Goal: Task Accomplishment & Management: Use online tool/utility

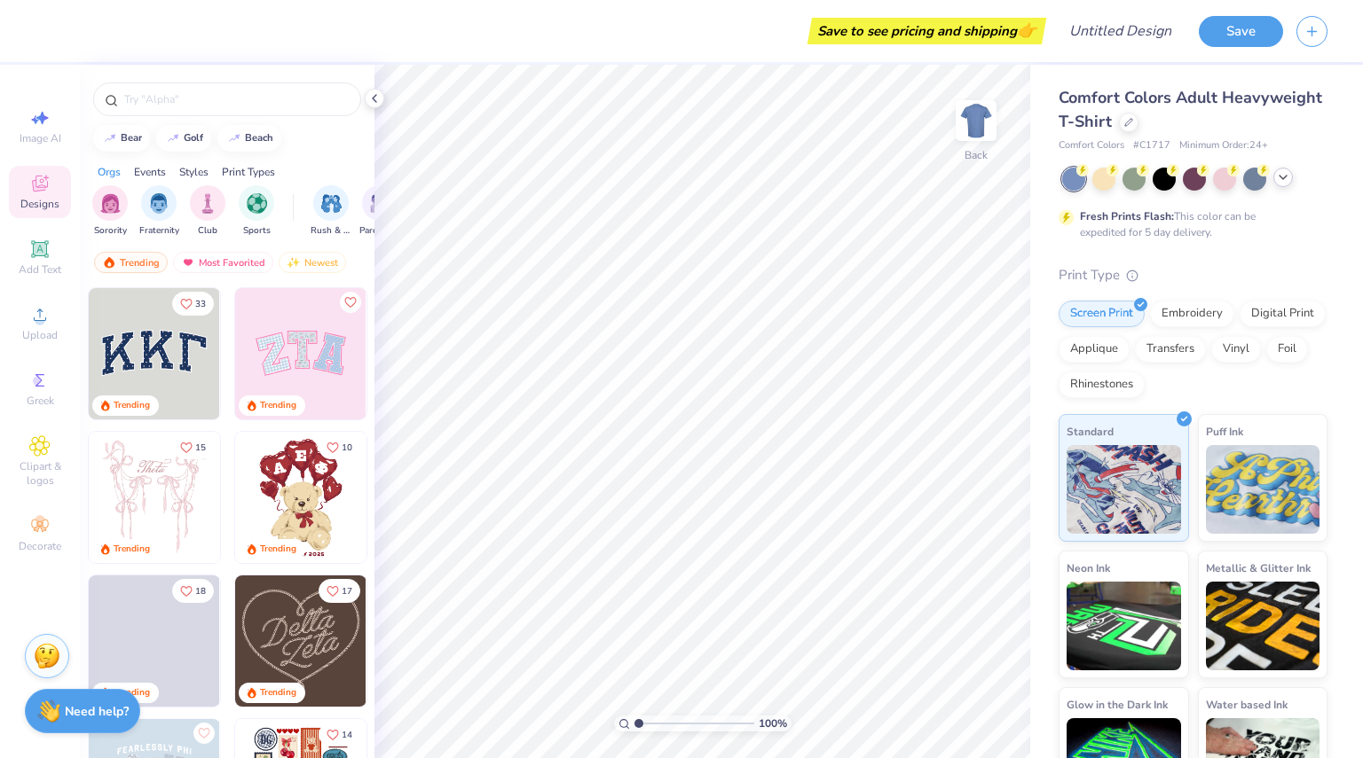
click at [1277, 184] on icon at bounding box center [1283, 177] width 14 height 14
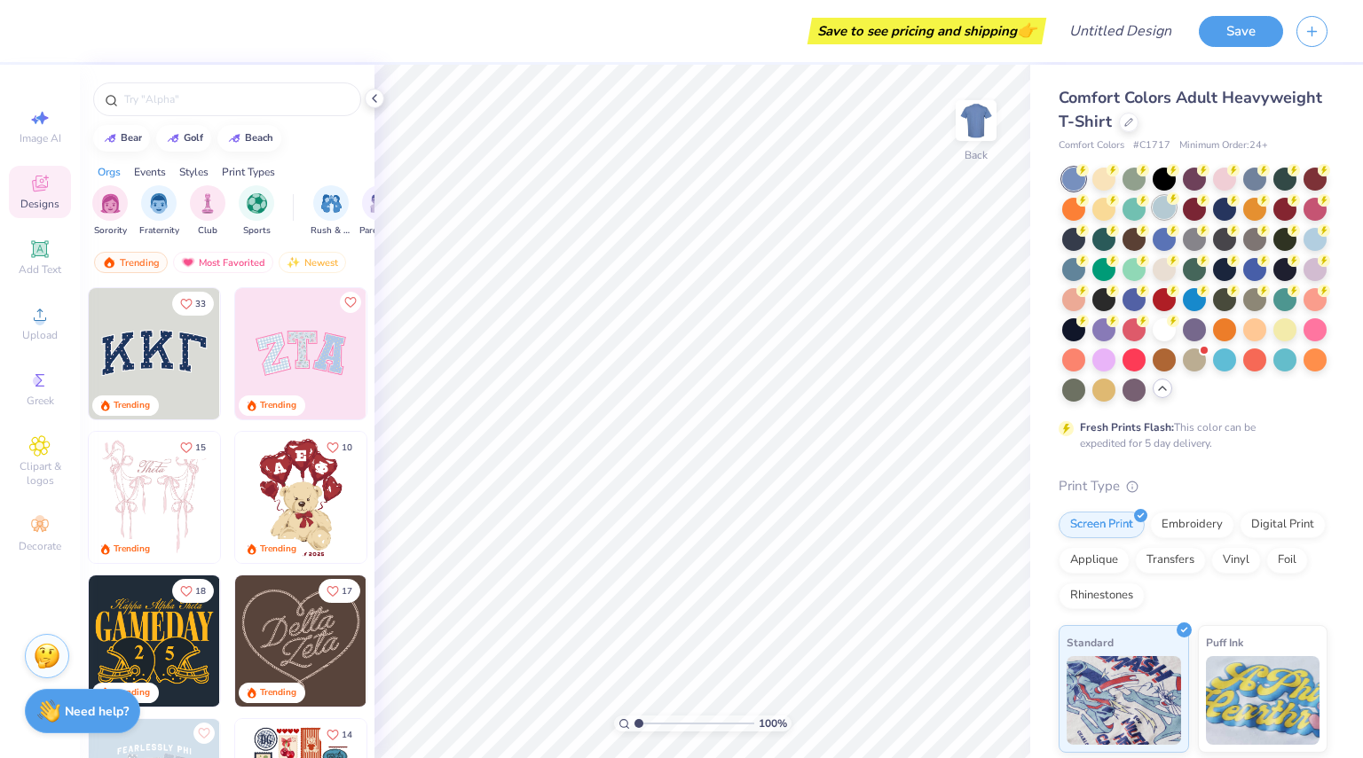
click at [1175, 208] on div at bounding box center [1163, 207] width 23 height 23
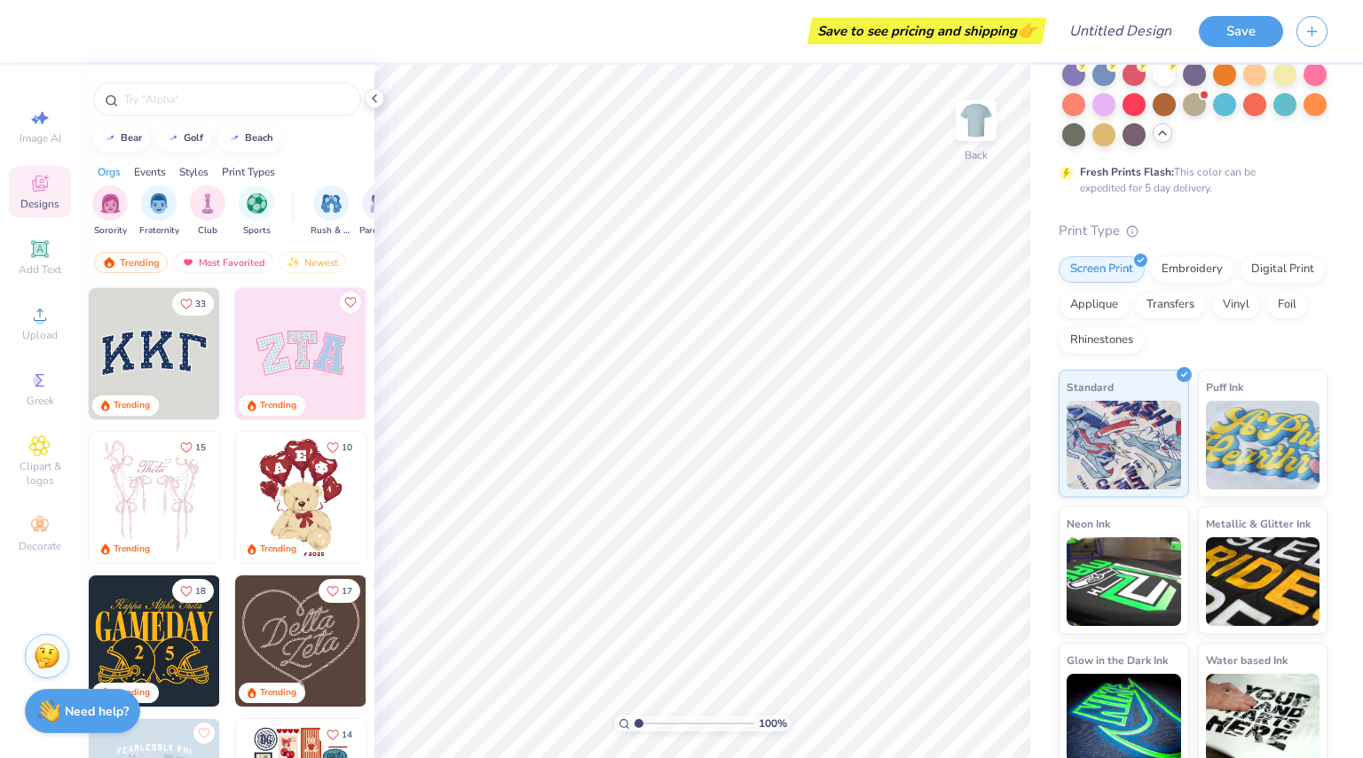
scroll to position [297, 0]
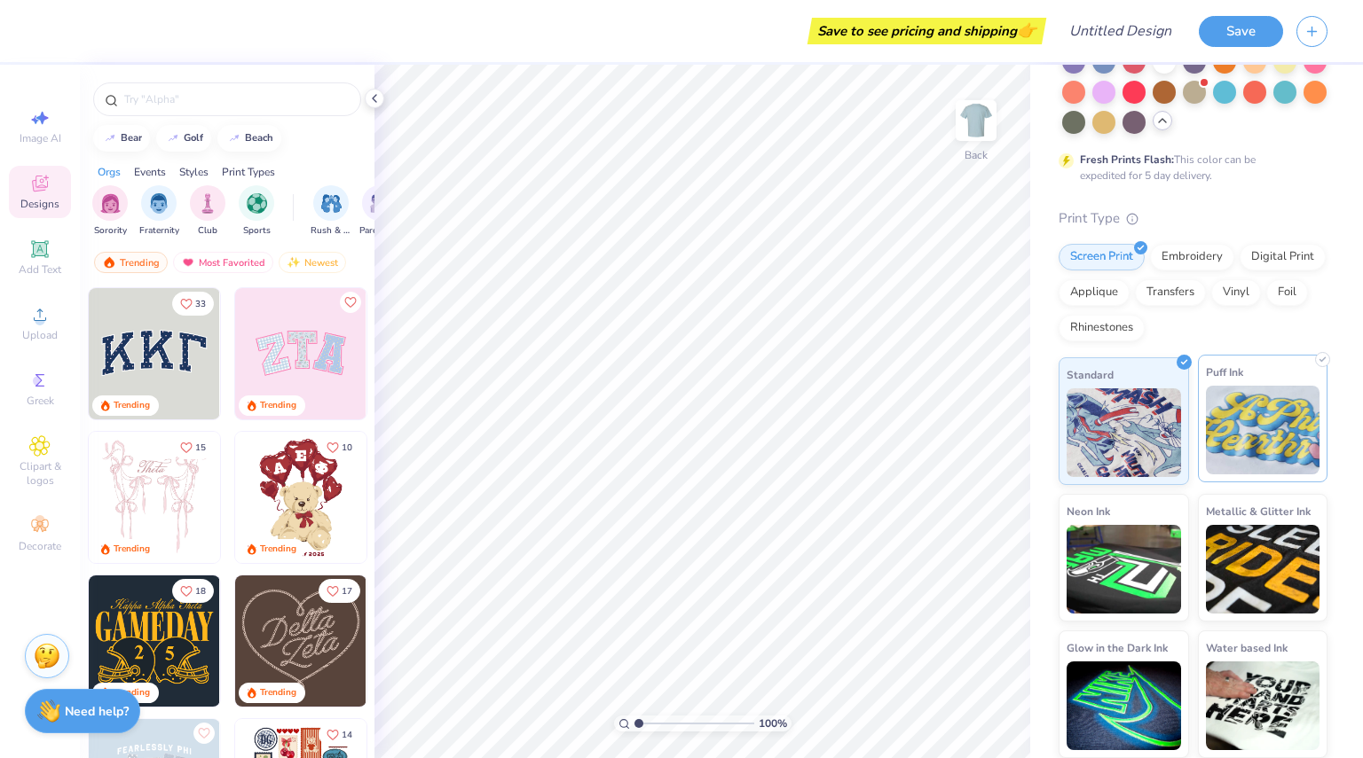
click at [1251, 427] on img at bounding box center [1263, 430] width 114 height 89
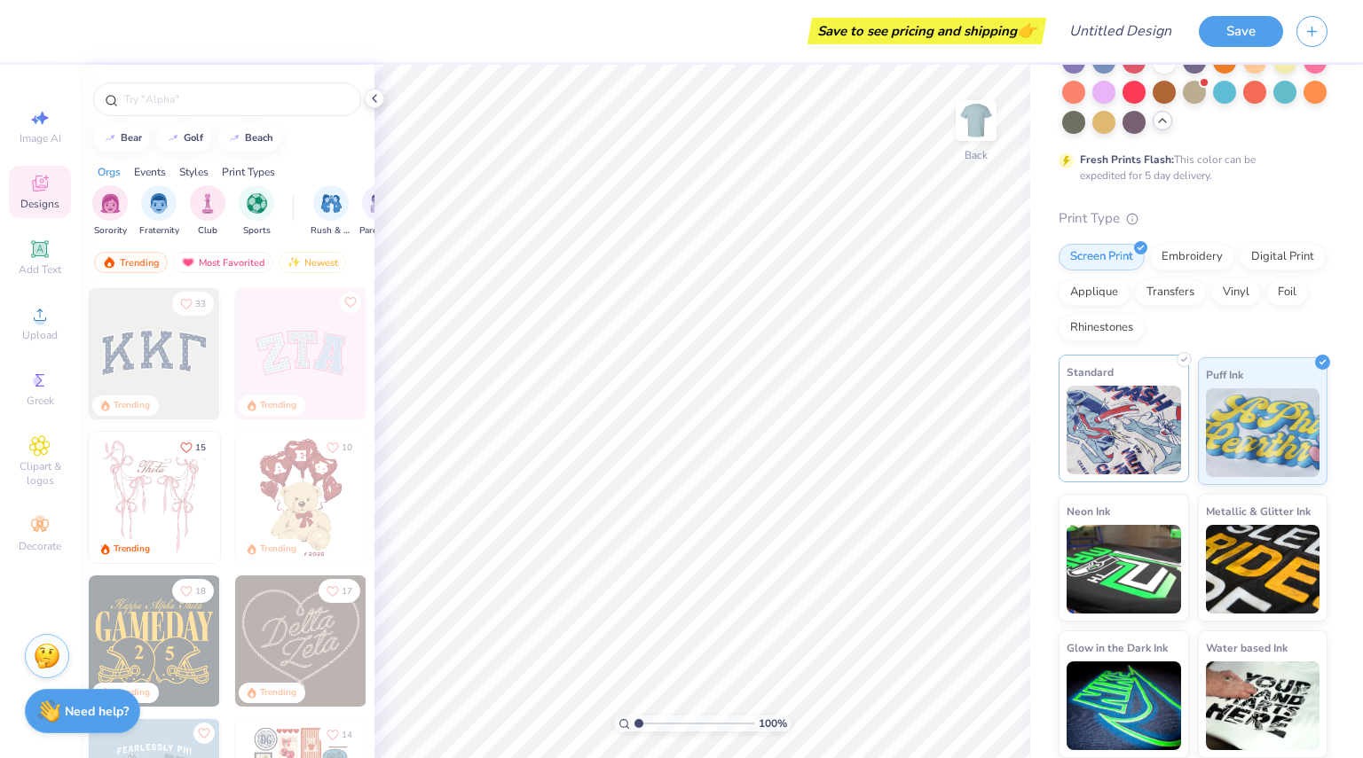
click at [1155, 432] on img at bounding box center [1123, 430] width 114 height 89
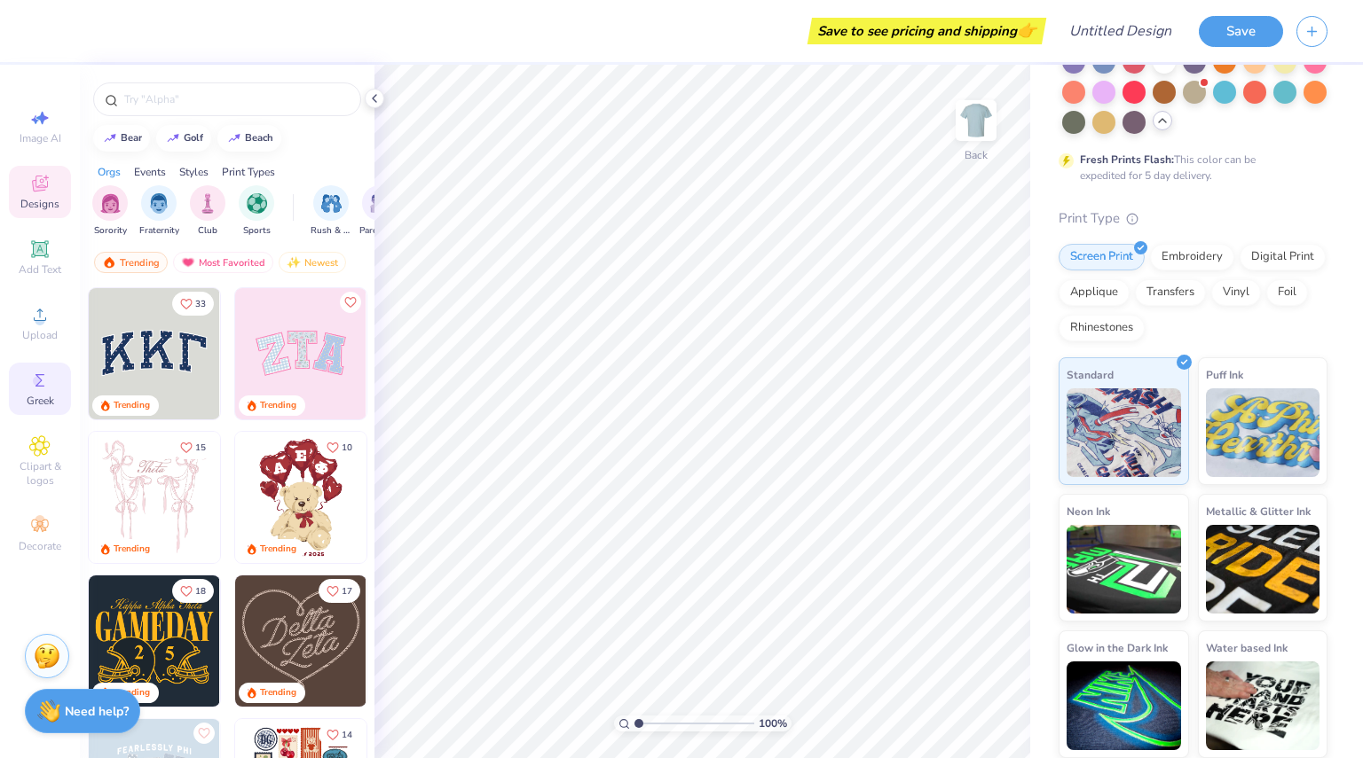
click at [29, 370] on icon at bounding box center [39, 380] width 21 height 21
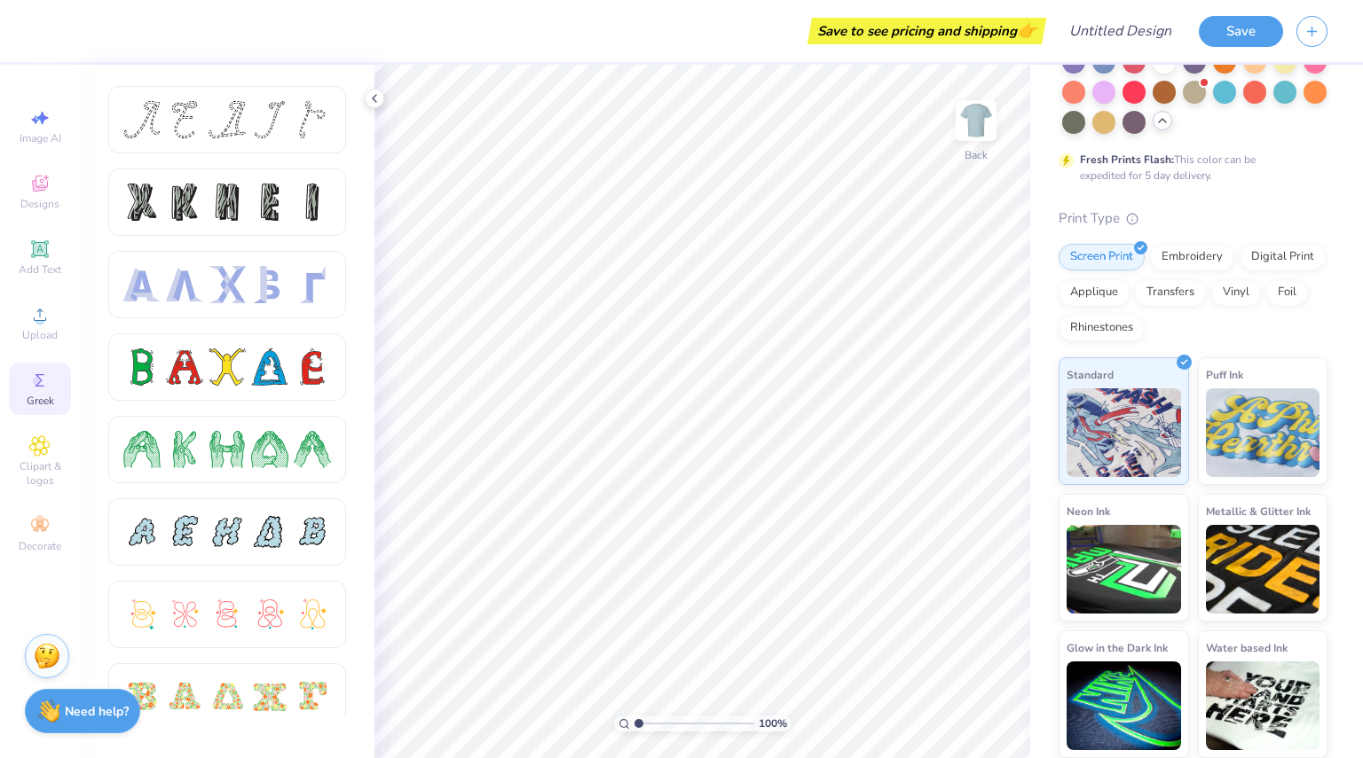
scroll to position [2, 0]
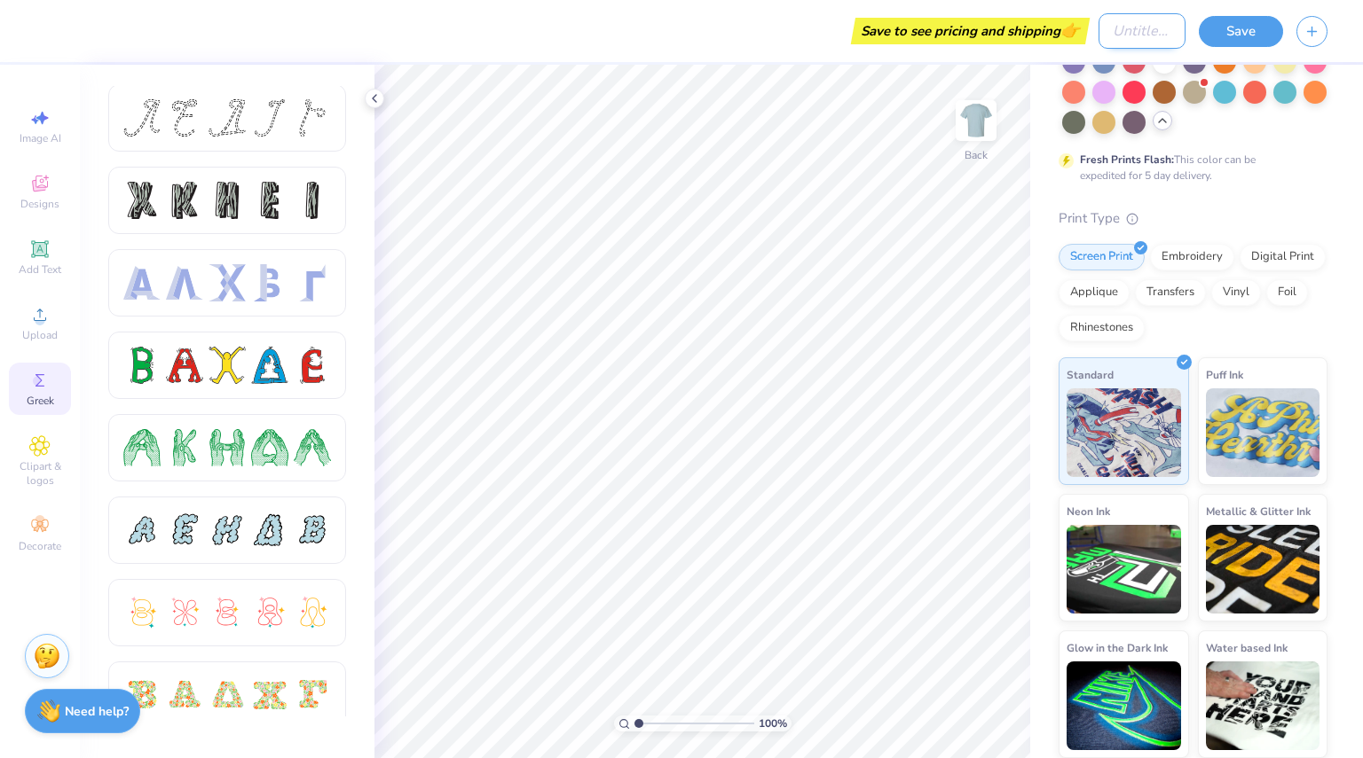
click at [1151, 27] on input "Design Title" at bounding box center [1141, 30] width 87 height 35
type input "SSE fall '25 shirt"
click at [1068, 189] on div "Comfort Colors Adult Heavyweight T-Shirt Comfort Colors # C1717 Minimum Order: …" at bounding box center [1192, 288] width 269 height 940
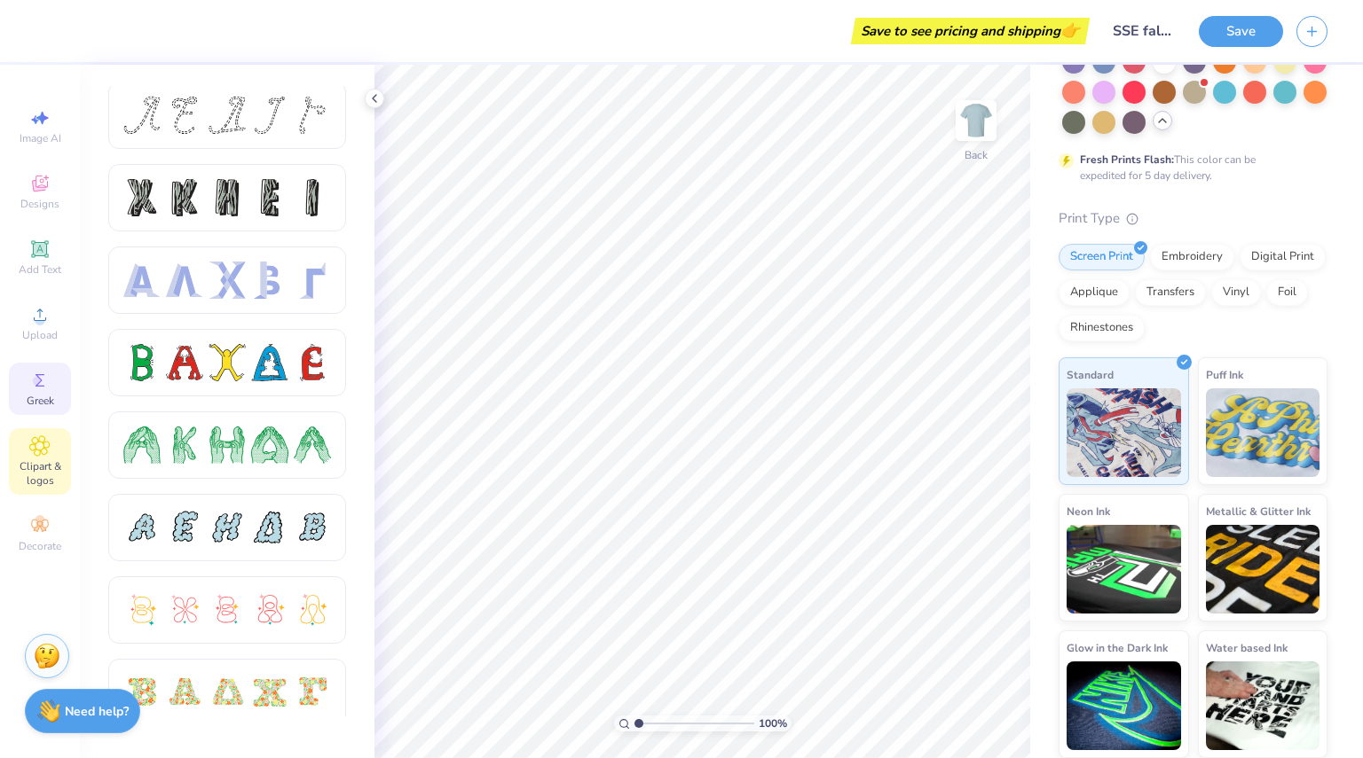
click at [38, 460] on span "Clipart & logos" at bounding box center [40, 474] width 62 height 28
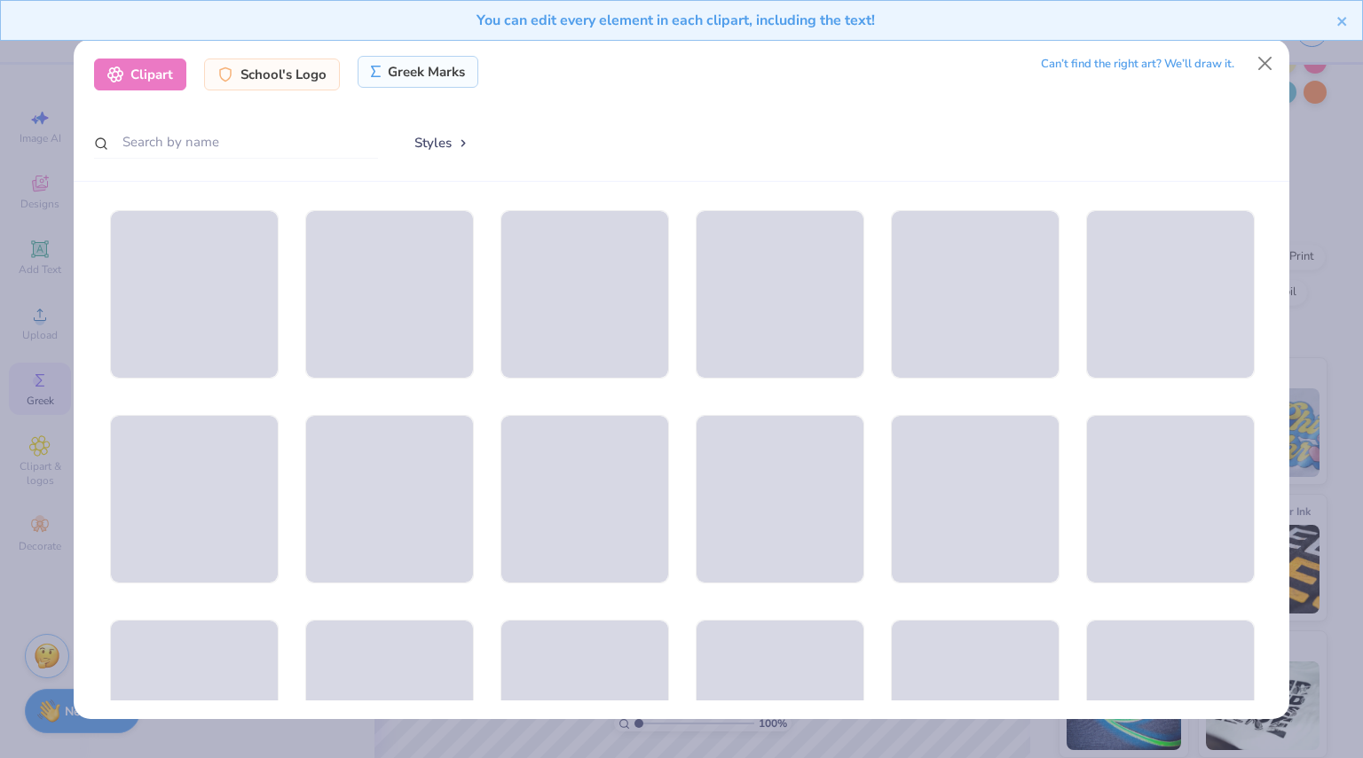
click at [392, 77] on div "Greek Marks" at bounding box center [418, 72] width 122 height 32
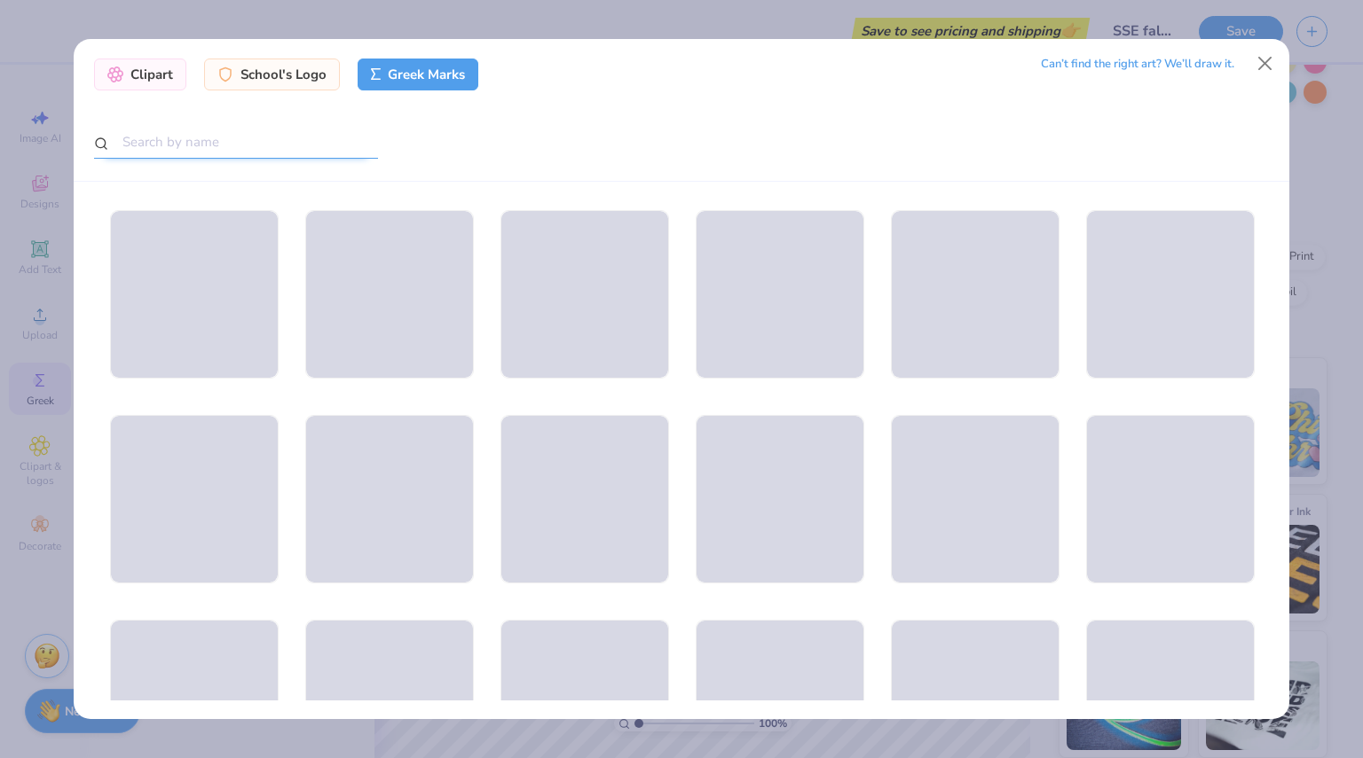
click at [367, 146] on input "text" at bounding box center [236, 142] width 284 height 33
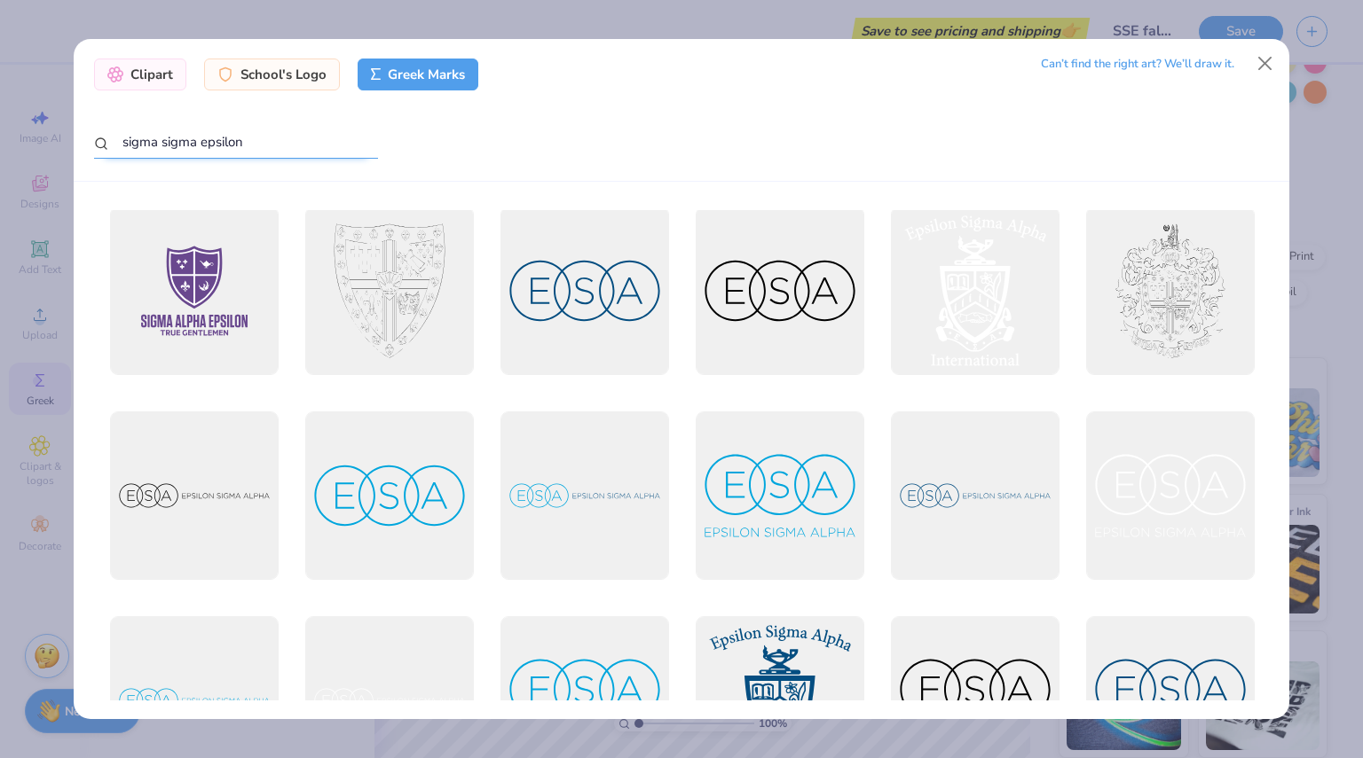
scroll to position [0, 0]
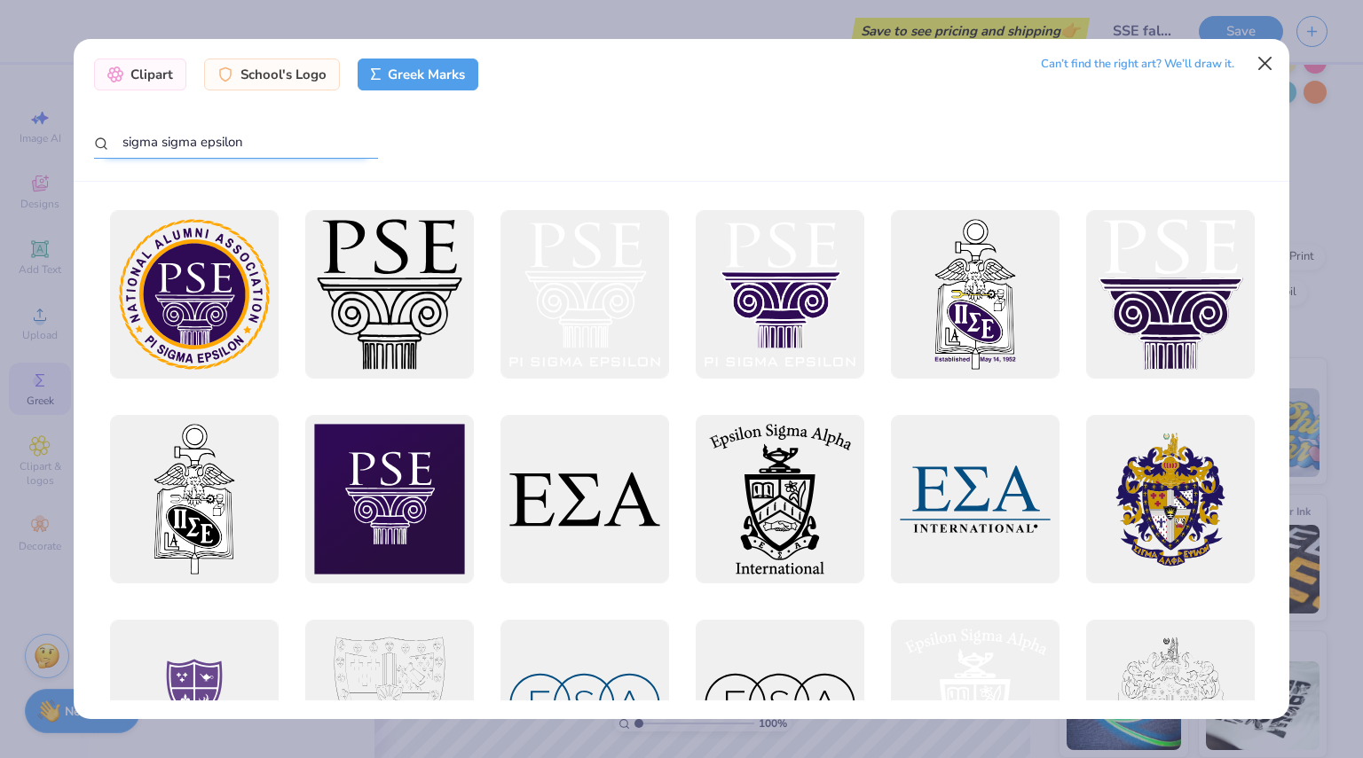
type input "sigma sigma epsilon"
click at [1269, 59] on button "Close" at bounding box center [1265, 64] width 34 height 34
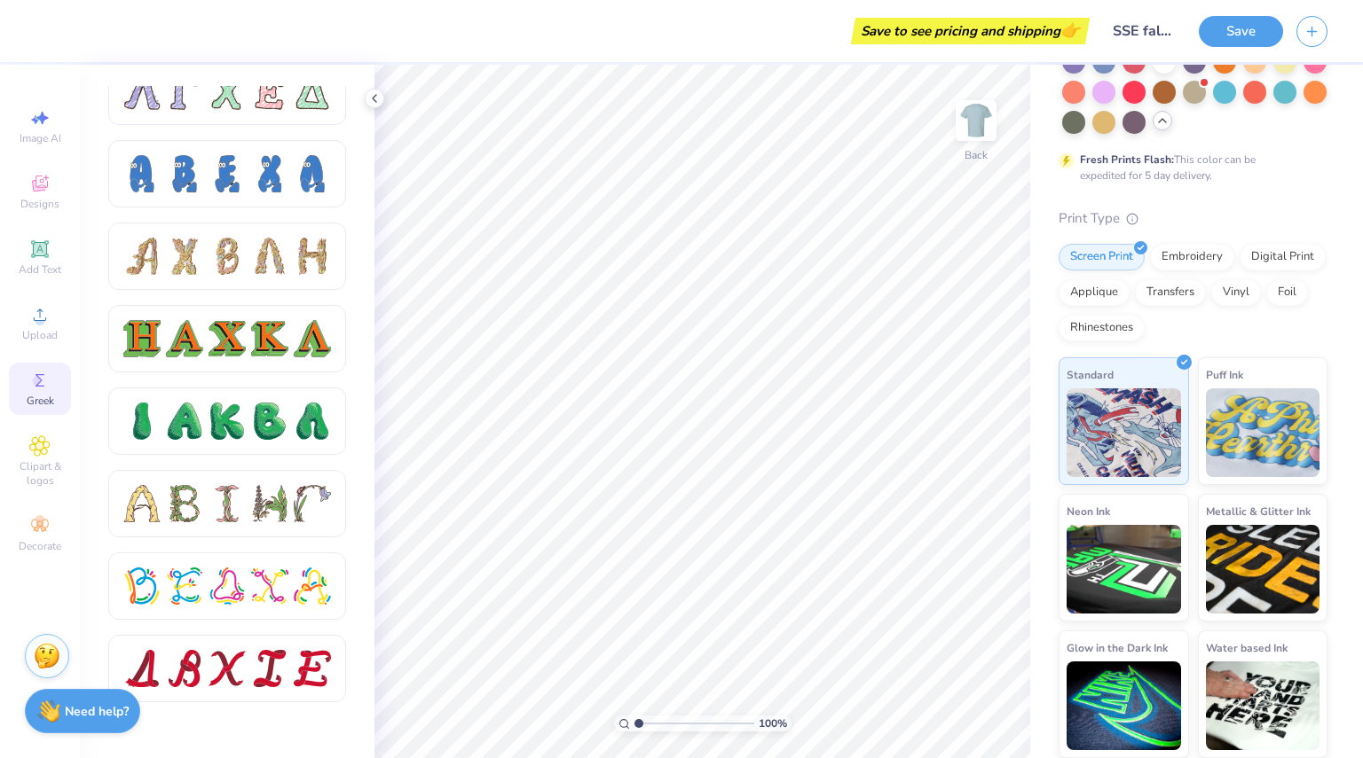
scroll to position [1767, 0]
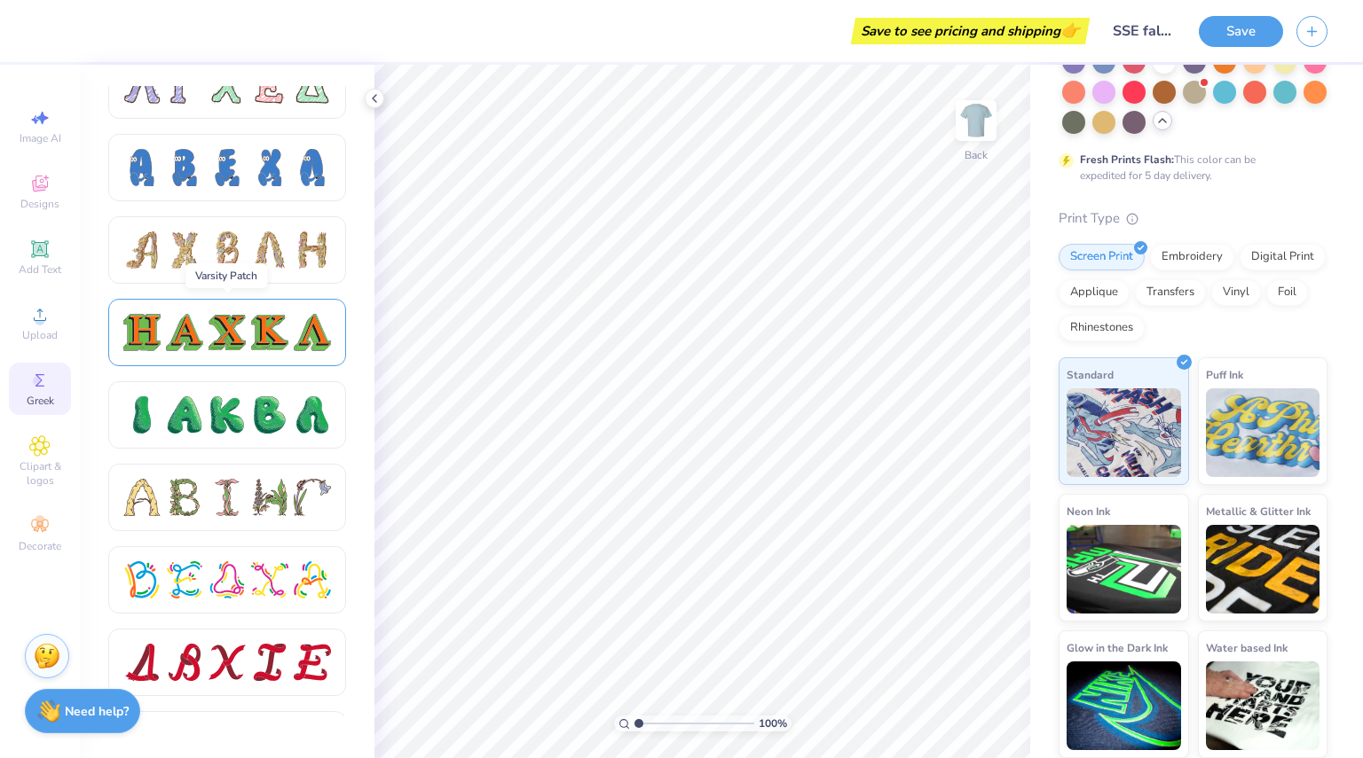
click at [243, 336] on div at bounding box center [226, 332] width 37 height 37
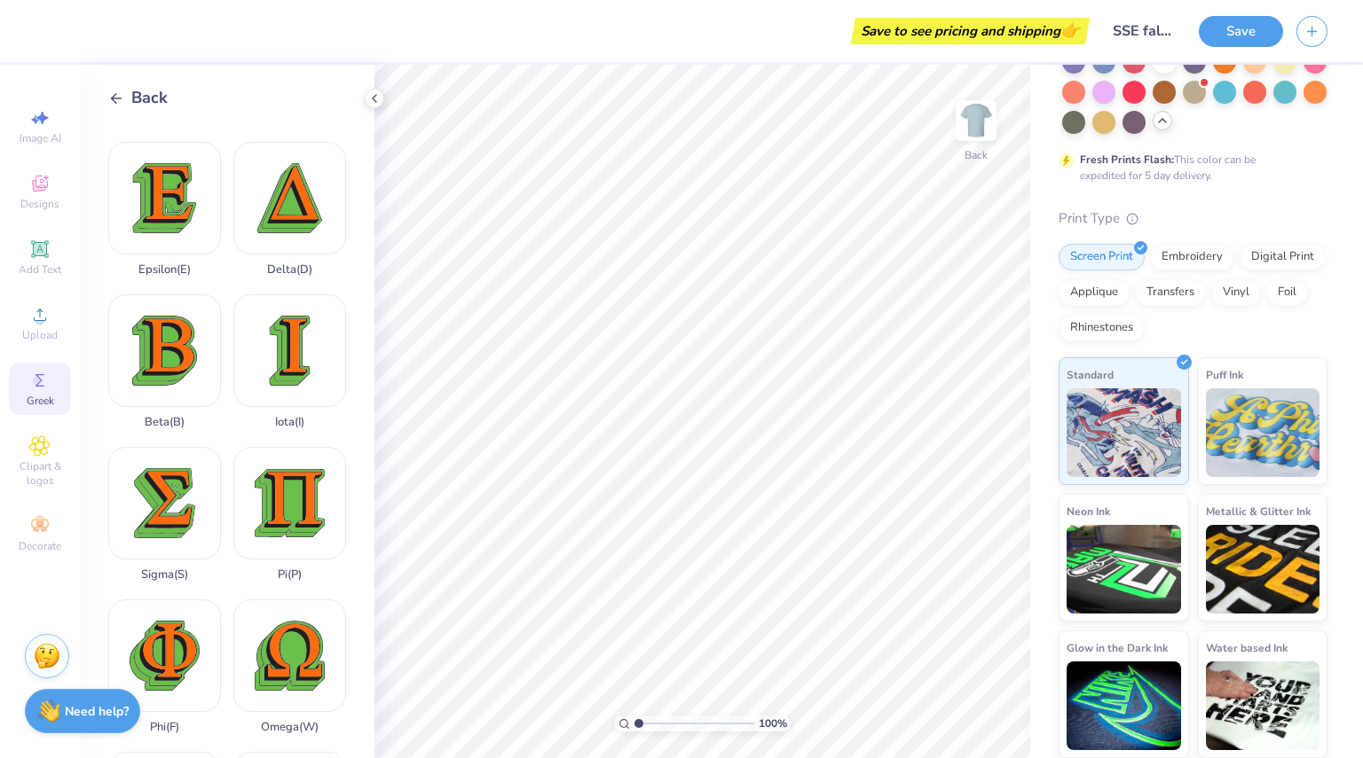
scroll to position [444, 0]
click at [167, 460] on div "Sigma ( S )" at bounding box center [164, 514] width 113 height 135
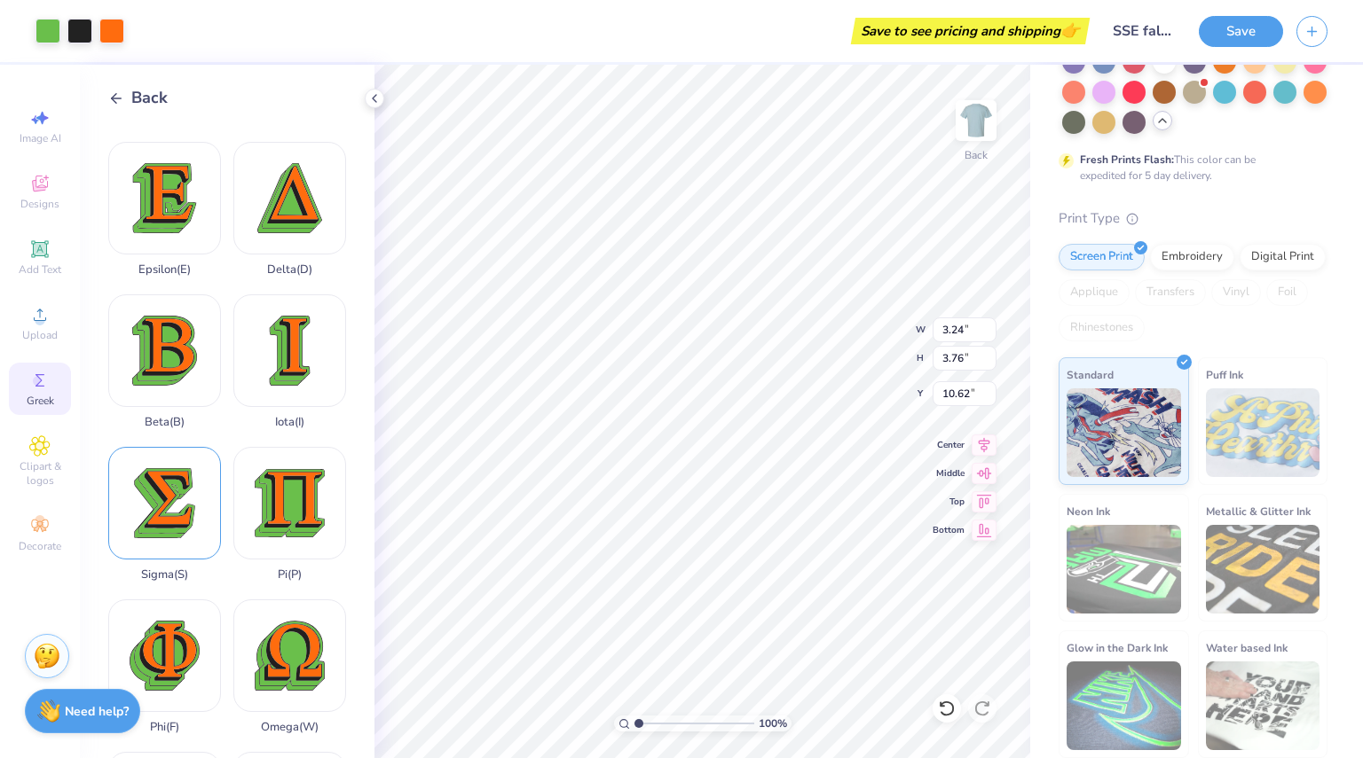
click at [167, 460] on div "Sigma ( S )" at bounding box center [164, 514] width 113 height 135
type input "8.11"
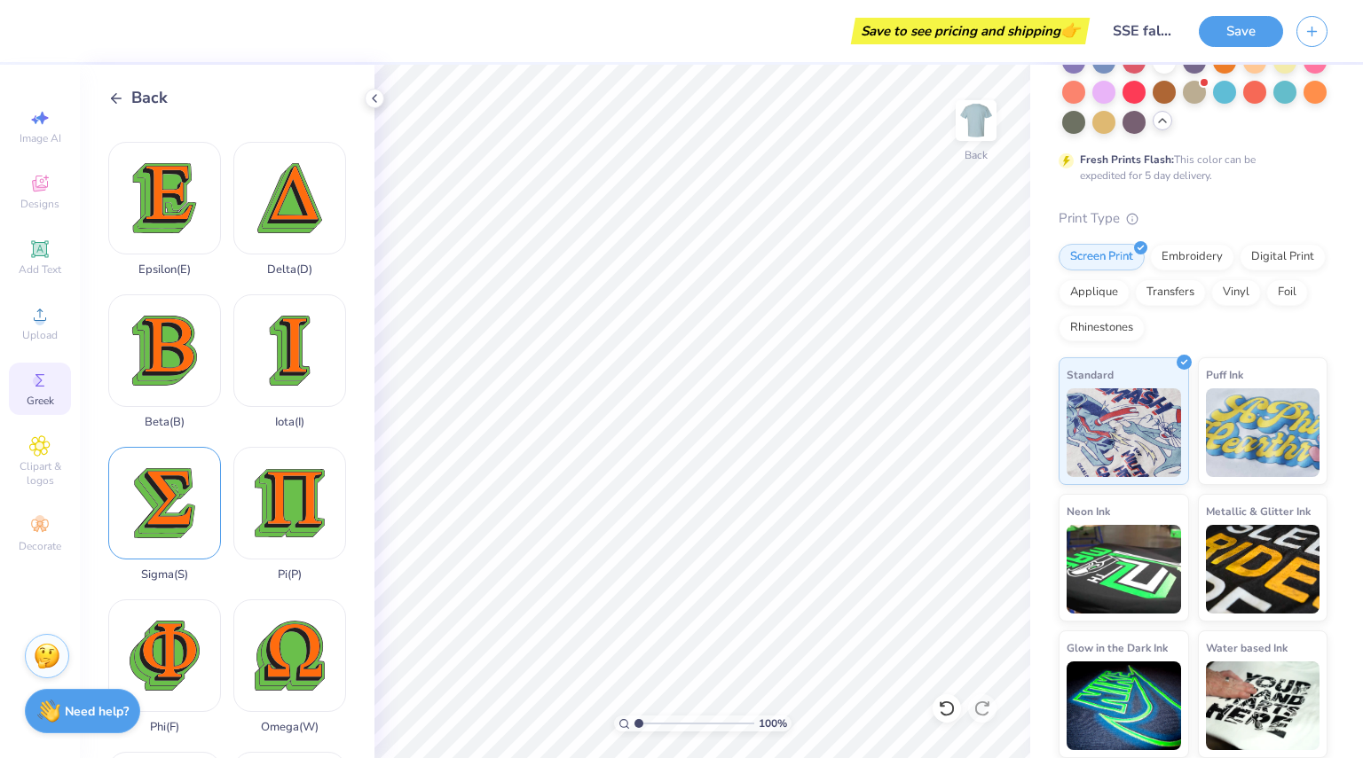
click at [179, 475] on div "Sigma ( S )" at bounding box center [164, 514] width 113 height 135
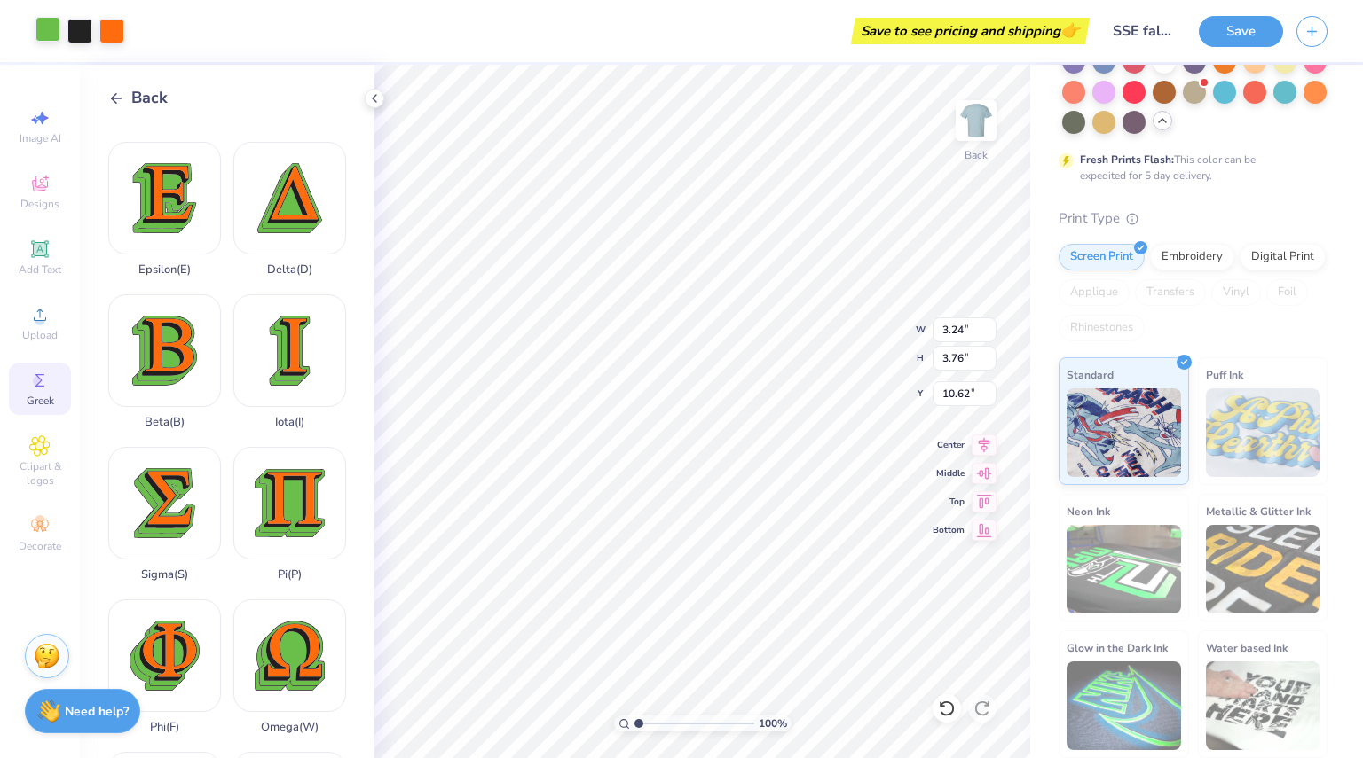
click at [49, 26] on div at bounding box center [47, 29] width 25 height 25
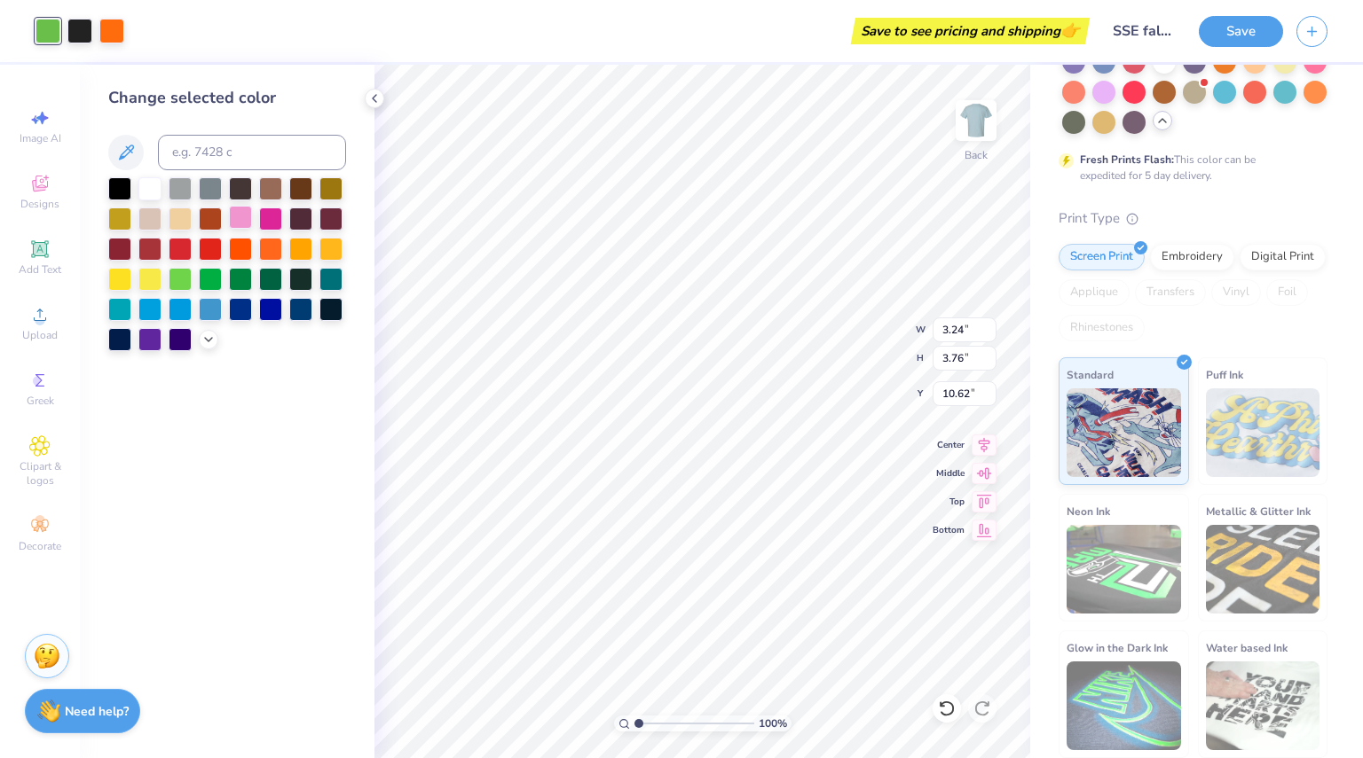
click at [241, 216] on div at bounding box center [240, 217] width 23 height 23
click at [268, 314] on div at bounding box center [270, 307] width 23 height 23
click at [241, 305] on div at bounding box center [240, 307] width 23 height 23
click at [244, 223] on div at bounding box center [240, 217] width 23 height 23
click at [76, 25] on div at bounding box center [79, 29] width 25 height 25
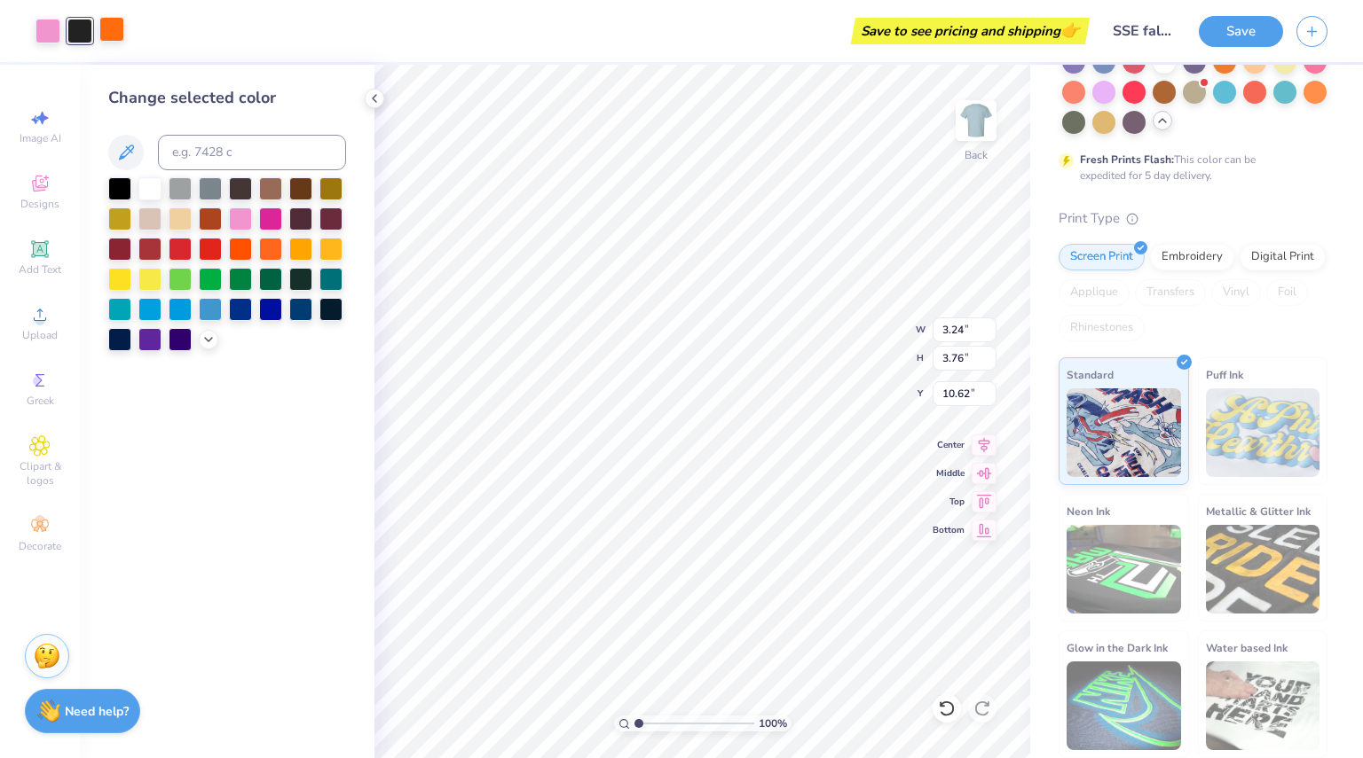
click at [114, 27] on div at bounding box center [111, 29] width 25 height 25
click at [236, 315] on div at bounding box center [240, 307] width 23 height 23
click at [85, 37] on div at bounding box center [79, 29] width 25 height 25
click at [238, 224] on div at bounding box center [240, 217] width 23 height 23
click at [243, 319] on div at bounding box center [240, 307] width 23 height 23
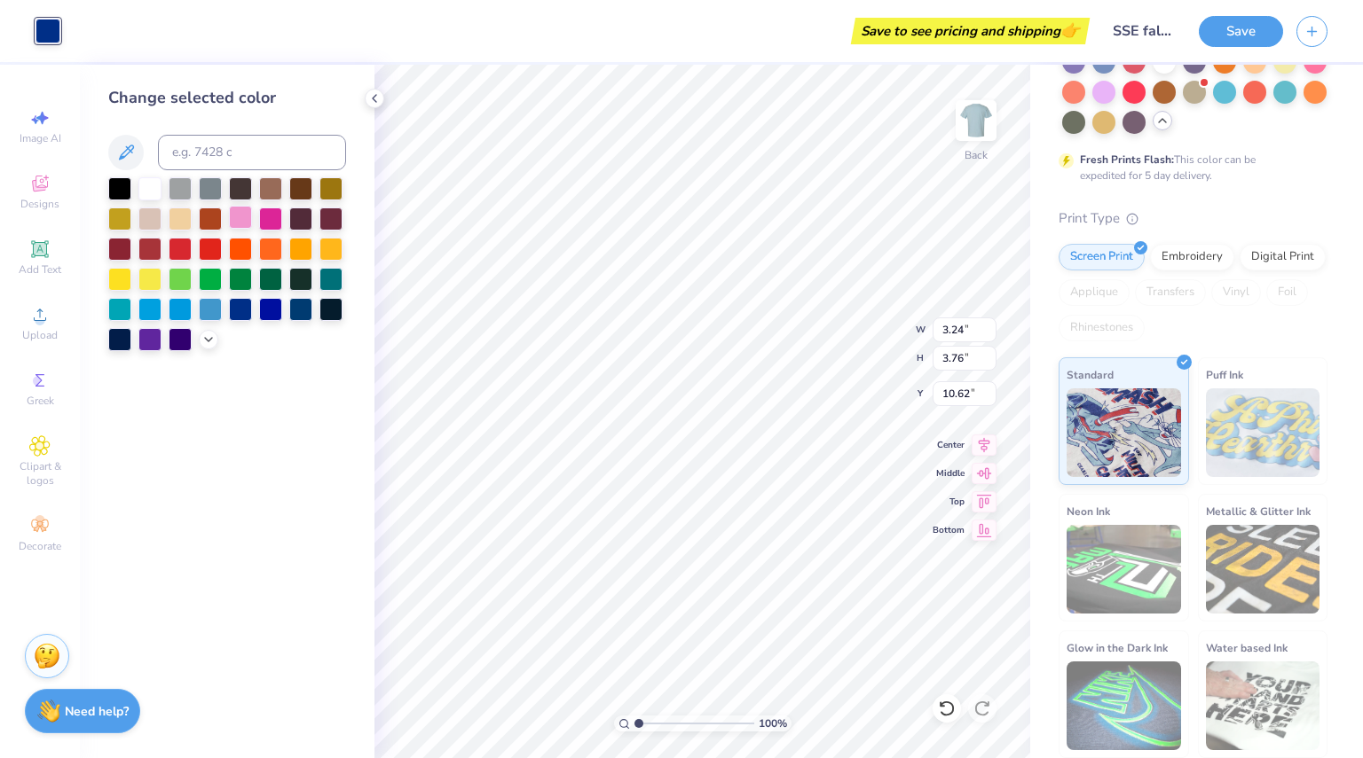
click at [241, 225] on div at bounding box center [240, 217] width 23 height 23
click at [247, 304] on div at bounding box center [240, 307] width 23 height 23
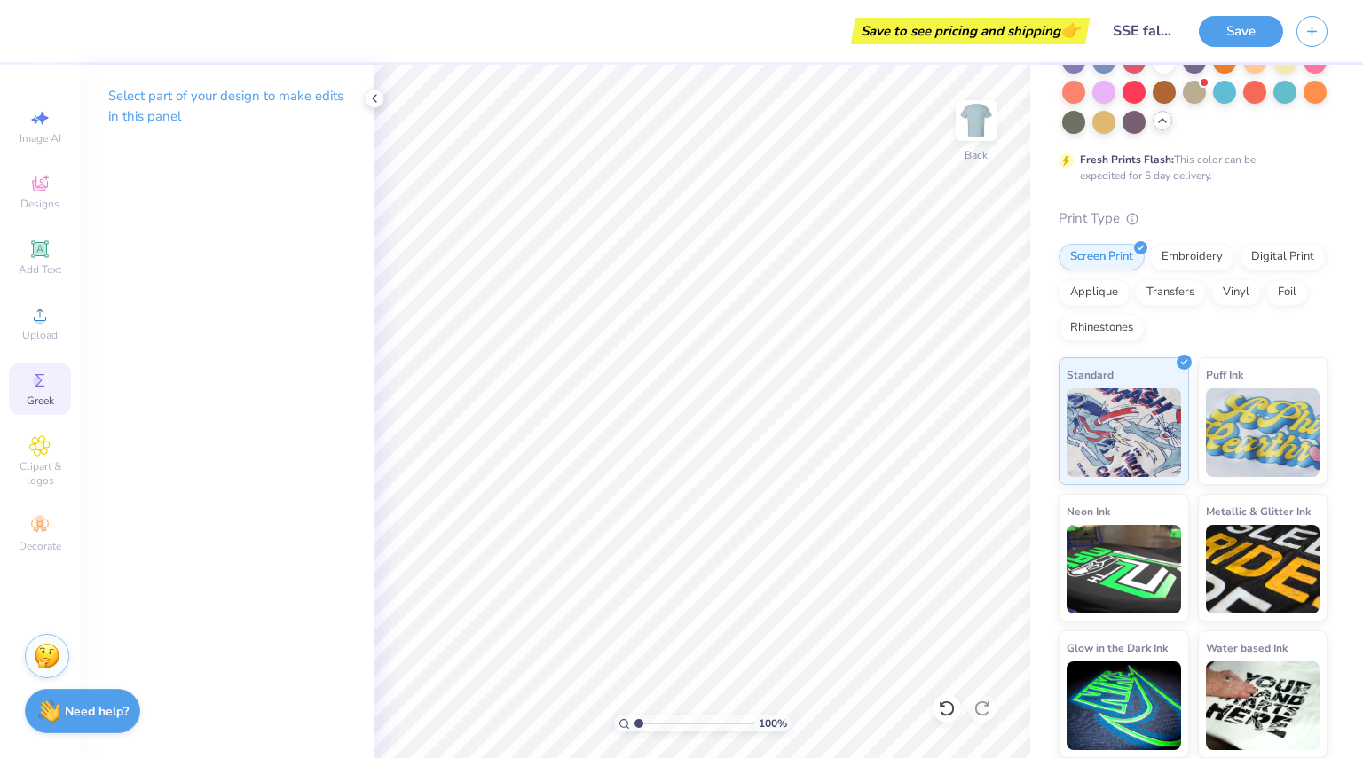
click at [51, 407] on span "Greek" at bounding box center [40, 401] width 27 height 14
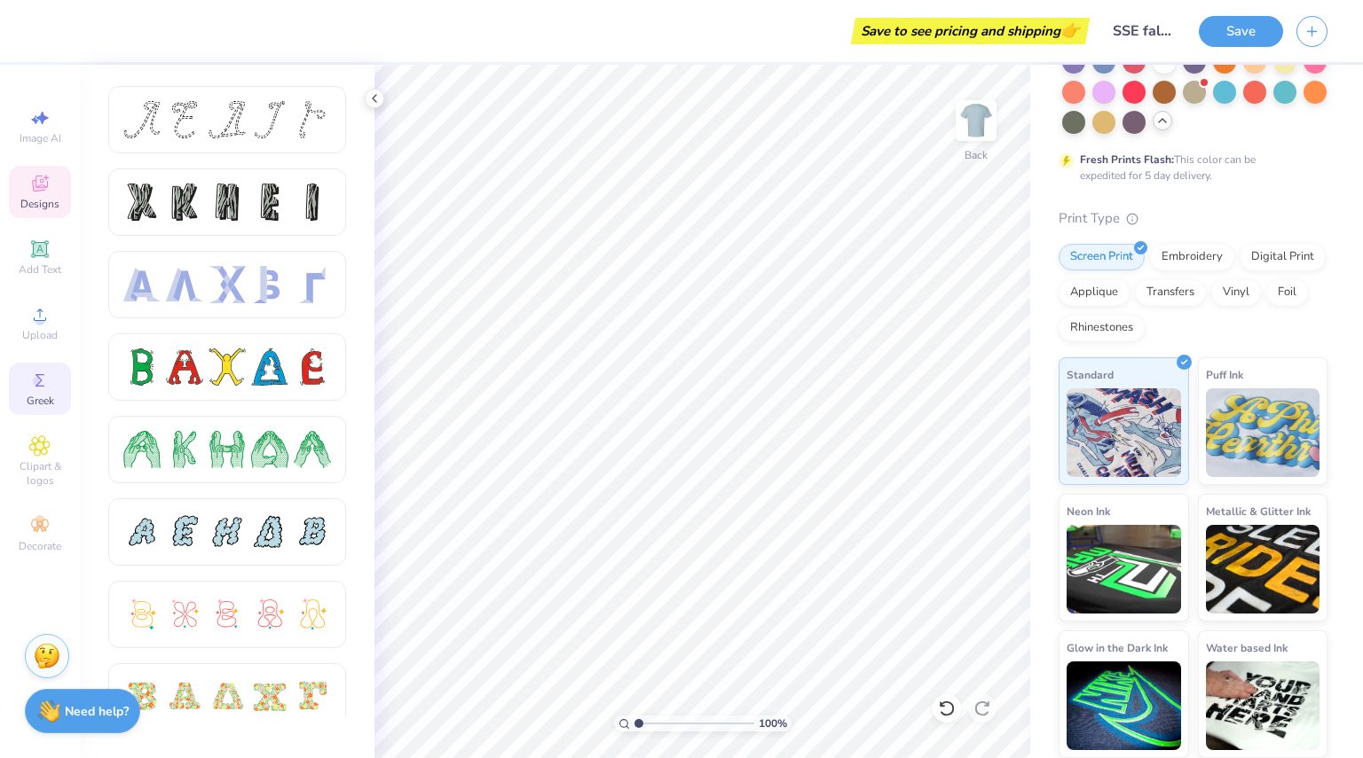
click at [43, 175] on icon at bounding box center [39, 183] width 21 height 21
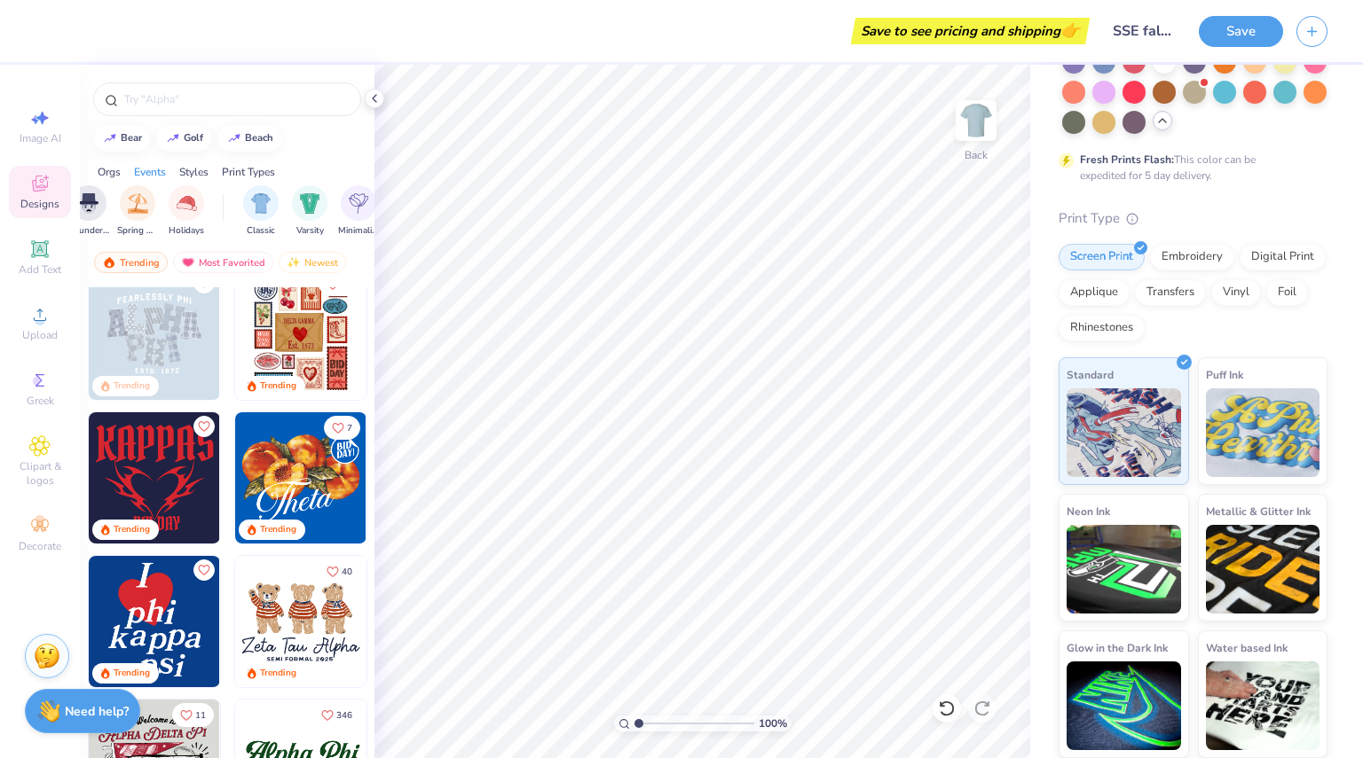
scroll to position [456, 0]
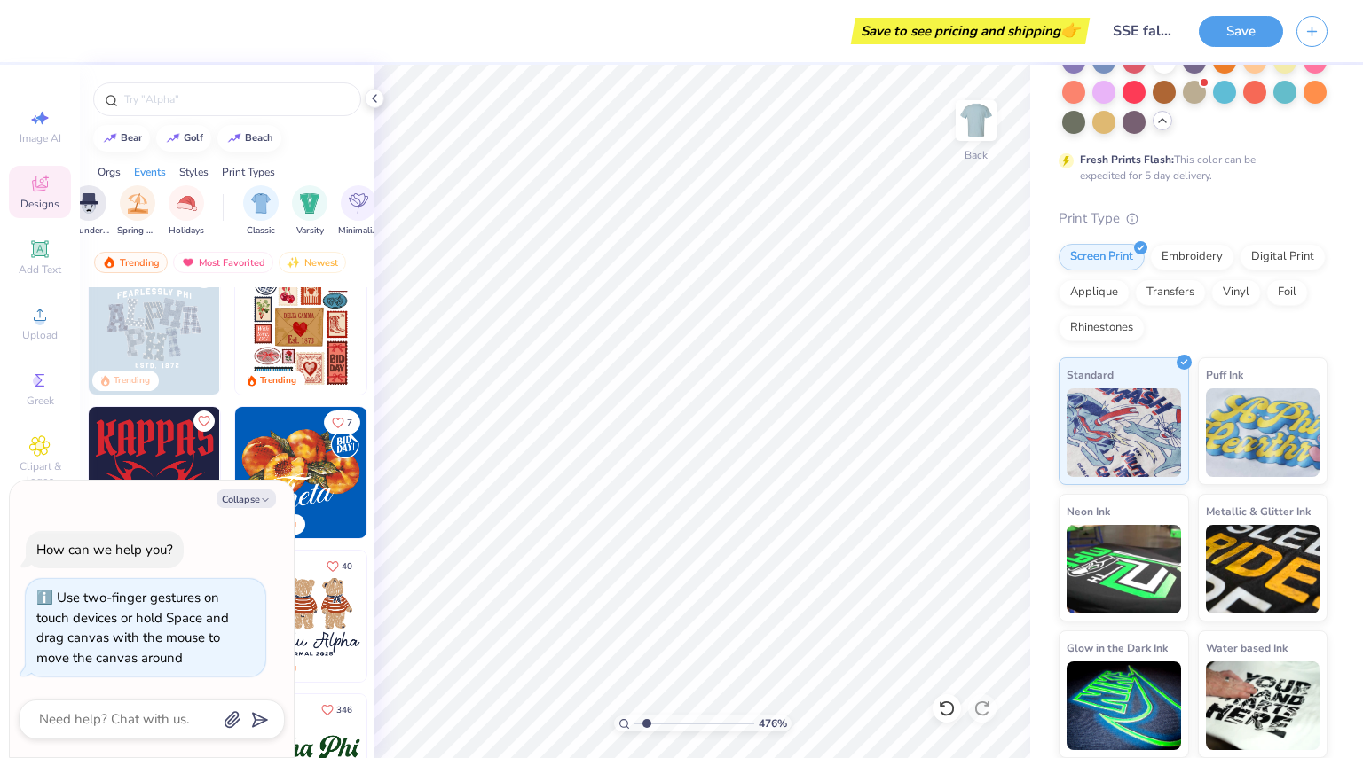
type input "4.76"
type textarea "x"
type input "1"
drag, startPoint x: 638, startPoint y: 723, endPoint x: 568, endPoint y: 703, distance: 73.0
click at [634, 716] on input "range" at bounding box center [694, 724] width 120 height 16
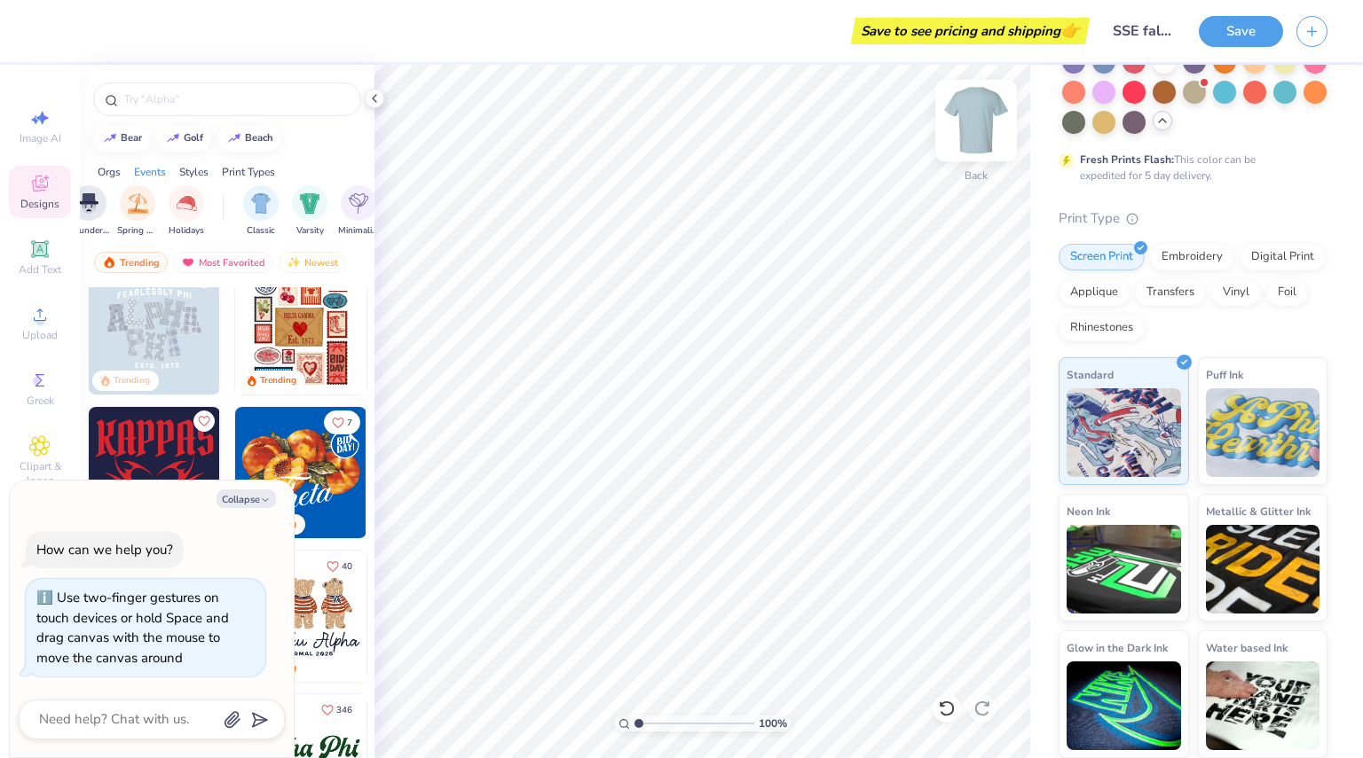
click at [970, 141] on div at bounding box center [976, 121] width 82 height 82
click at [53, 255] on div "Add Text" at bounding box center [40, 258] width 62 height 52
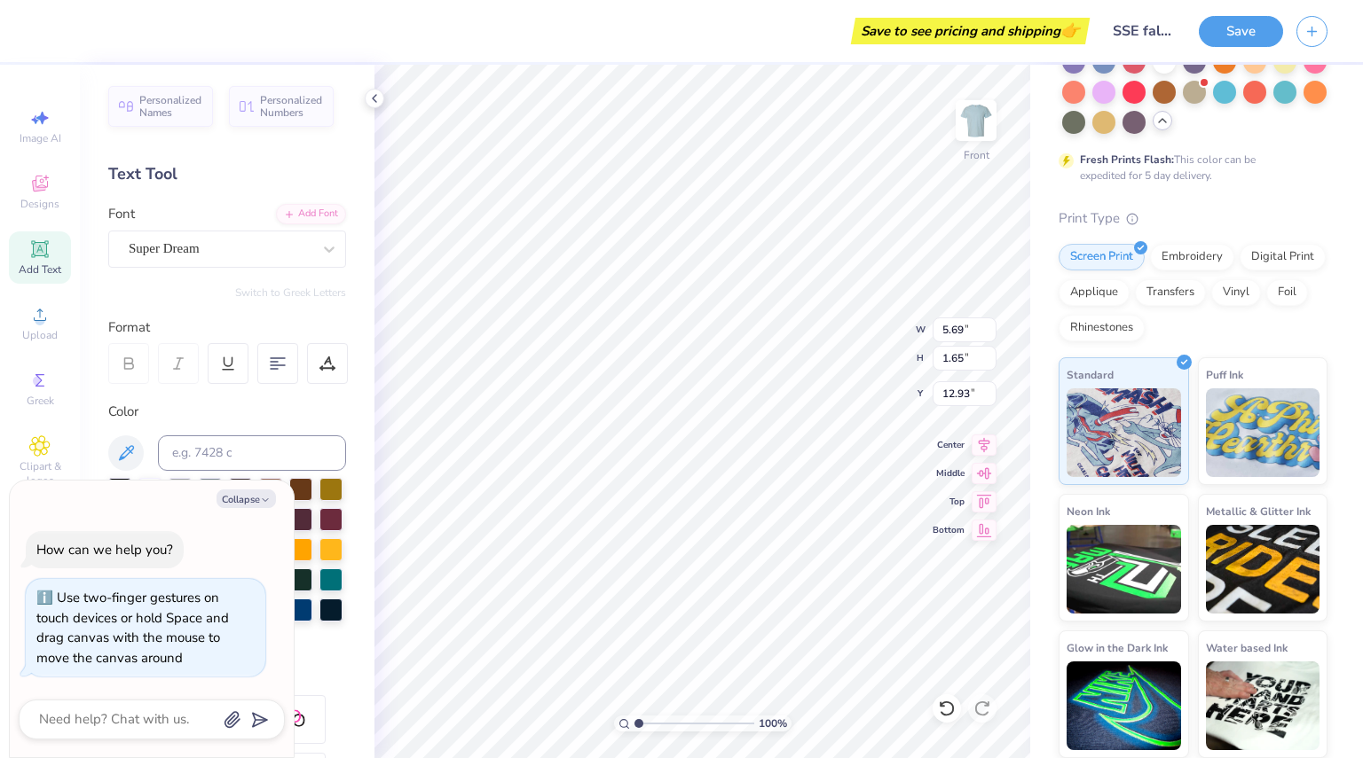
click at [323, 228] on div "Font Super Dream" at bounding box center [227, 236] width 238 height 64
click at [313, 246] on div at bounding box center [329, 249] width 32 height 32
type textarea "x"
type textarea "EXT"
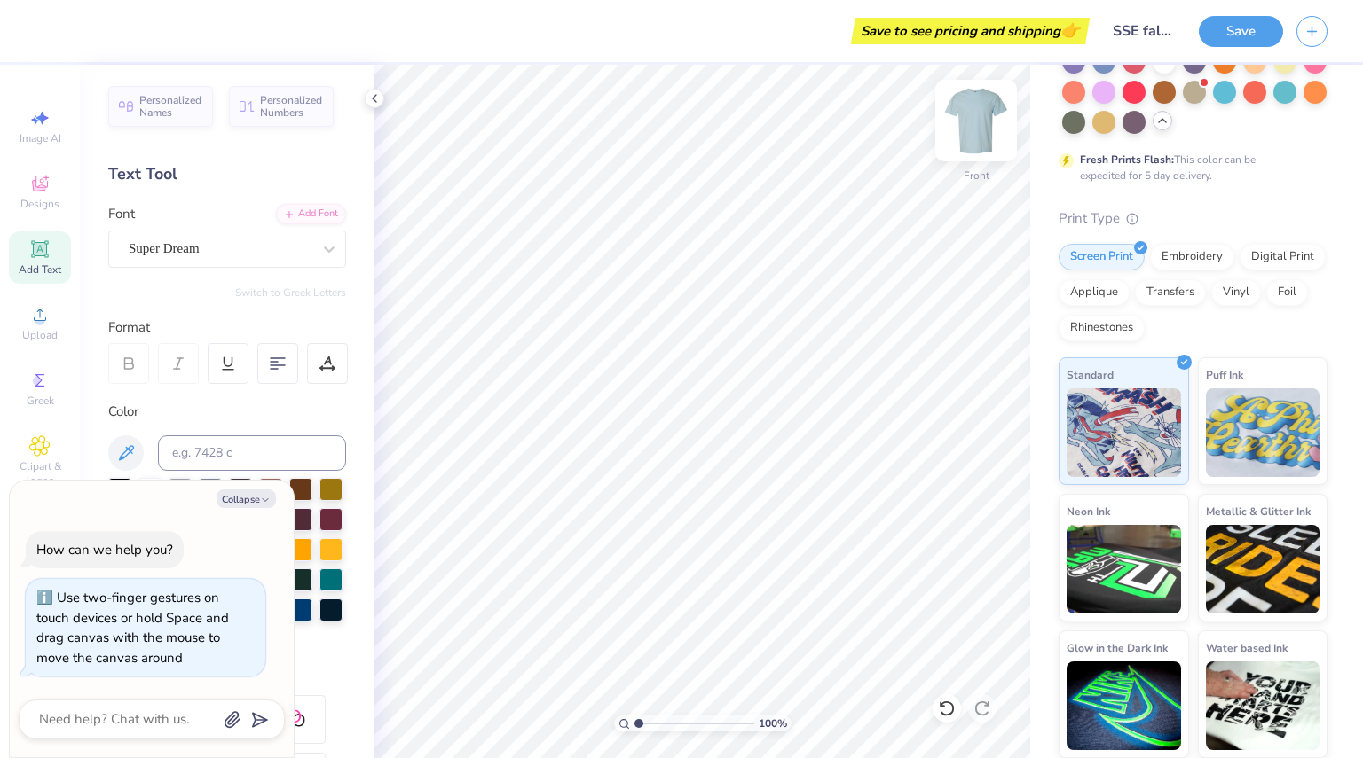
click at [974, 114] on img at bounding box center [975, 120] width 71 height 71
click at [268, 245] on div "Super Dream" at bounding box center [220, 248] width 186 height 27
click at [248, 507] on button "Collapse" at bounding box center [245, 499] width 59 height 19
type textarea "x"
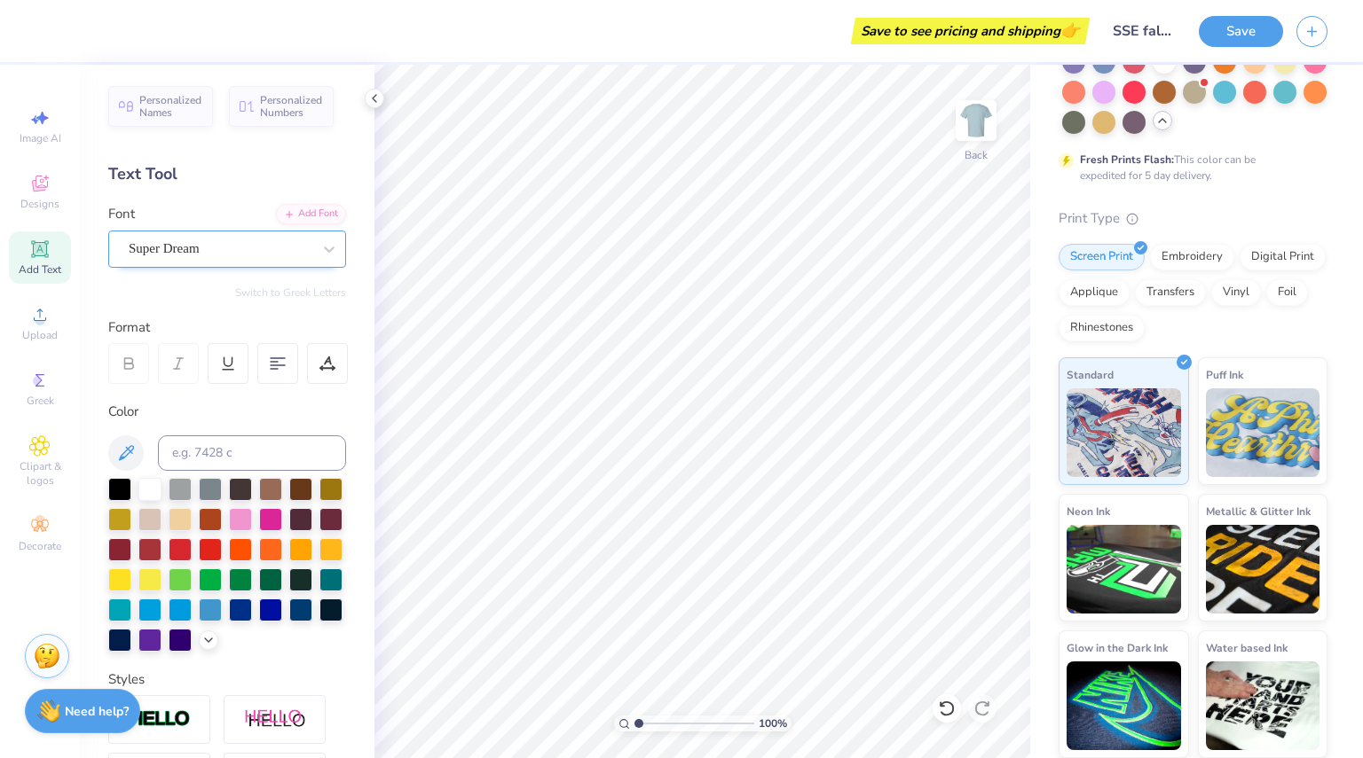
click at [232, 247] on div "Super Dream" at bounding box center [220, 248] width 186 height 27
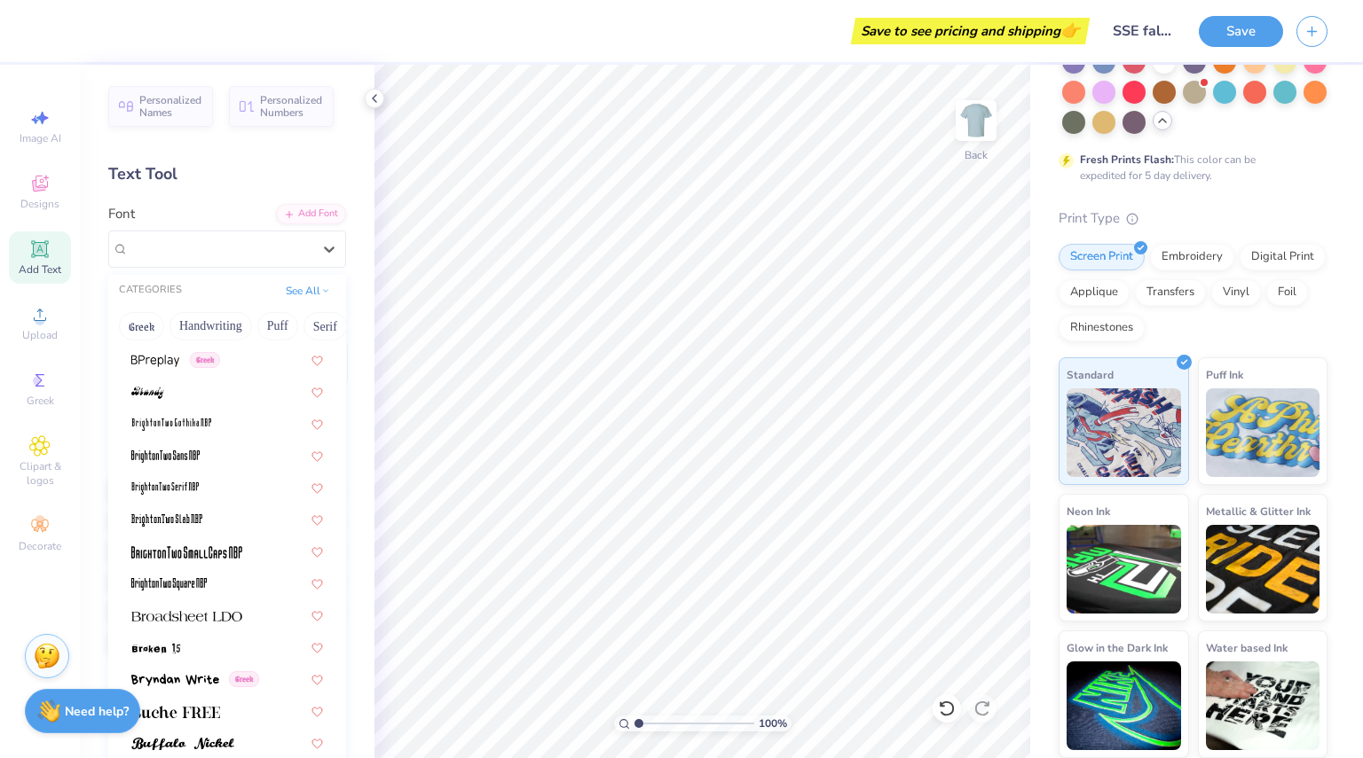
scroll to position [1284, 0]
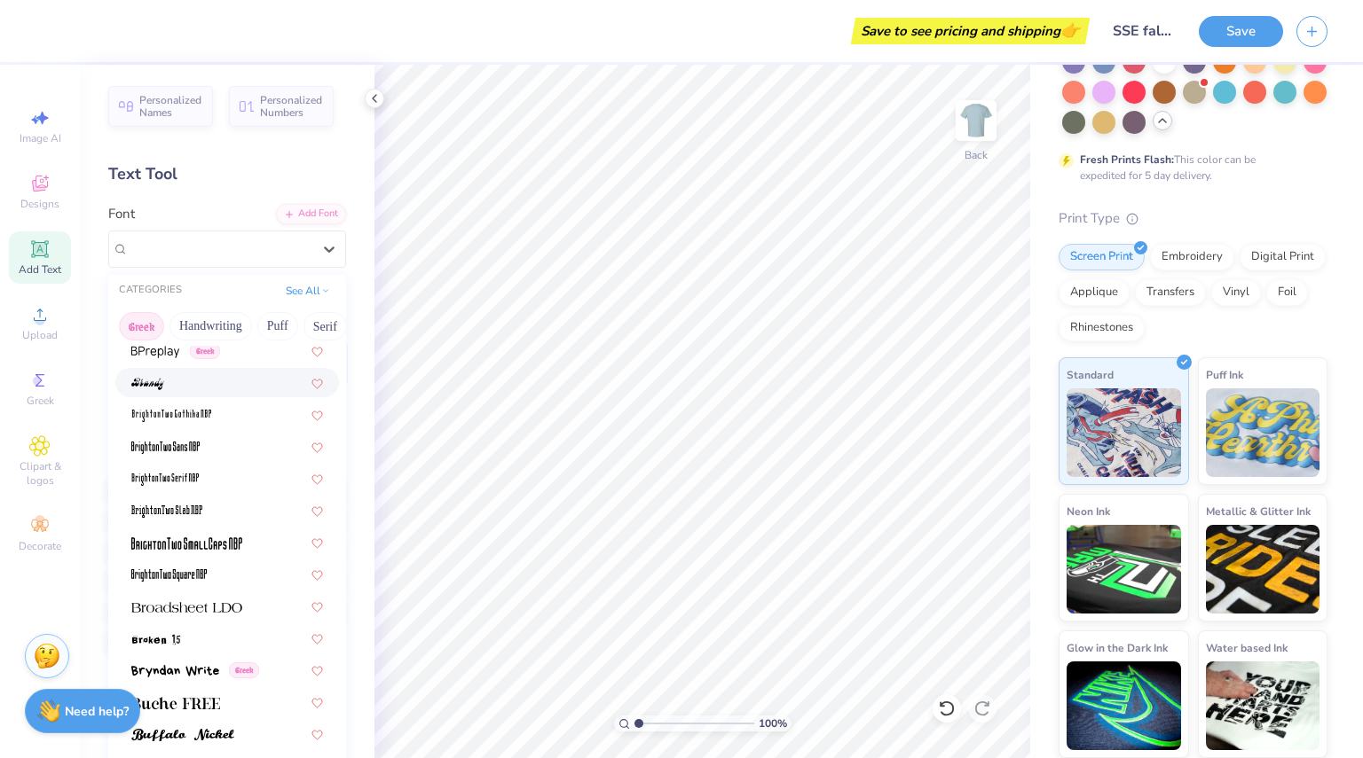
click at [141, 320] on button "Greek" at bounding box center [141, 326] width 45 height 28
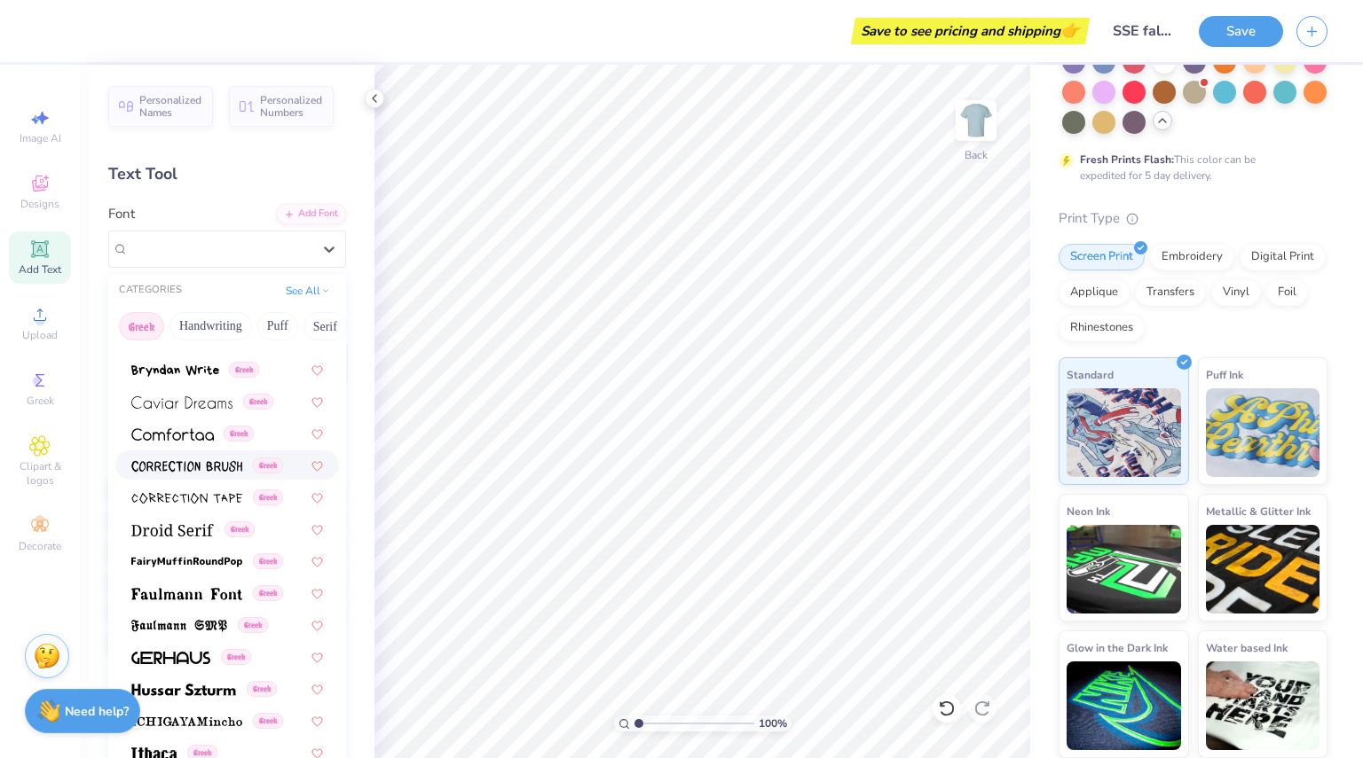
scroll to position [370, 0]
click at [230, 324] on button "Handwriting" at bounding box center [210, 326] width 82 height 28
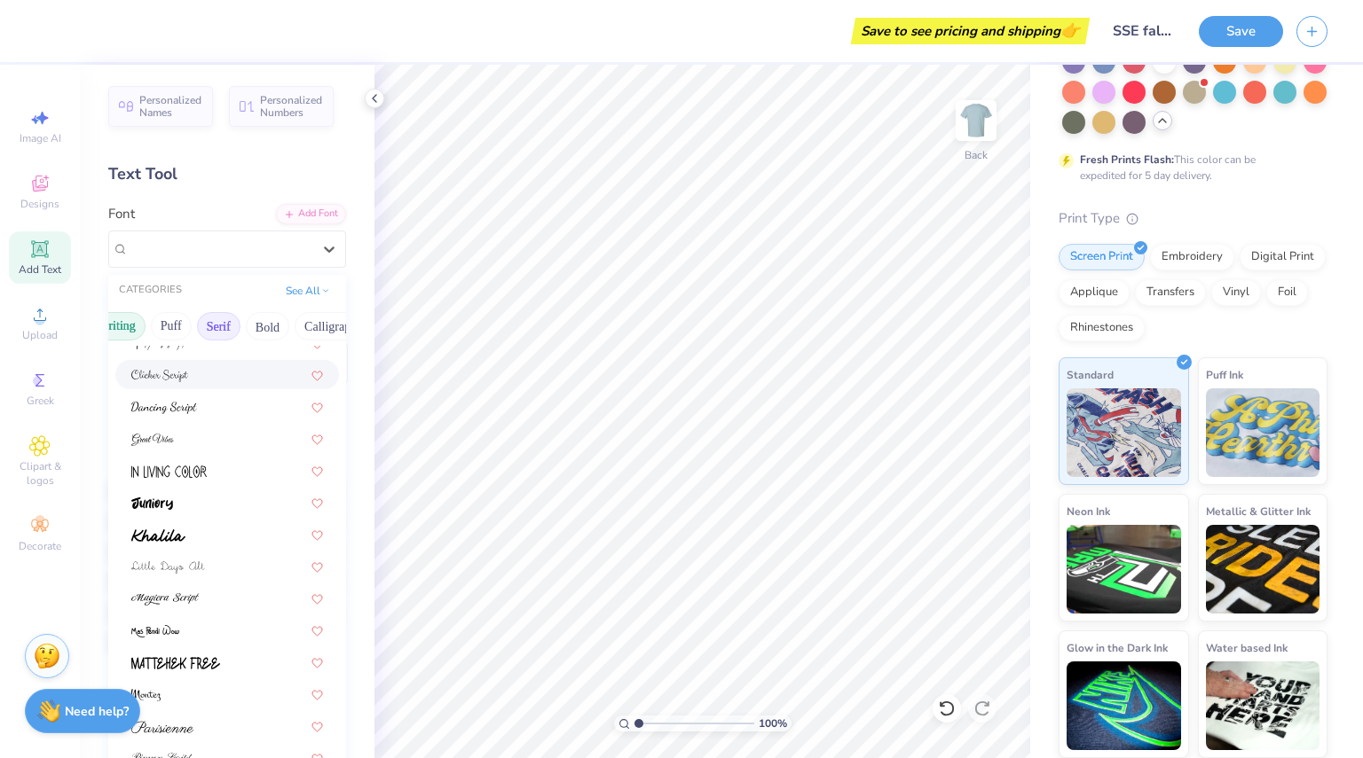
scroll to position [0, 106]
click at [225, 326] on button "Serif" at bounding box center [219, 326] width 43 height 28
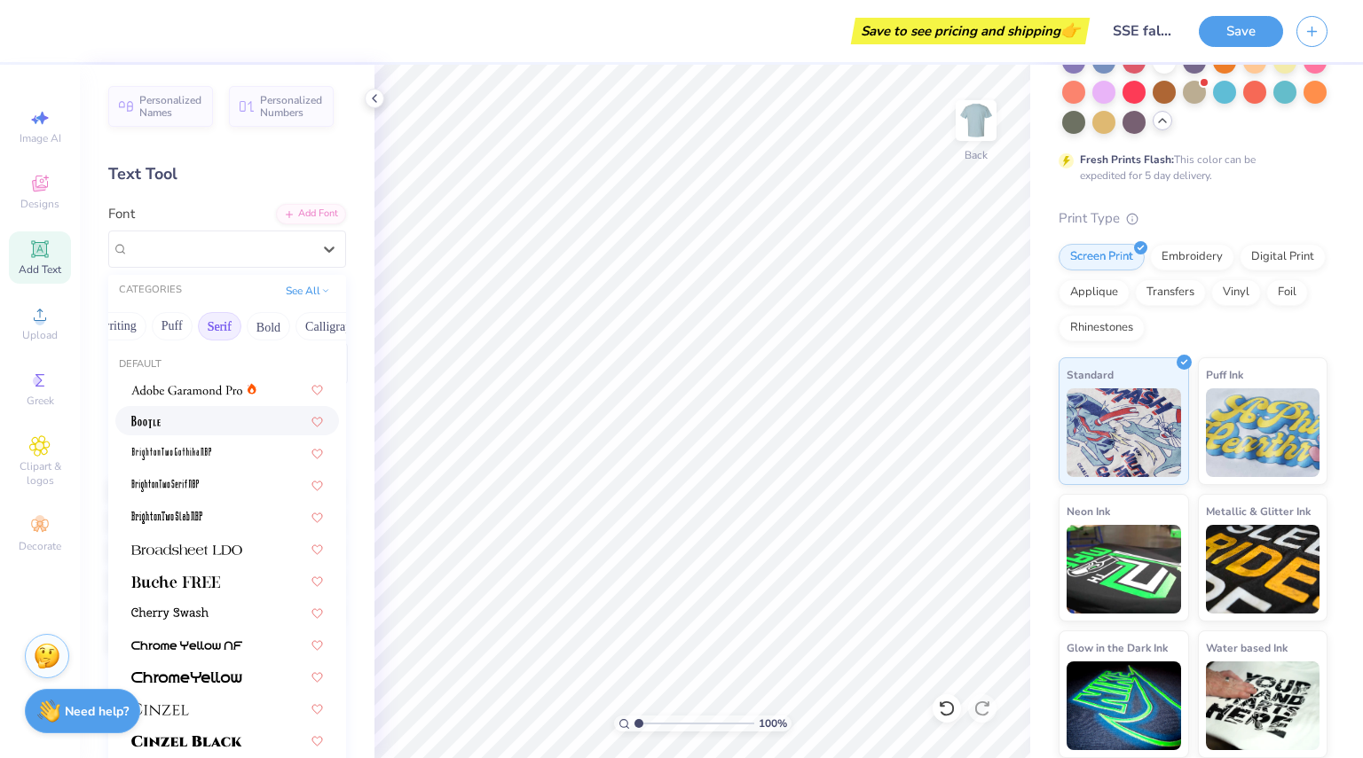
scroll to position [2, 0]
click at [209, 391] on img at bounding box center [186, 388] width 111 height 12
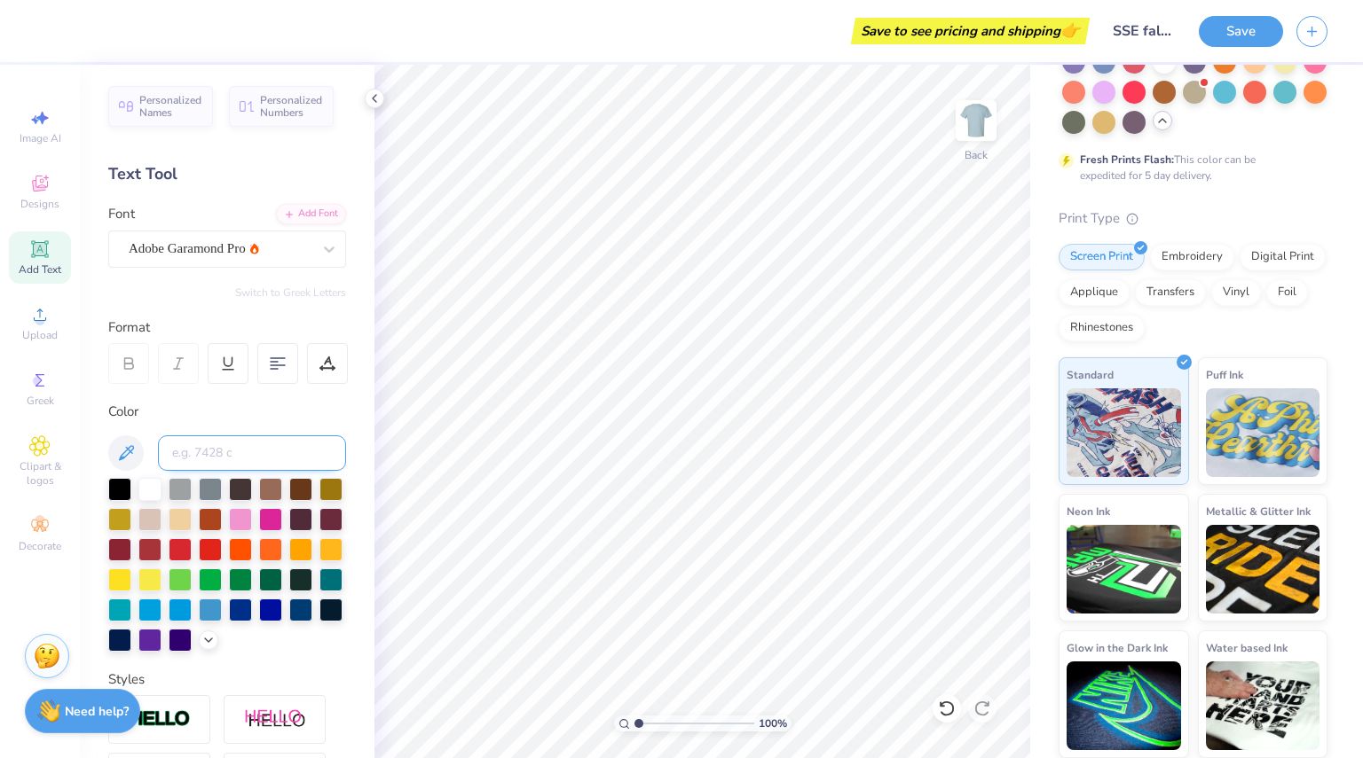
click at [240, 446] on input at bounding box center [252, 453] width 188 height 35
click at [156, 491] on div at bounding box center [149, 487] width 23 height 23
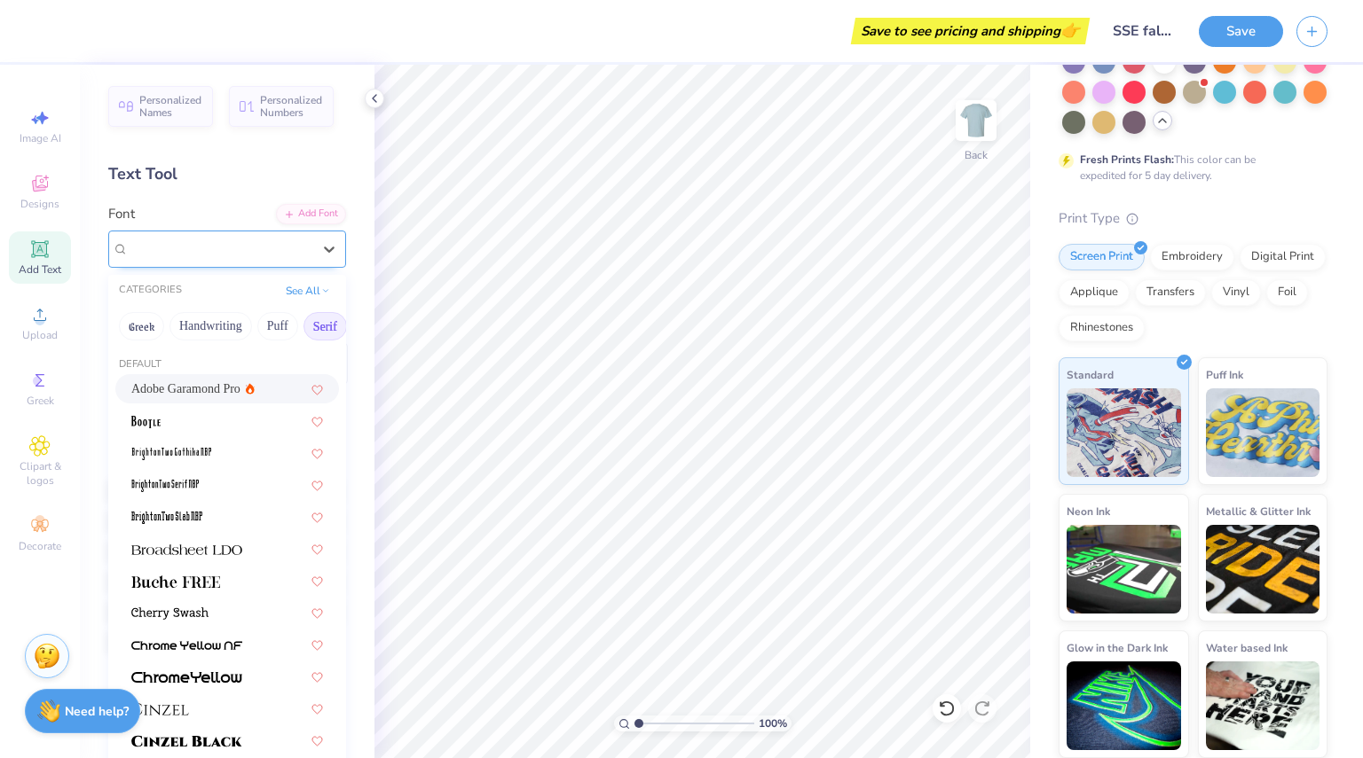
drag, startPoint x: 264, startPoint y: 246, endPoint x: 280, endPoint y: 251, distance: 16.8
click at [280, 251] on div "Adobe Garamond Pro" at bounding box center [220, 248] width 186 height 27
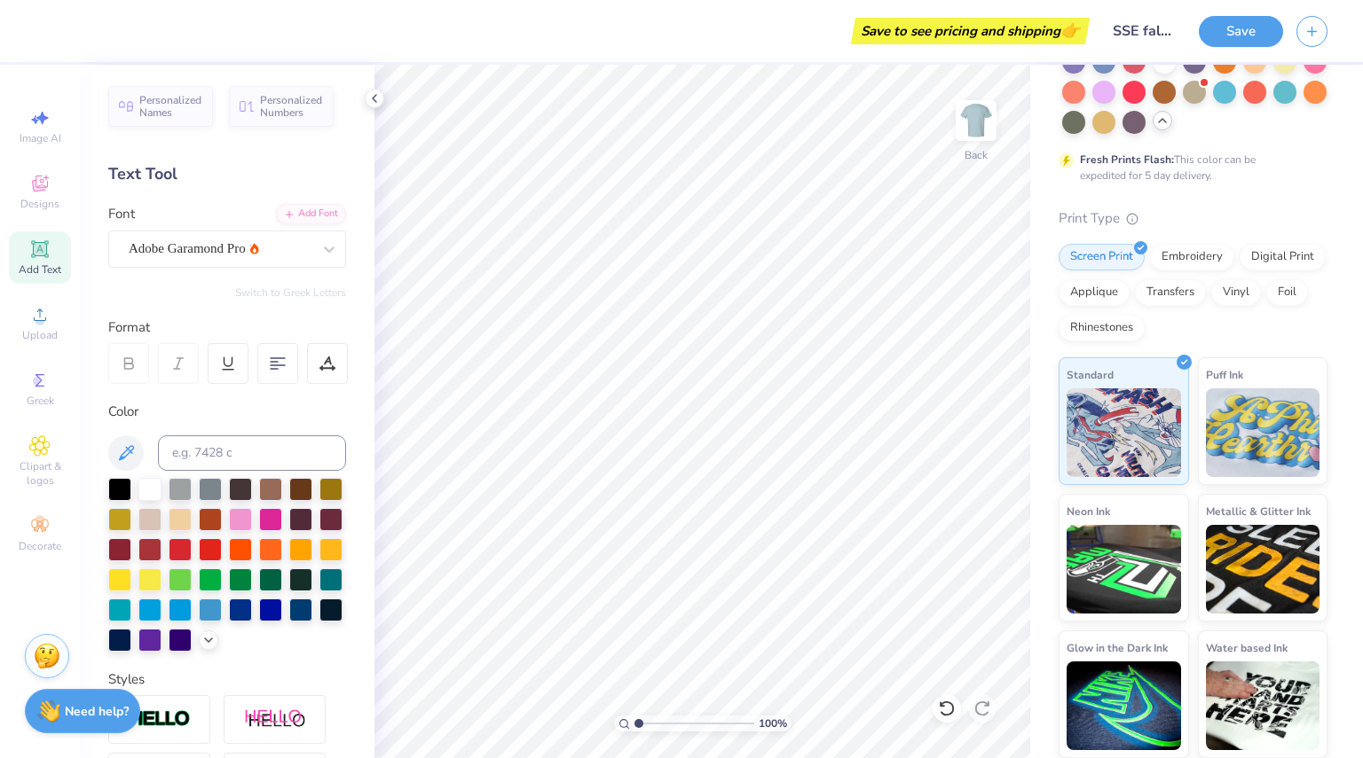
click at [232, 182] on div "Text Tool" at bounding box center [227, 174] width 238 height 24
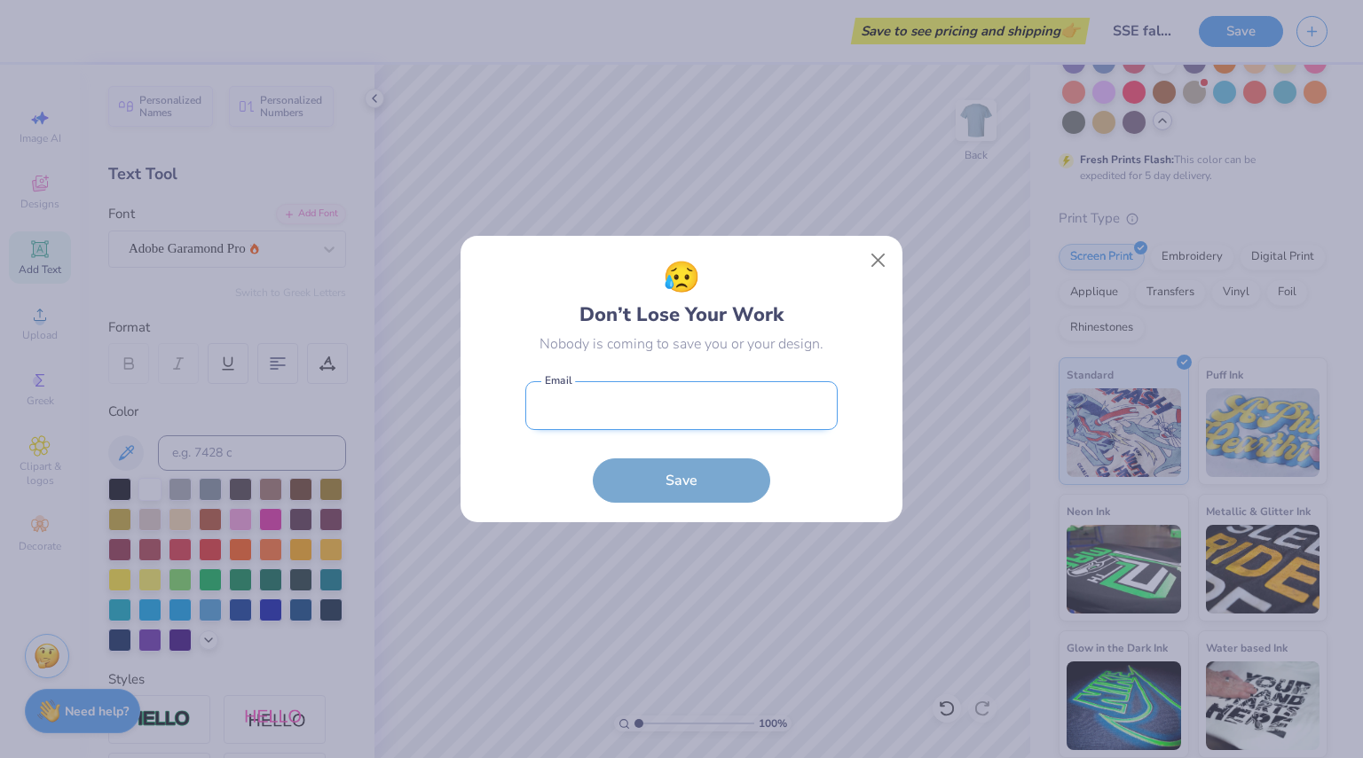
click at [766, 404] on input "email" at bounding box center [681, 405] width 312 height 49
type input "[EMAIL_ADDRESS][DOMAIN_NAME]"
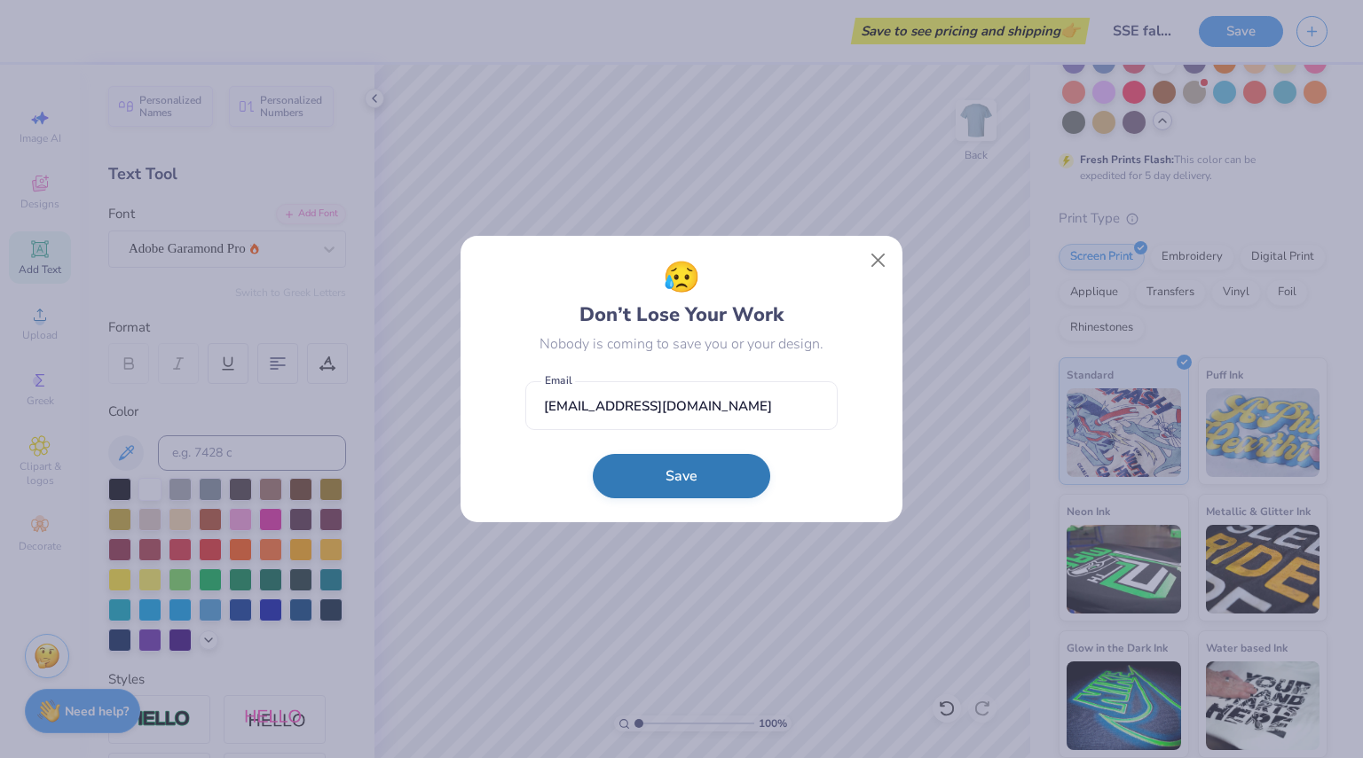
click at [729, 469] on button "Save" at bounding box center [681, 476] width 177 height 44
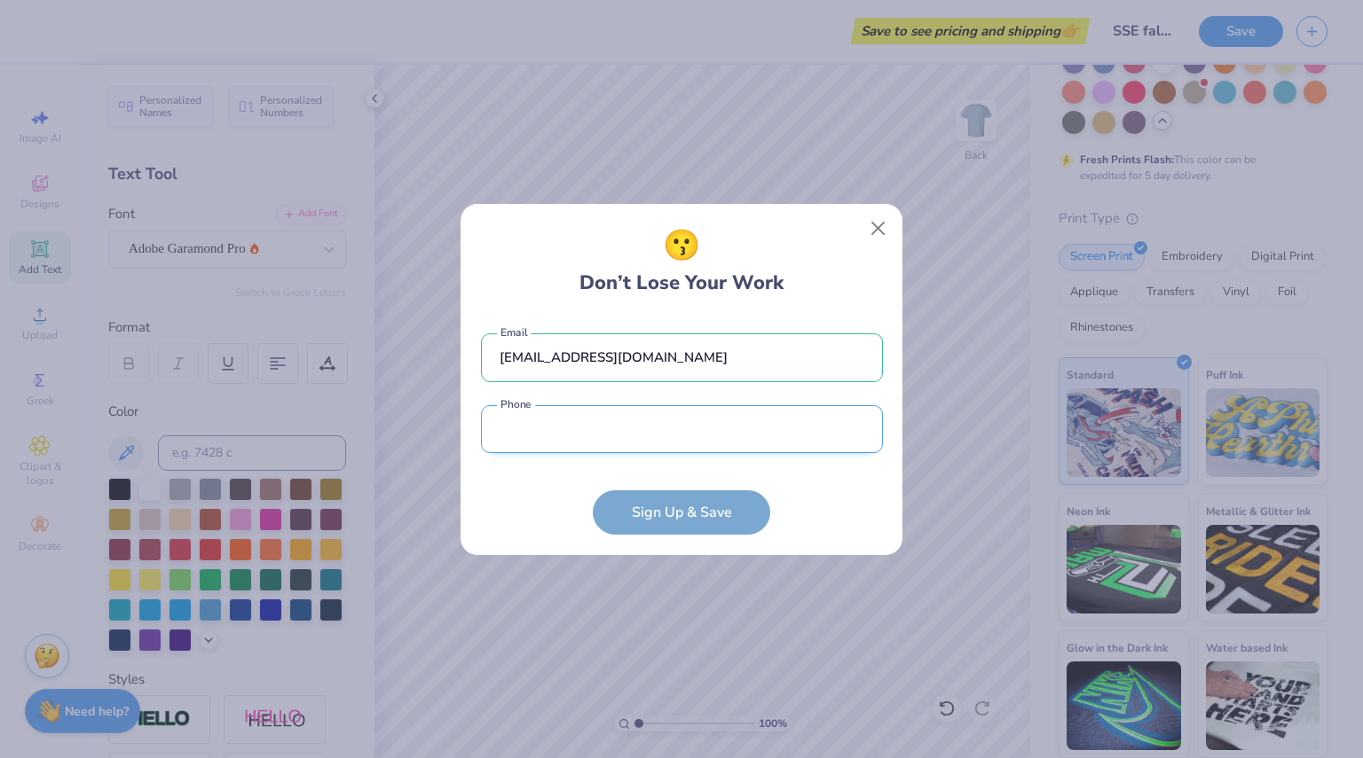
click at [643, 449] on input "tel" at bounding box center [682, 429] width 402 height 49
type input "[PHONE_NUMBER]"
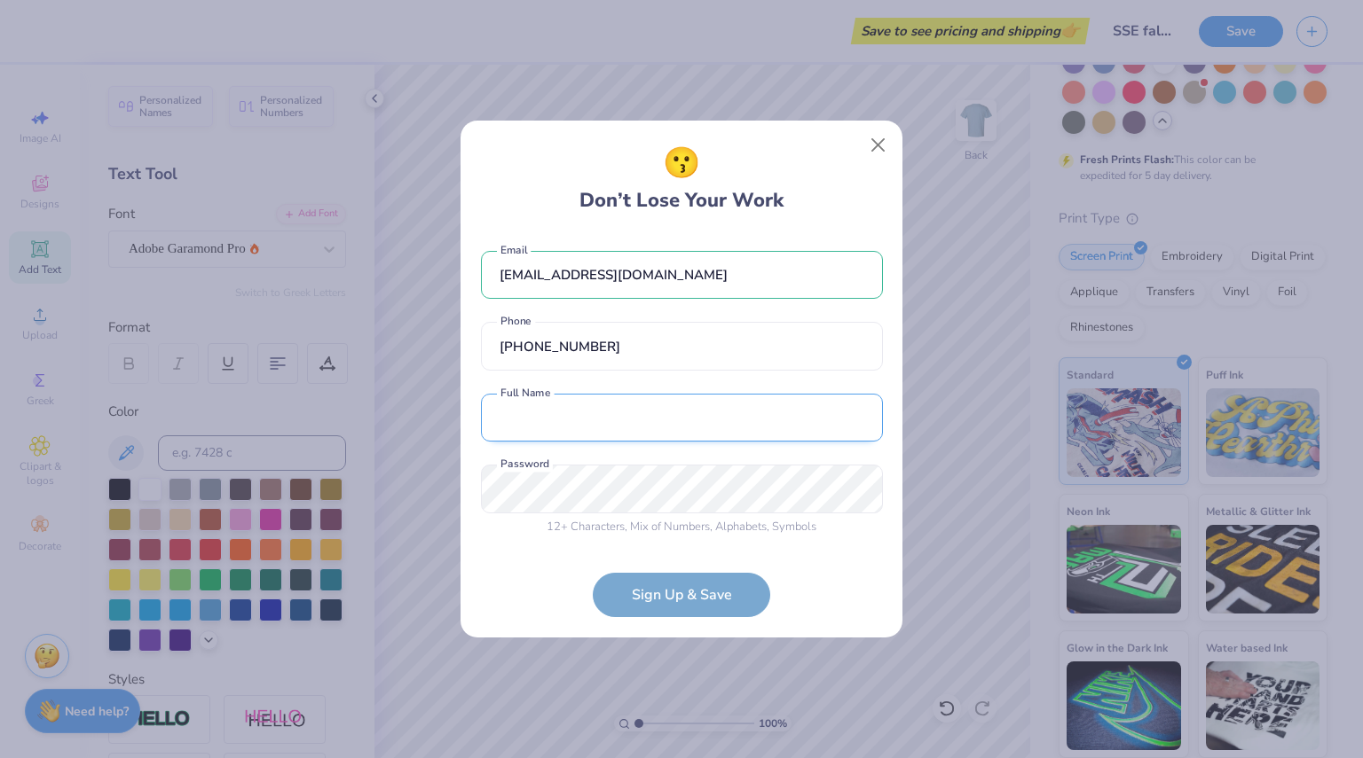
click at [633, 440] on input "text" at bounding box center [682, 418] width 402 height 49
type input "[PERSON_NAME]"
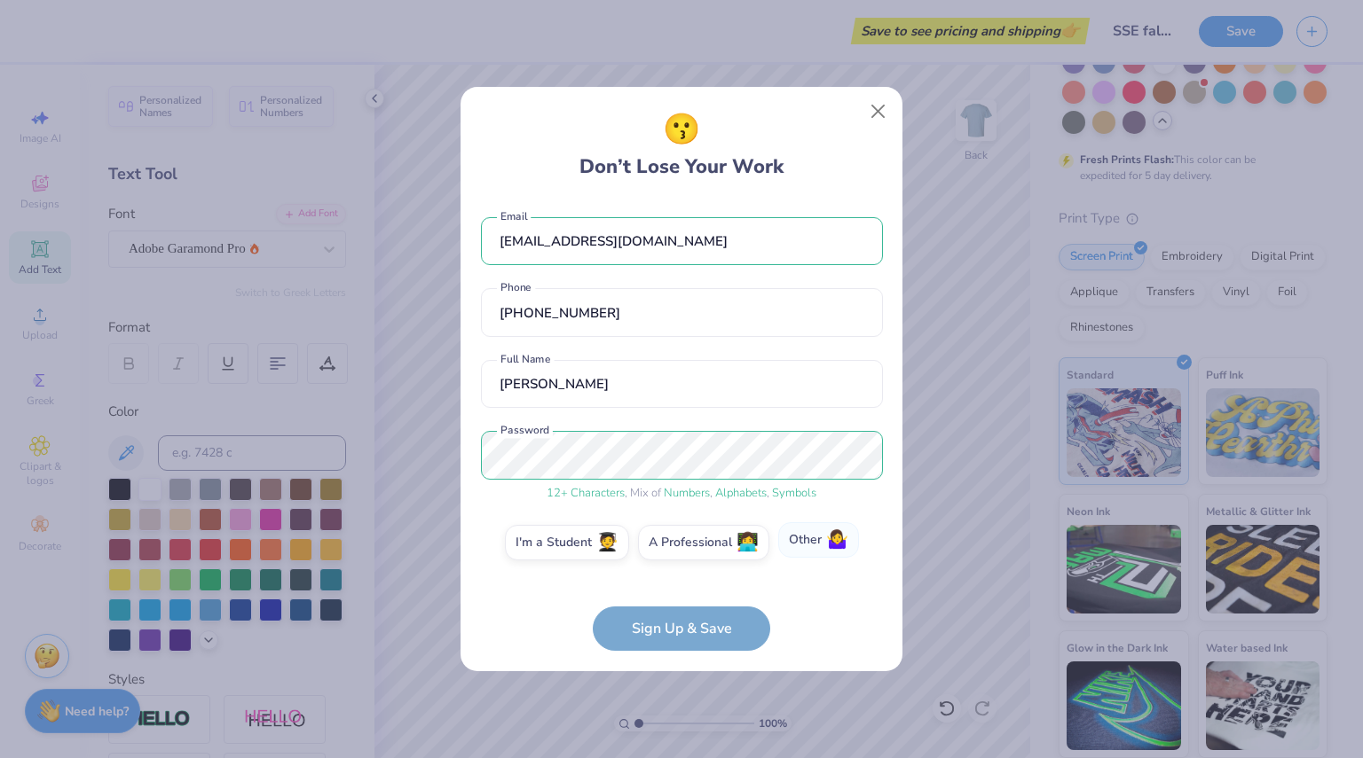
click at [829, 543] on span "🤷‍♀️" at bounding box center [837, 540] width 22 height 20
click at [687, 543] on input "Other 🤷‍♀️" at bounding box center [682, 548] width 12 height 12
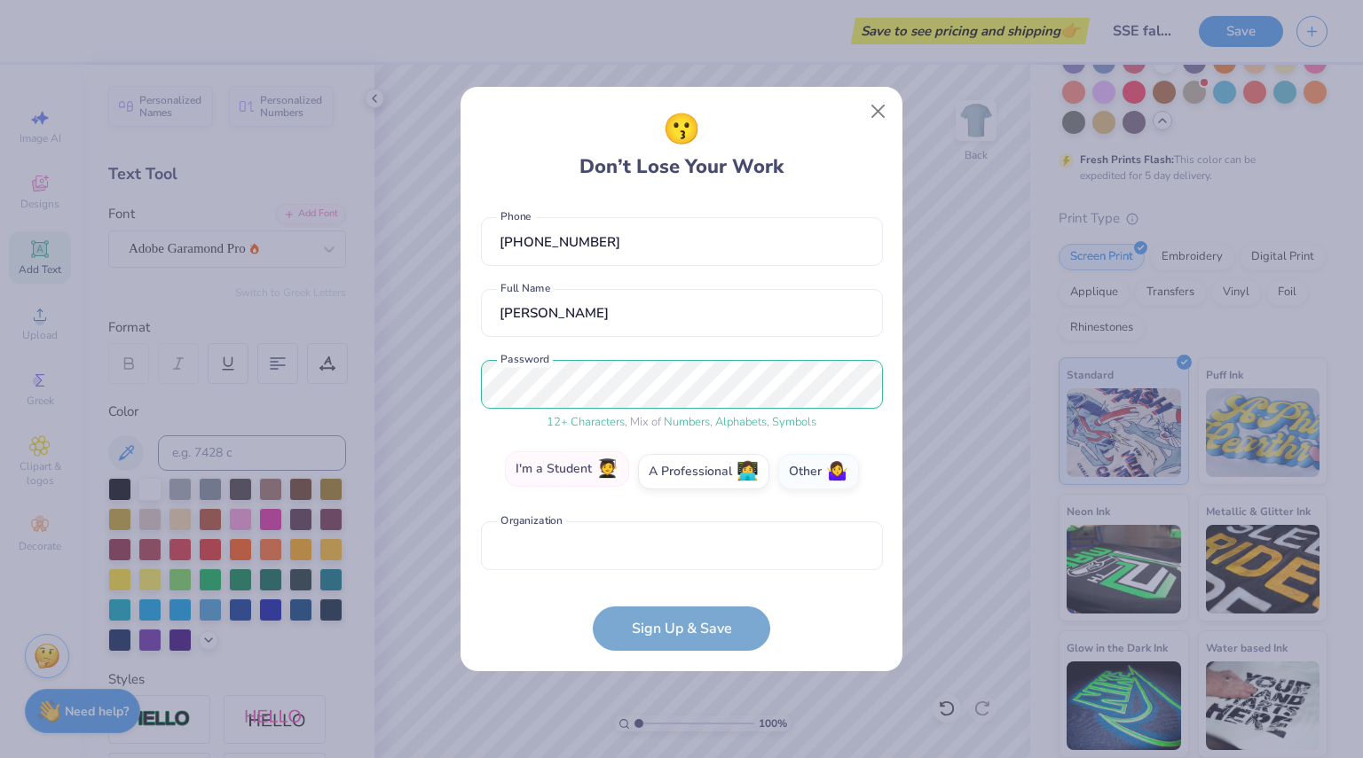
click at [577, 467] on label "I'm a Student 🧑‍🎓" at bounding box center [567, 469] width 124 height 35
click at [676, 542] on input "I'm a Student 🧑‍🎓" at bounding box center [682, 548] width 12 height 12
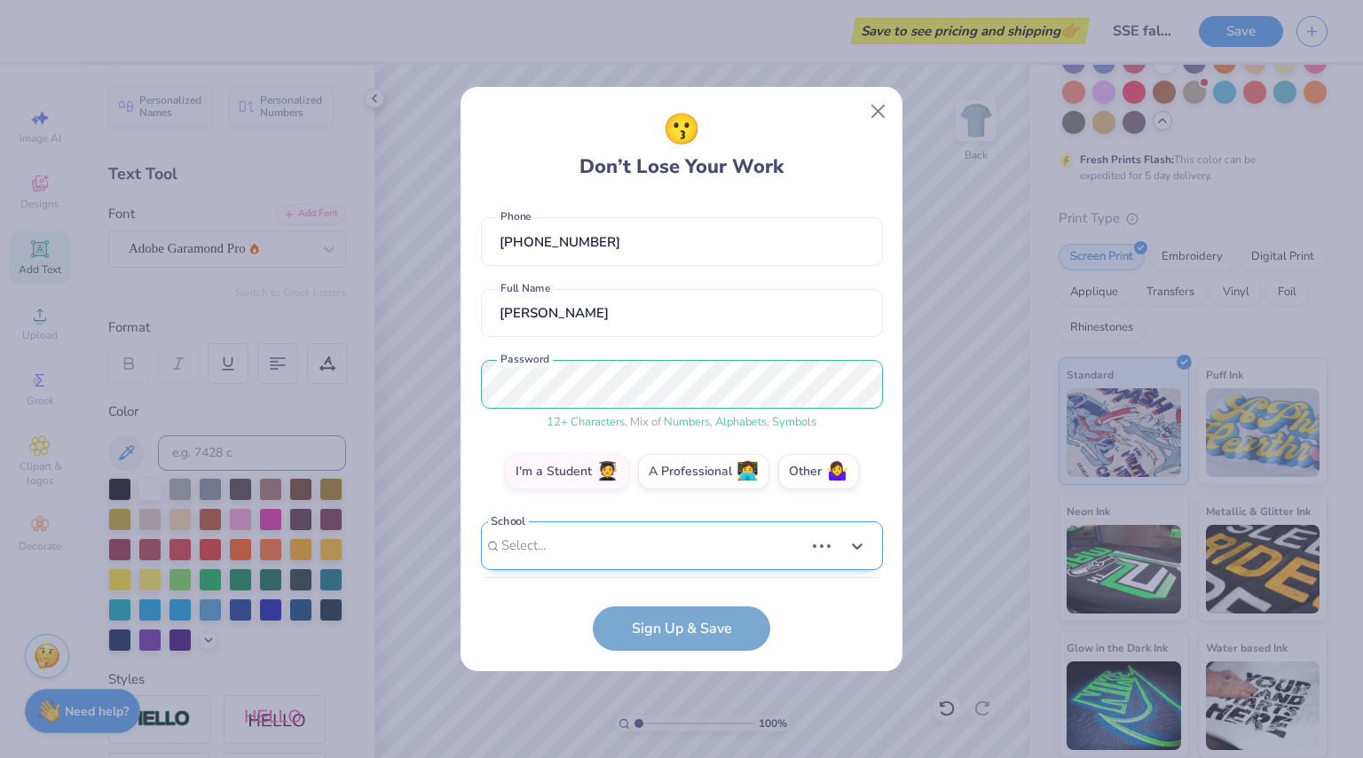
click at [605, 533] on div "Use Up and Down to choose options, press Enter to select the currently focused …" at bounding box center [682, 573] width 402 height 102
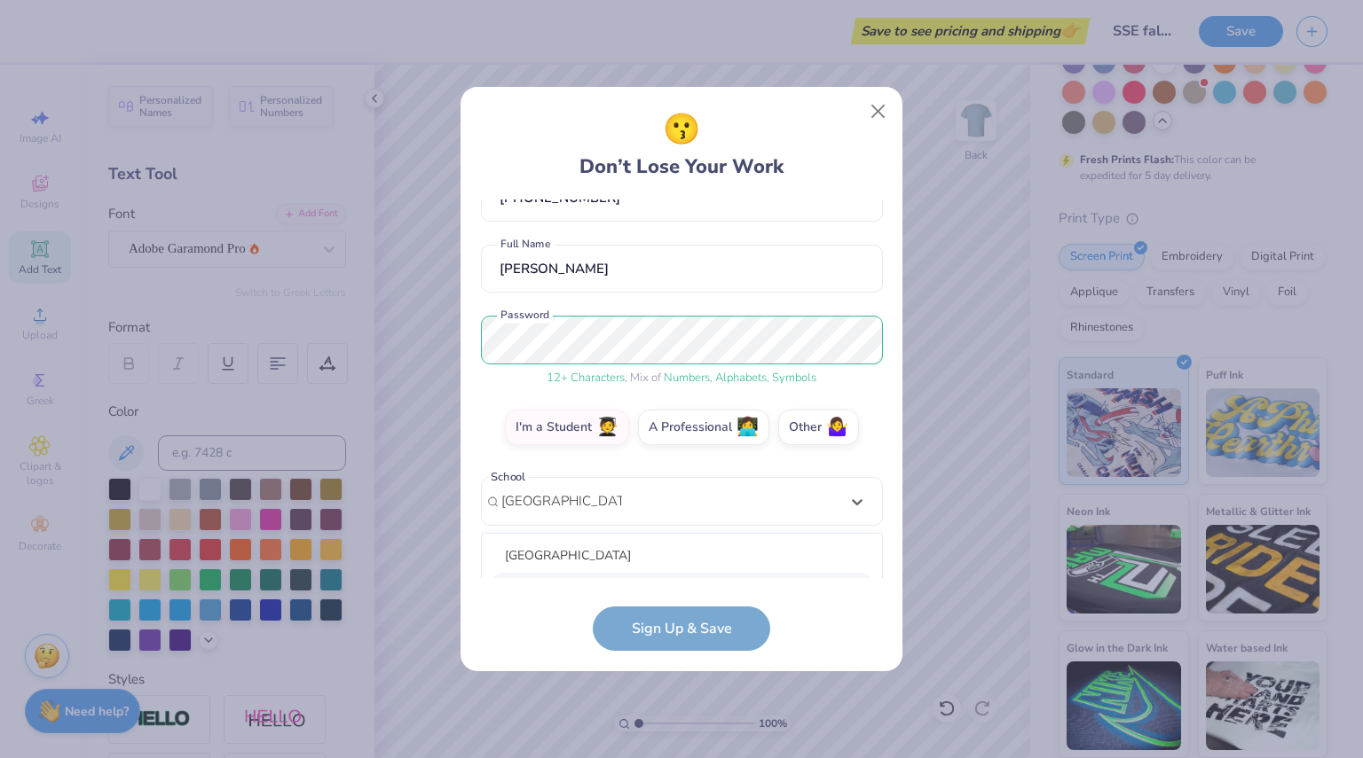
scroll to position [337, 0]
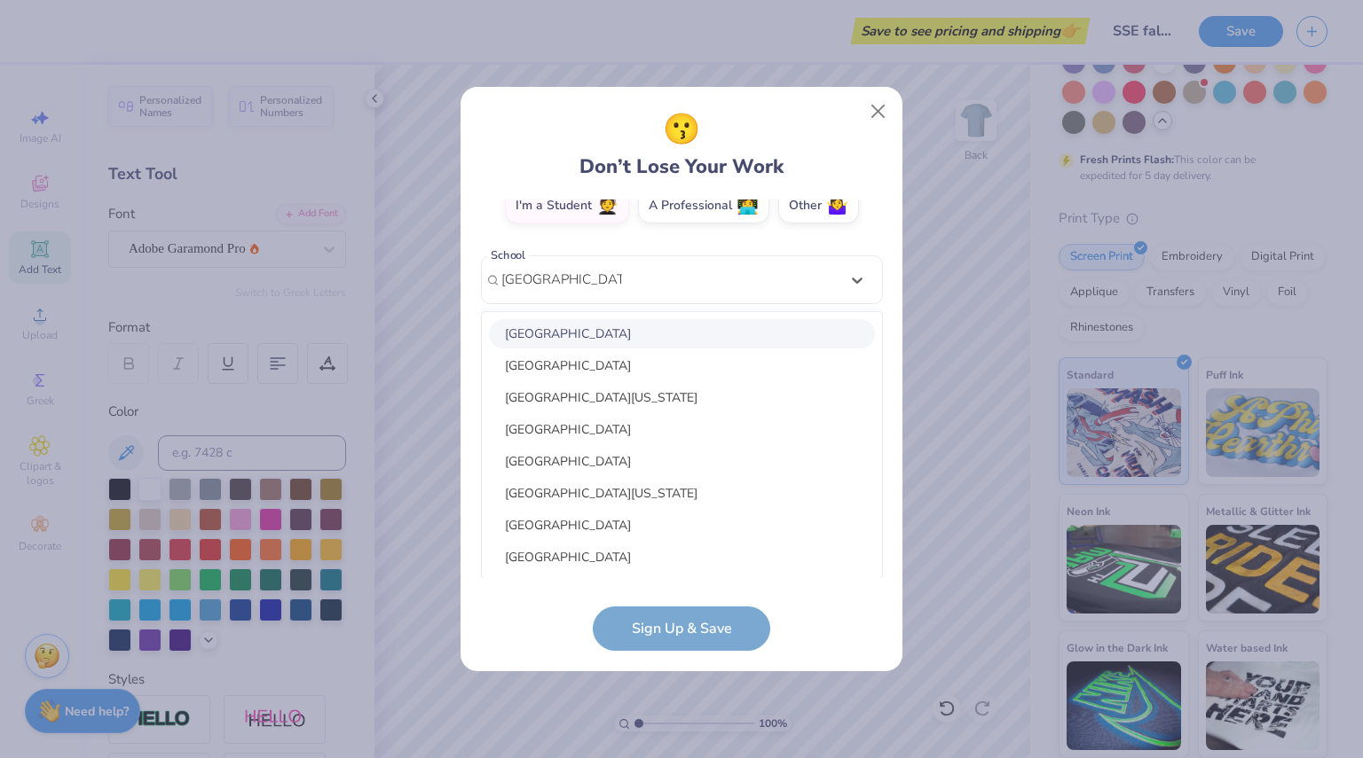
click at [668, 332] on div "[GEOGRAPHIC_DATA]" at bounding box center [682, 333] width 386 height 29
type input "[GEOGRAPHIC_DATA]"
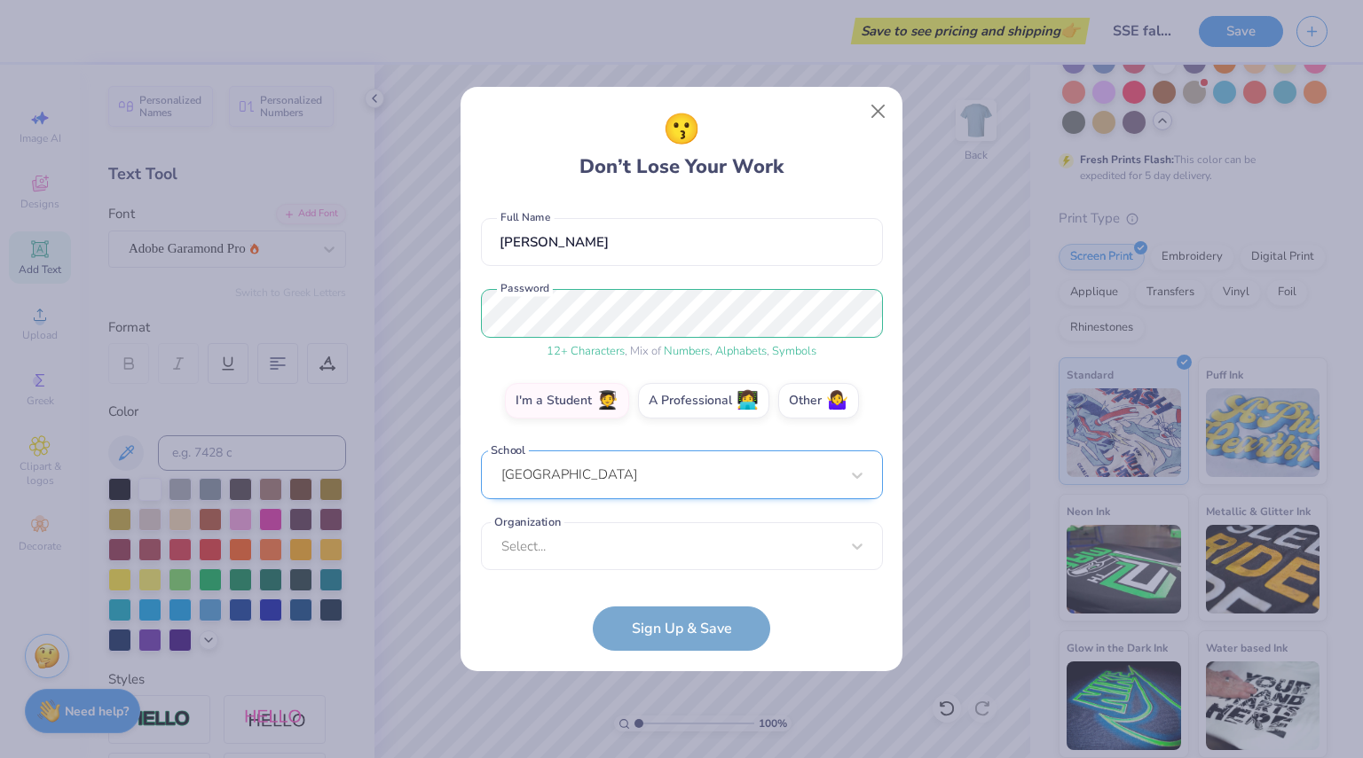
scroll to position [62, 0]
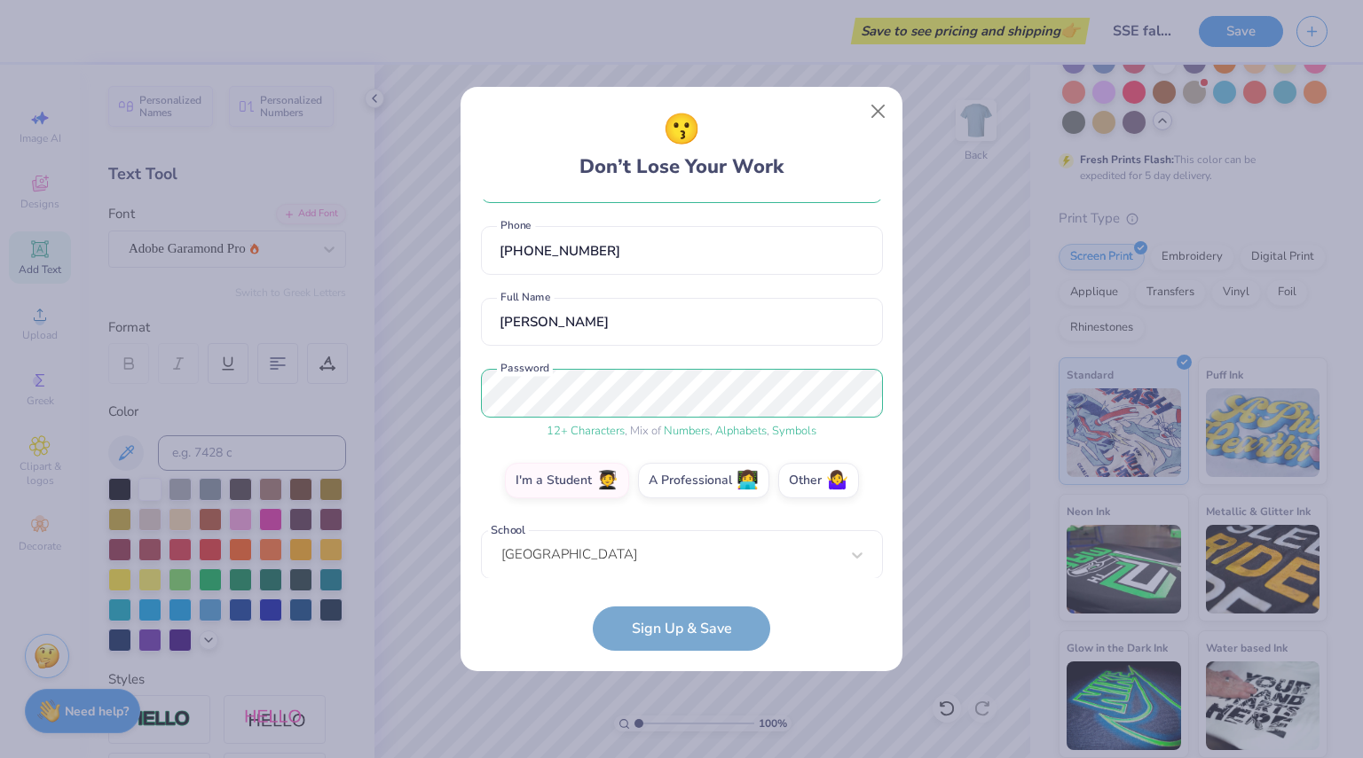
click at [671, 634] on form "[EMAIL_ADDRESS][DOMAIN_NAME] Email [PHONE_NUMBER] Phone [PERSON_NAME] Full Name…" at bounding box center [682, 426] width 402 height 452
click at [854, 609] on form "[EMAIL_ADDRESS][DOMAIN_NAME] Email [PHONE_NUMBER] Phone [PERSON_NAME] Full Name…" at bounding box center [682, 426] width 402 height 452
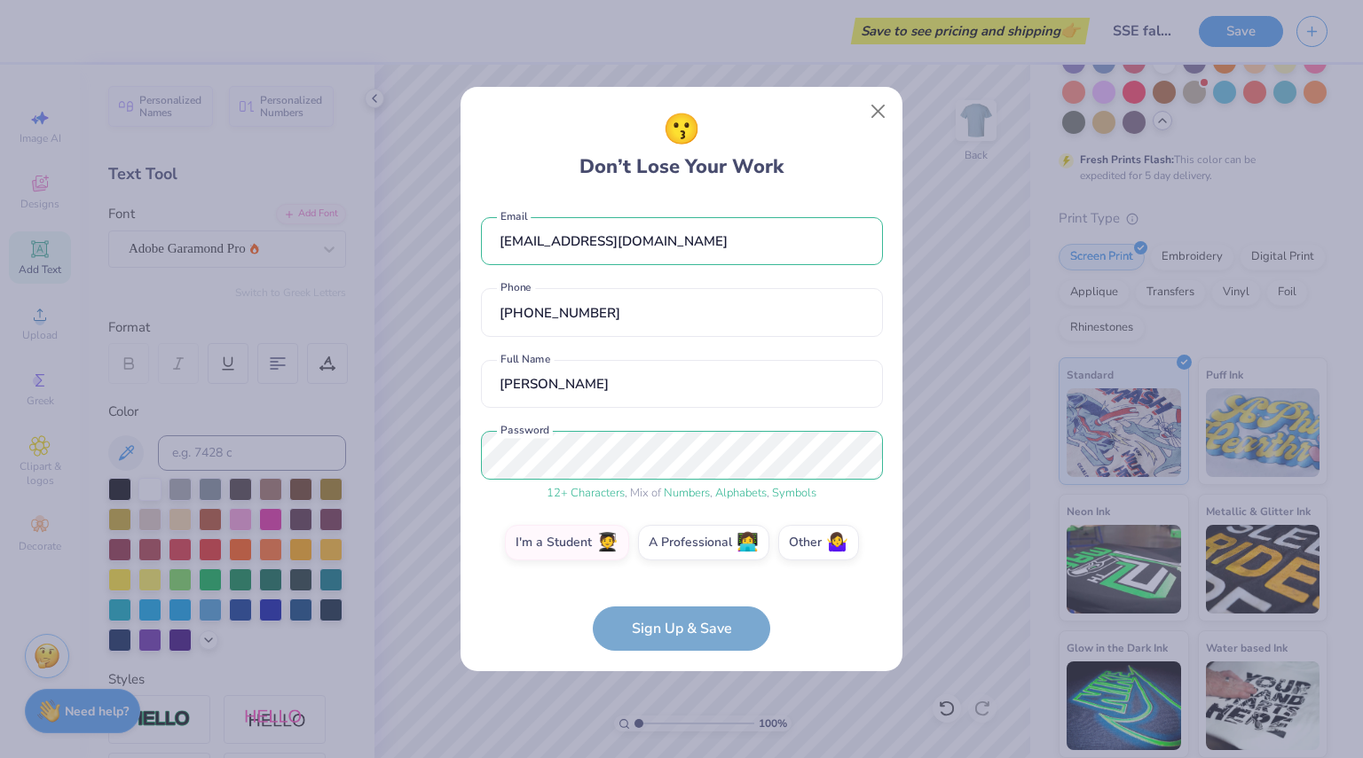
click at [703, 347] on div "[EMAIL_ADDRESS][DOMAIN_NAME] Email [PHONE_NUMBER] Phone [PERSON_NAME] Full Name…" at bounding box center [682, 390] width 402 height 380
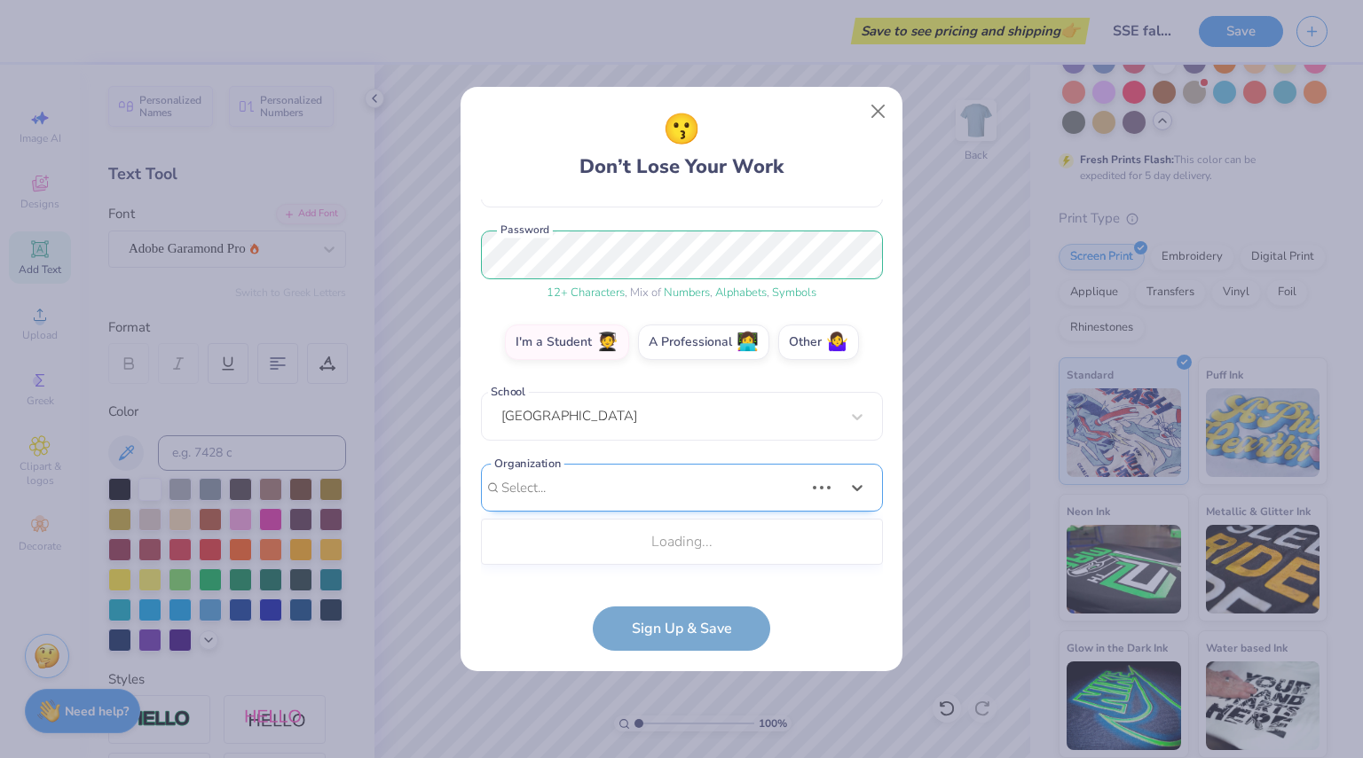
click at [664, 556] on div "Use Up and Down to choose options, press Enter to select the currently focused …" at bounding box center [682, 515] width 402 height 102
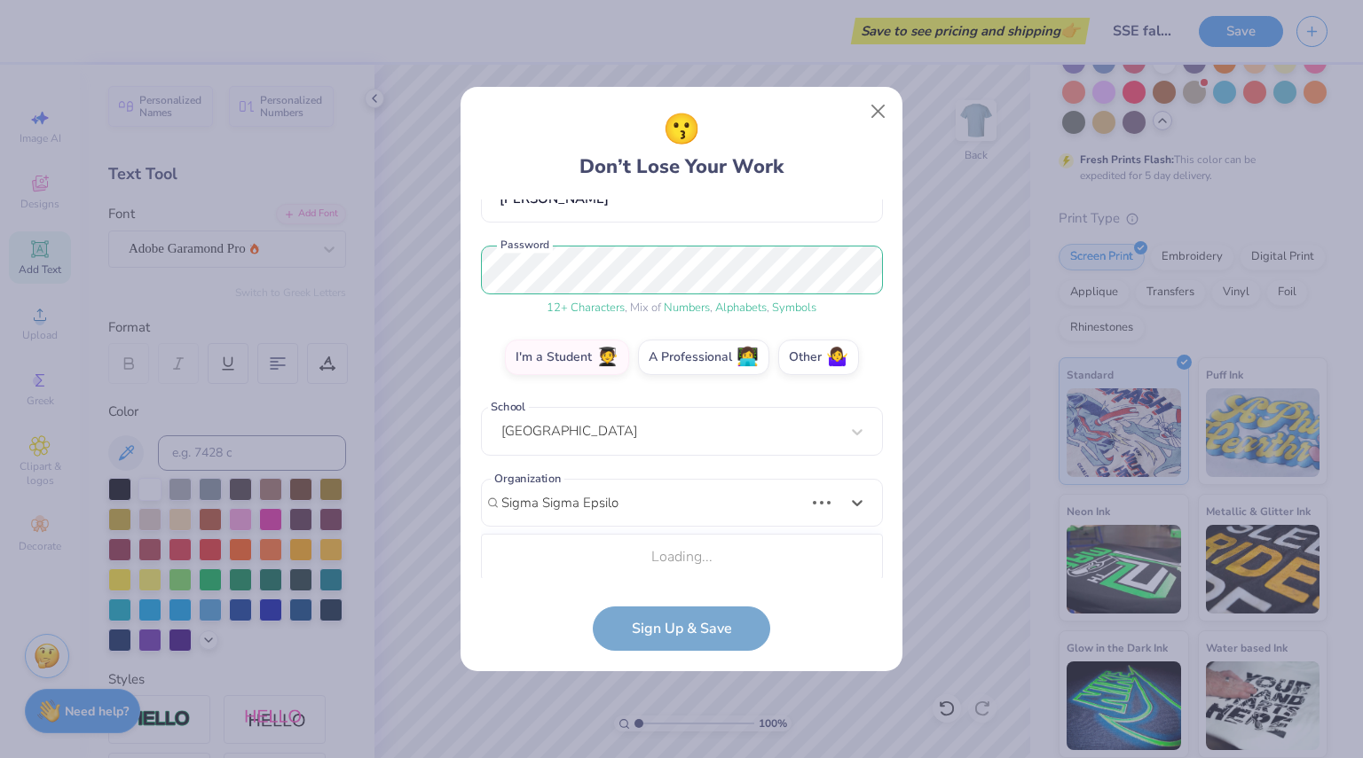
scroll to position [186, 0]
type input "Sigma Sigma Epsilon"
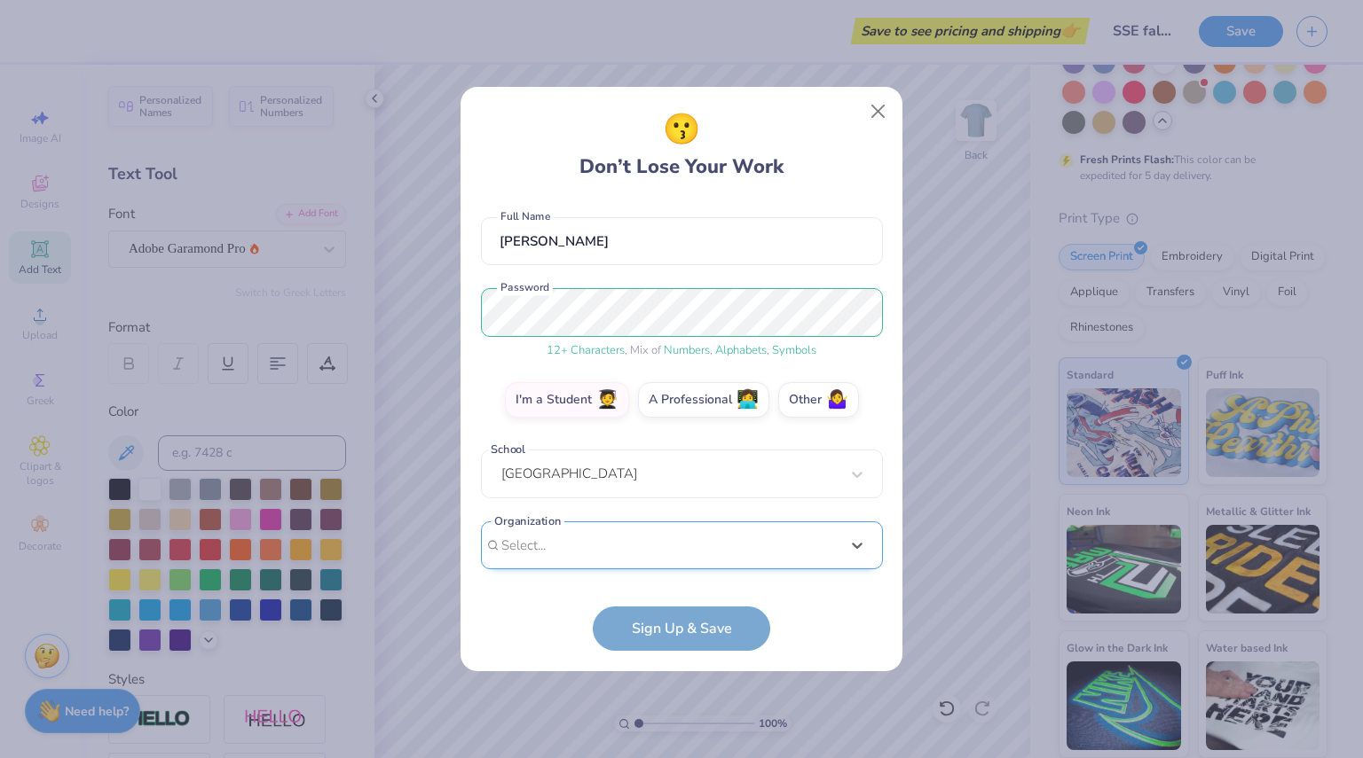
scroll to position [142, 0]
click at [678, 287] on div "[EMAIL_ADDRESS][DOMAIN_NAME] Email [PHONE_NUMBER] Phone [PERSON_NAME] Full Name…" at bounding box center [682, 390] width 402 height 380
click at [602, 551] on div "option focused, 8 of 105. 105 results available. Use Up and Down to choose opti…" at bounding box center [682, 684] width 402 height 324
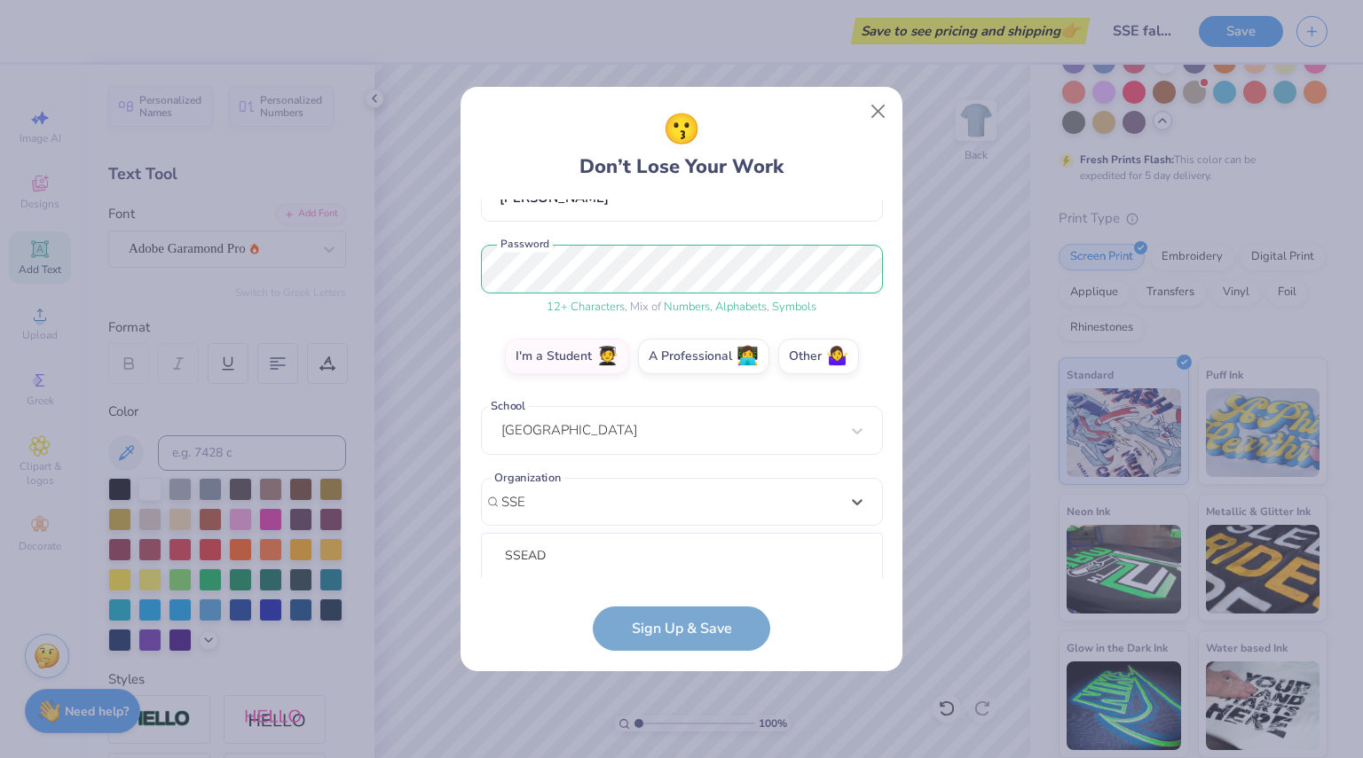
scroll to position [408, 0]
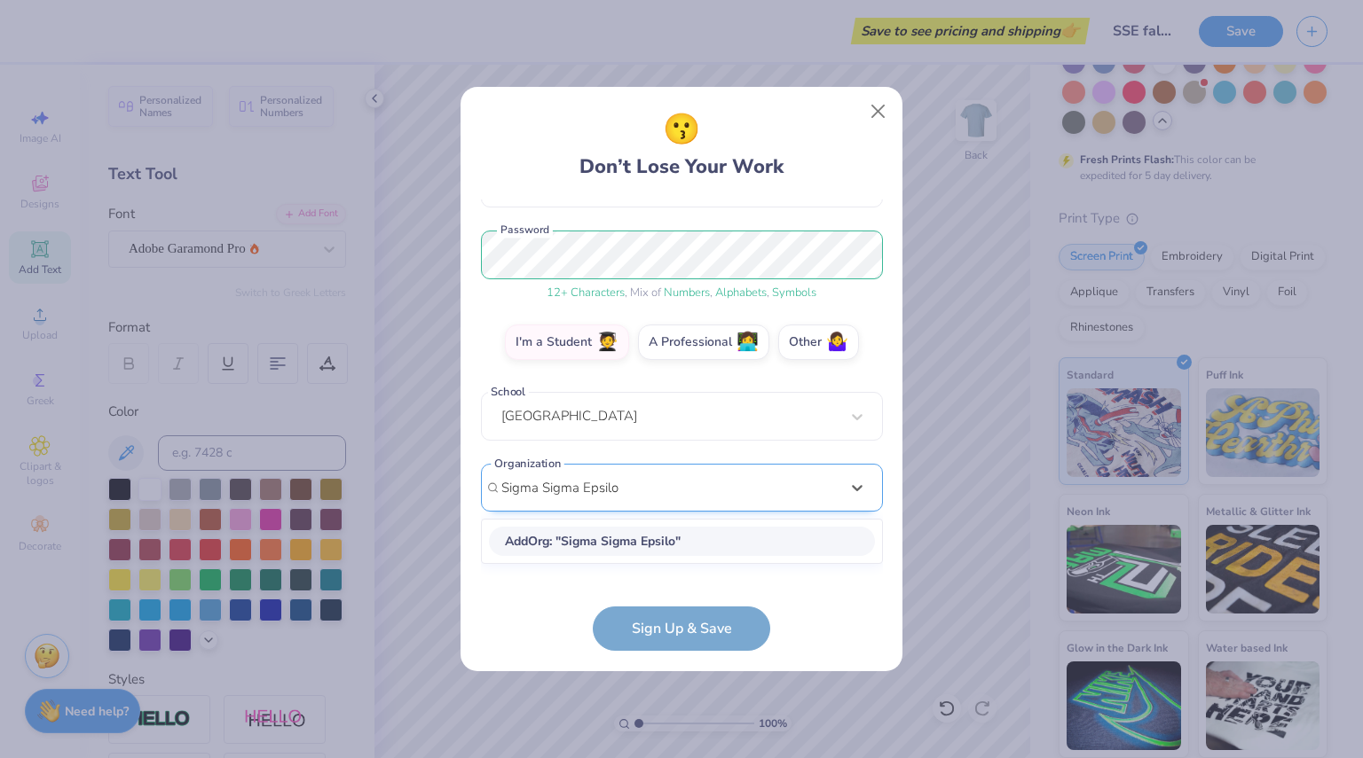
type input "Sigma Sigma Epsilon"
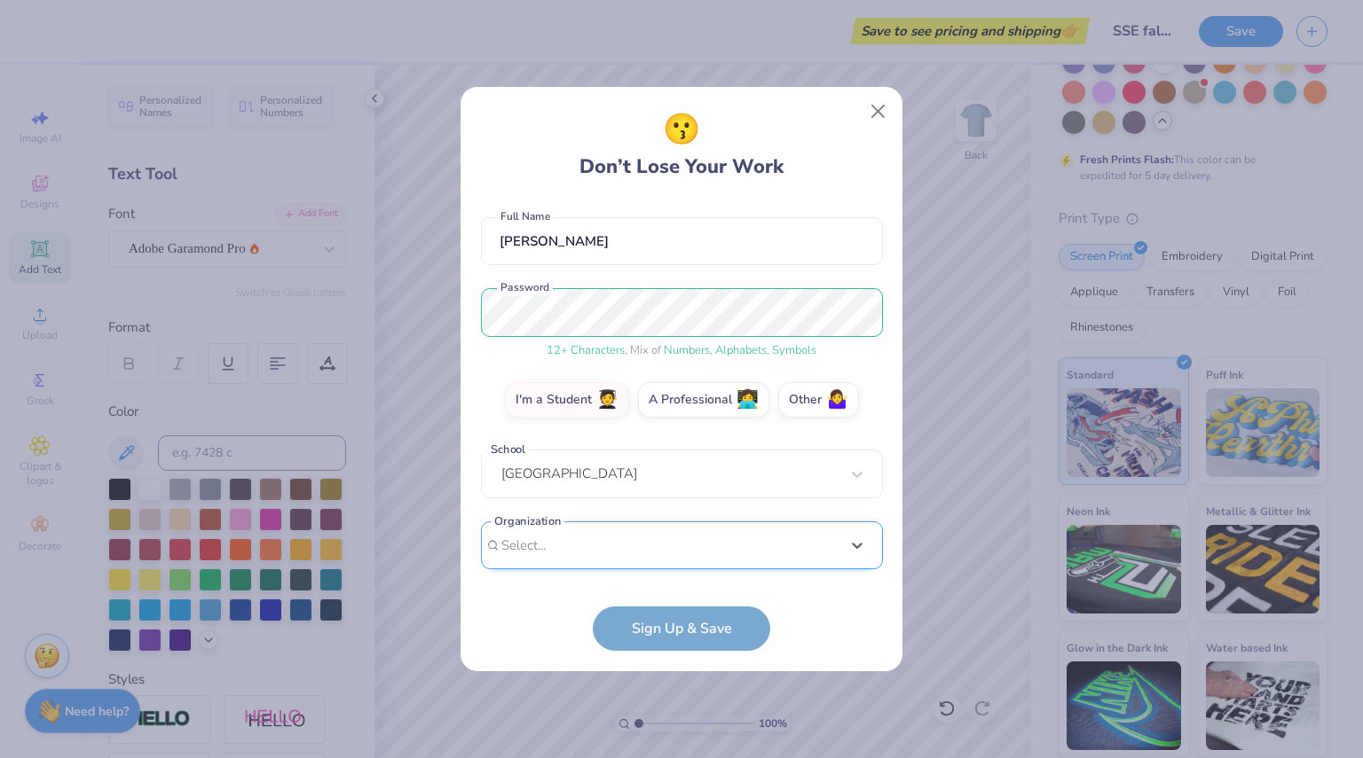
click at [656, 285] on div "[EMAIL_ADDRESS][DOMAIN_NAME] Email [PHONE_NUMBER] Phone [PERSON_NAME] Full Name…" at bounding box center [682, 390] width 402 height 380
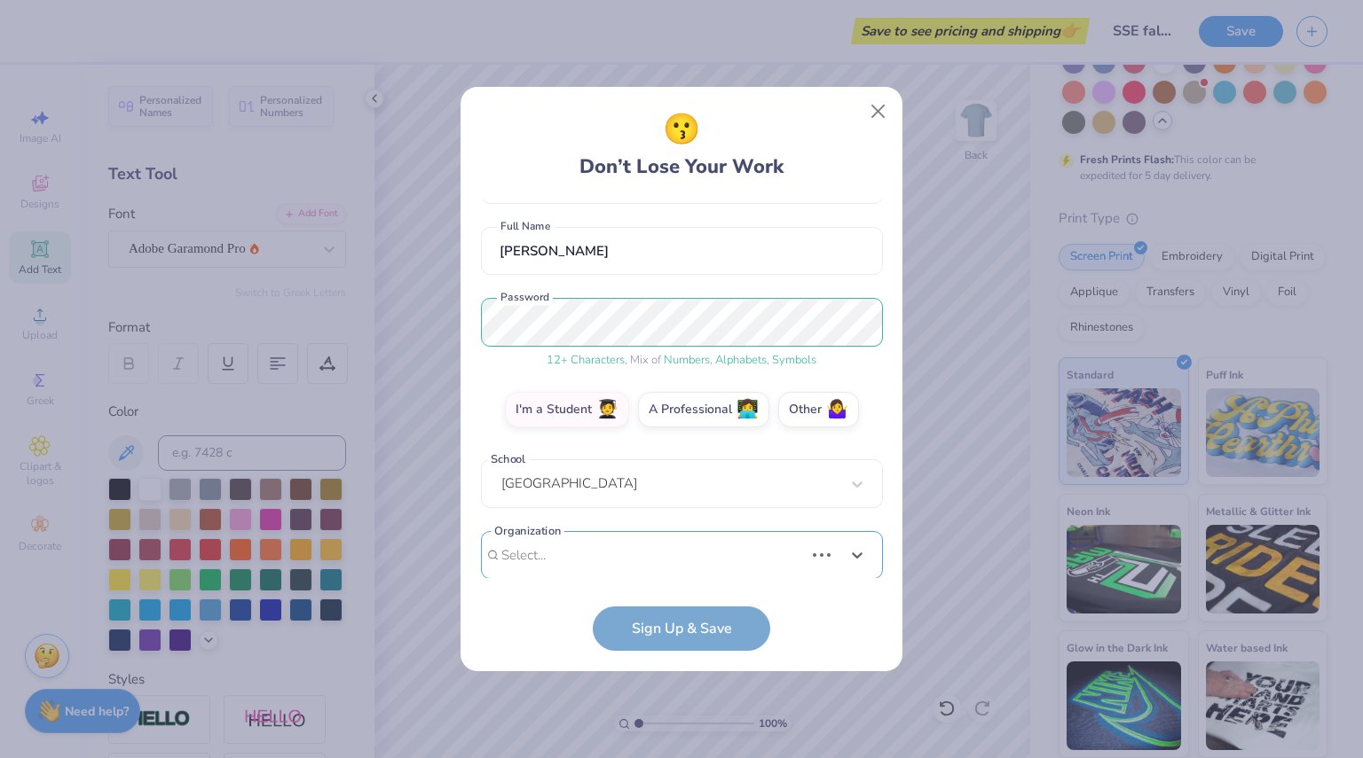
click at [628, 551] on div "Select is focused ,type to refine list, press Down to open the menu, Select..." at bounding box center [682, 555] width 402 height 49
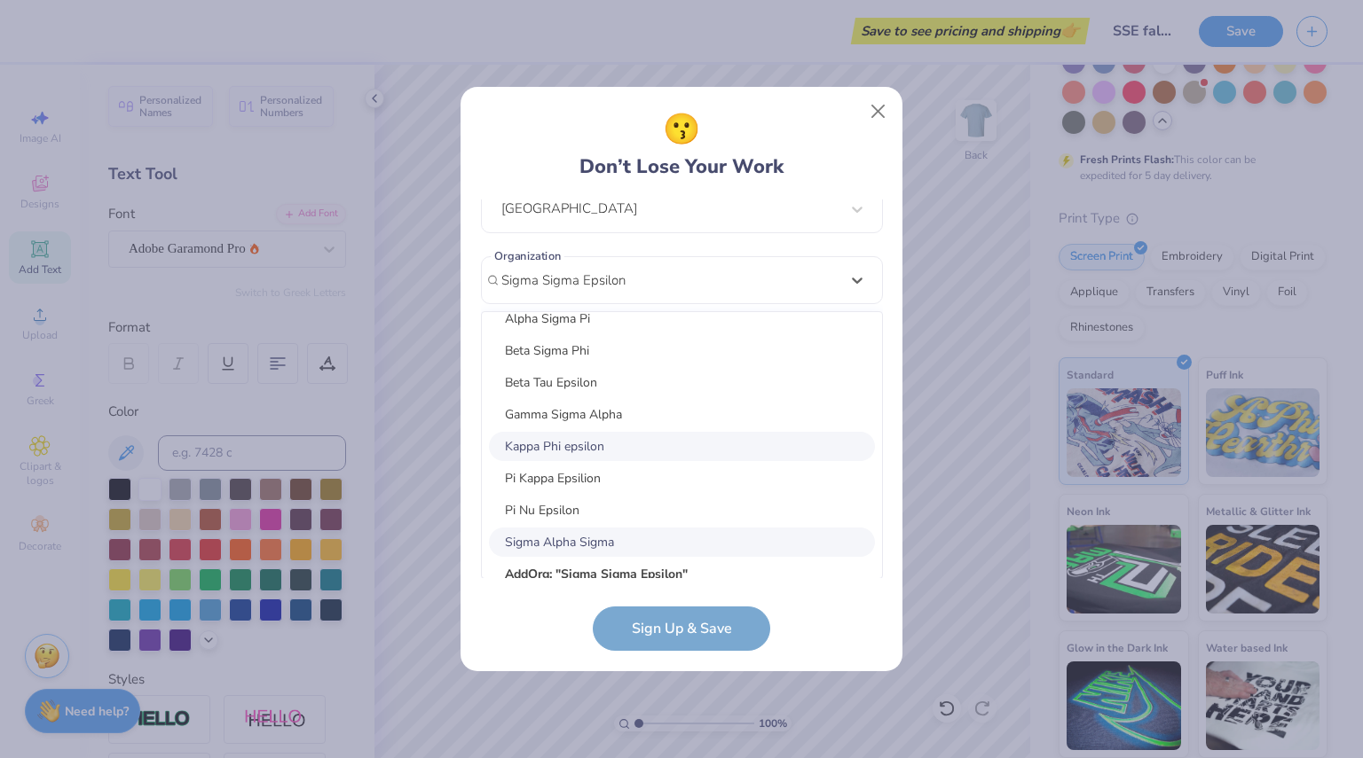
scroll to position [4551, 0]
click at [728, 560] on div "Add Org : " Sigma Sigma Epsilon "" at bounding box center [682, 573] width 386 height 29
type input "Sigma Sigma Epsilon"
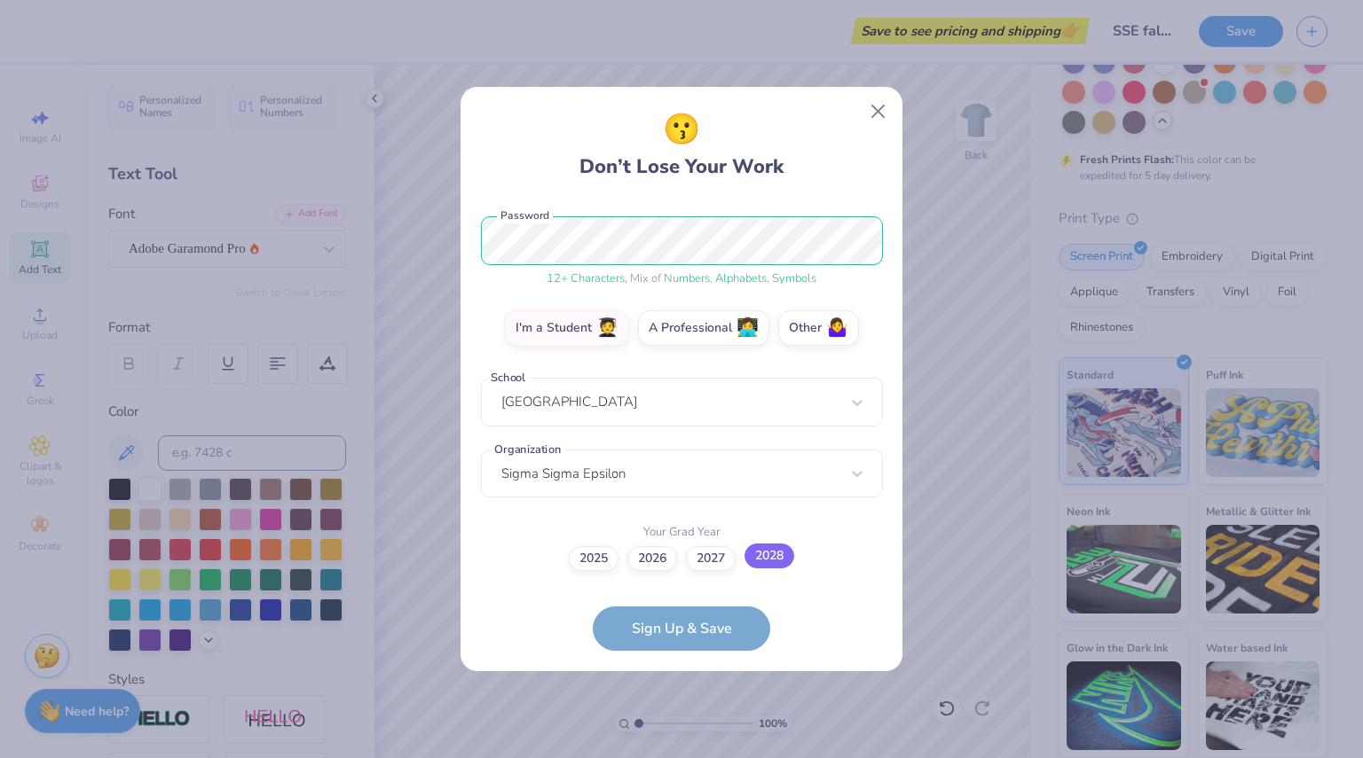
click at [770, 553] on label "2028" at bounding box center [769, 556] width 50 height 25
click at [687, 758] on input "2028" at bounding box center [682, 773] width 12 height 12
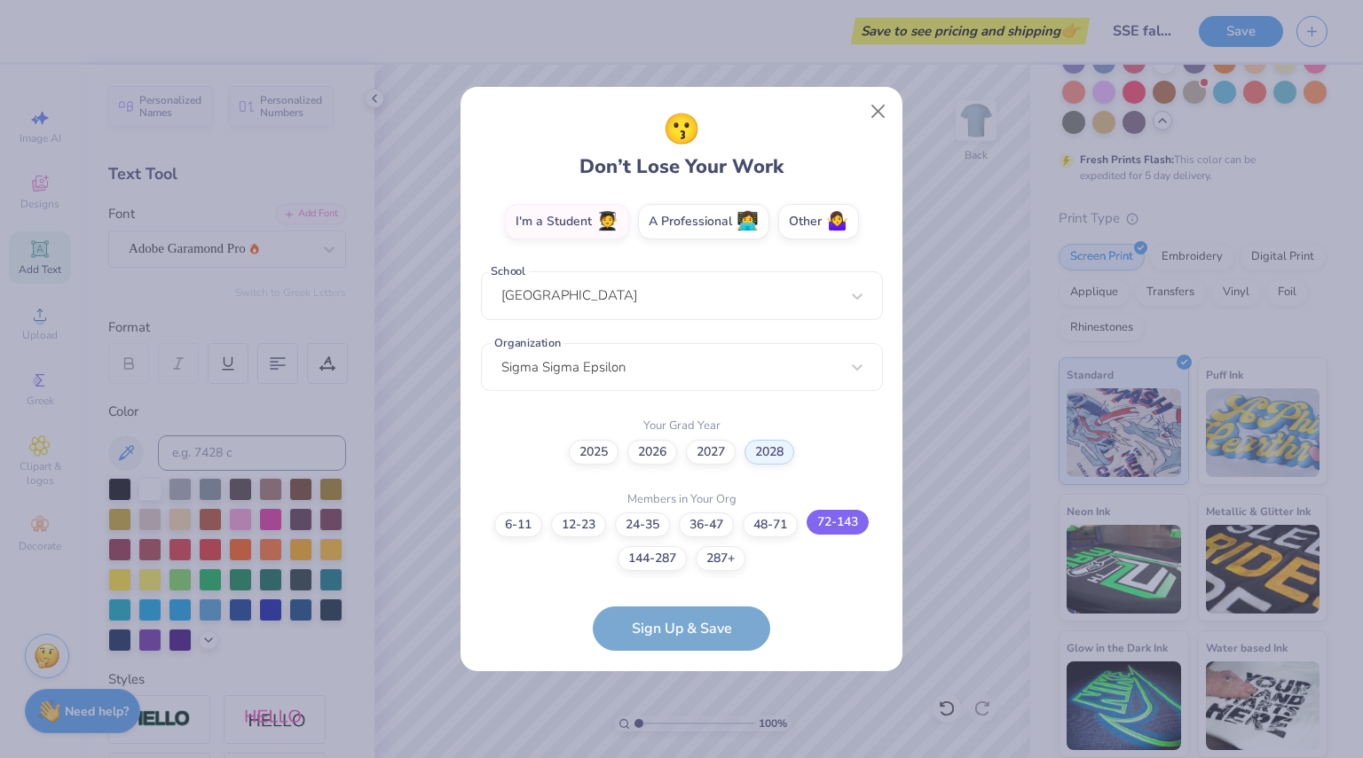
click at [857, 521] on label "72-143" at bounding box center [837, 522] width 62 height 25
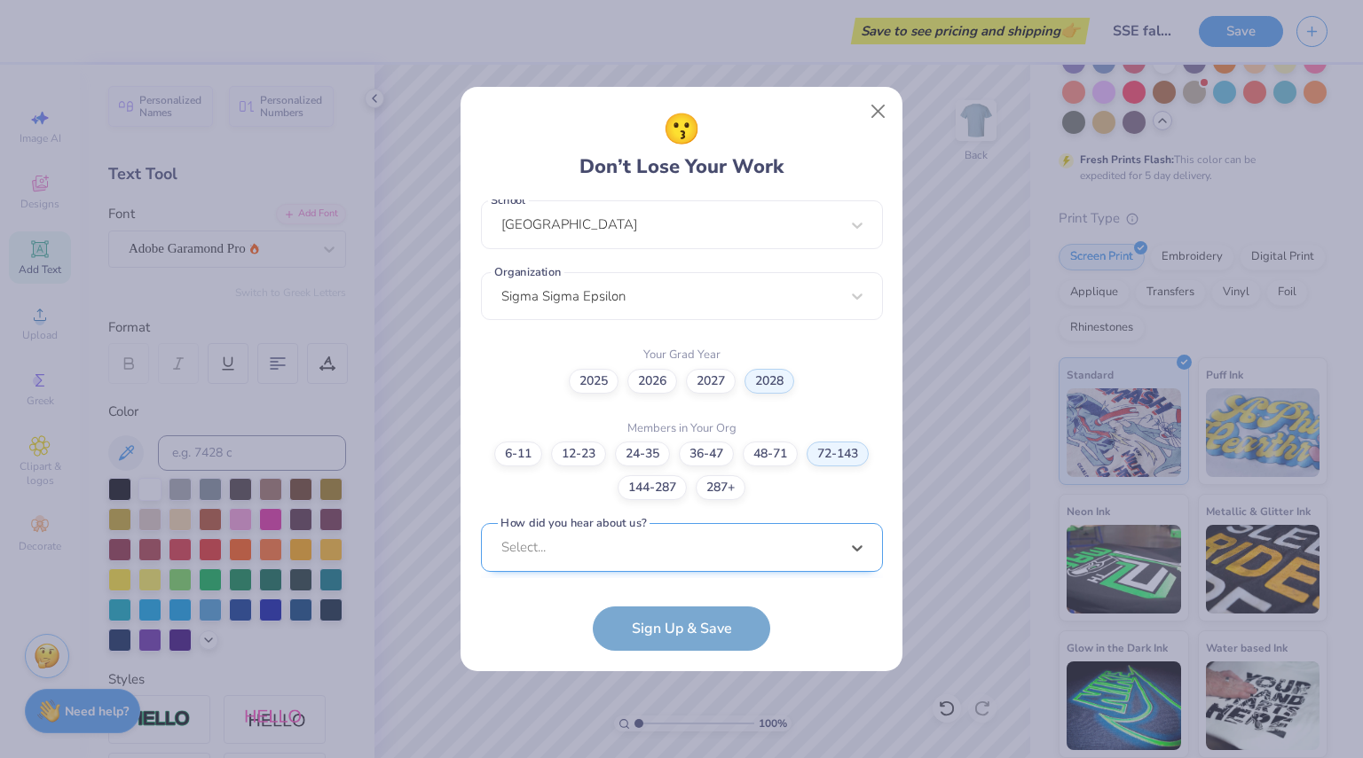
click at [693, 553] on div "option Word of Mouth focused, 8 of 15. 15 results available. Use Up and Down to…" at bounding box center [682, 685] width 402 height 324
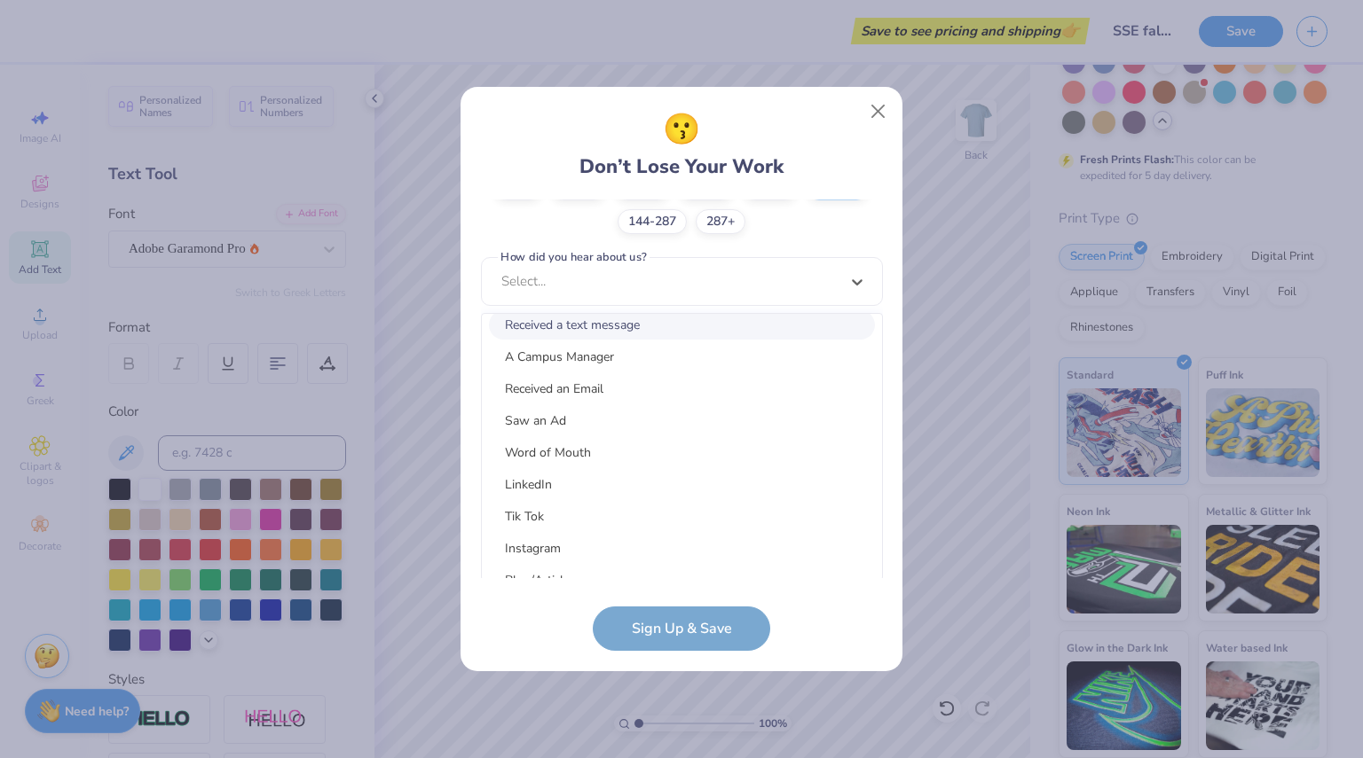
scroll to position [97, 0]
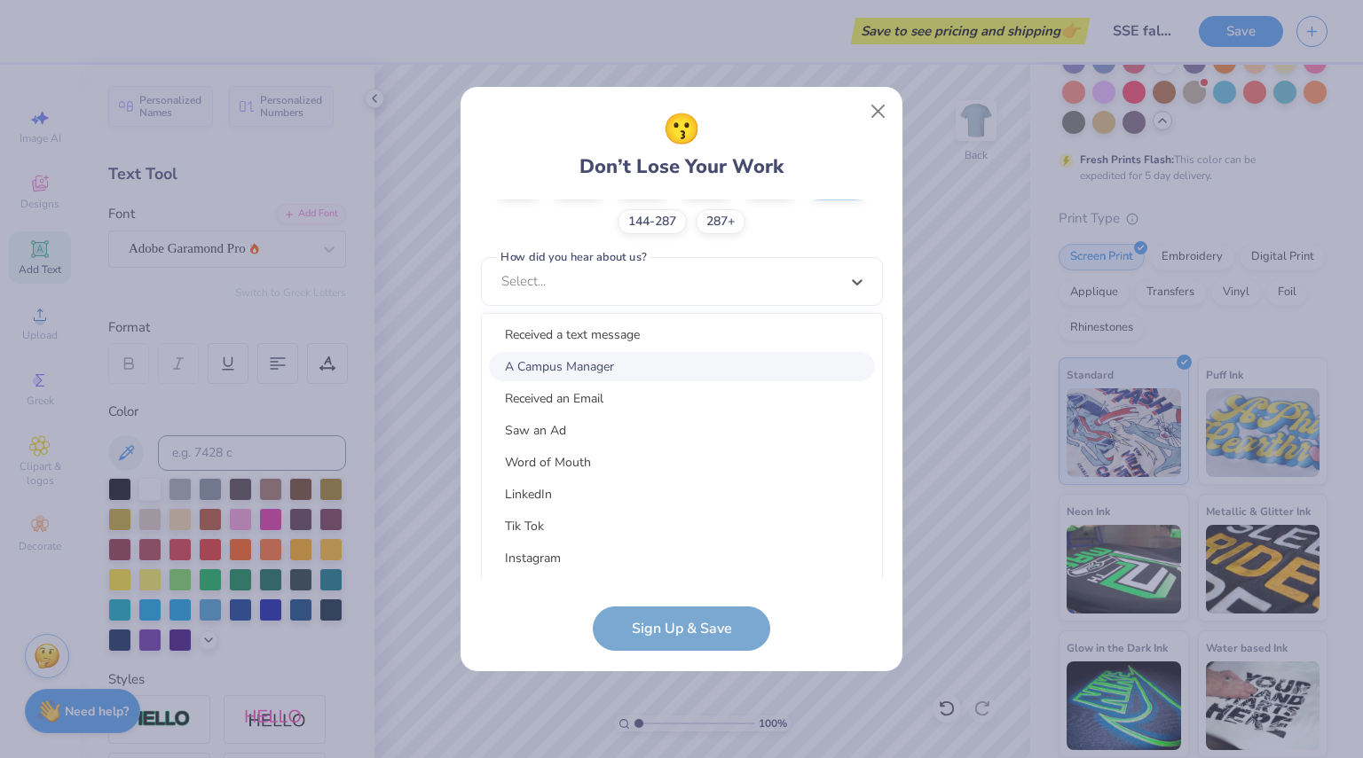
click at [637, 376] on div "A Campus Manager" at bounding box center [682, 366] width 386 height 29
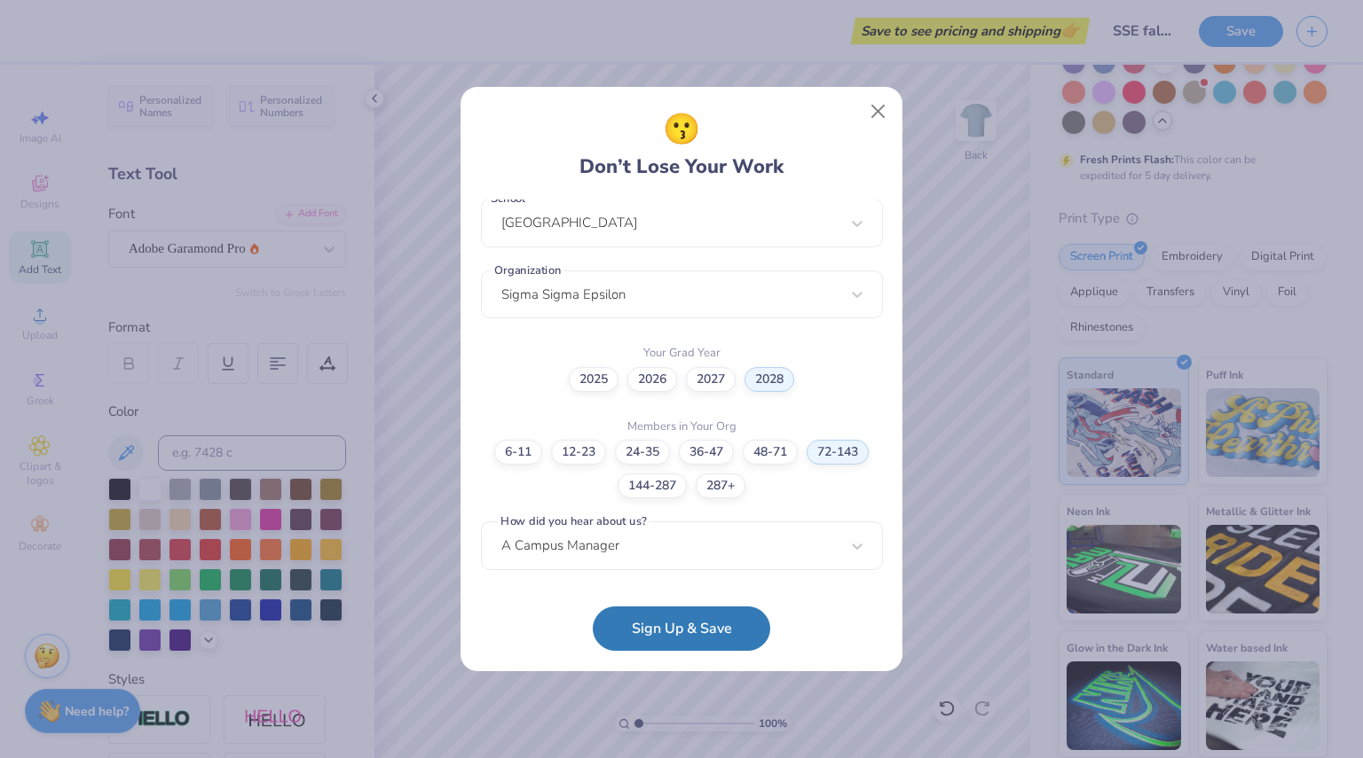
scroll to position [392, 0]
click at [672, 629] on button "Sign Up & Save" at bounding box center [681, 624] width 177 height 44
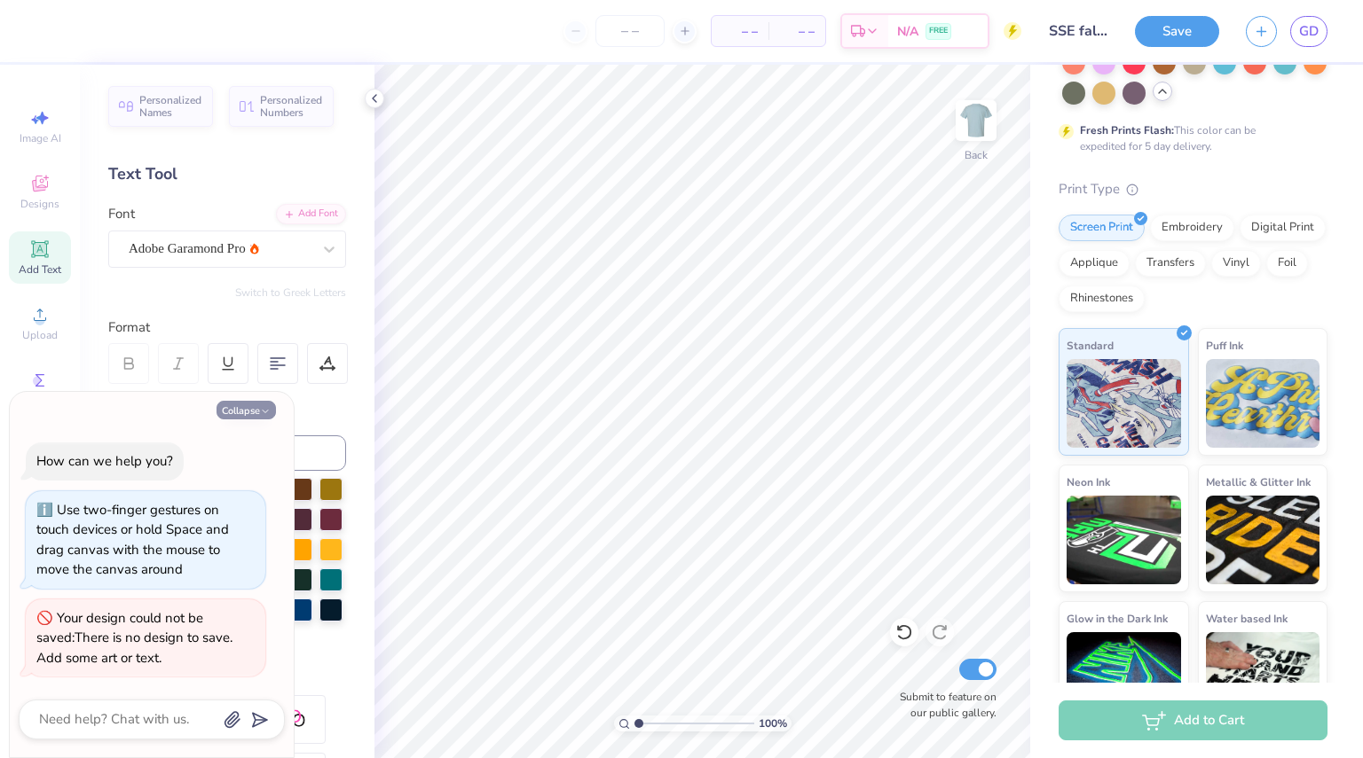
click at [240, 408] on button "Collapse" at bounding box center [245, 410] width 59 height 19
type textarea "x"
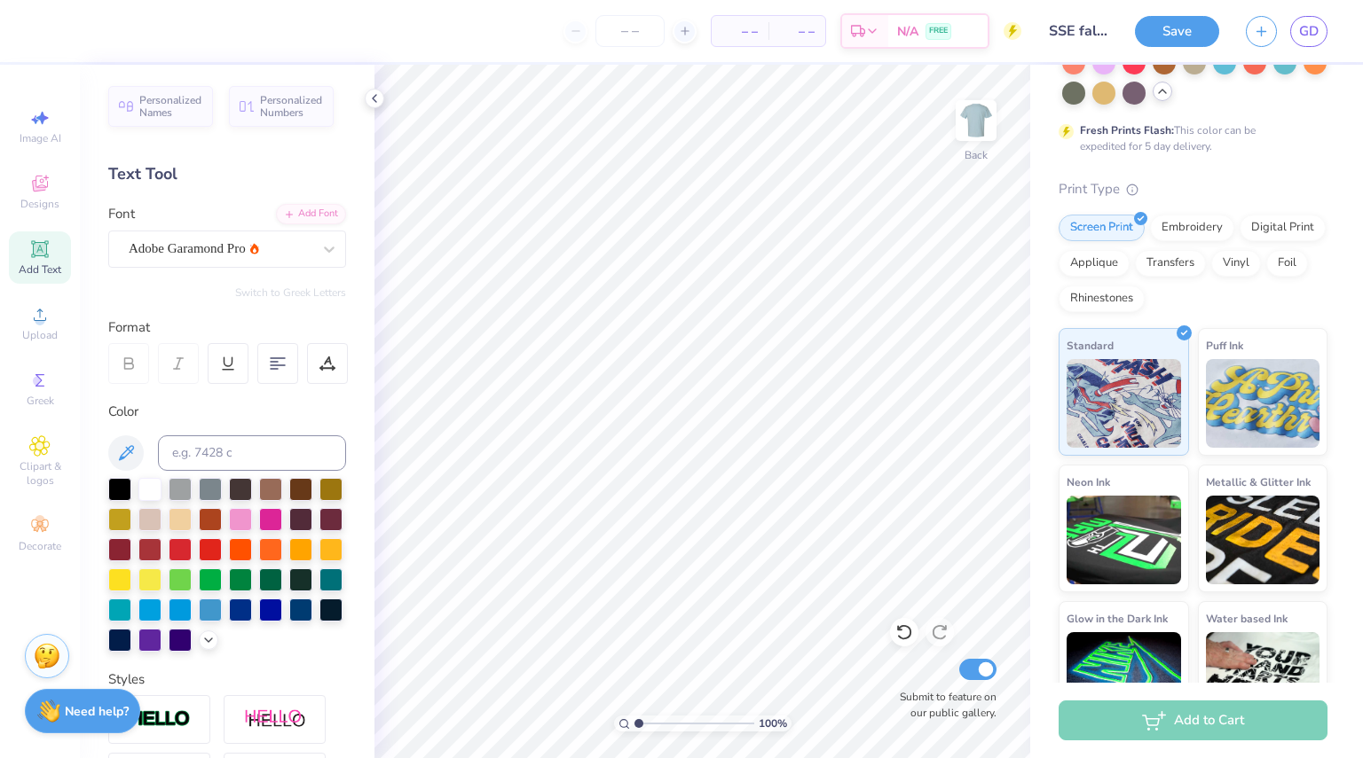
click at [151, 171] on div "Text Tool" at bounding box center [227, 174] width 238 height 24
click at [307, 211] on div "Add Font" at bounding box center [311, 212] width 70 height 20
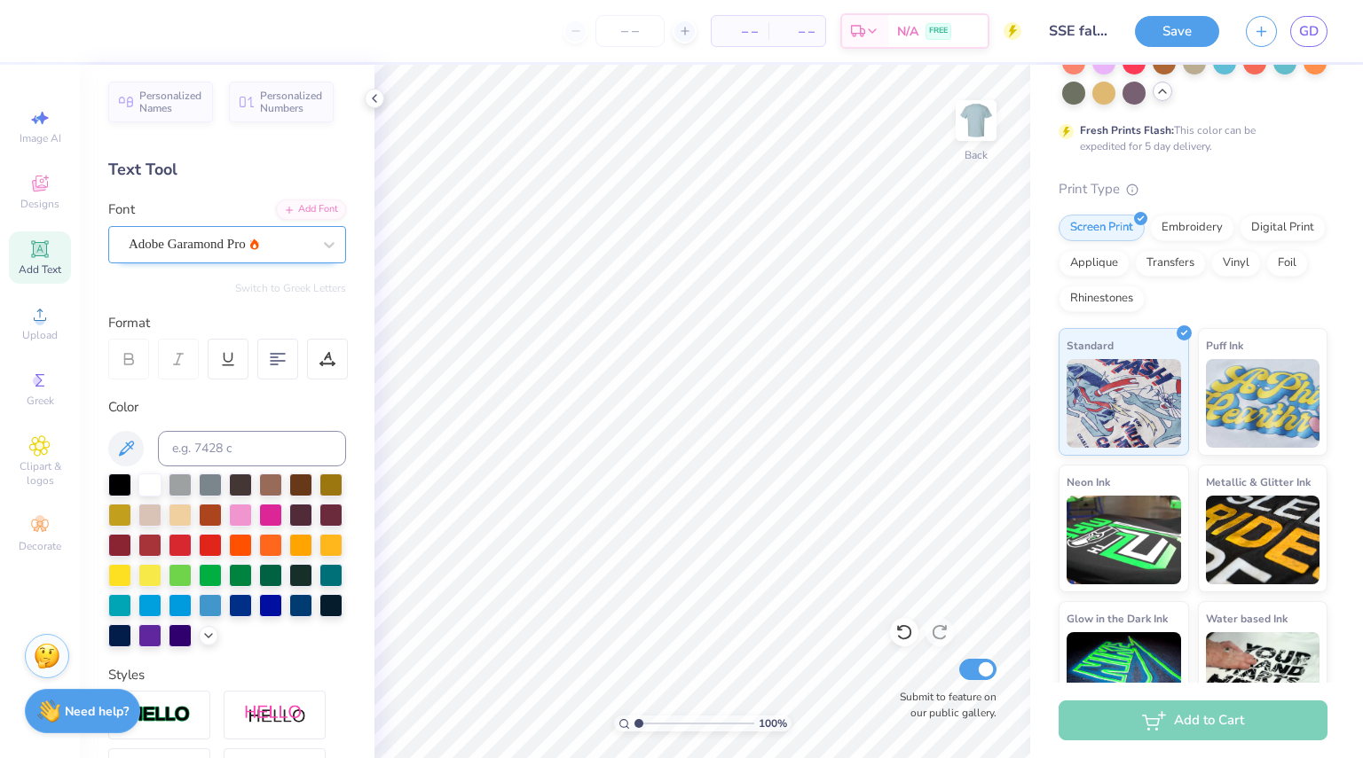
click at [206, 244] on div "Adobe Garamond Pro" at bounding box center [220, 244] width 186 height 27
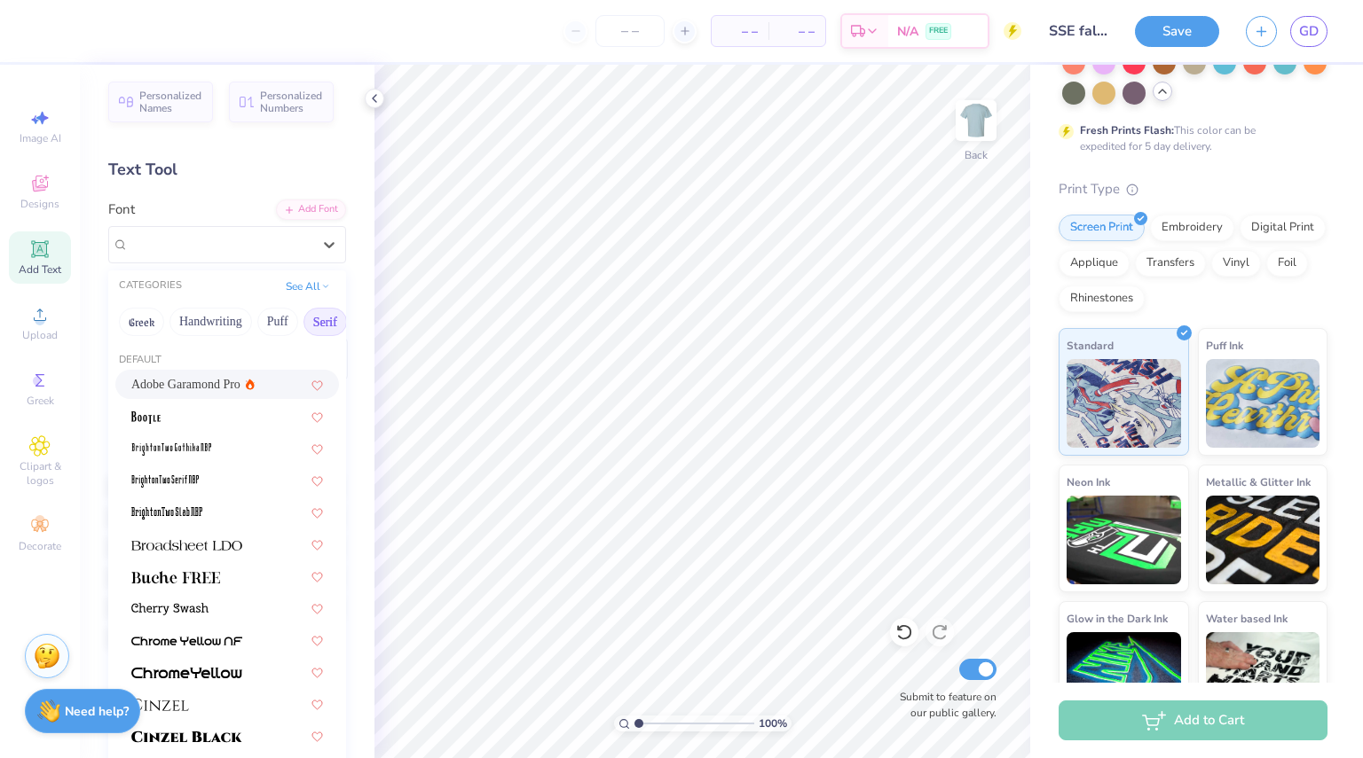
click at [204, 384] on span "Adobe Garamond Pro" at bounding box center [185, 384] width 109 height 19
click at [267, 237] on div "Adobe Garamond Pro" at bounding box center [220, 244] width 186 height 27
click at [310, 377] on div at bounding box center [316, 384] width 12 height 19
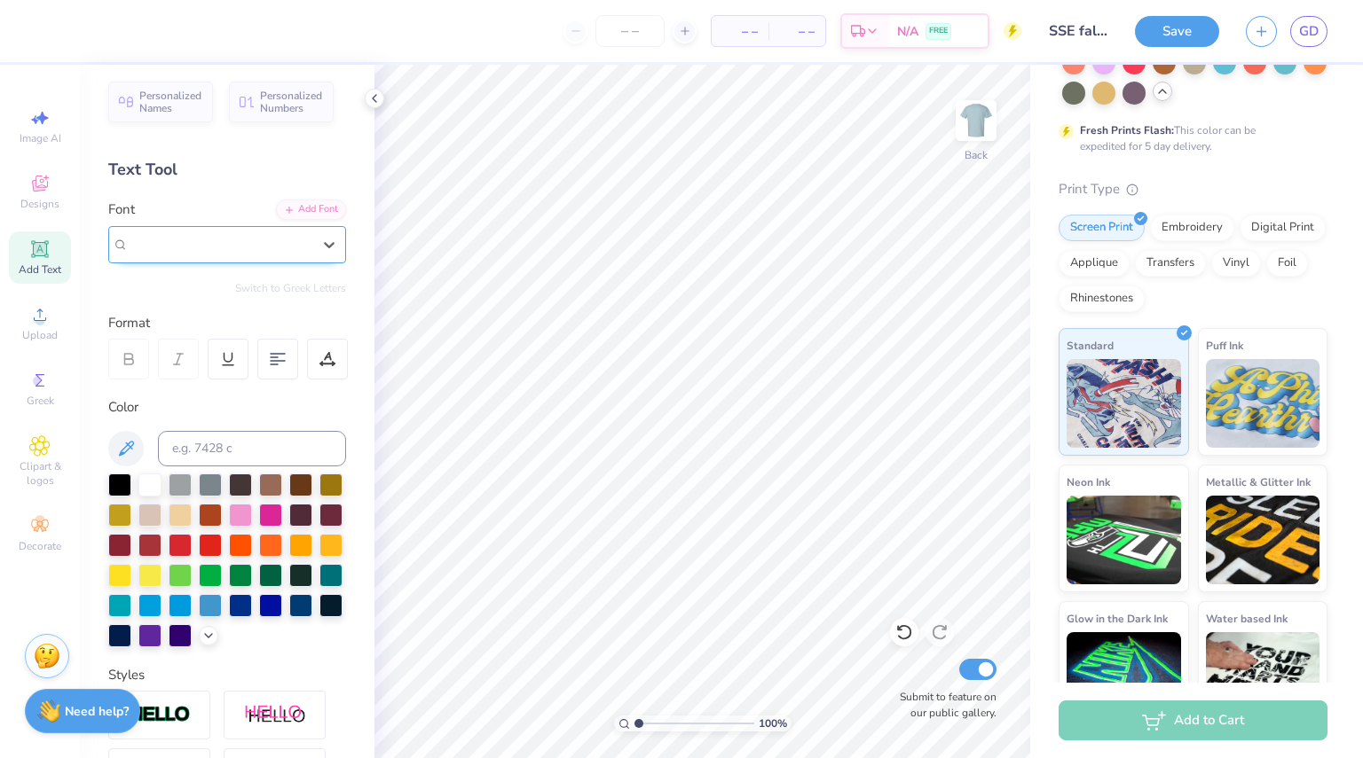
click at [232, 242] on span "Adobe Garamond Pro" at bounding box center [187, 244] width 117 height 20
click at [40, 258] on icon at bounding box center [39, 249] width 21 height 21
click at [187, 247] on div "Super Dream" at bounding box center [220, 244] width 186 height 27
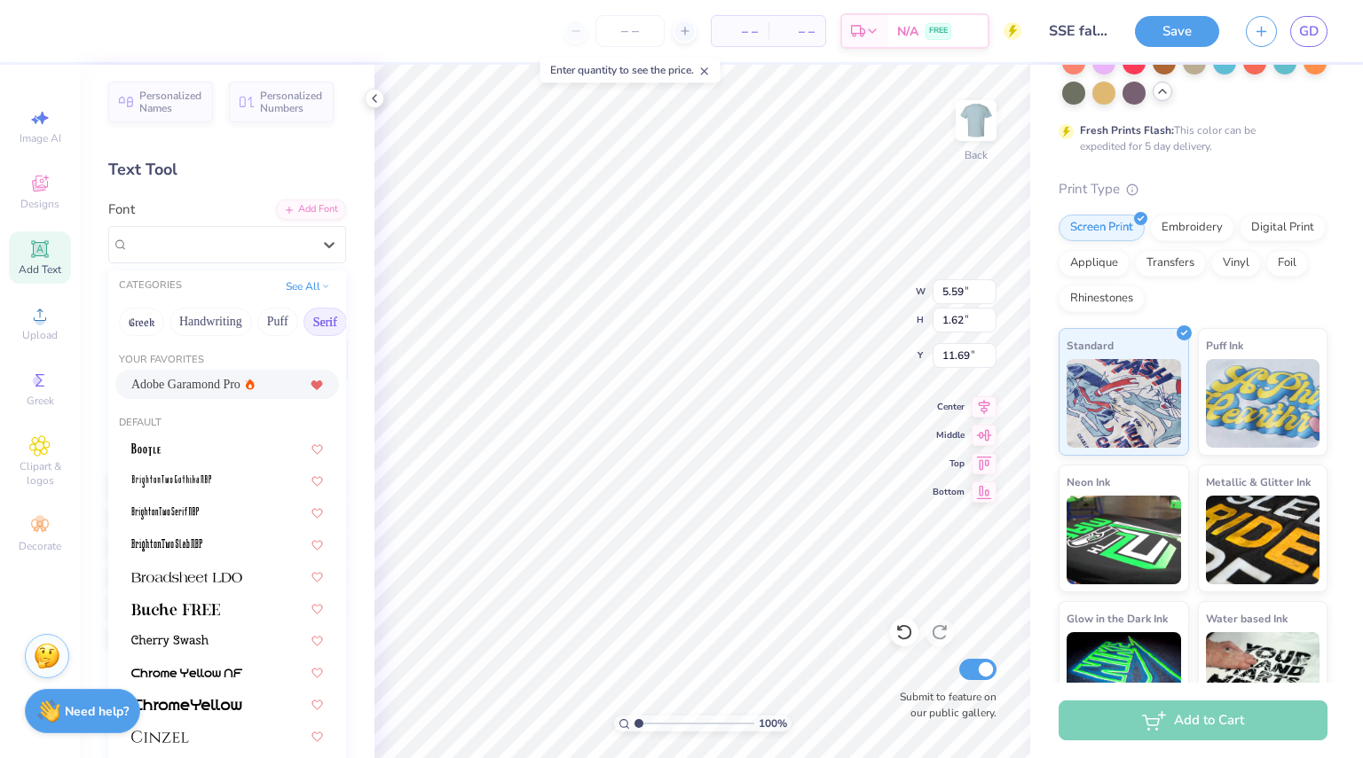
click at [213, 385] on span "Adobe Garamond Pro" at bounding box center [185, 384] width 109 height 19
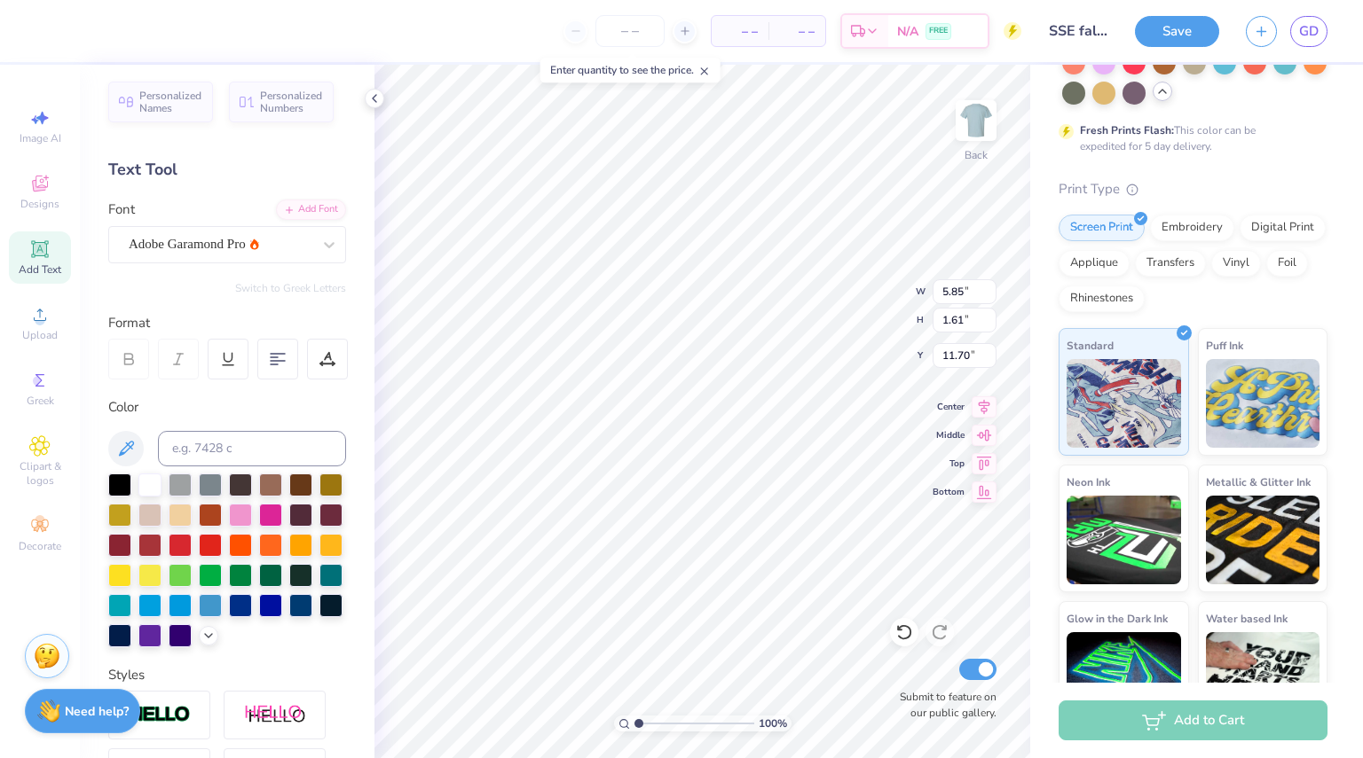
type input "5.85"
type input "1.61"
type input "11.70"
type textarea "EST 2024"
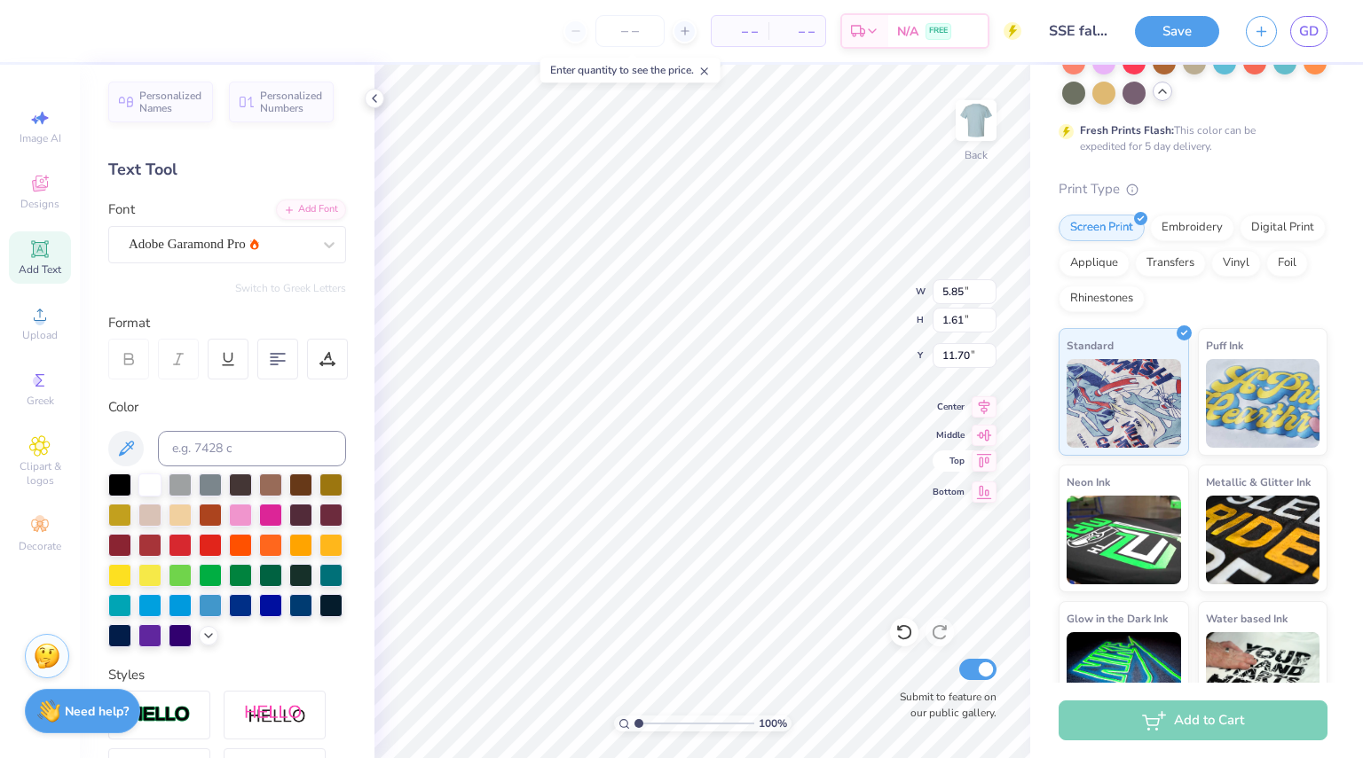
click at [988, 466] on icon at bounding box center [983, 461] width 25 height 21
type input "9.06"
type input "1.67"
type input "0.50"
click at [969, 140] on img at bounding box center [975, 120] width 71 height 71
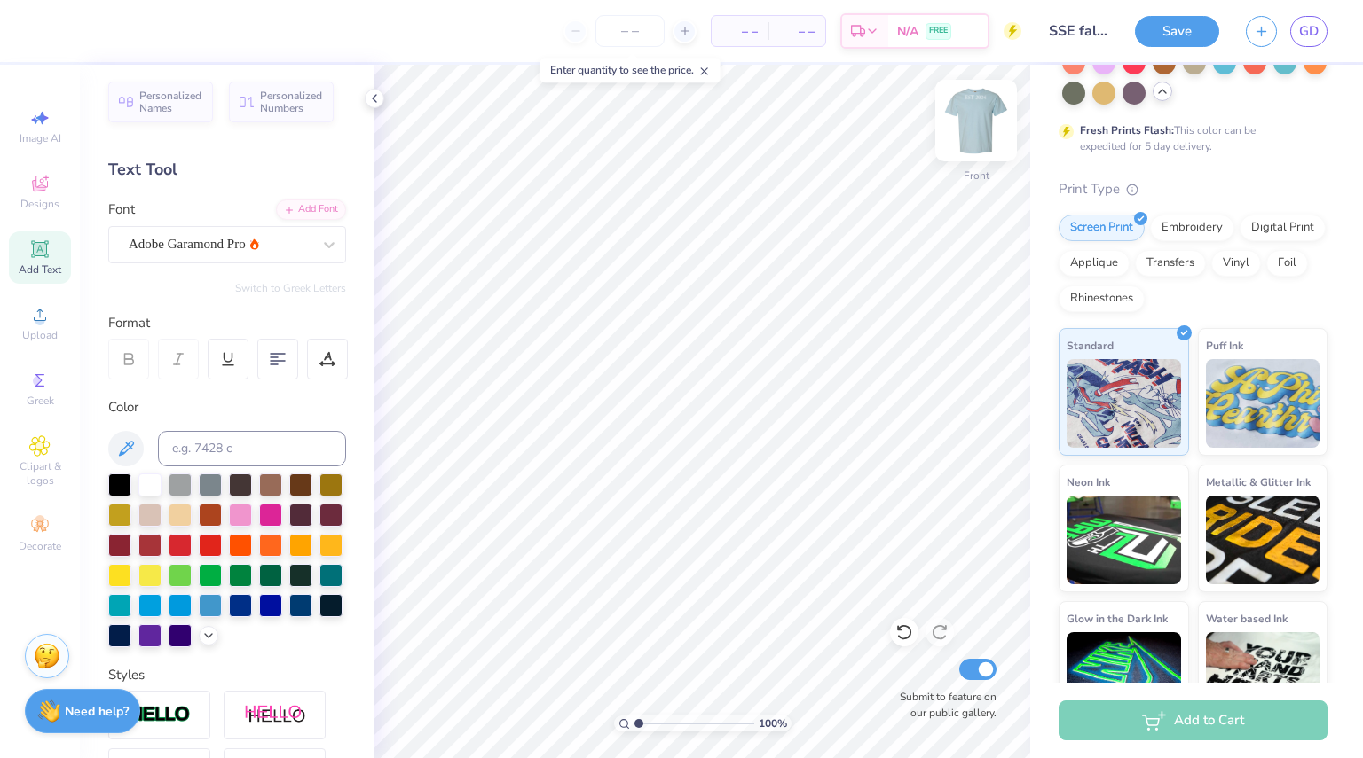
click at [969, 127] on img at bounding box center [975, 120] width 71 height 71
click at [970, 114] on img at bounding box center [975, 120] width 71 height 71
click at [982, 123] on img at bounding box center [975, 120] width 71 height 71
click at [980, 107] on img at bounding box center [975, 120] width 71 height 71
click at [52, 256] on div "Add Text" at bounding box center [40, 258] width 62 height 52
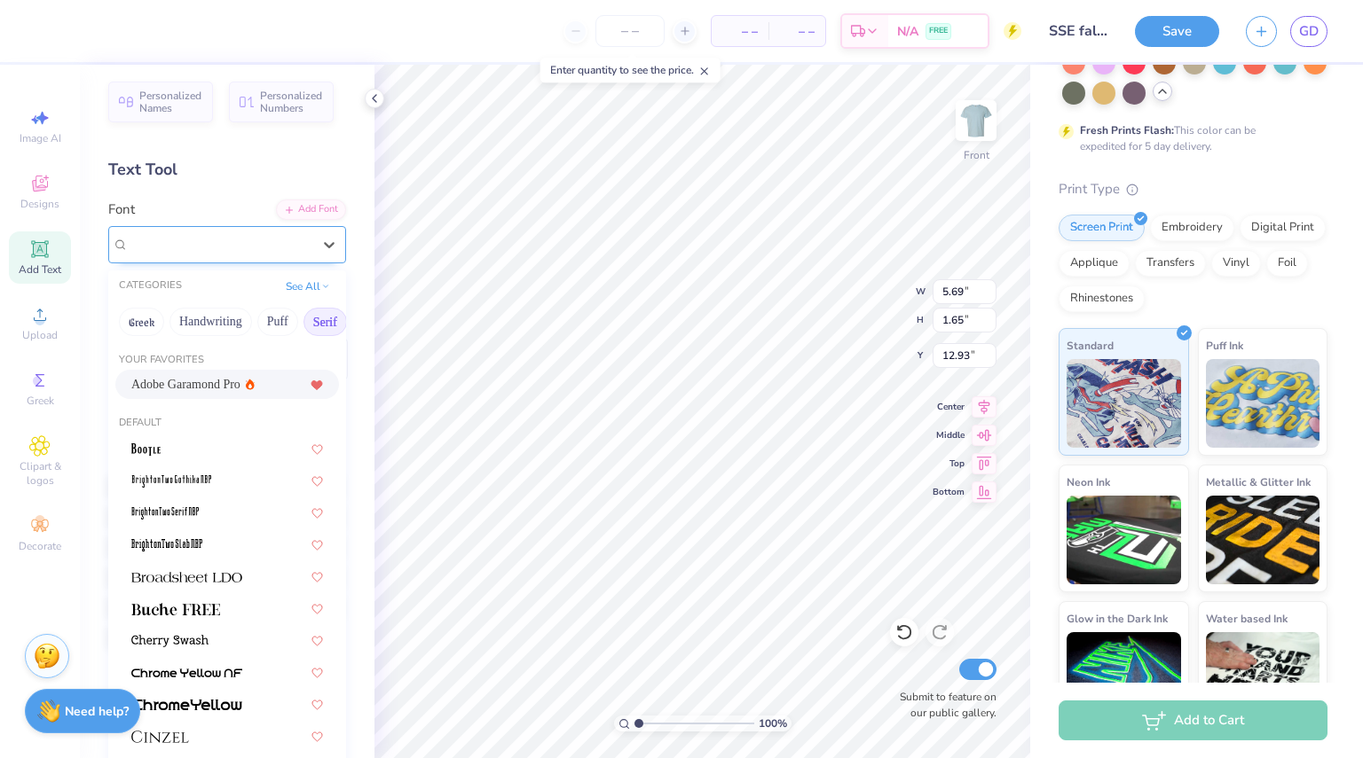
click at [252, 255] on div "Super Dream" at bounding box center [220, 244] width 186 height 27
click at [220, 387] on span "Adobe Garamond Pro" at bounding box center [185, 384] width 109 height 19
type input "5.95"
type input "1.64"
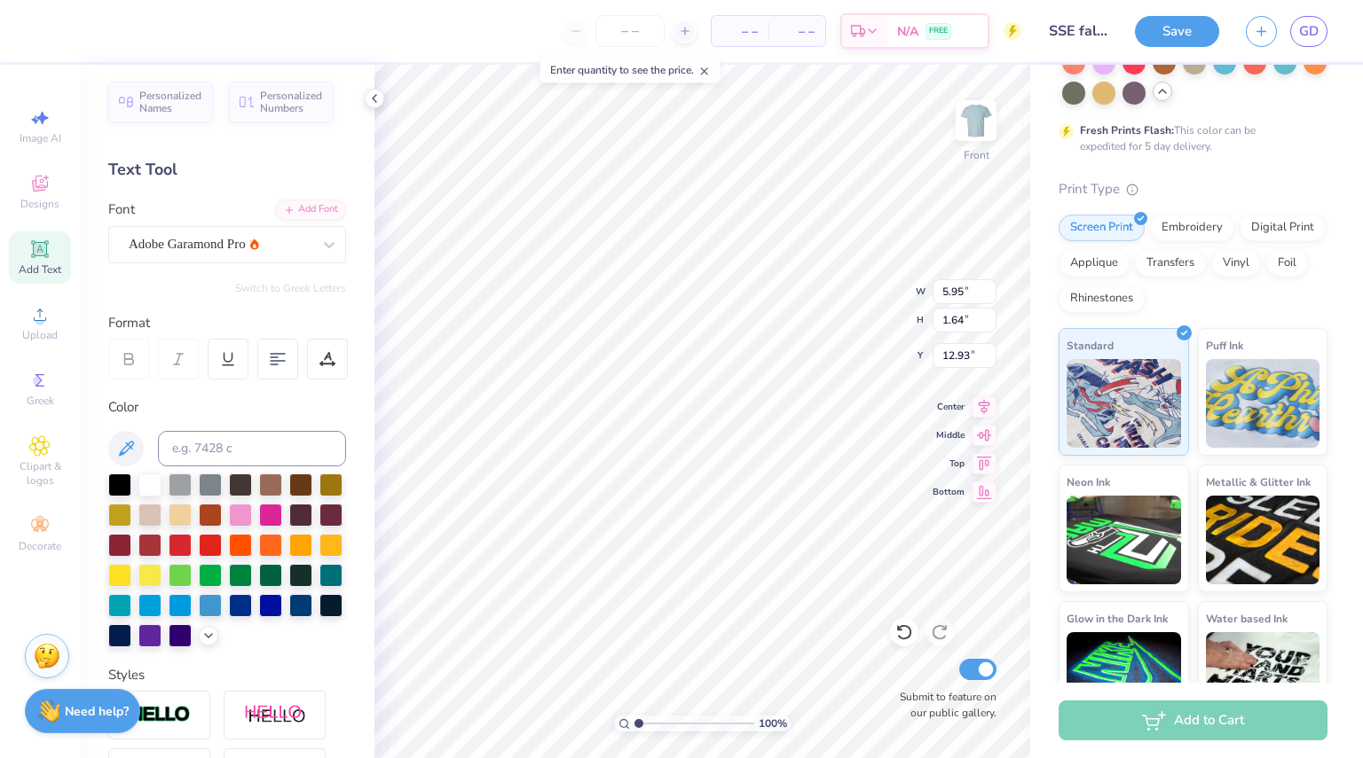
type input "3.00"
click at [220, 441] on input at bounding box center [252, 448] width 188 height 35
type textarea "e"
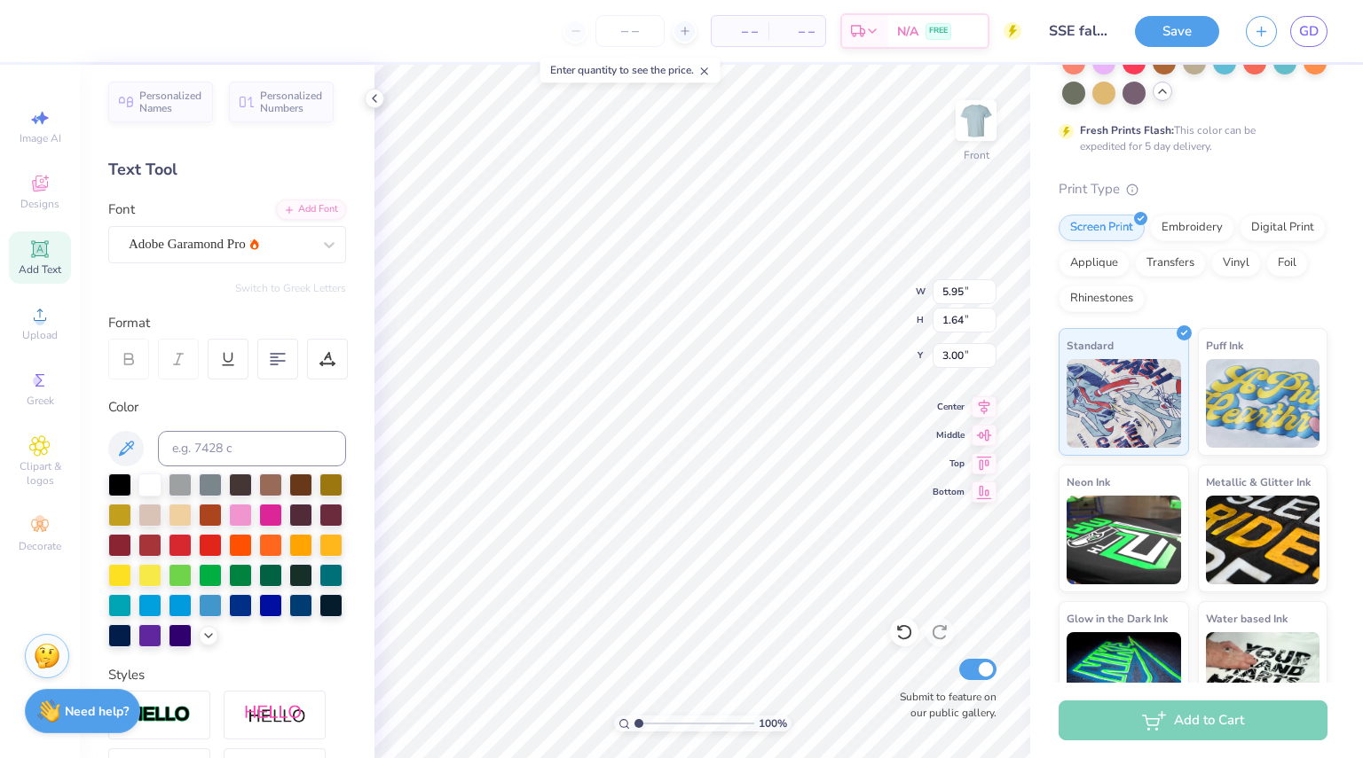
type textarea "EST 2024"
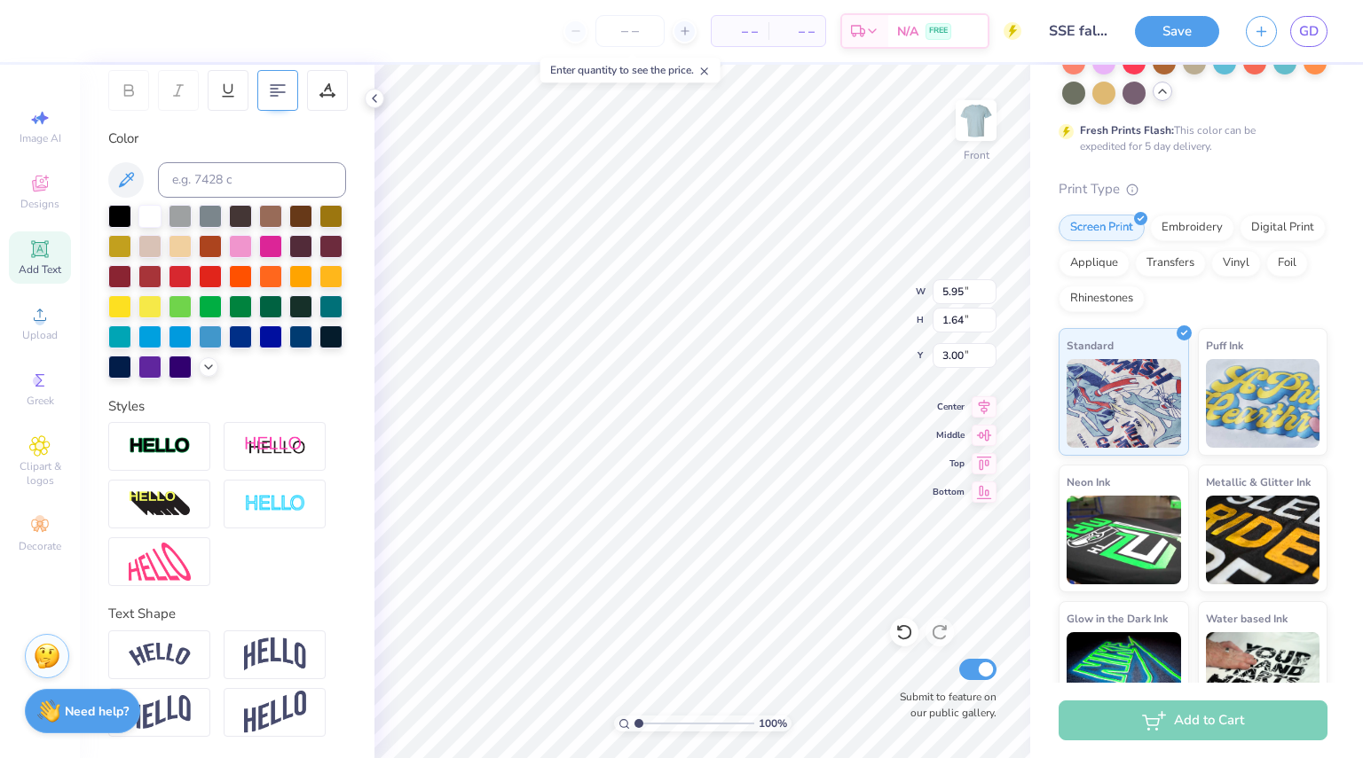
scroll to position [302, 0]
click at [977, 284] on input "5.95" at bounding box center [964, 291] width 64 height 25
type input "9.21"
type input "1.70"
type input "2.97"
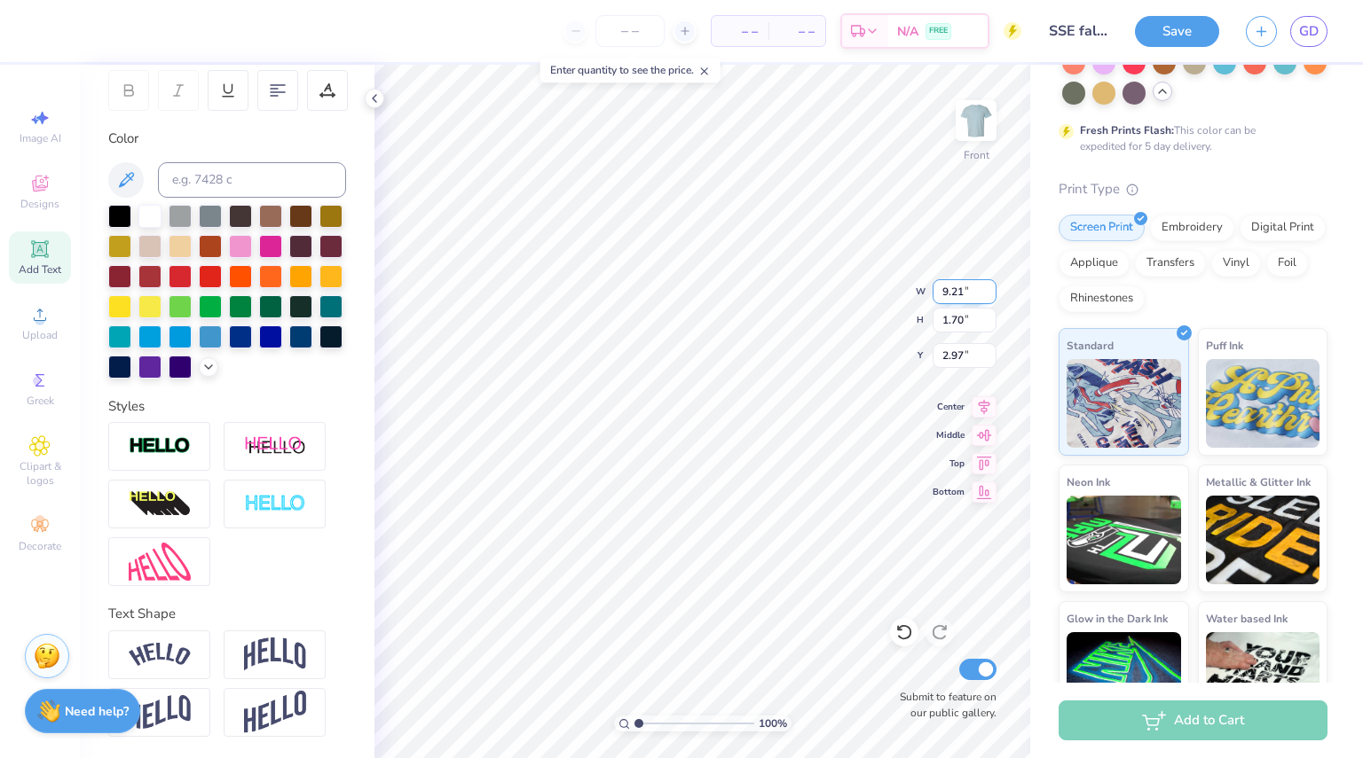
click at [990, 301] on input "9.21" at bounding box center [964, 291] width 64 height 25
click at [990, 323] on input "1.69" at bounding box center [964, 320] width 64 height 25
click at [990, 323] on input "1.68" at bounding box center [964, 320] width 64 height 25
click at [990, 323] on input "1.67" at bounding box center [964, 320] width 64 height 25
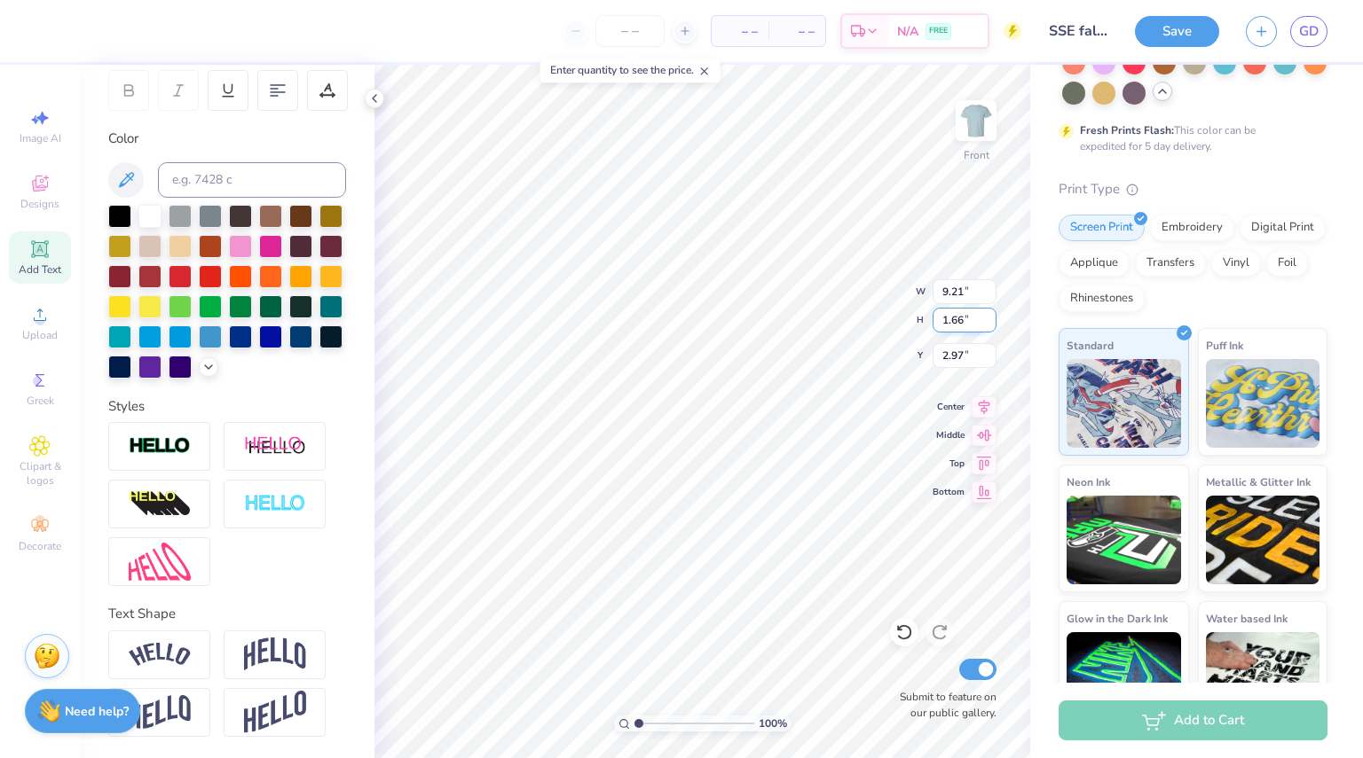
click at [990, 323] on input "1.66" at bounding box center [964, 320] width 64 height 25
click at [990, 323] on input "1.65" at bounding box center [964, 320] width 64 height 25
click at [990, 323] on input "1.64" at bounding box center [964, 320] width 64 height 25
click at [986, 313] on input "1.65" at bounding box center [964, 320] width 64 height 25
type input "1.66"
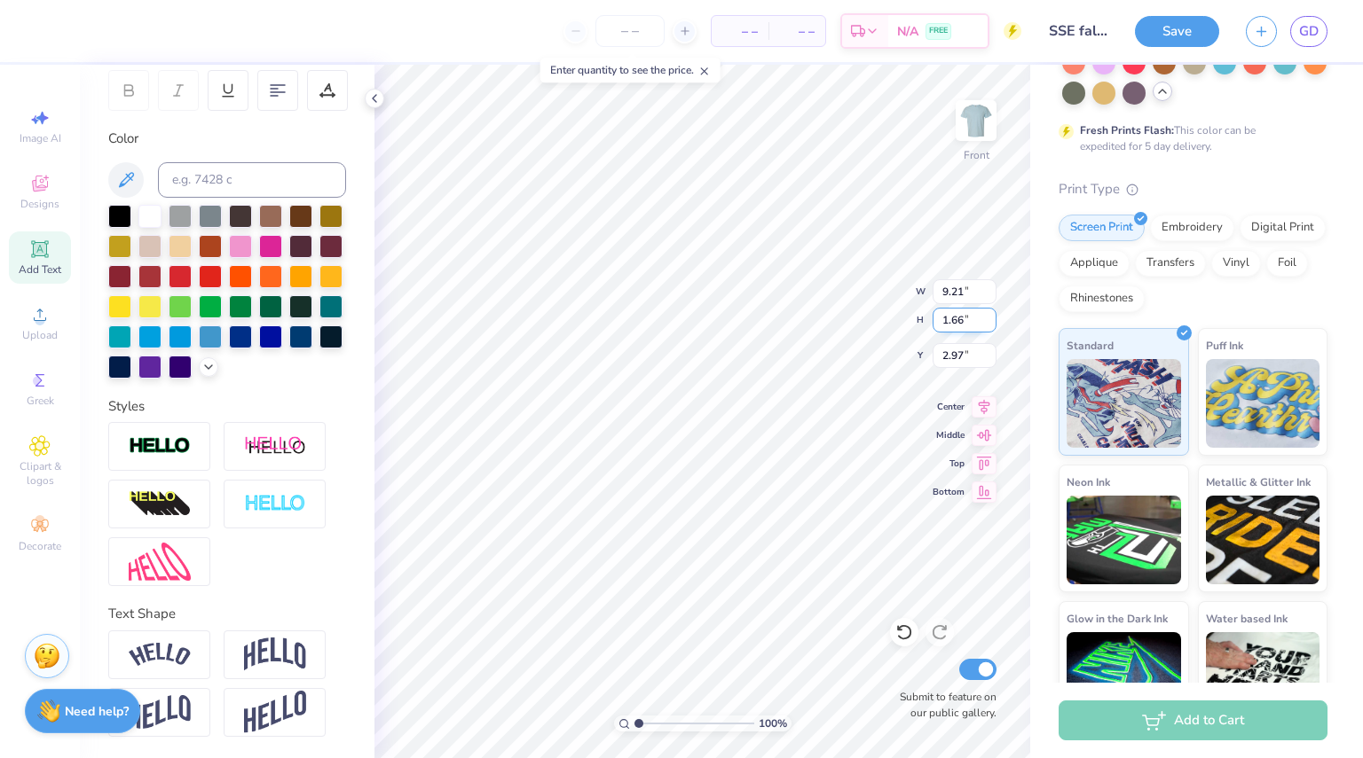
click at [986, 313] on input "1.66" at bounding box center [964, 320] width 64 height 25
type input "9.01"
type input "2.99"
type input "3.00"
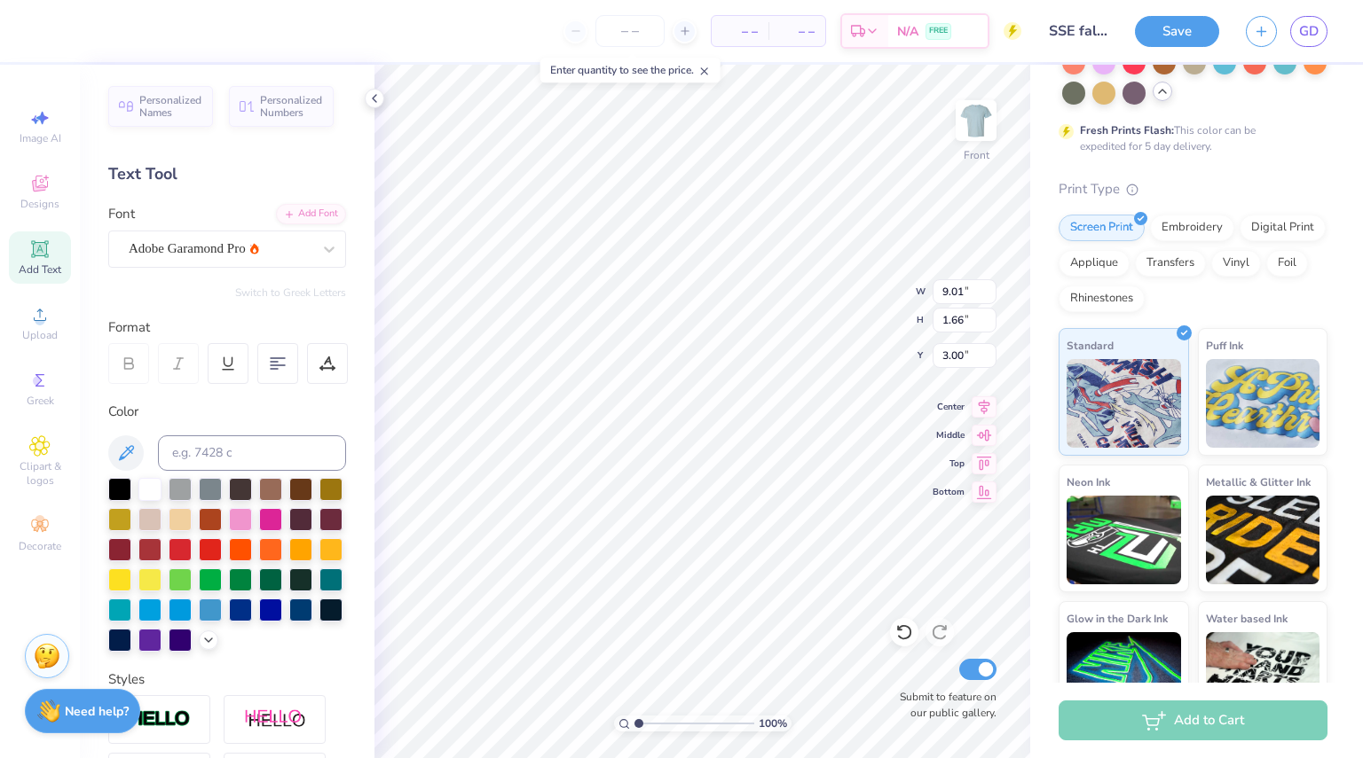
scroll to position [1, 0]
type input "6.43"
type input "1.18"
click at [261, 244] on div "Adobe Garamond Pro" at bounding box center [220, 247] width 186 height 27
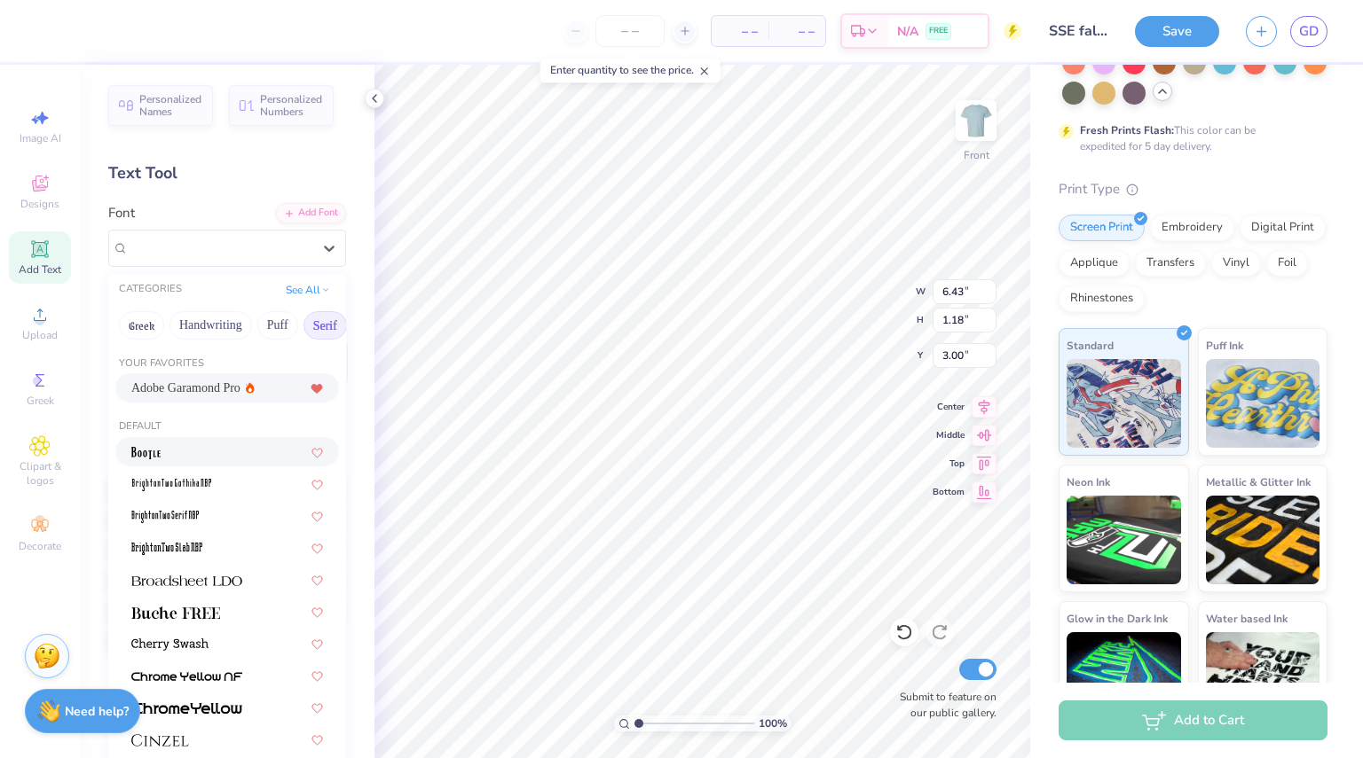
click at [204, 441] on div at bounding box center [227, 451] width 224 height 29
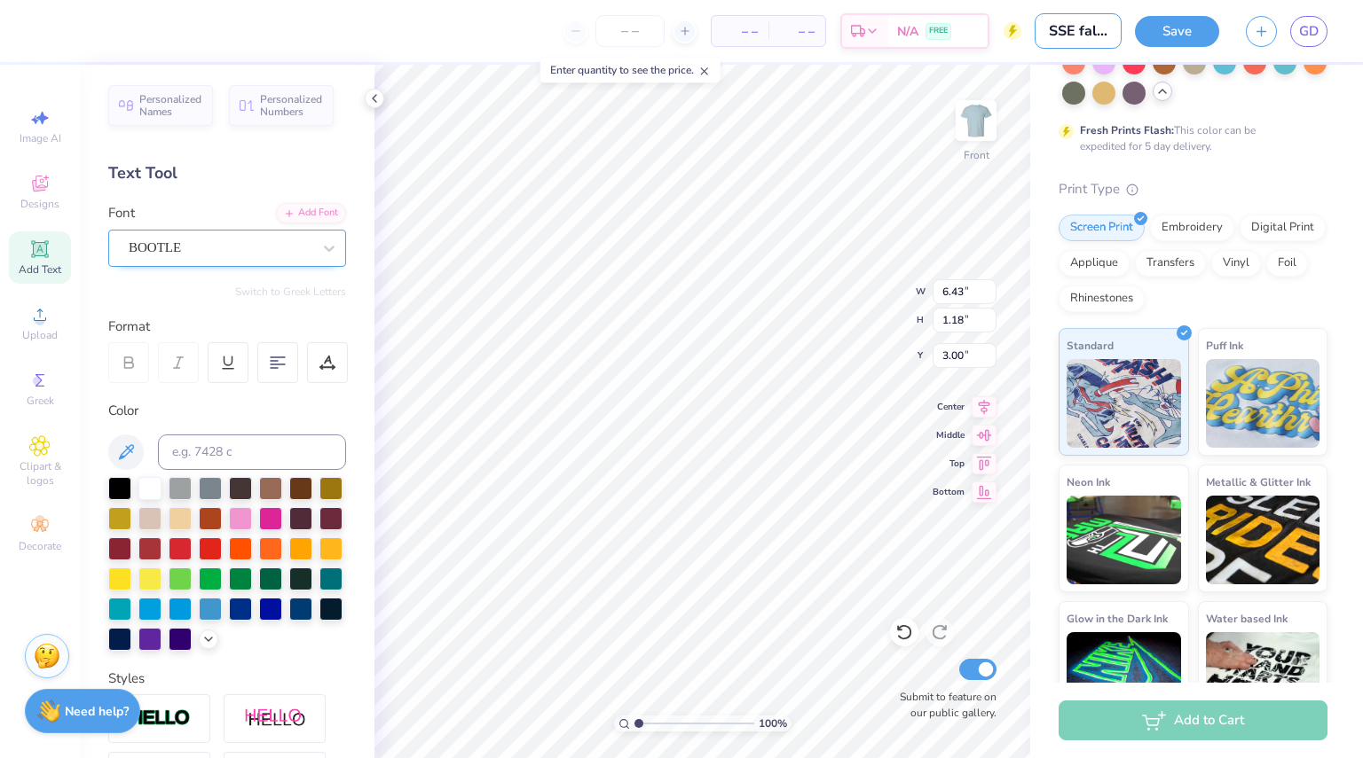
type input "SSE fall '25 shir"
click at [268, 249] on div "BOOTLE" at bounding box center [220, 247] width 186 height 27
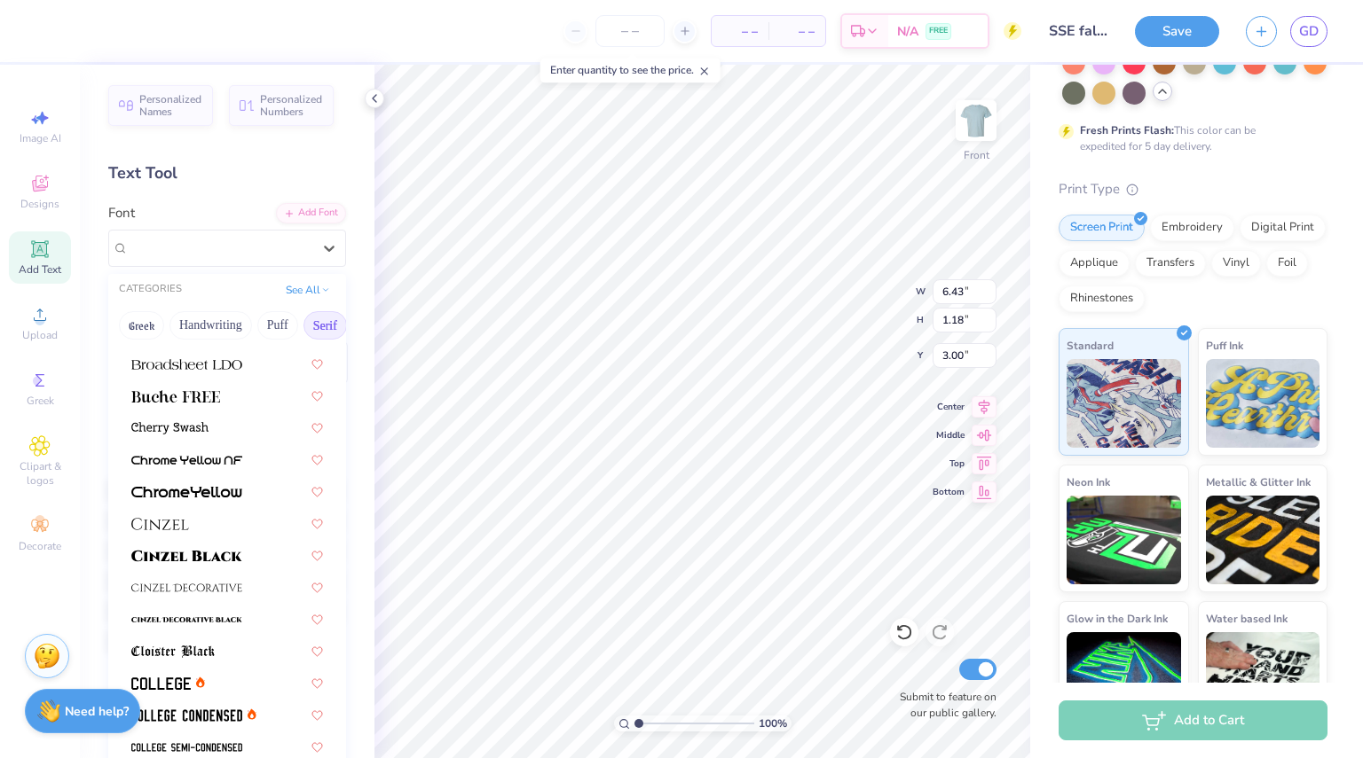
scroll to position [207, 0]
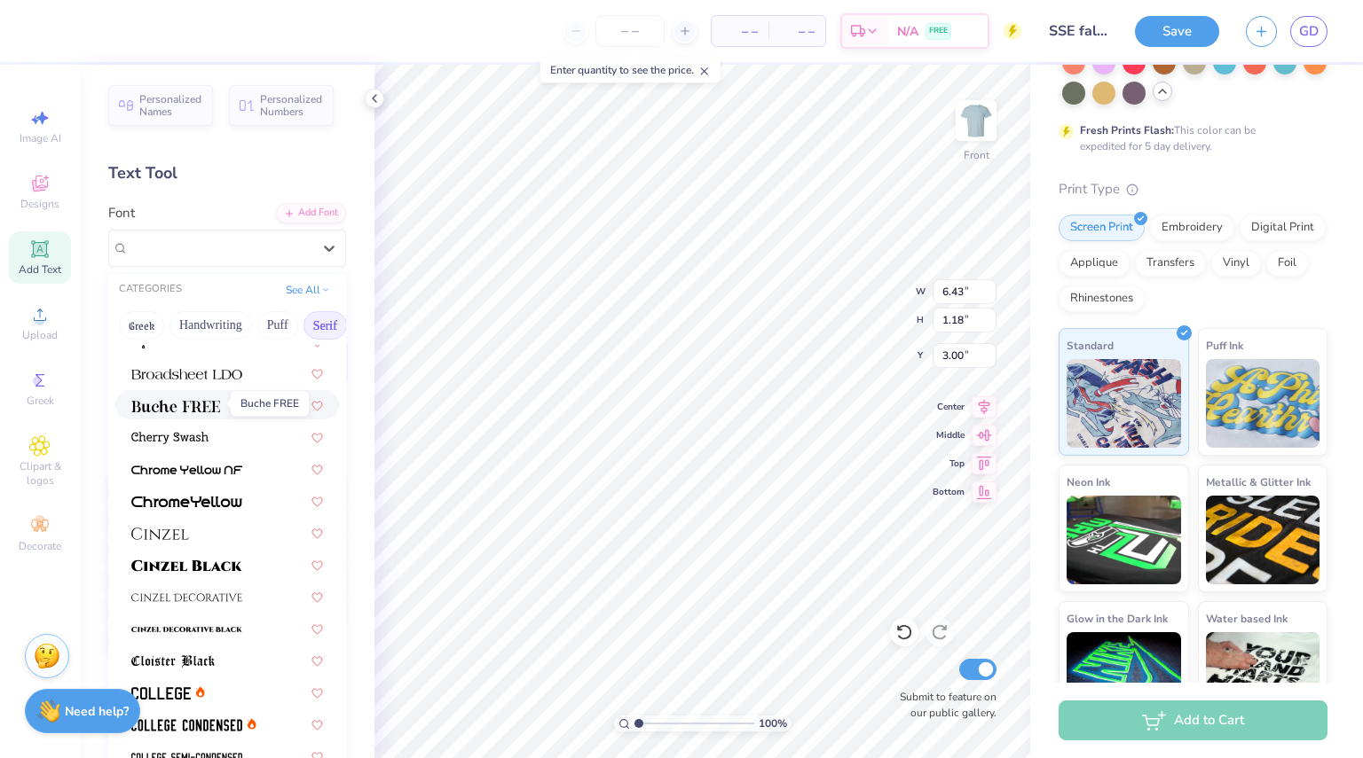
click at [200, 404] on img at bounding box center [175, 406] width 89 height 12
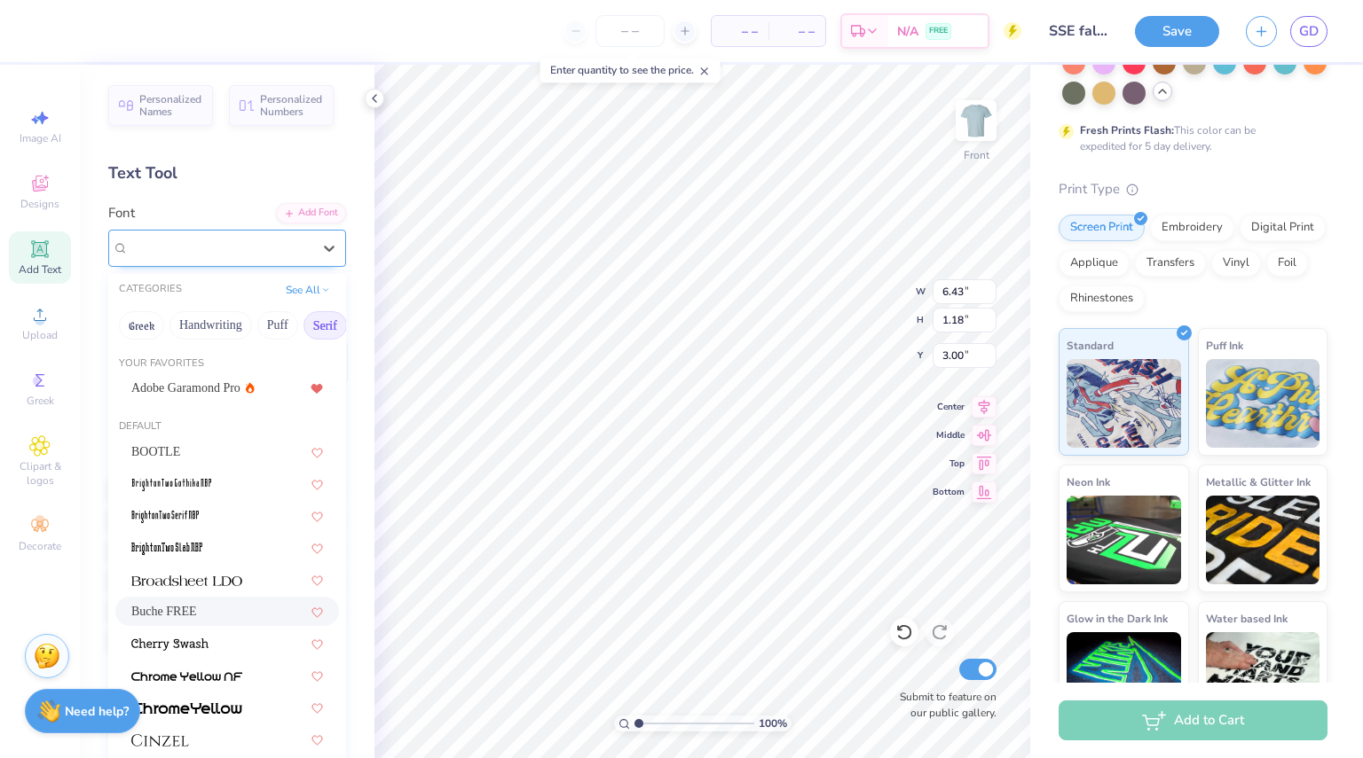
click at [203, 251] on div "Buche FREE" at bounding box center [220, 247] width 186 height 27
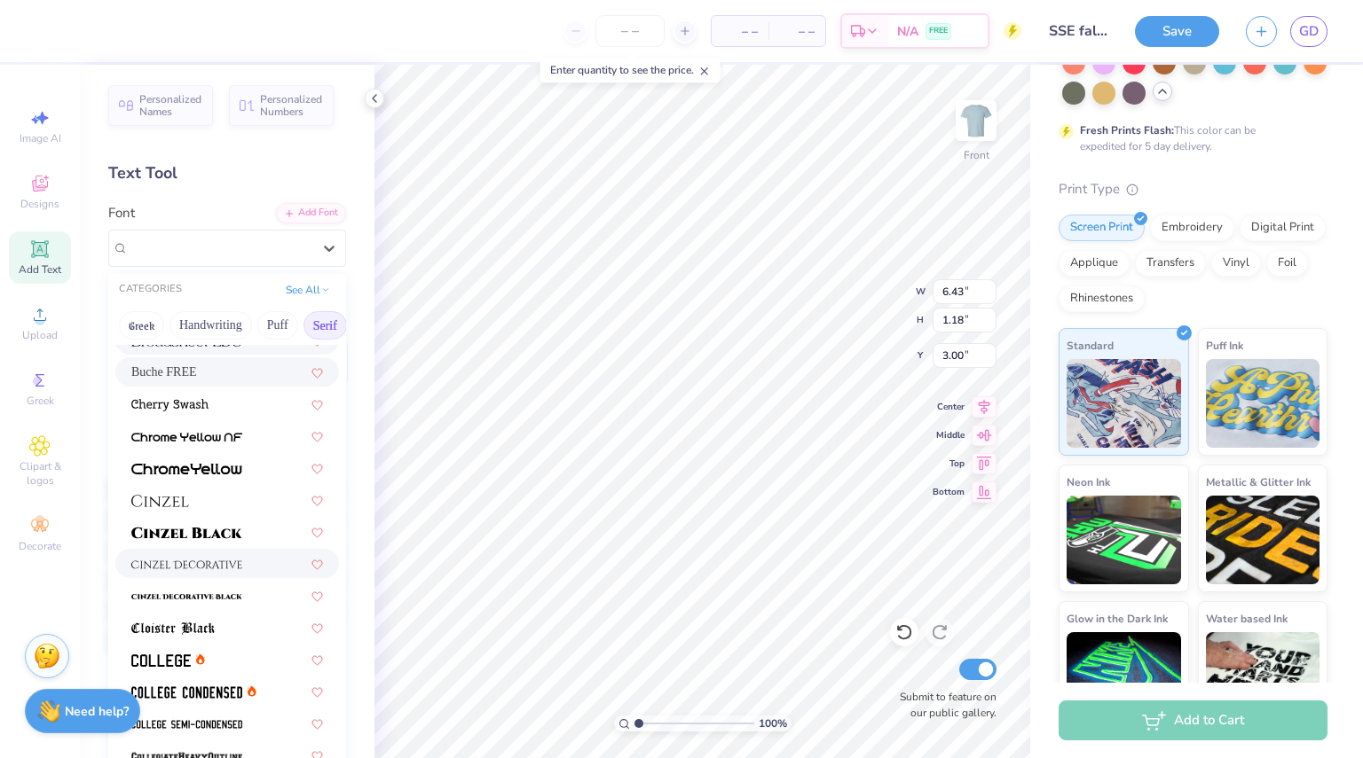
scroll to position [240, 0]
click at [215, 507] on div at bounding box center [227, 499] width 192 height 19
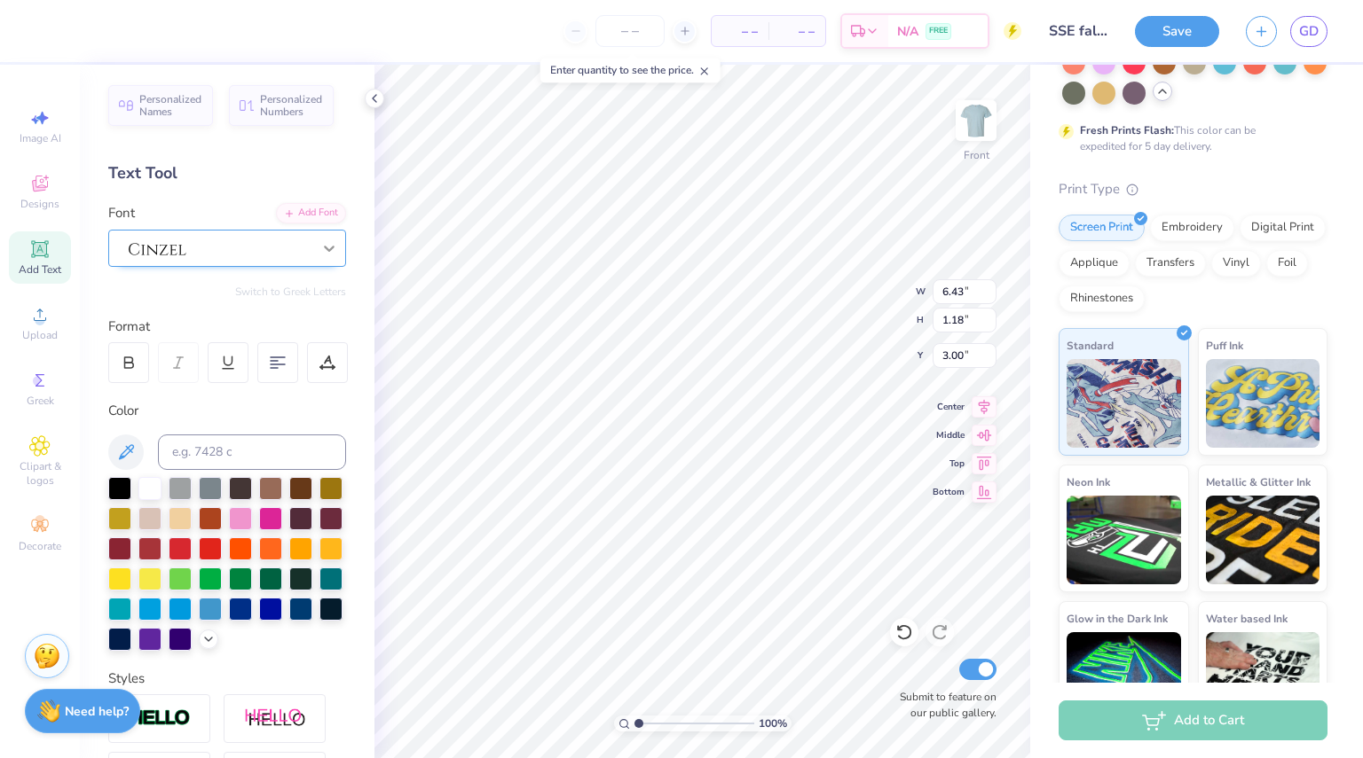
scroll to position [14, 5]
type textarea "-EST 2024-"
type input "6.30"
type input "0.95"
type input "3.00"
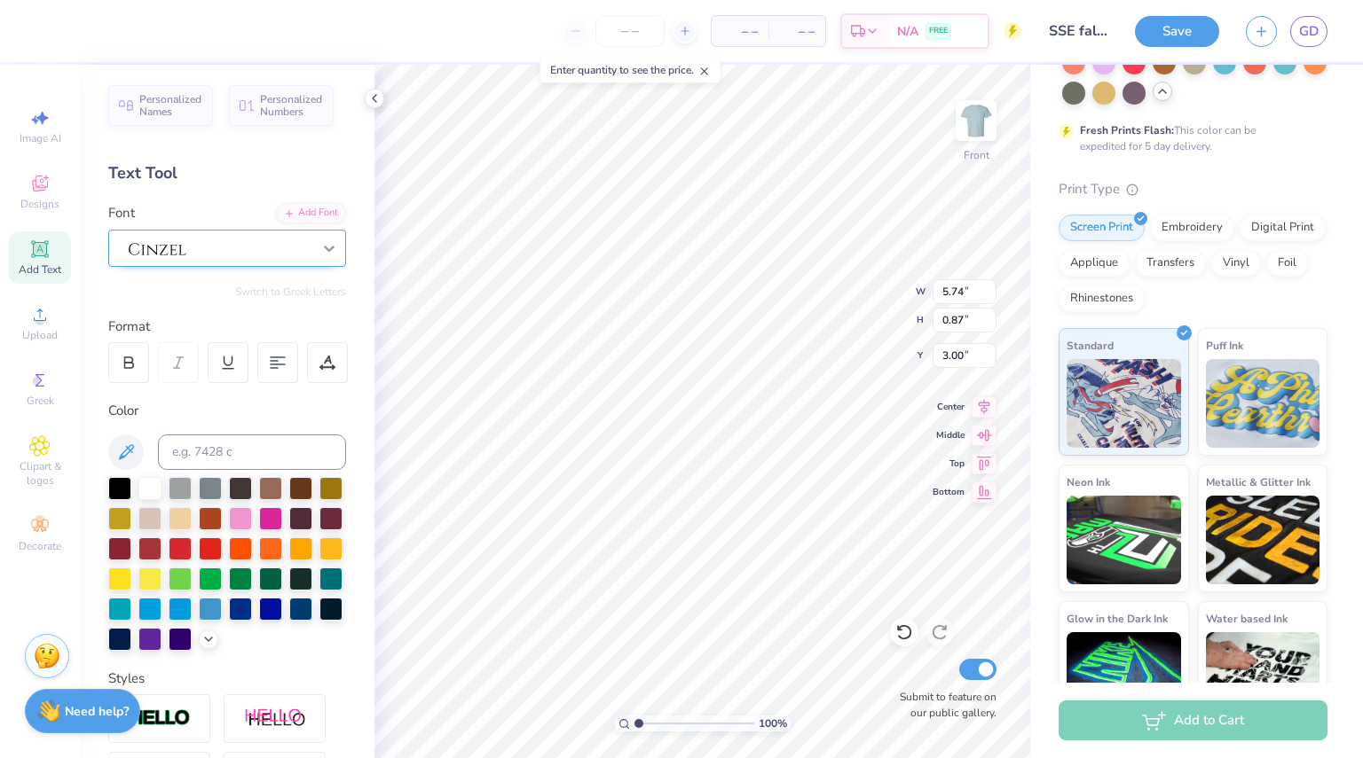
type input "5.74"
type input "0.87"
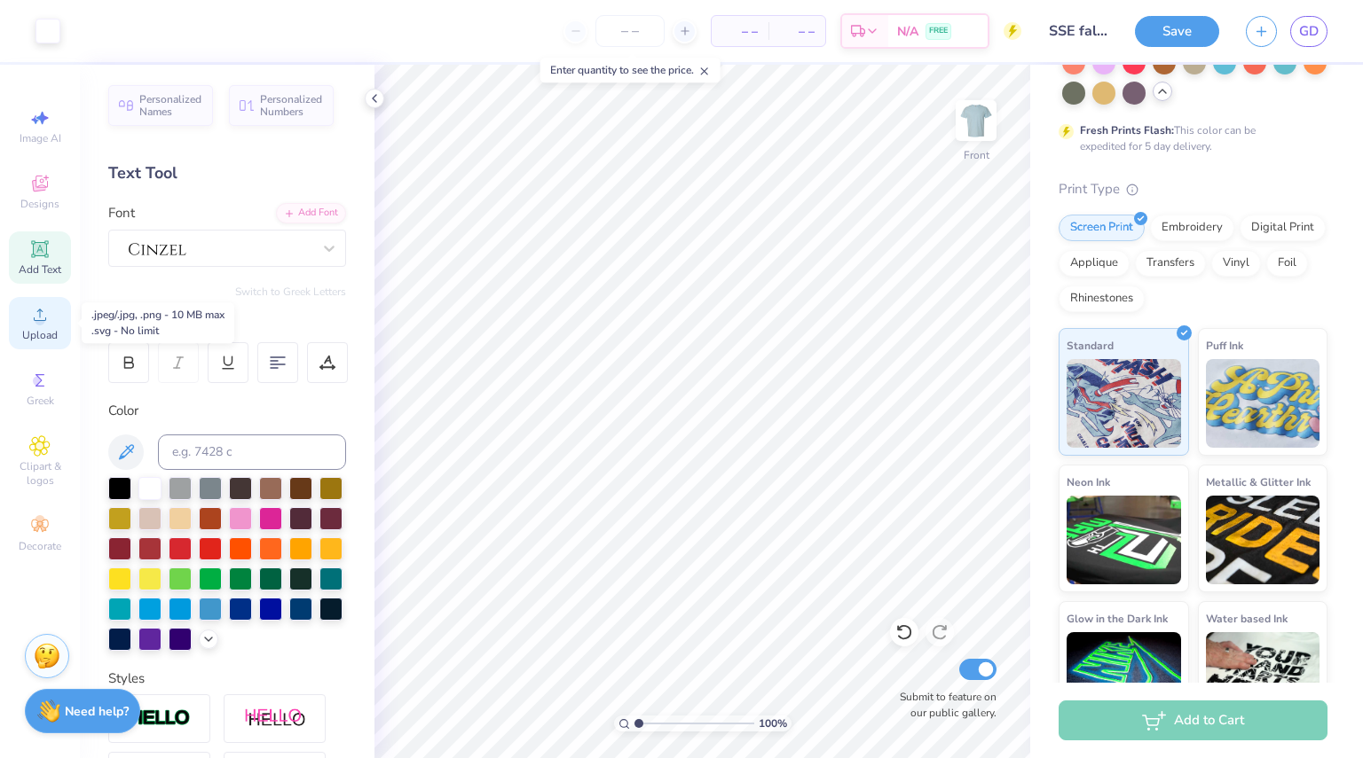
click at [42, 317] on circle at bounding box center [40, 321] width 10 height 10
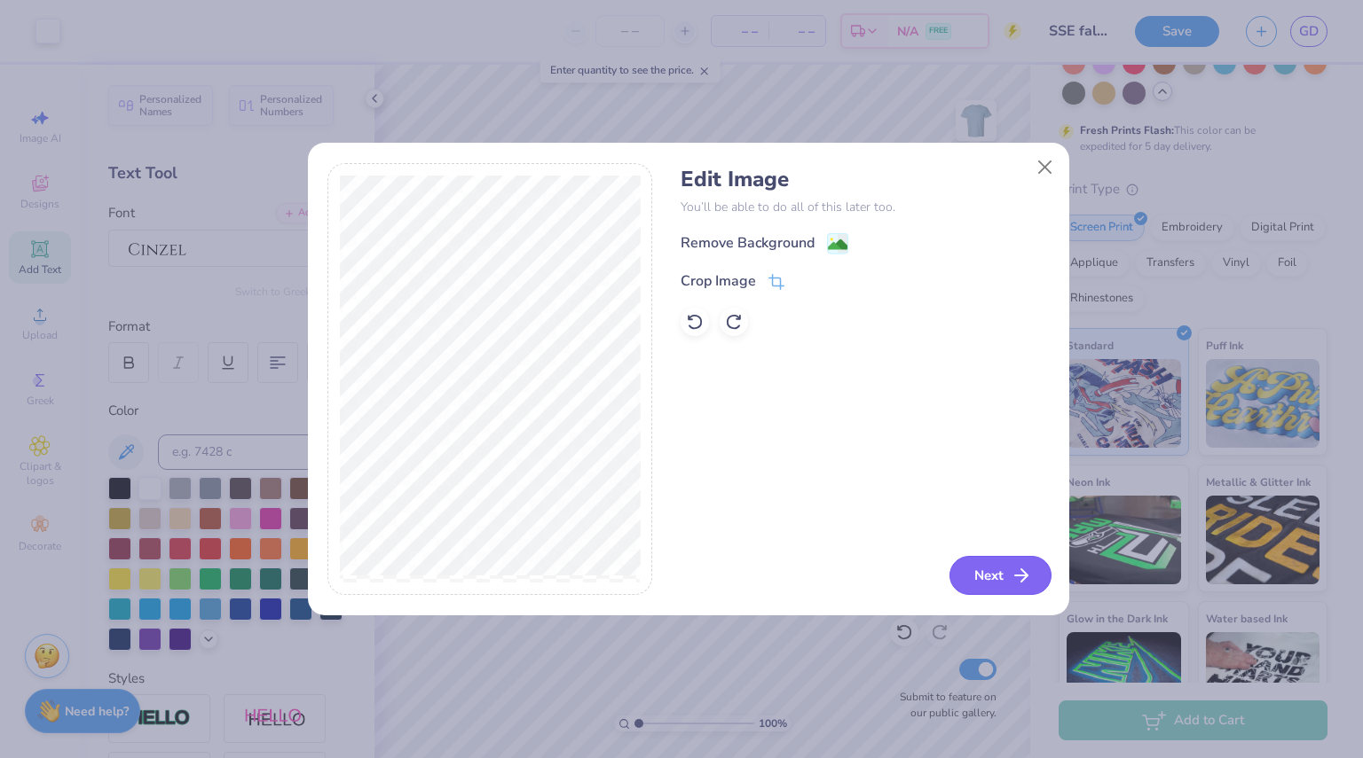
click at [1006, 571] on button "Next" at bounding box center [1000, 575] width 102 height 39
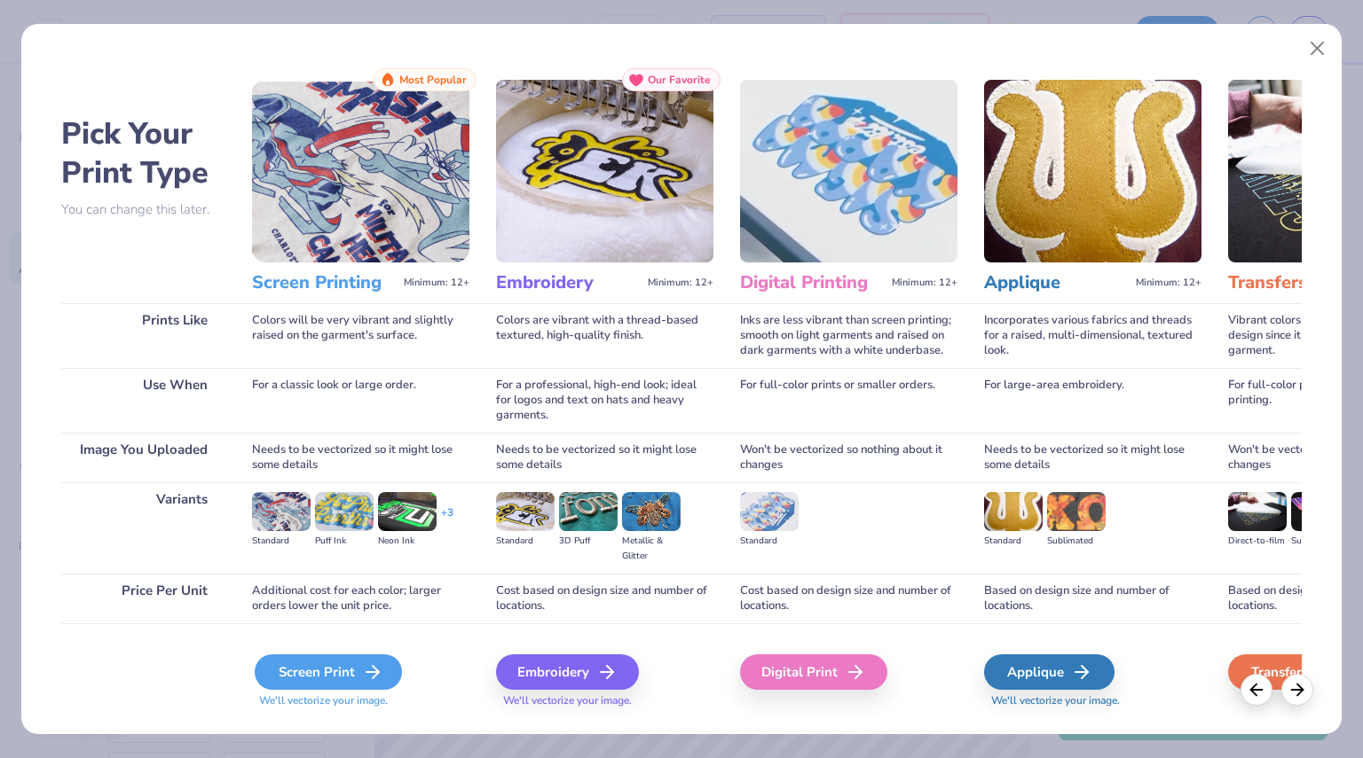
click at [364, 670] on icon at bounding box center [372, 672] width 21 height 21
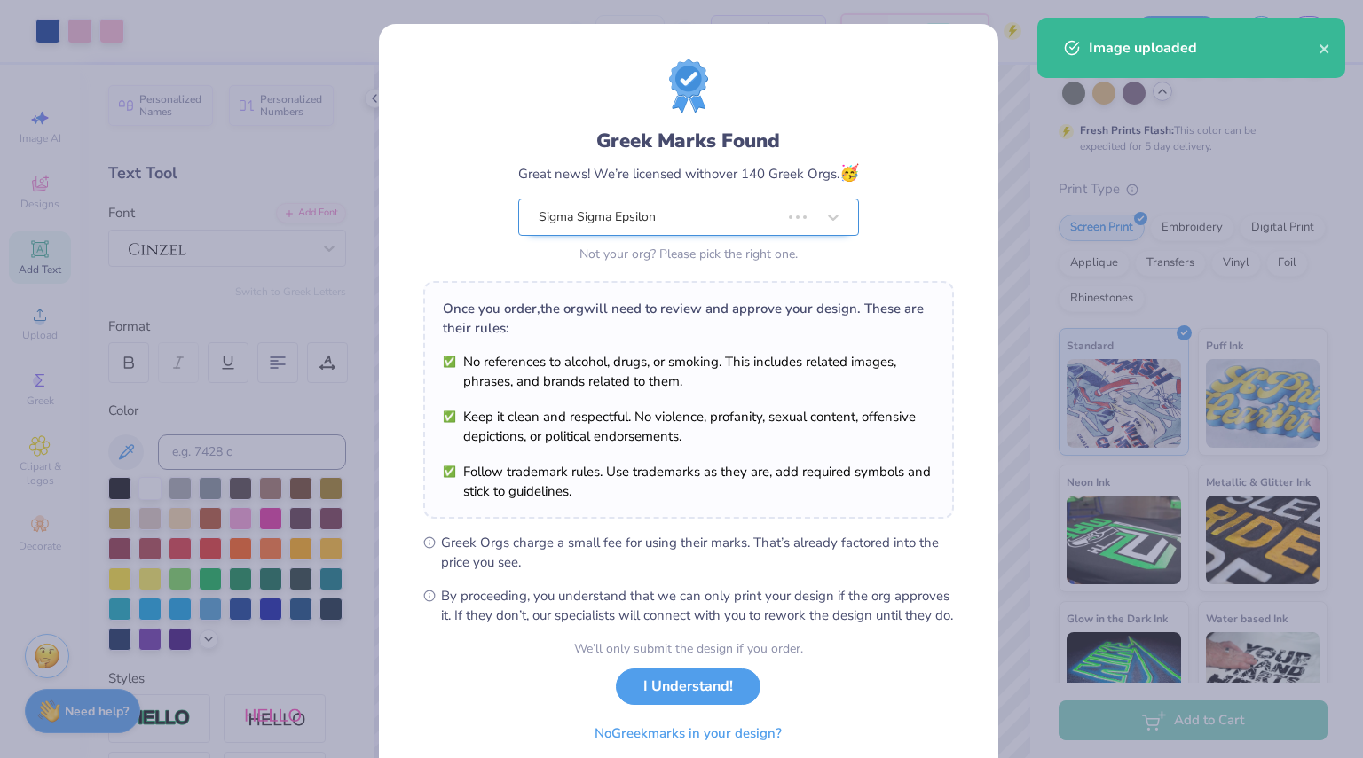
click at [729, 230] on body "Art colors – – Per Item – – Total Est. Delivery N/A FREE Design Title SSE fall …" at bounding box center [681, 379] width 1363 height 758
type input "4.16"
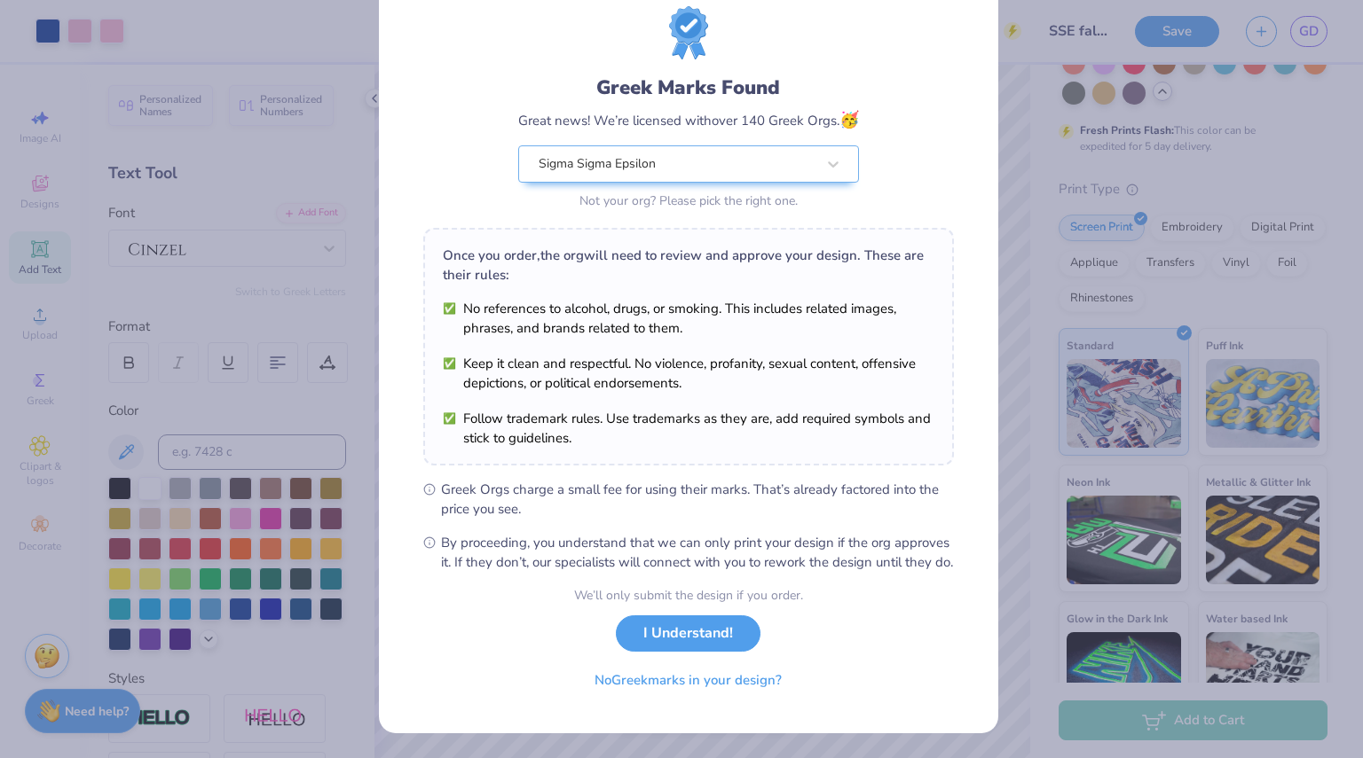
scroll to position [69, 0]
click at [652, 640] on button "I Understand!" at bounding box center [688, 629] width 145 height 36
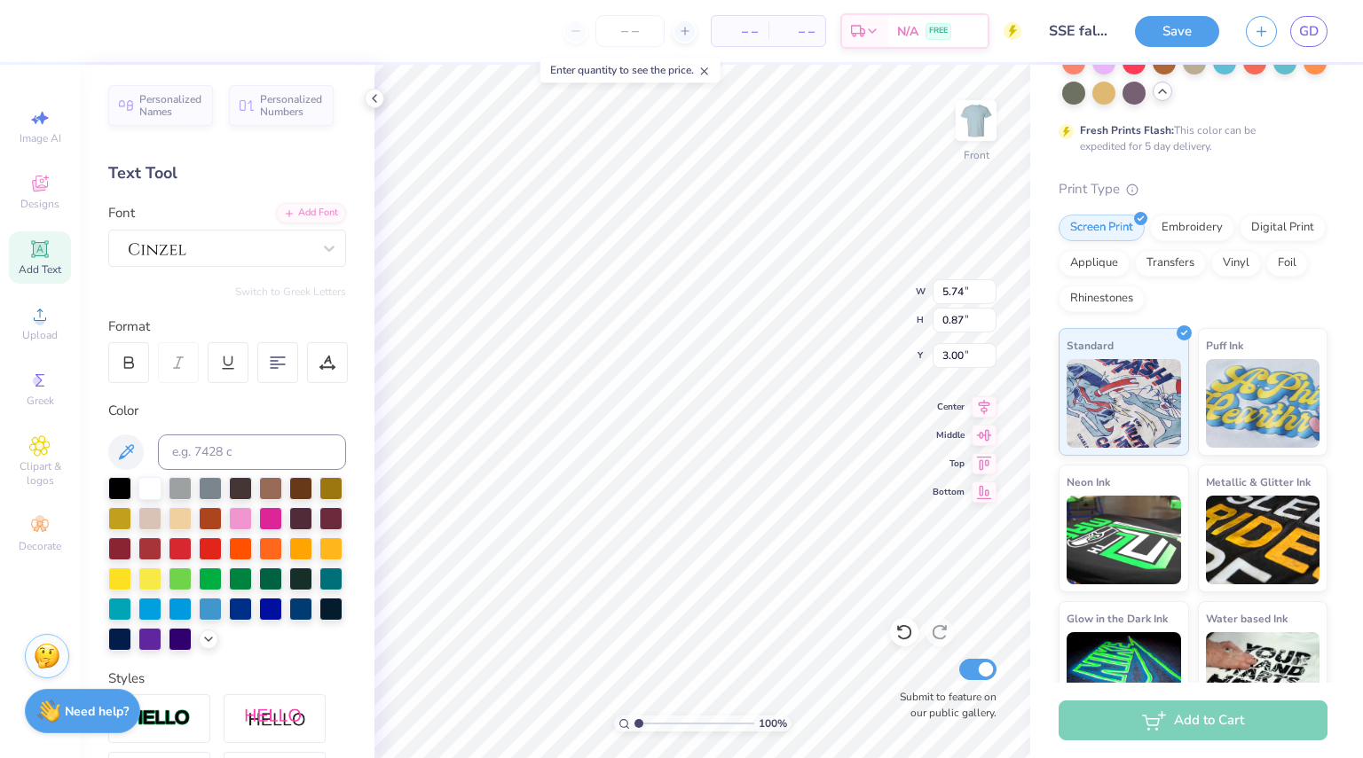
scroll to position [14, 5]
click at [192, 251] on div at bounding box center [220, 247] width 186 height 27
click at [192, 251] on div at bounding box center [220, 248] width 183 height 20
click at [136, 350] on div at bounding box center [128, 362] width 41 height 41
type input "5.39"
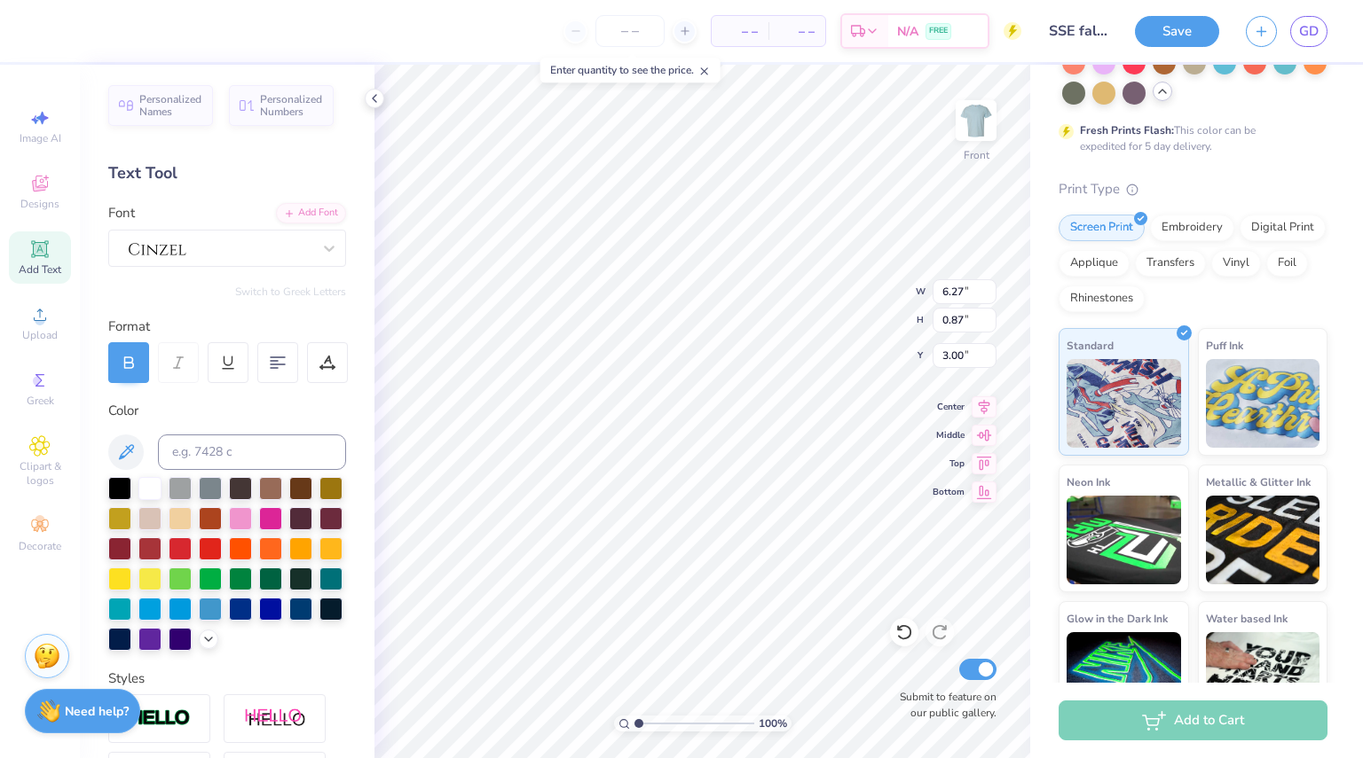
type input "0.74"
type input "8.37"
type input "5.06"
type input "4.16"
type input "1.27160955025504"
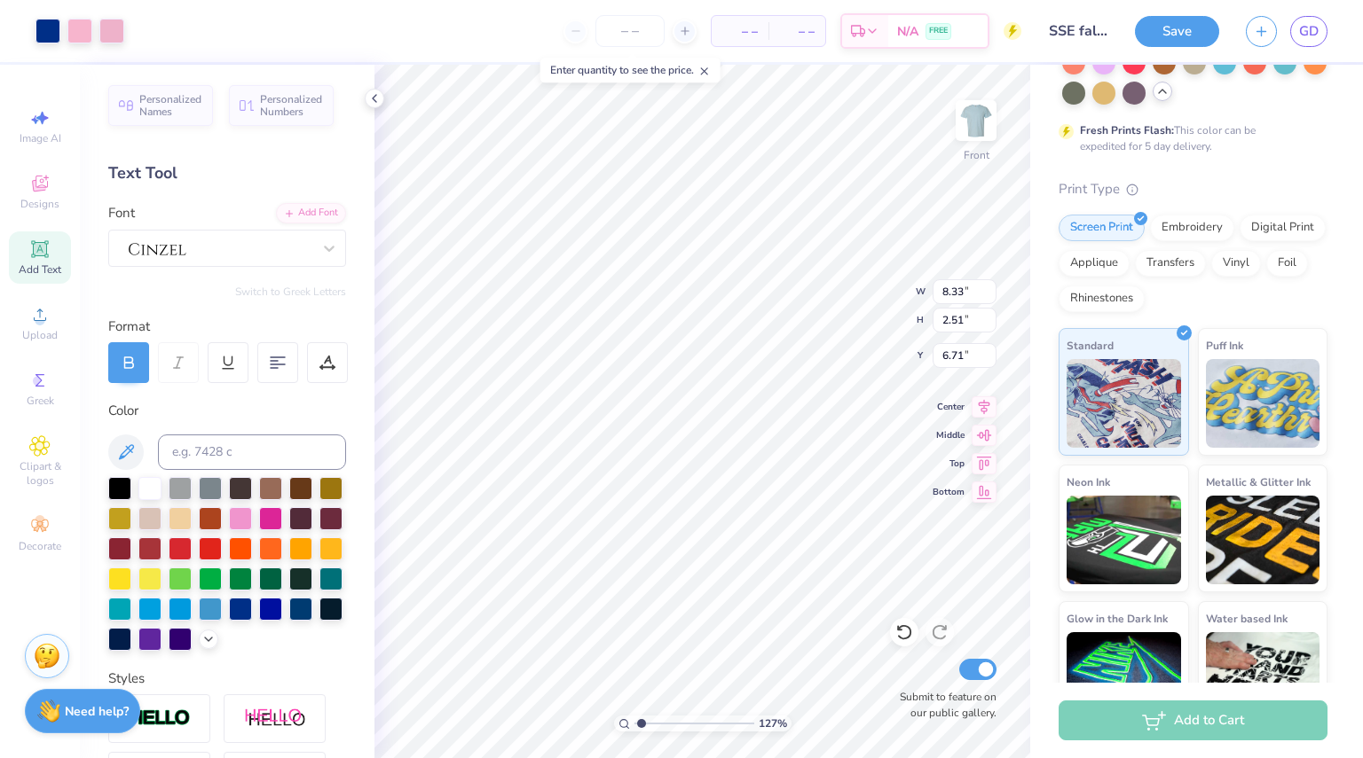
type input "12.49"
type input "1.27160955025504"
type input "11.38"
click at [43, 35] on div at bounding box center [47, 29] width 25 height 25
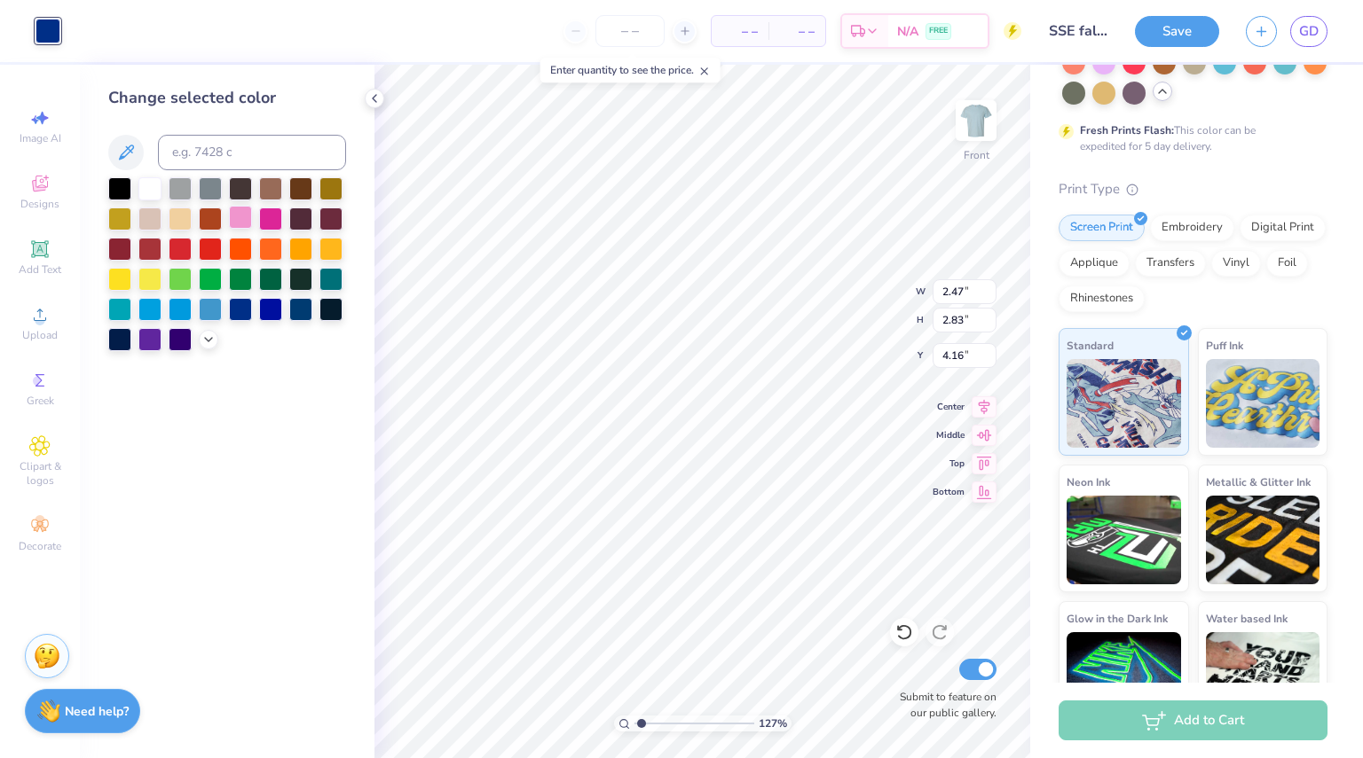
click at [241, 217] on div at bounding box center [240, 217] width 23 height 23
click at [243, 212] on div at bounding box center [240, 217] width 23 height 23
click at [133, 155] on icon at bounding box center [125, 152] width 21 height 21
type input "1.27160955025504"
type input "2.49"
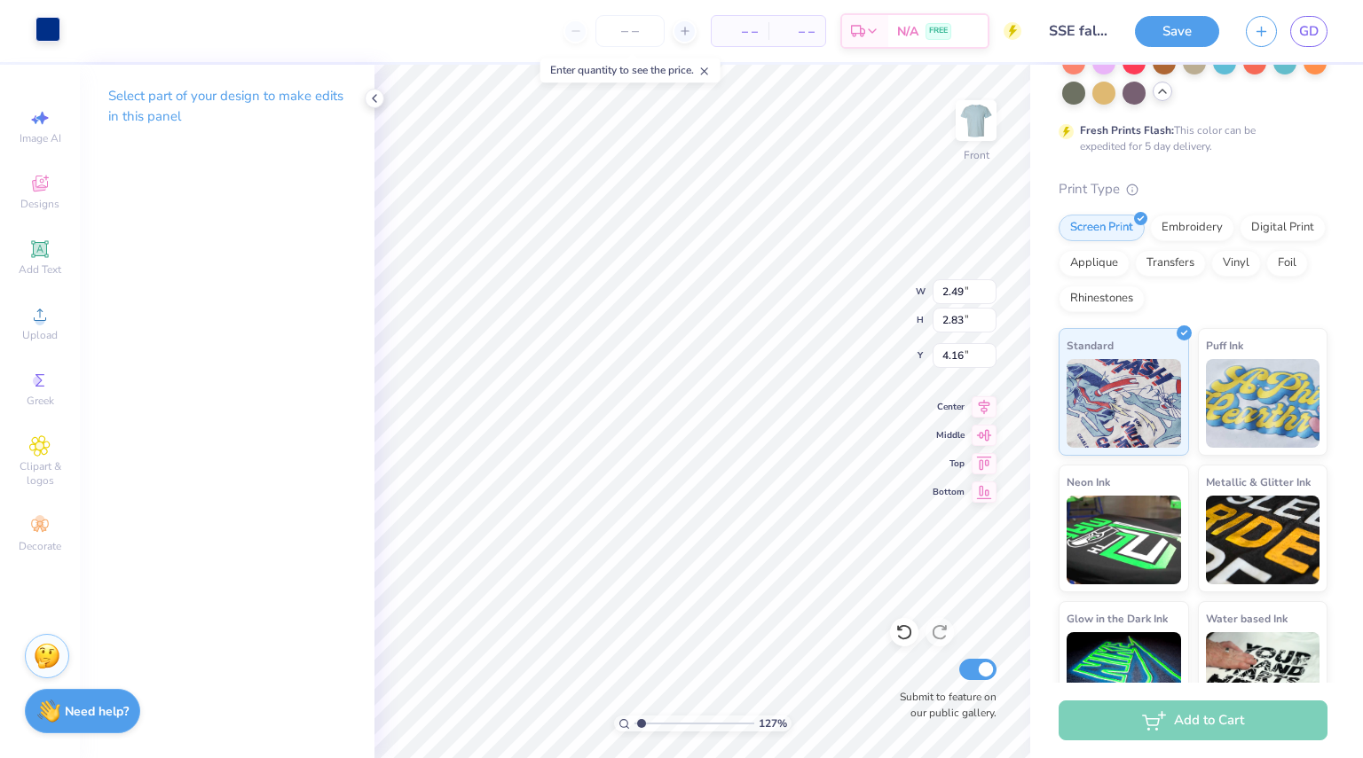
click at [59, 42] on div at bounding box center [47, 29] width 25 height 25
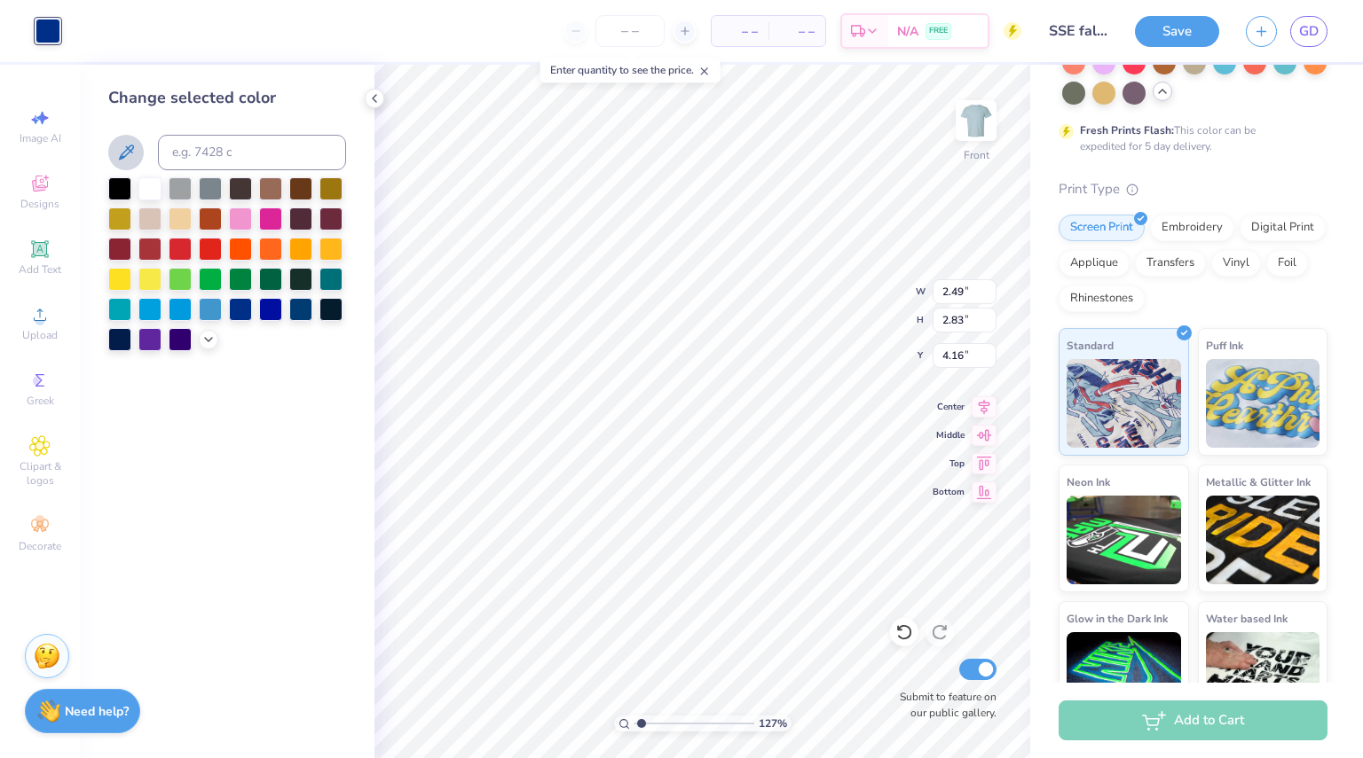
click at [132, 153] on icon at bounding box center [125, 152] width 21 height 21
type input "1.27160955025504"
type input "2.42"
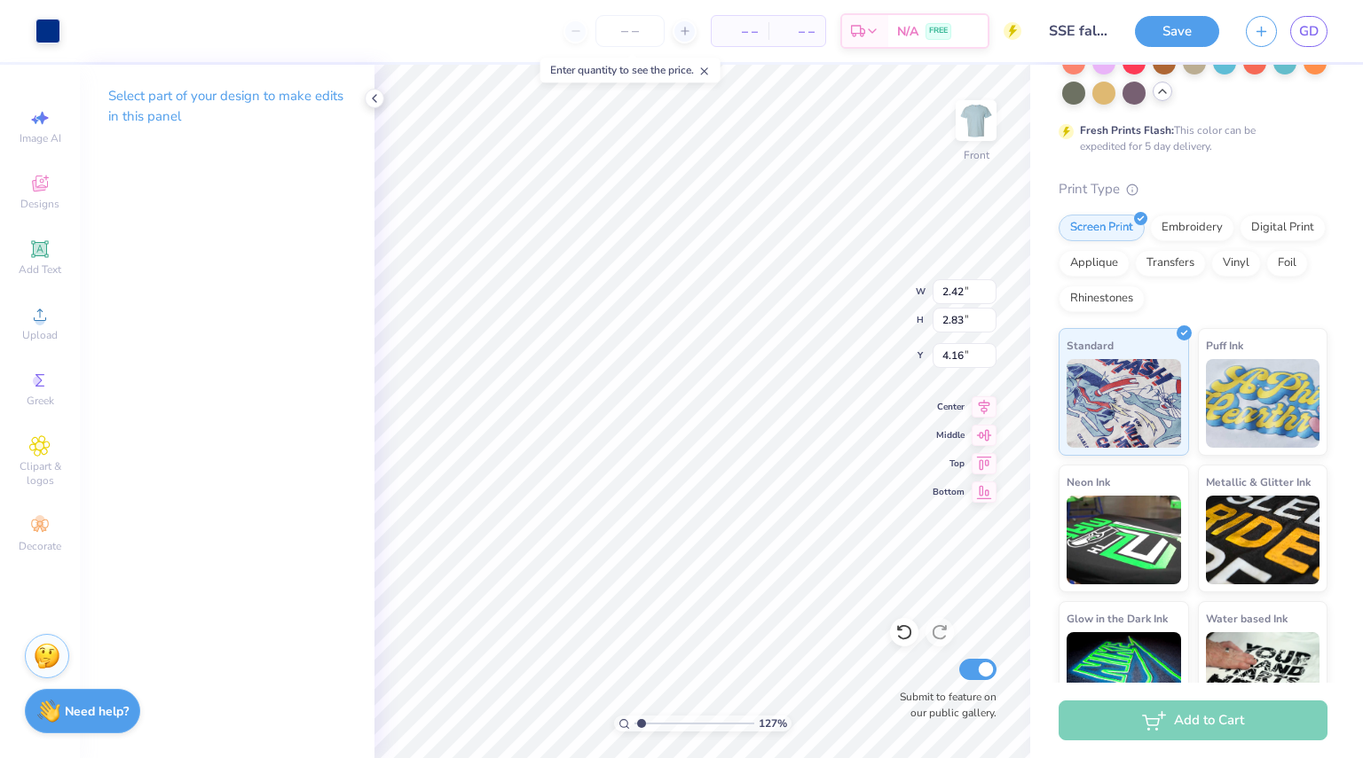
click at [32, 21] on div "Art colors" at bounding box center [30, 31] width 60 height 62
click at [39, 26] on div at bounding box center [47, 29] width 25 height 25
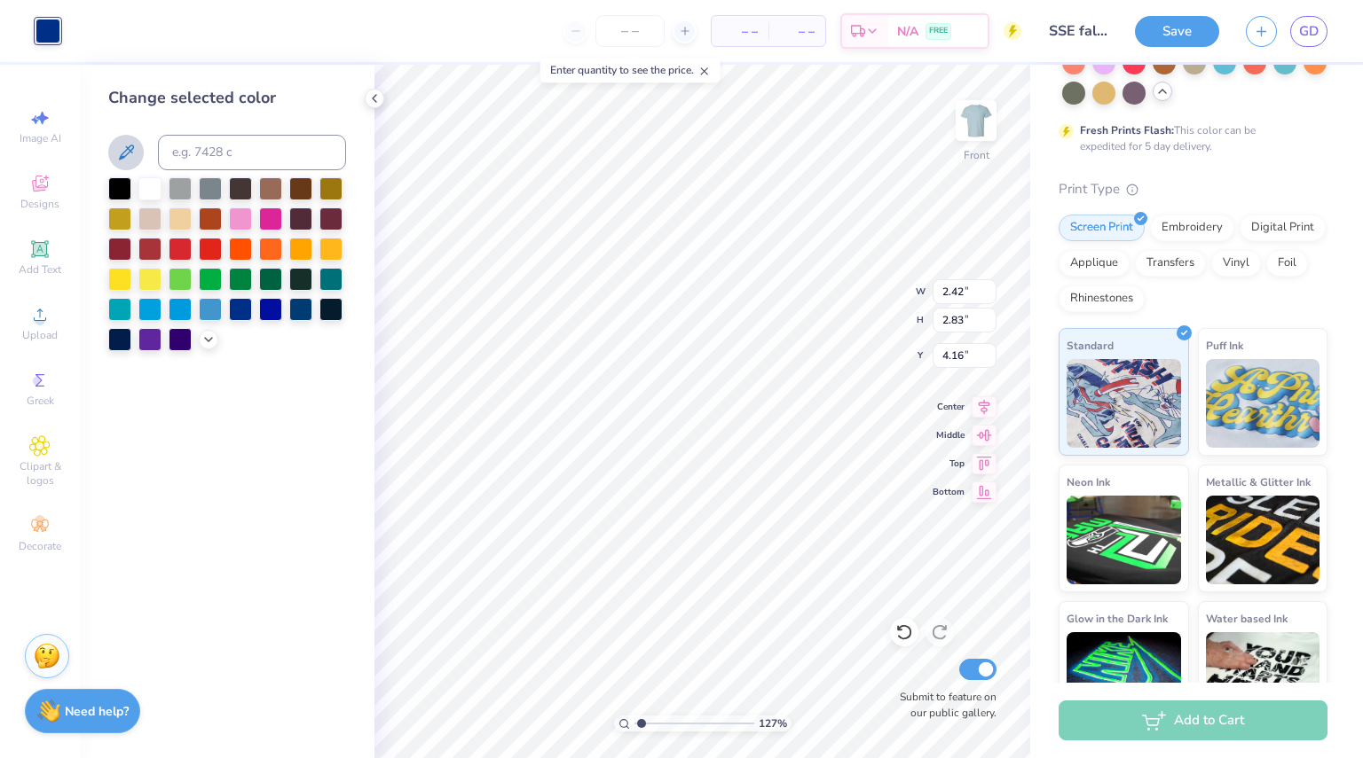
click at [133, 145] on icon at bounding box center [126, 152] width 15 height 15
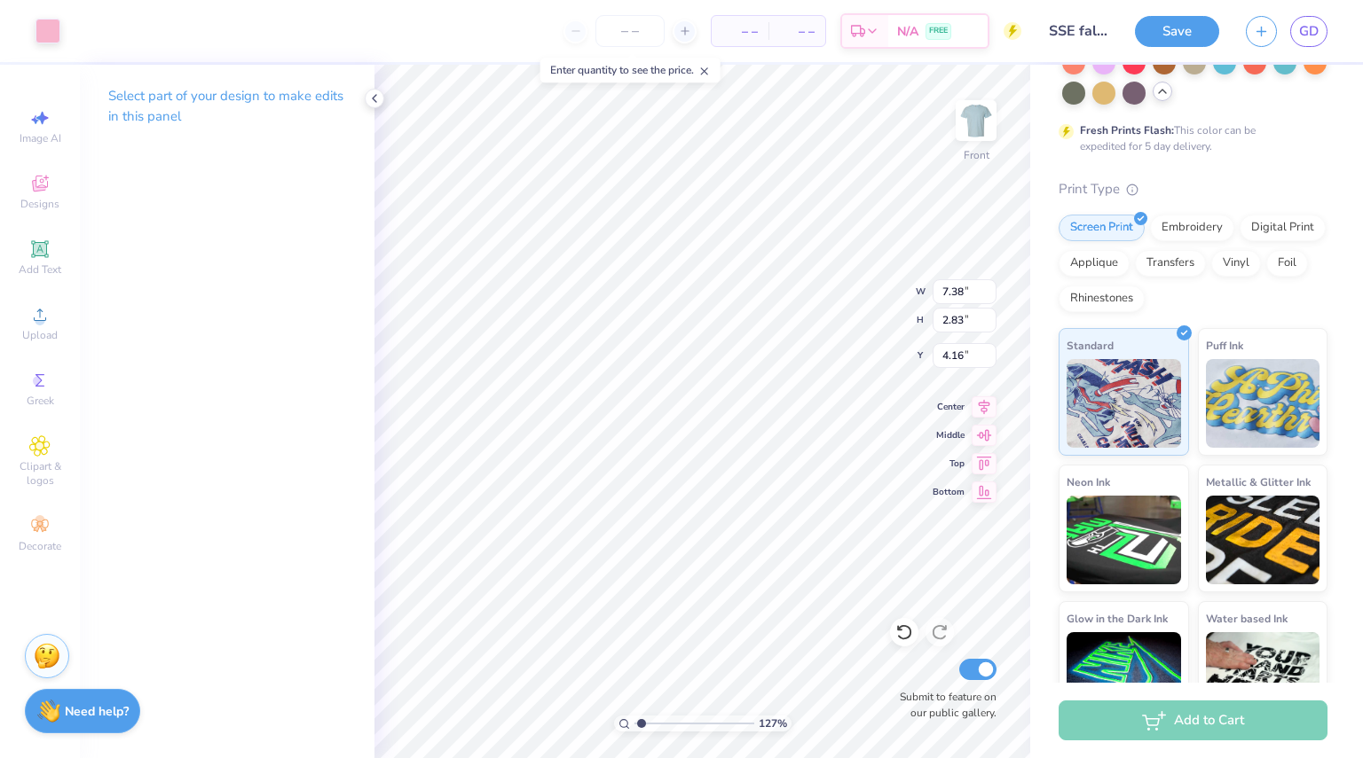
type input "1.27160955025504"
type input "9.21"
type input "3.53"
type input "1.27160955025504"
type input "4.12"
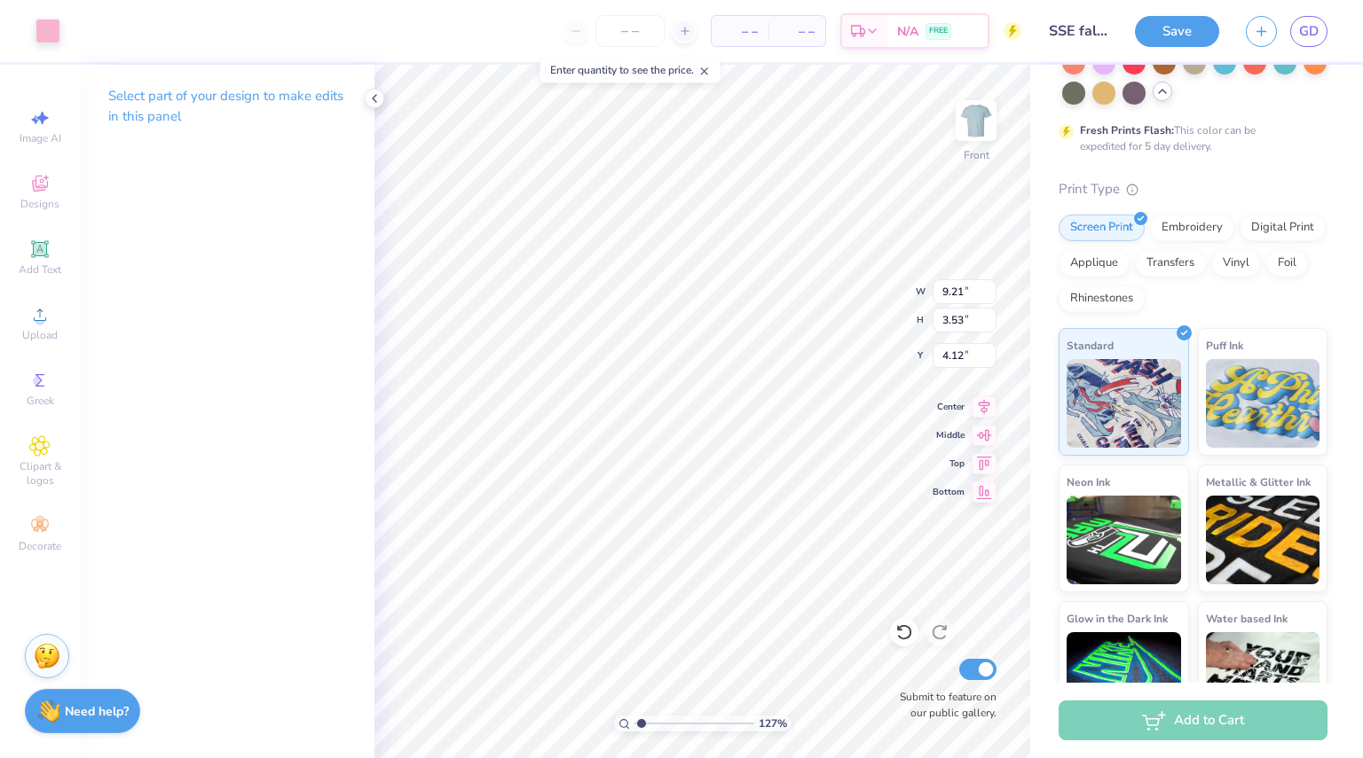
type input "1.27160955025504"
type input "4.32"
type input "1.27160955025504"
type input "4.04"
type input "1.27160955025504"
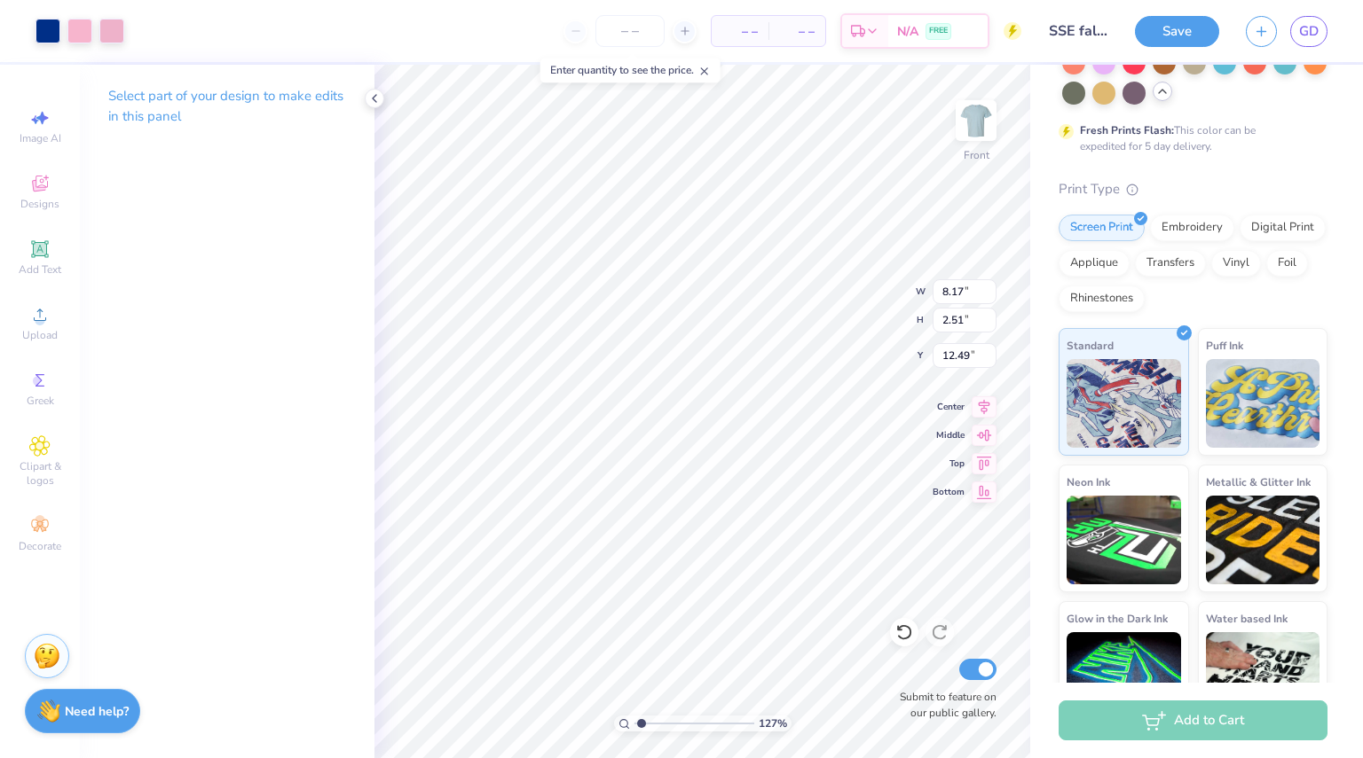
type input "11.64"
type input "1.27160955025504"
type input "SSE fall '25 shi"
type input "1.27160955025504"
type input "SSE fall '25 shi"
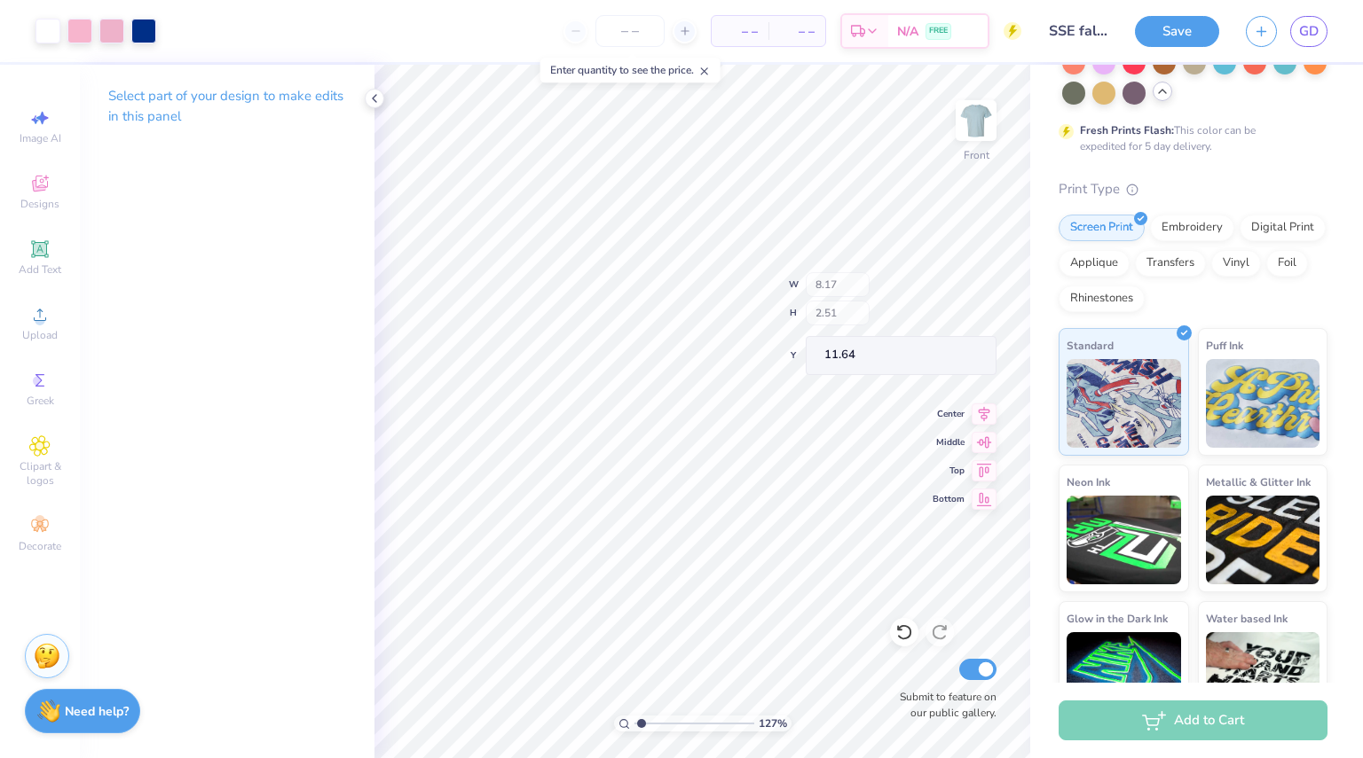
type input "1.27160955025504"
type input "SSE fall '25 sh"
type input "1.27160955025504"
type input "12.49"
click at [82, 33] on div at bounding box center [79, 29] width 25 height 25
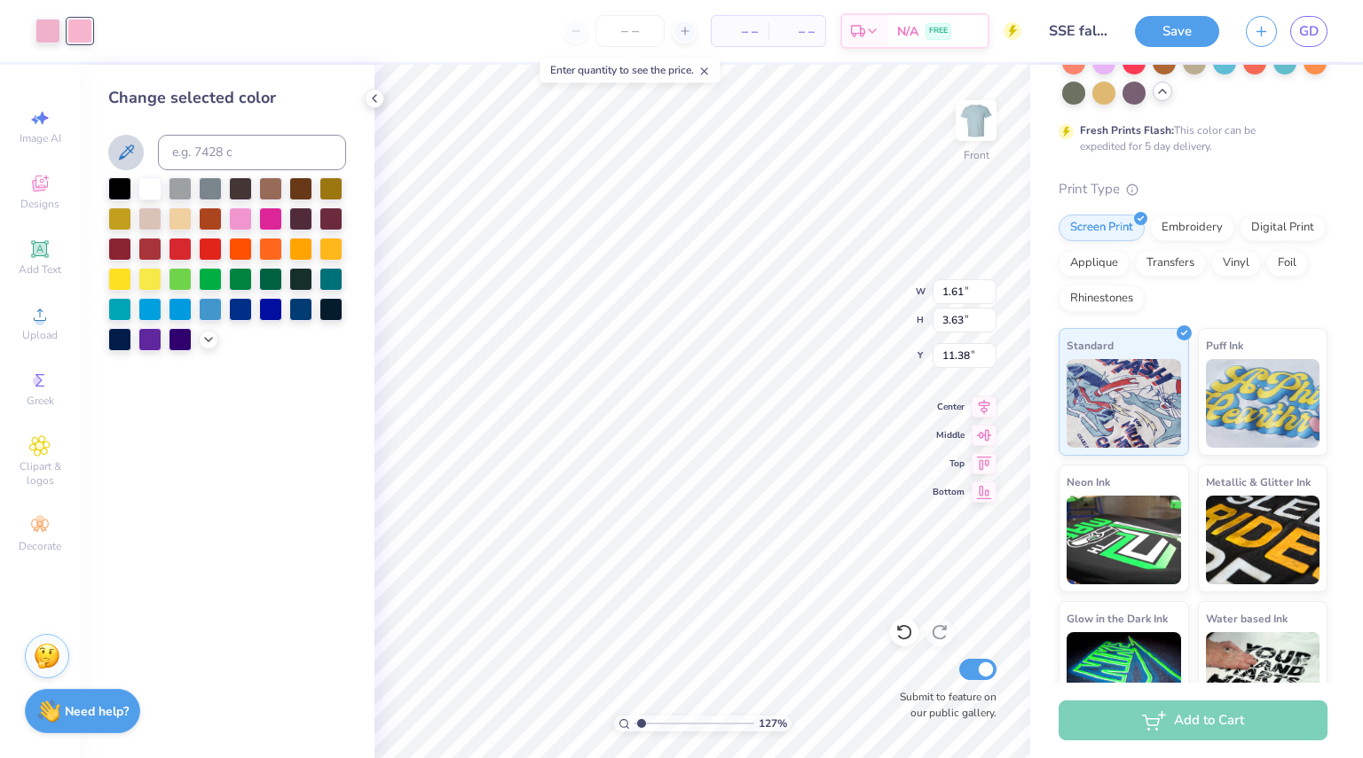
click at [137, 157] on button at bounding box center [125, 152] width 35 height 35
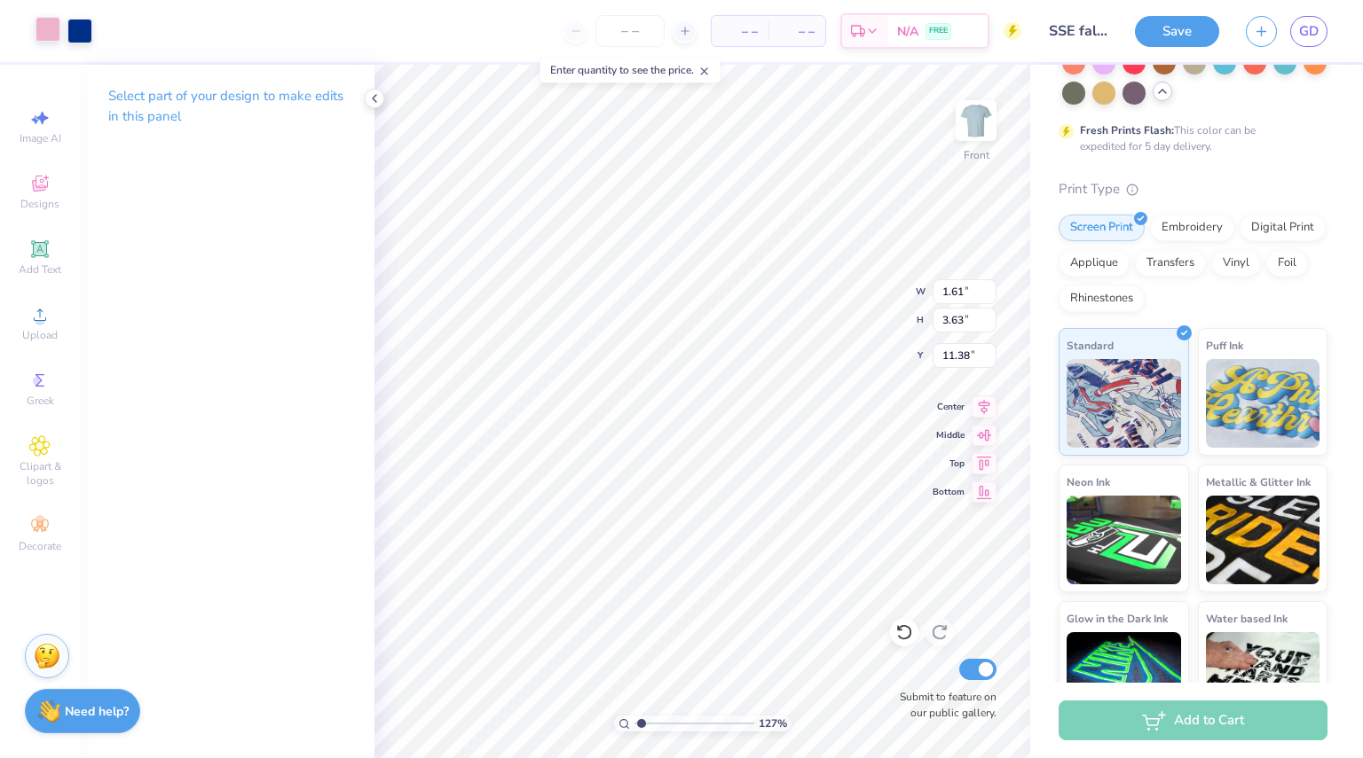
click at [55, 42] on div at bounding box center [47, 29] width 25 height 25
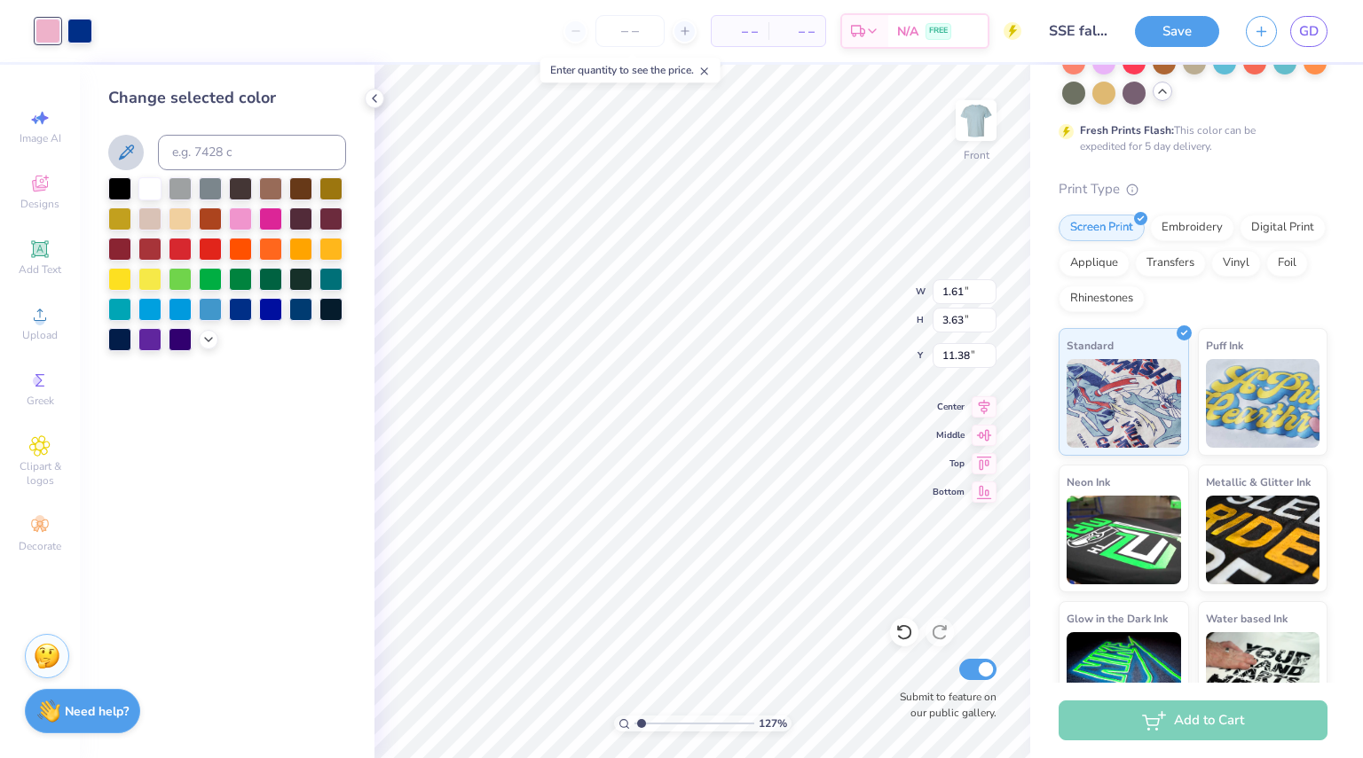
click at [125, 148] on icon at bounding box center [125, 152] width 21 height 21
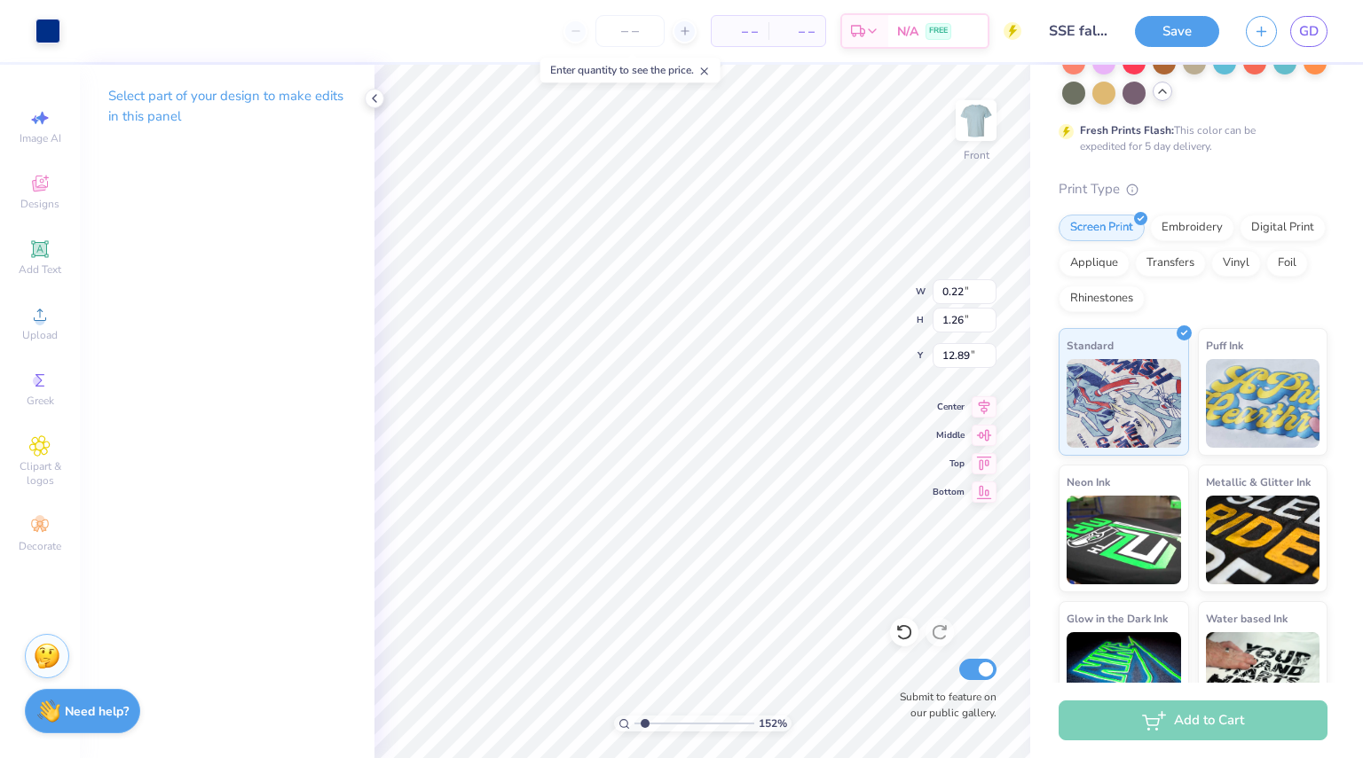
type input "1.52458311268332"
type input "12.79"
type input "1.52458311268332"
type input "13.12"
type input "1.52458311268332"
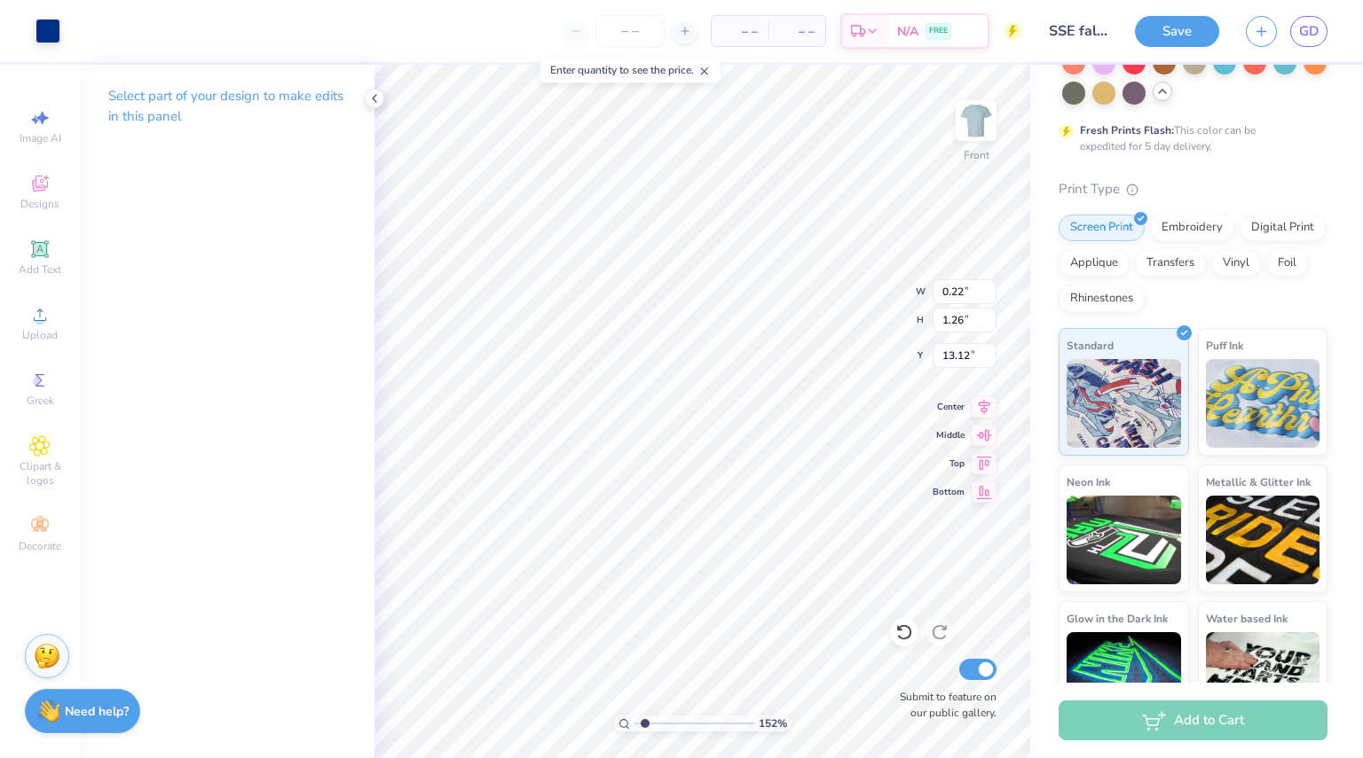
type input "0.28"
type input "1.25"
type input "13.13"
type input "1.52458311268332"
type input "5.71"
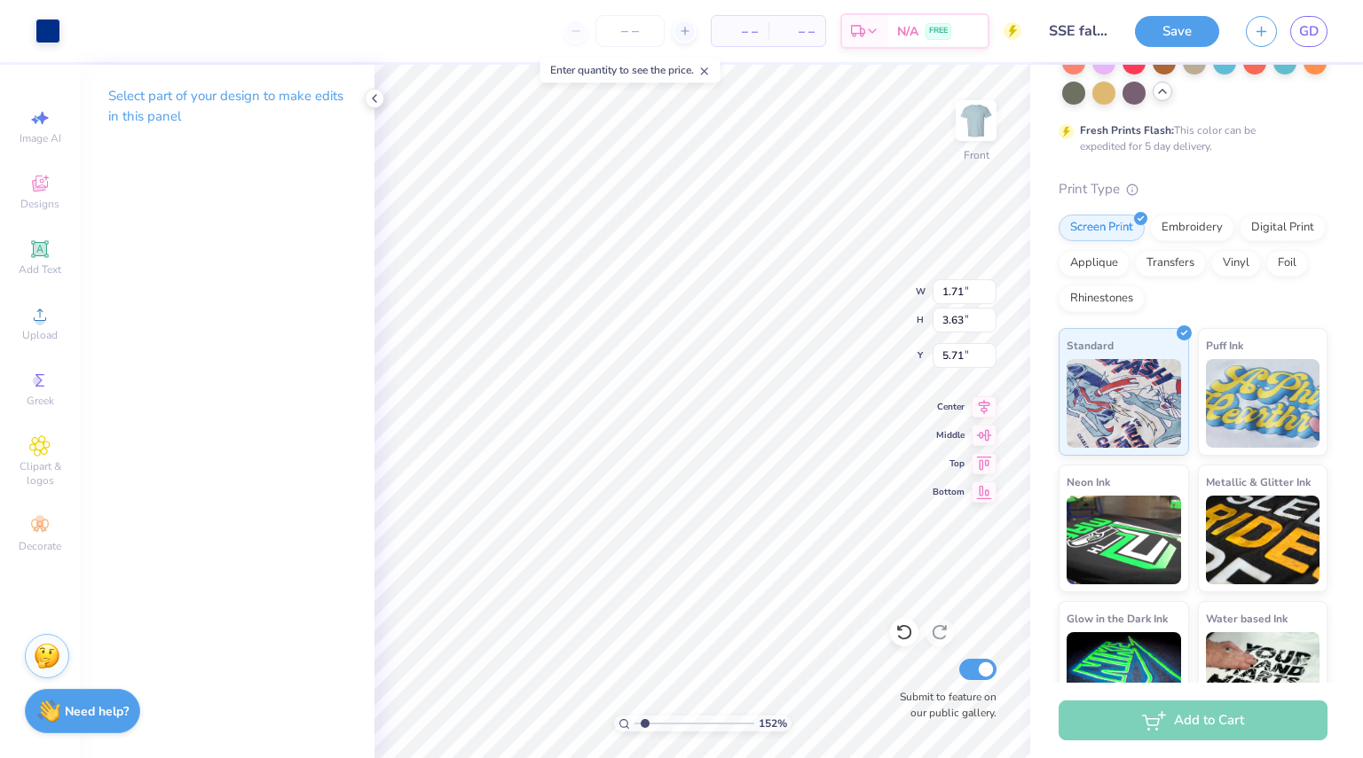
type input "1.52458311268332"
type input "3.02"
type input "6.42"
type input "1.52458311268332"
type input "3.74"
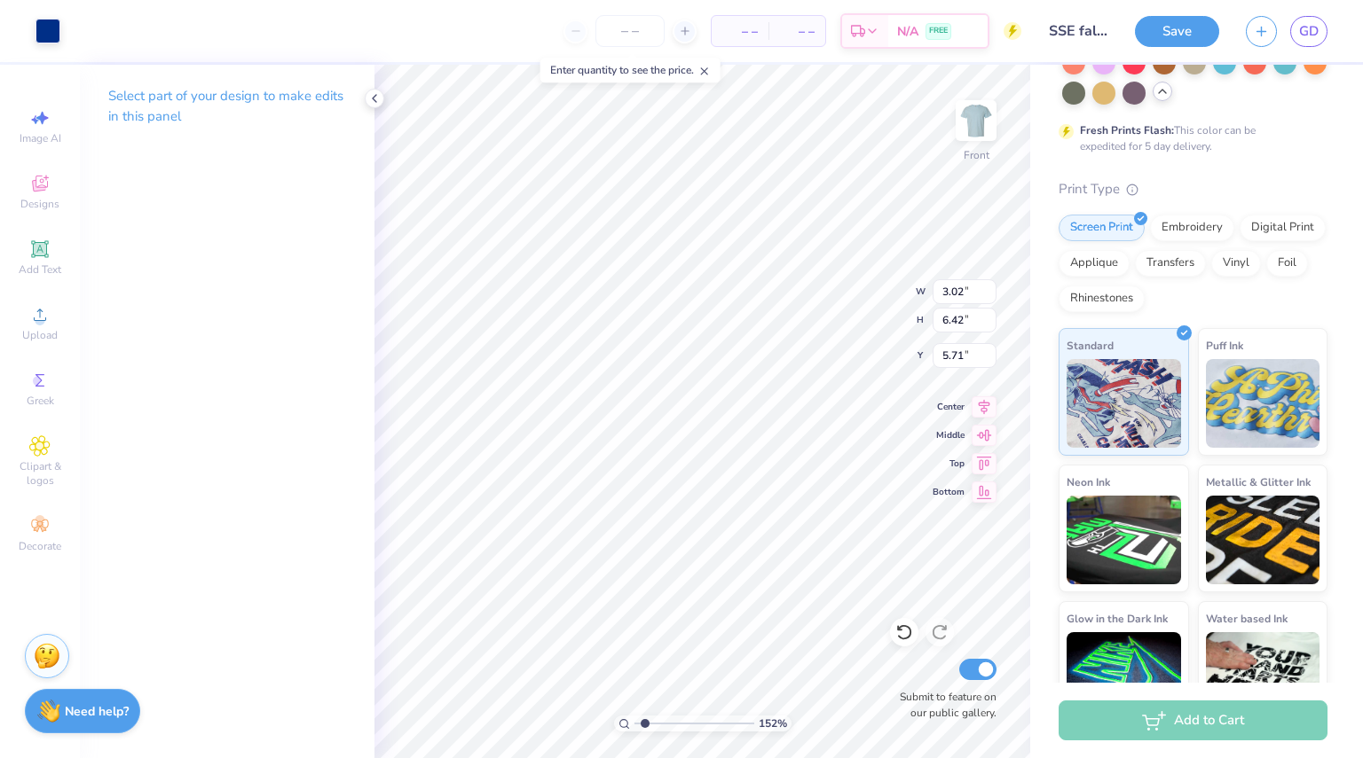
type input "6.13"
type input "5.66"
type input "1.52458311268332"
type input "4.41"
type input "1.52458311268332"
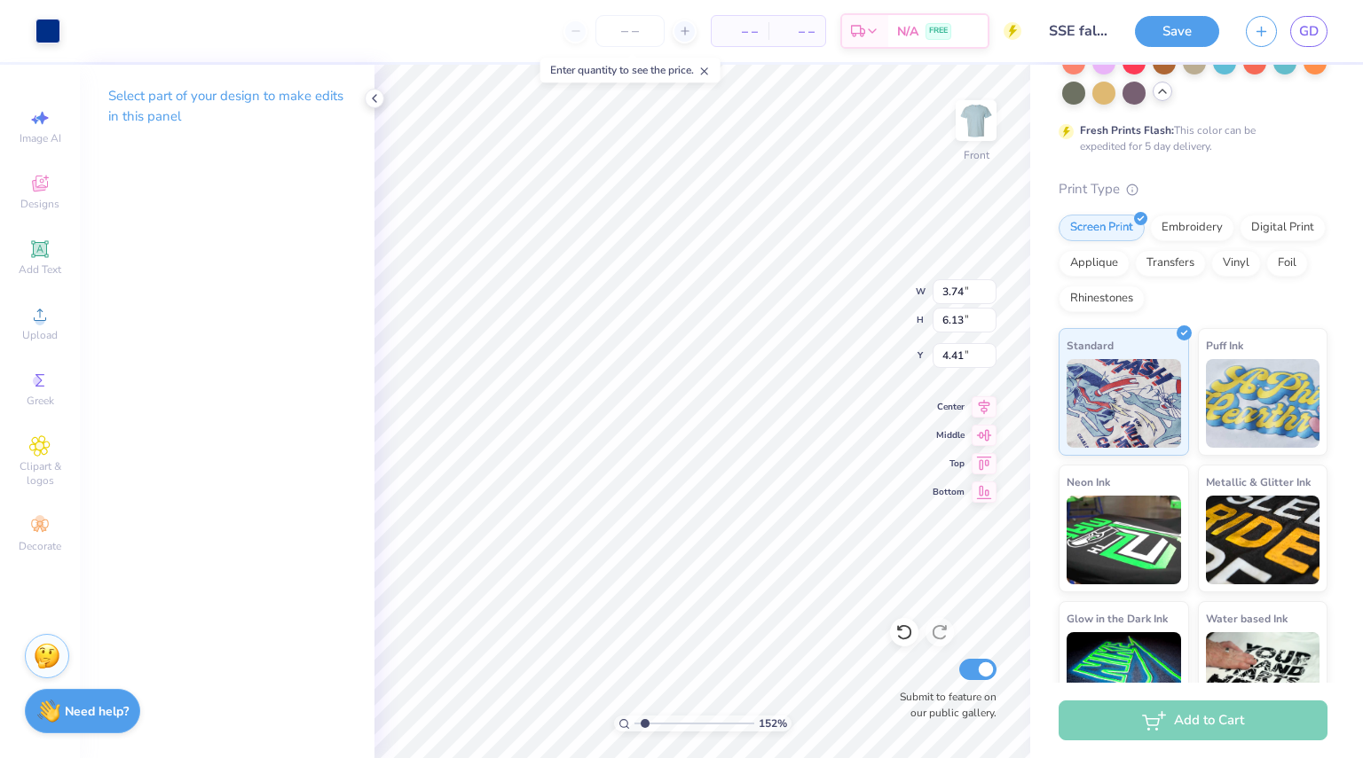
type input "3.22"
type input "1.52458311268332"
type input "3.94"
type input "6.47"
type input "2.85"
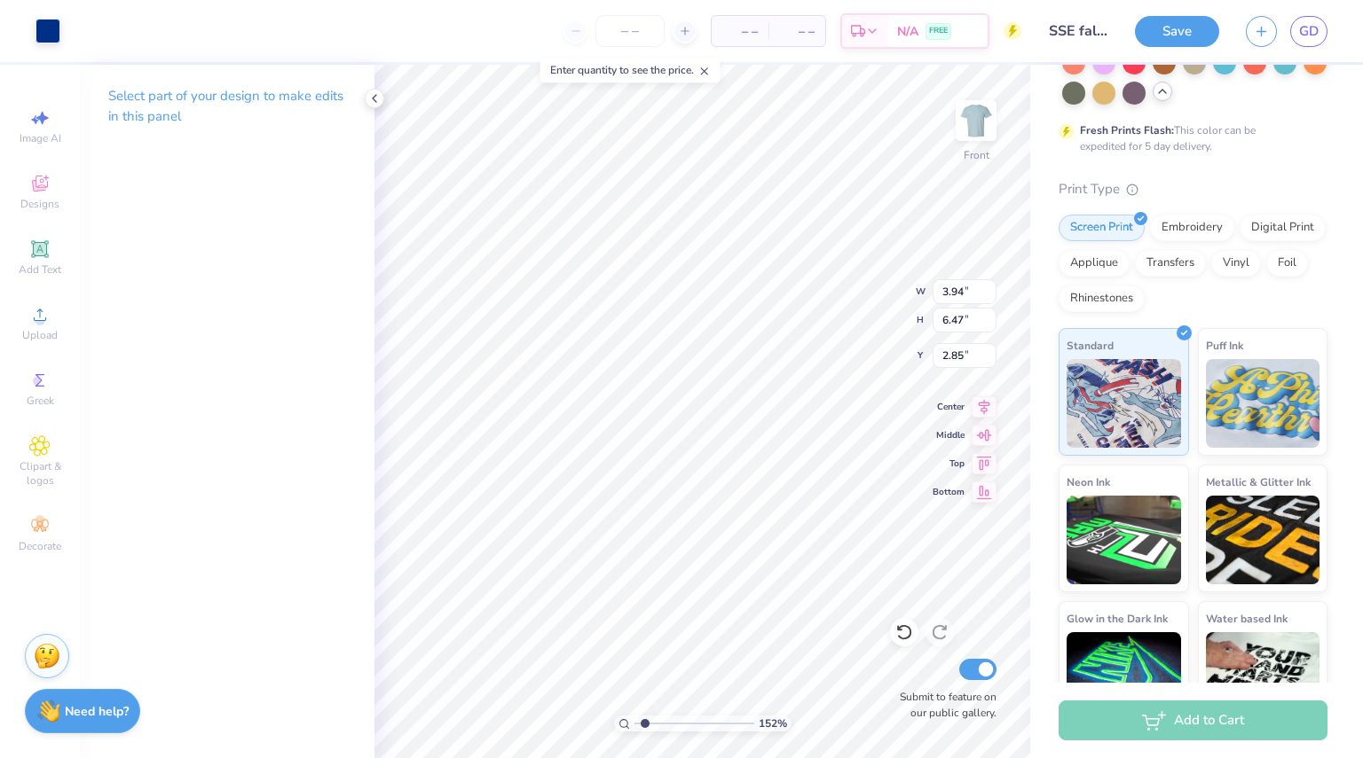
type input "1.52458311268332"
type input "3.16"
type input "1.52458311268332"
type input "4.13"
type input "6.78"
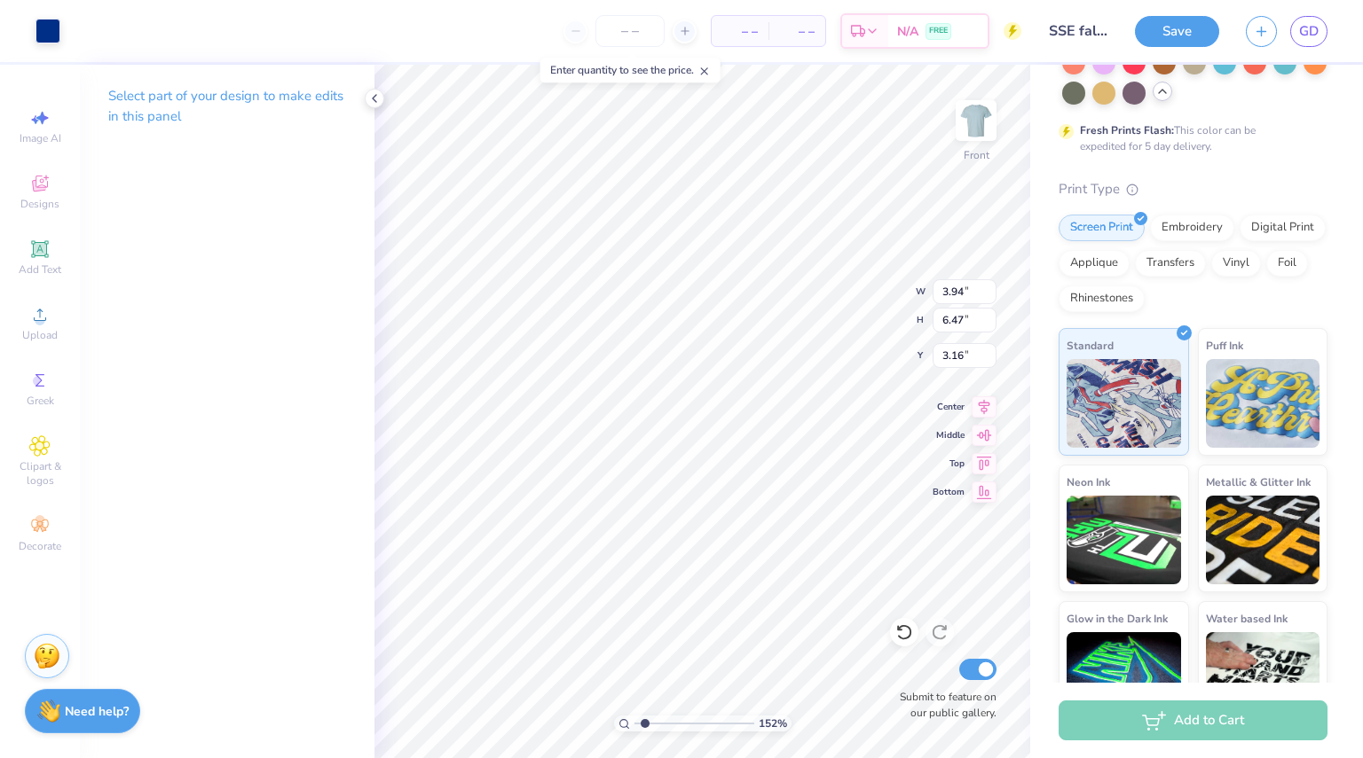
type input "2.83"
type input "1.52458311268332"
type input "4.48"
type input "7.35"
type input "2.22"
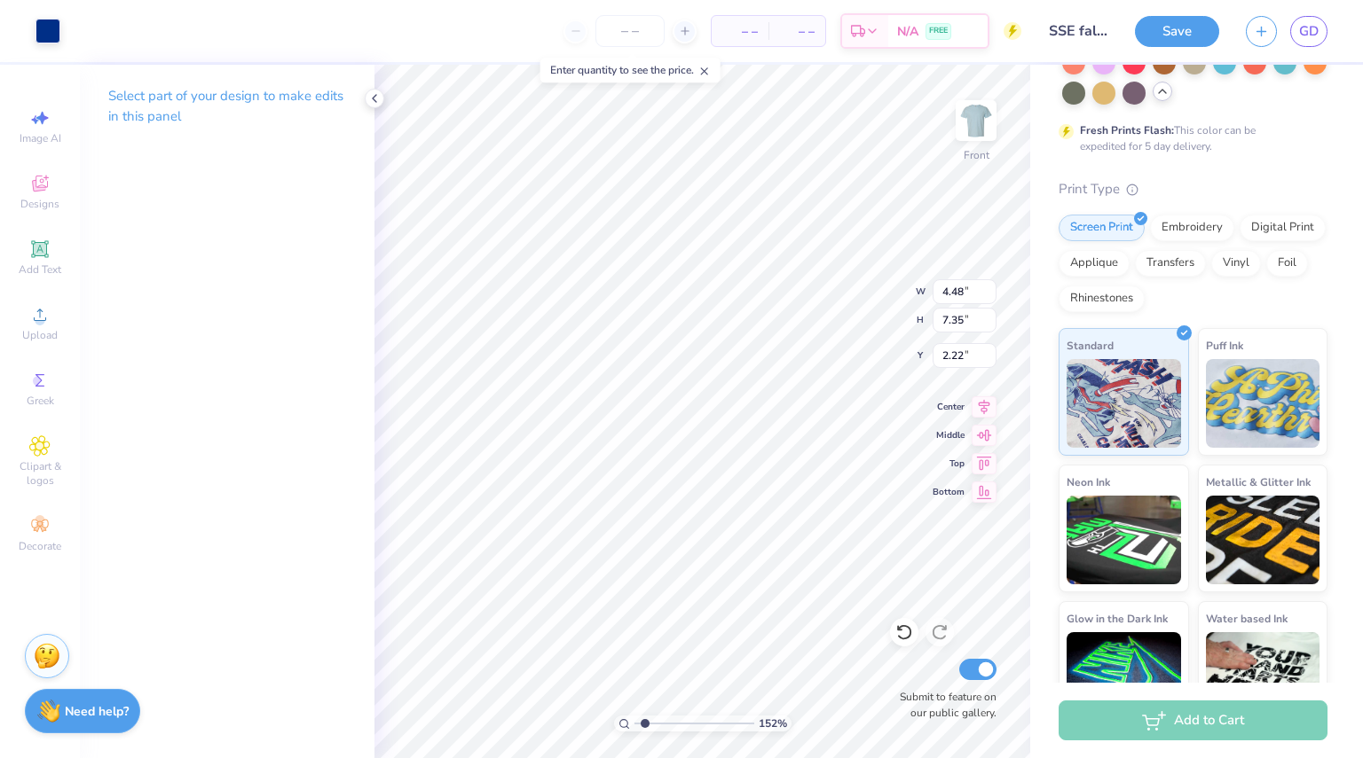
type input "1.52458311268332"
type input "4.59"
type input "7.30"
click at [904, 634] on icon at bounding box center [904, 633] width 18 height 18
type input "1.52458311268332"
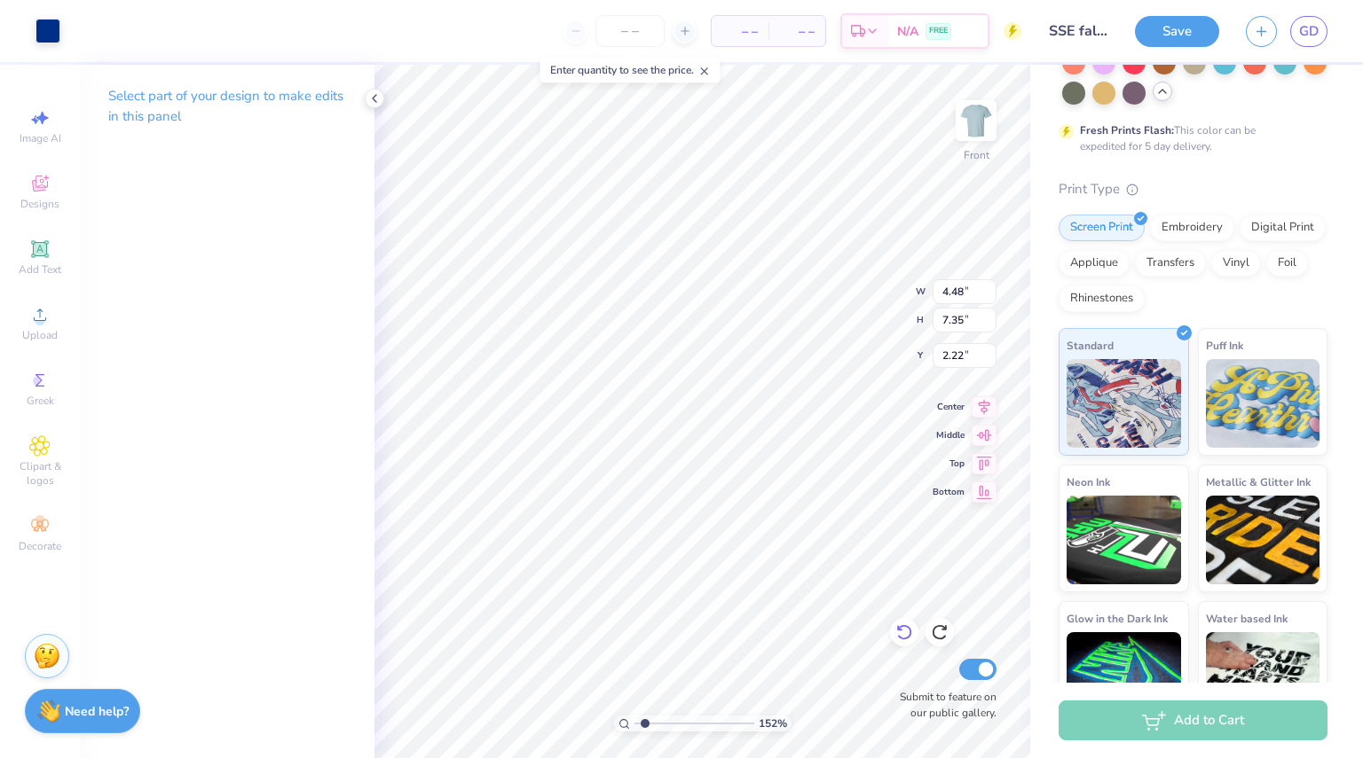
type input "3.01"
type input "7.75"
type input "2.29"
type input "1.52458311268332"
type input "3.00"
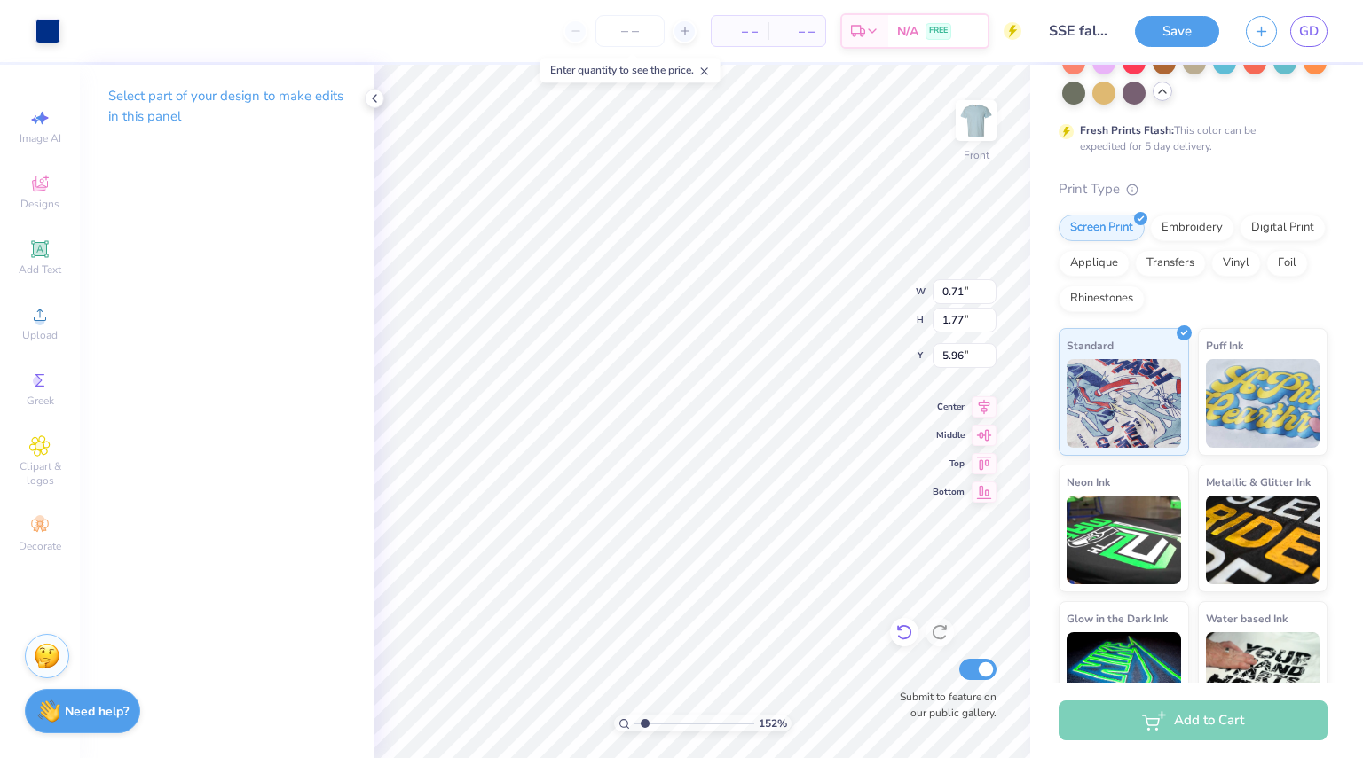
type input "1.52458311268332"
type input "6.31"
type input "1.52458311268332"
type input "0.50"
type input "2.66"
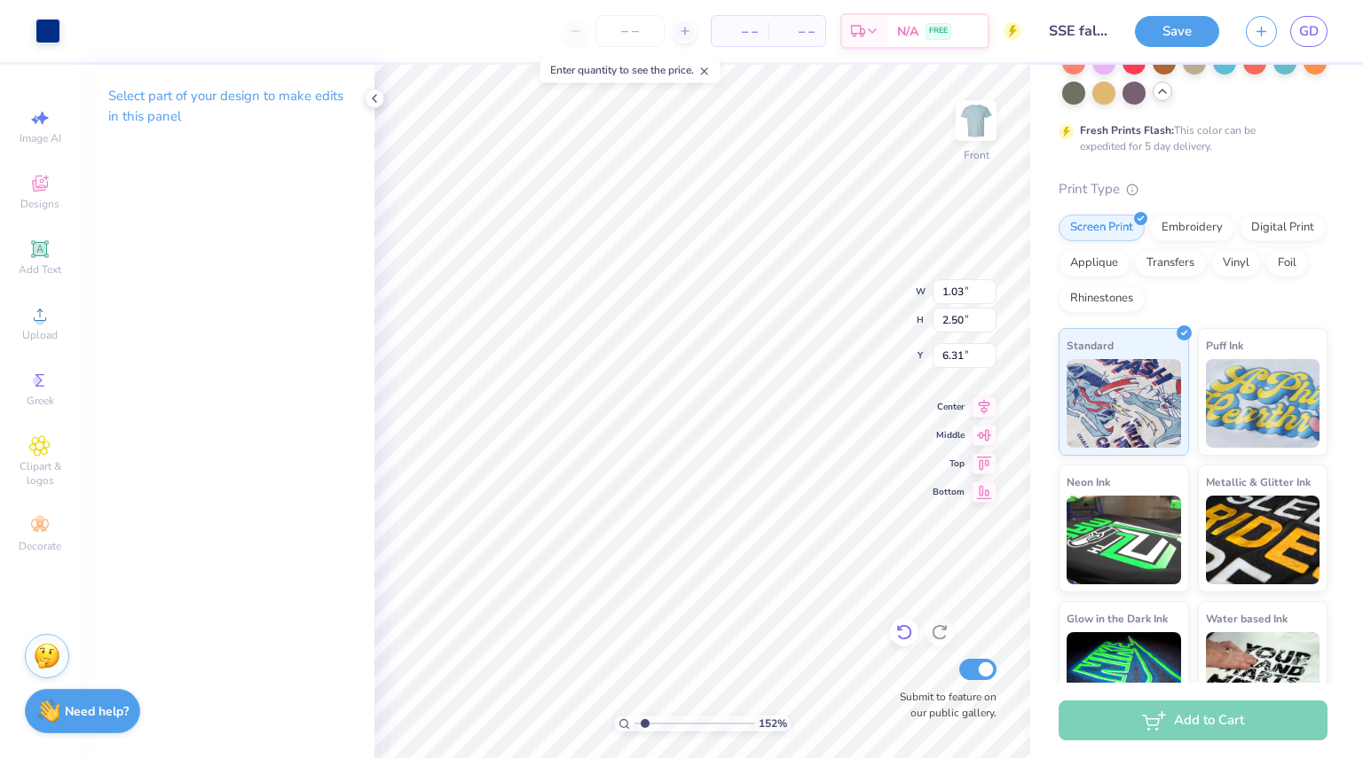
type input "6.23"
type input "1.52458311268332"
type input "6.31"
type input "1.52458311268332"
type input "0.71"
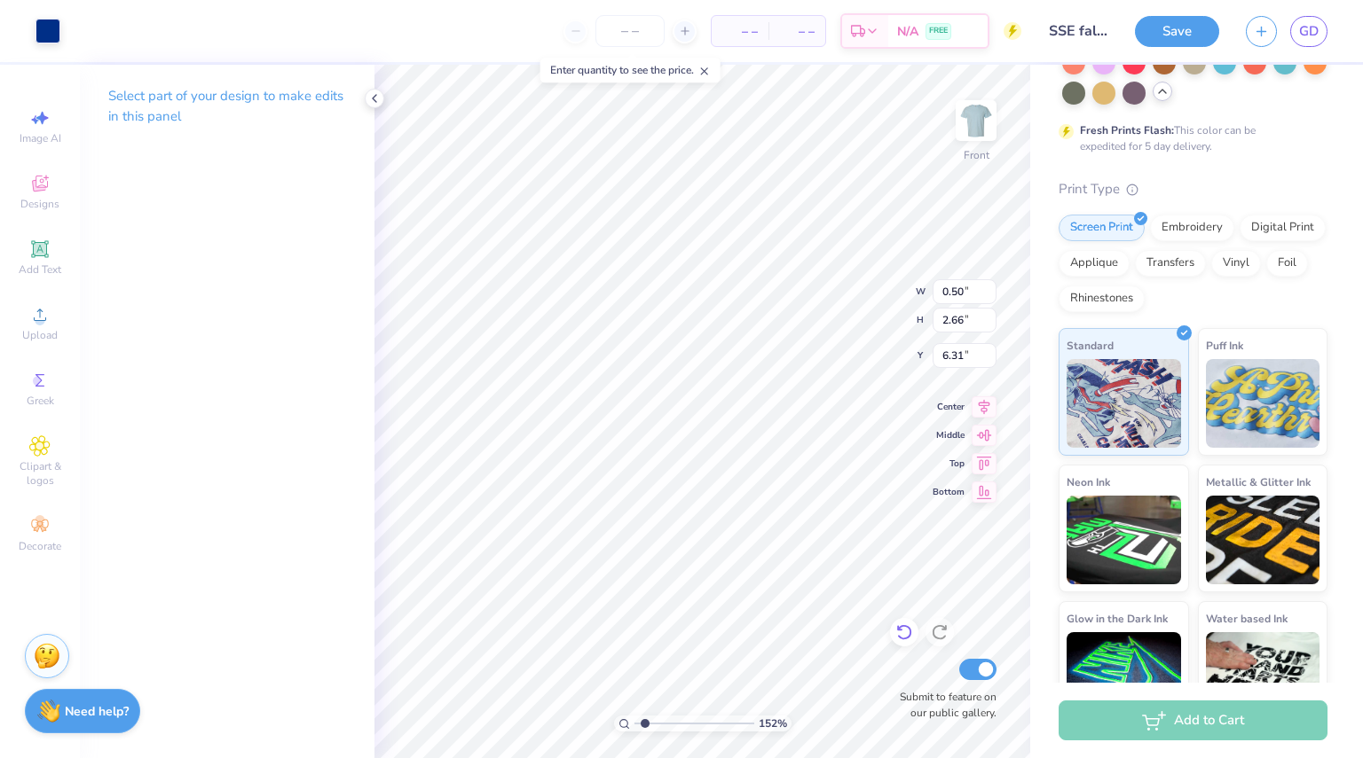
type input "1.77"
type input "1.52458311268332"
type input "0.33"
type input "1.88"
type input "6.26"
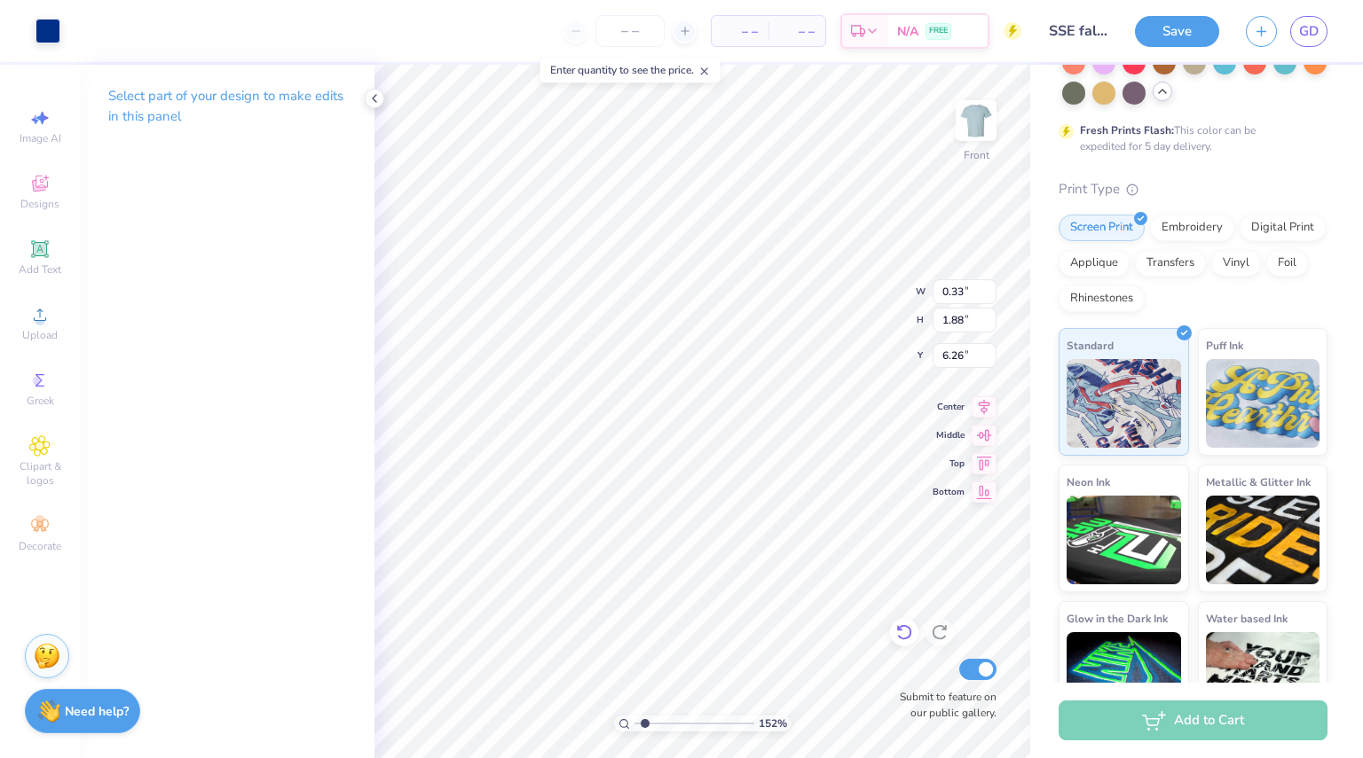
type input "1.52458311268332"
type input "7.08"
type input "1.52458311268332"
type input "0.52"
type input "1.84"
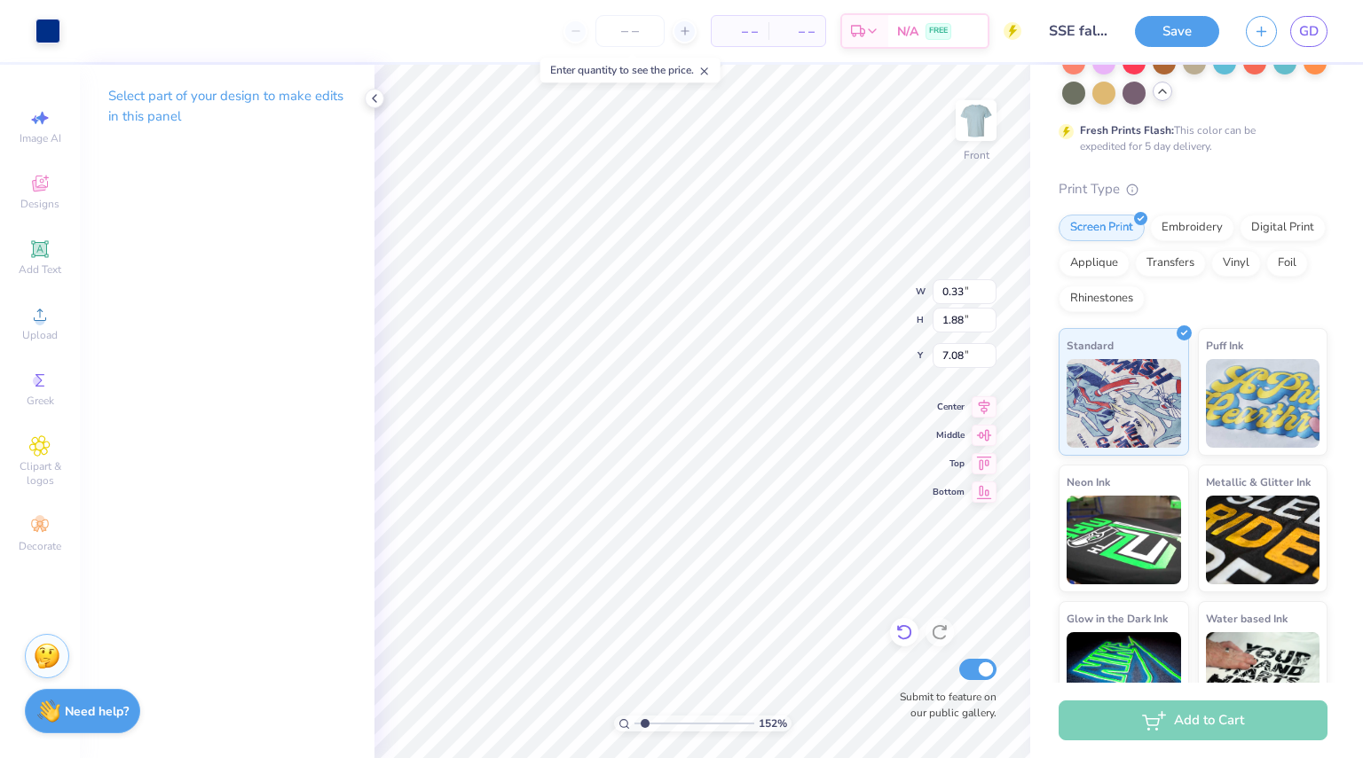
type input "7.10"
type input "1.52458311268332"
type input "7.13"
type input "1.52458311268332"
type input "0.57"
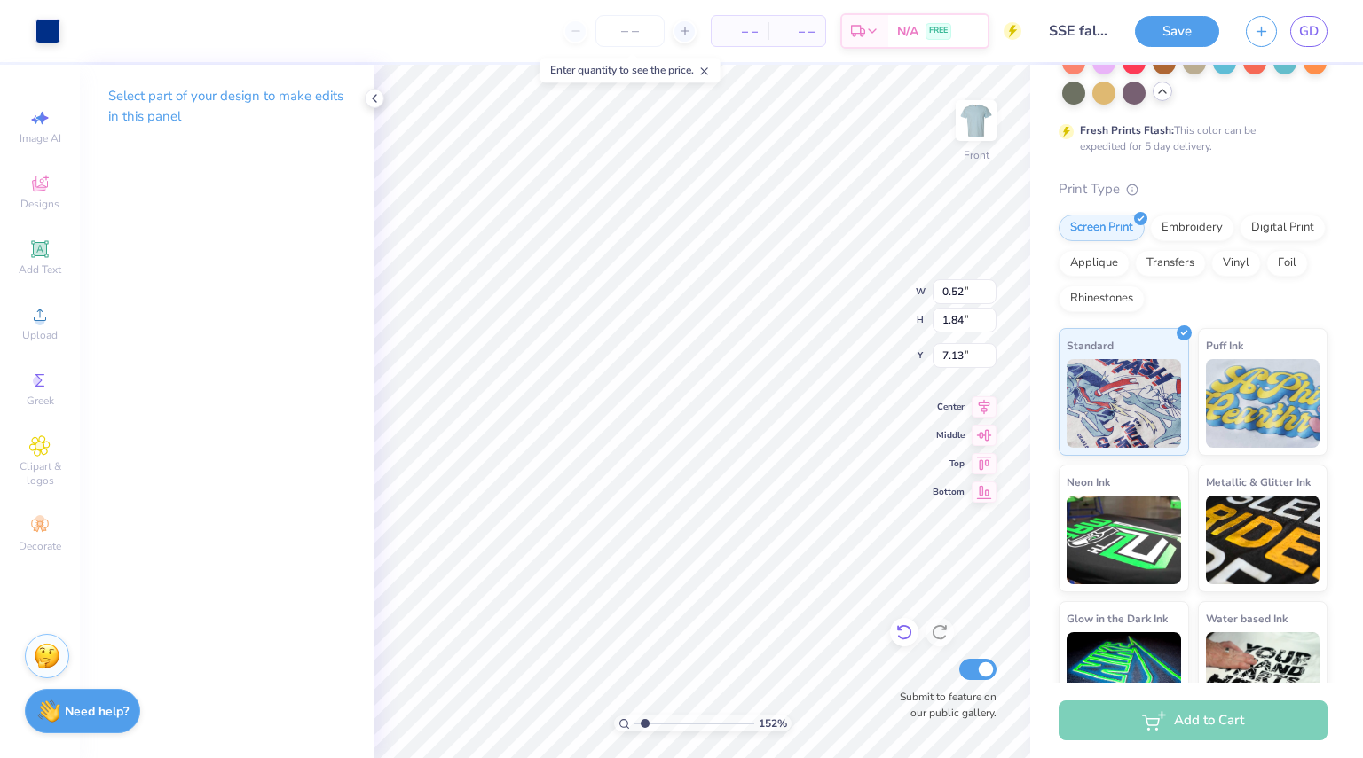
type input "2.03"
type input "6.93"
click at [592, 362] on li "Copy" at bounding box center [617, 360] width 139 height 35
type input "1.37821940780834"
click at [629, 34] on input "number" at bounding box center [629, 31] width 69 height 32
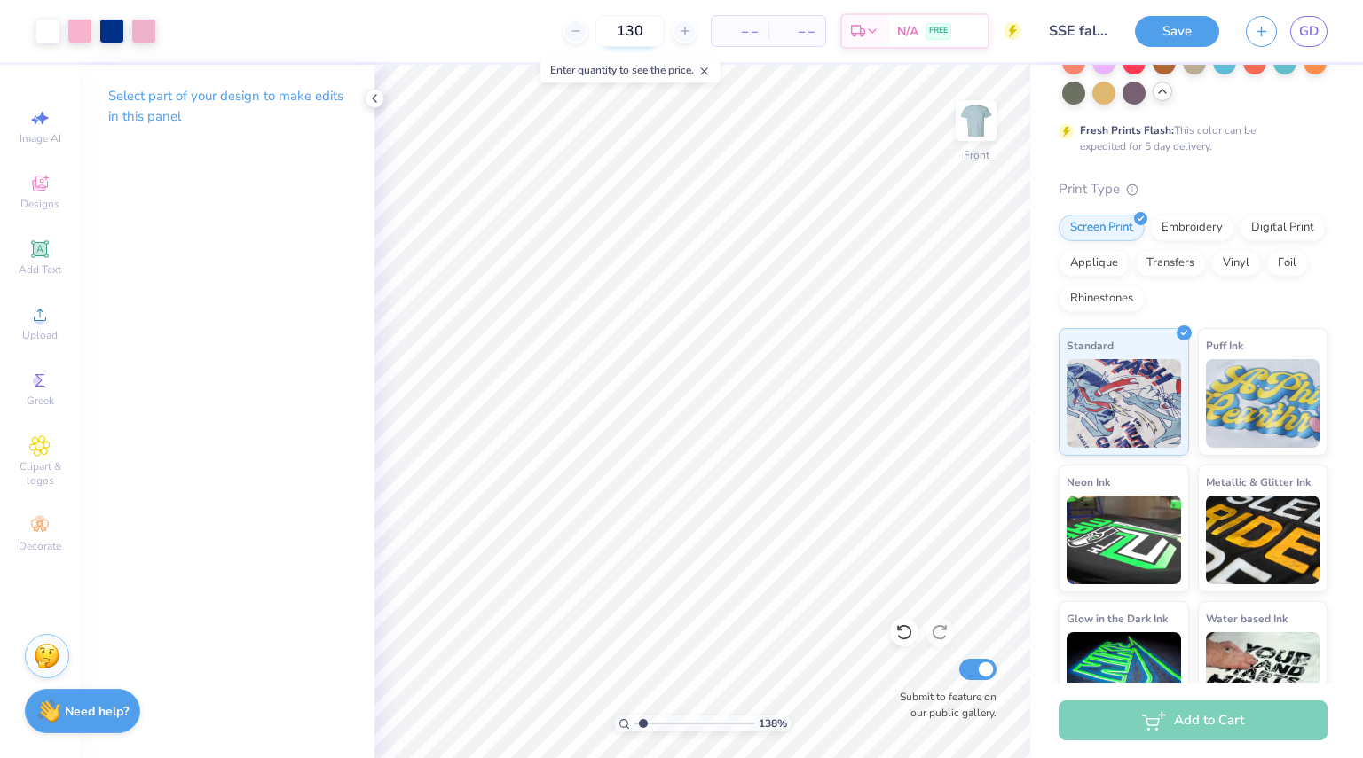
type input "130"
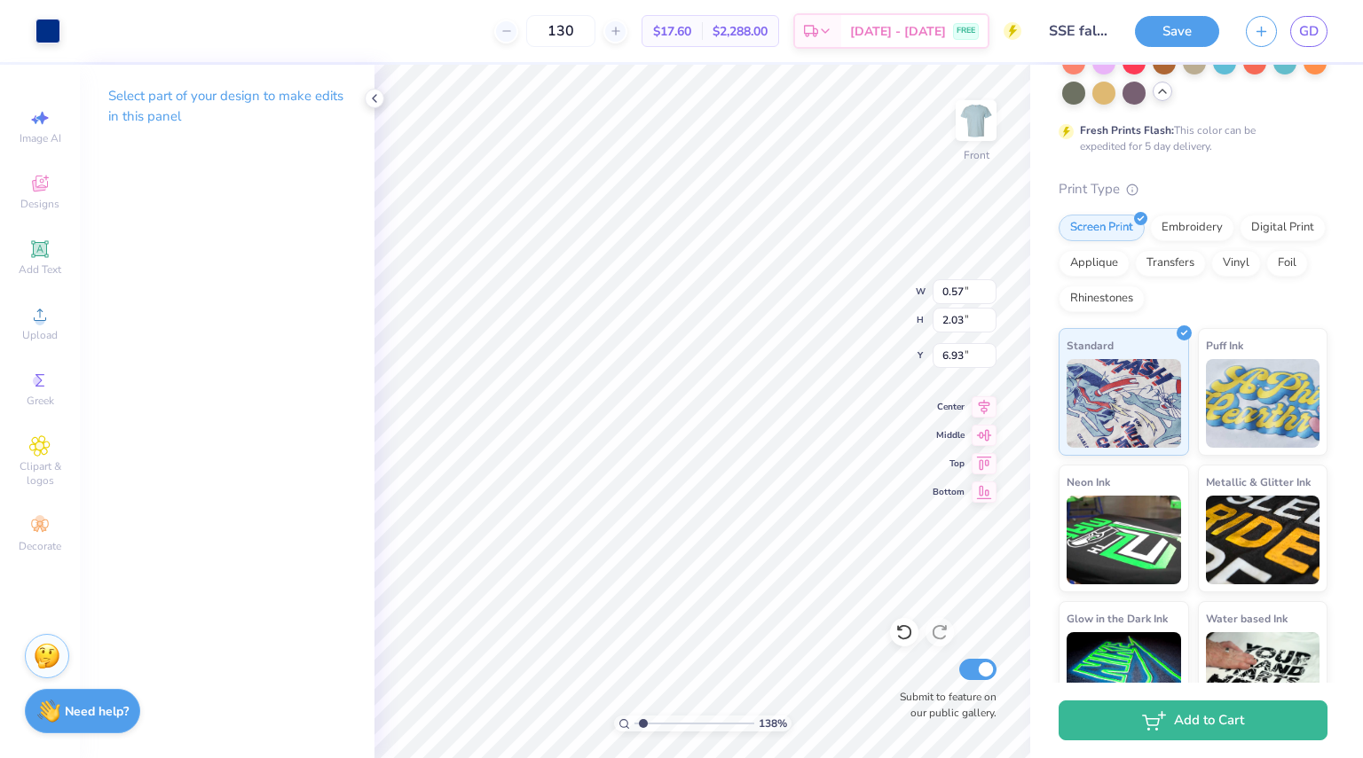
type input "1.37821940780834"
type input "6.94"
type input "1.37821940780834"
type input "7.32"
type input "1.37821940780834"
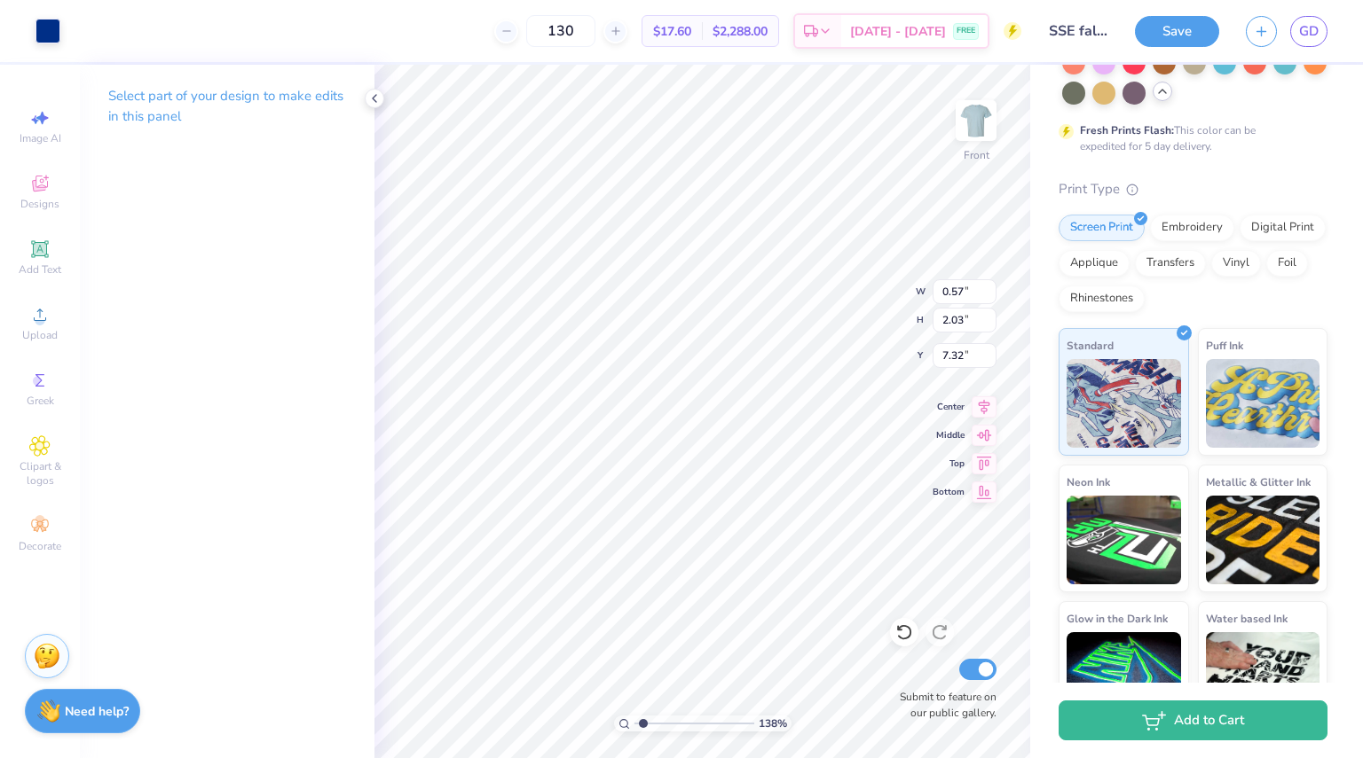
type input "0.70"
type input "1.99"
type input "7.34"
type input "1"
click at [664, 609] on li "Bring to Front" at bounding box center [690, 602] width 139 height 35
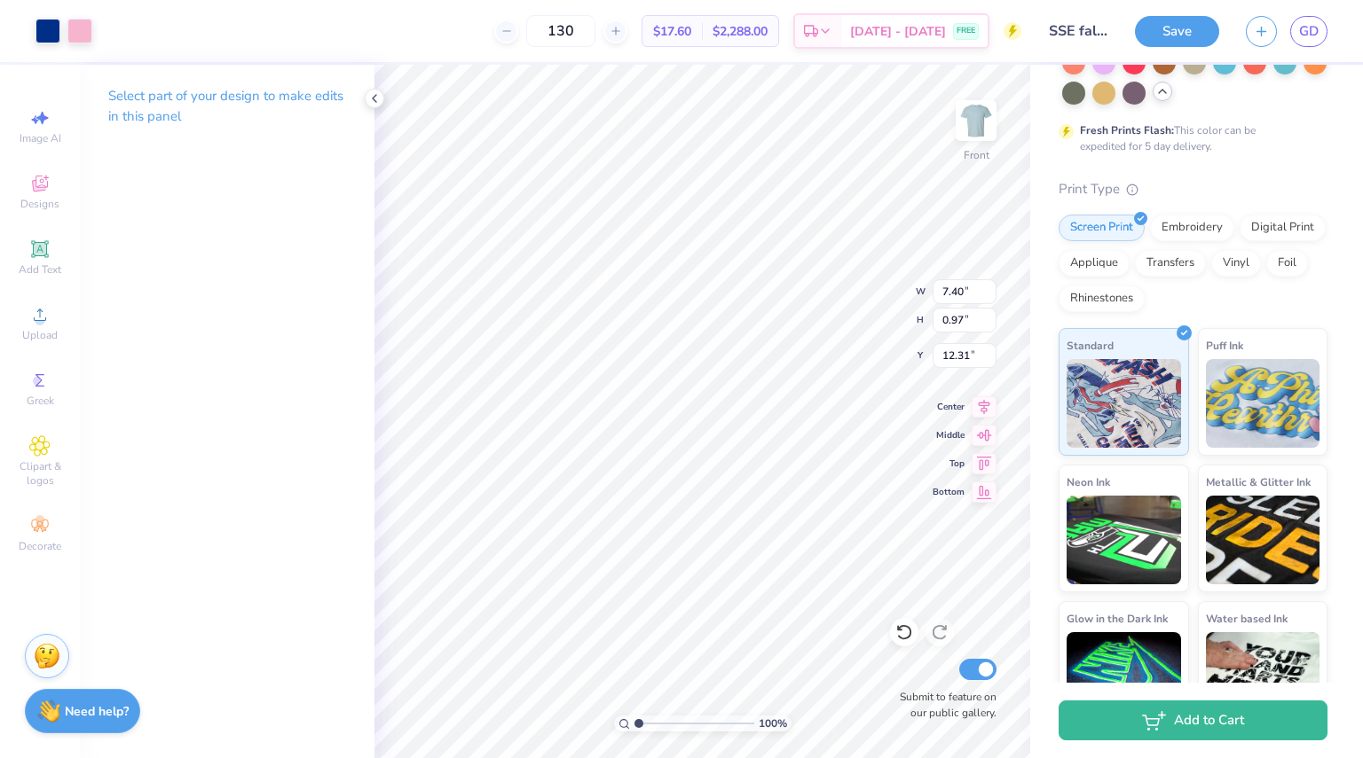
type input "11.50"
type input "10.78"
type input "1.41"
type input "12.34"
type input "11.76"
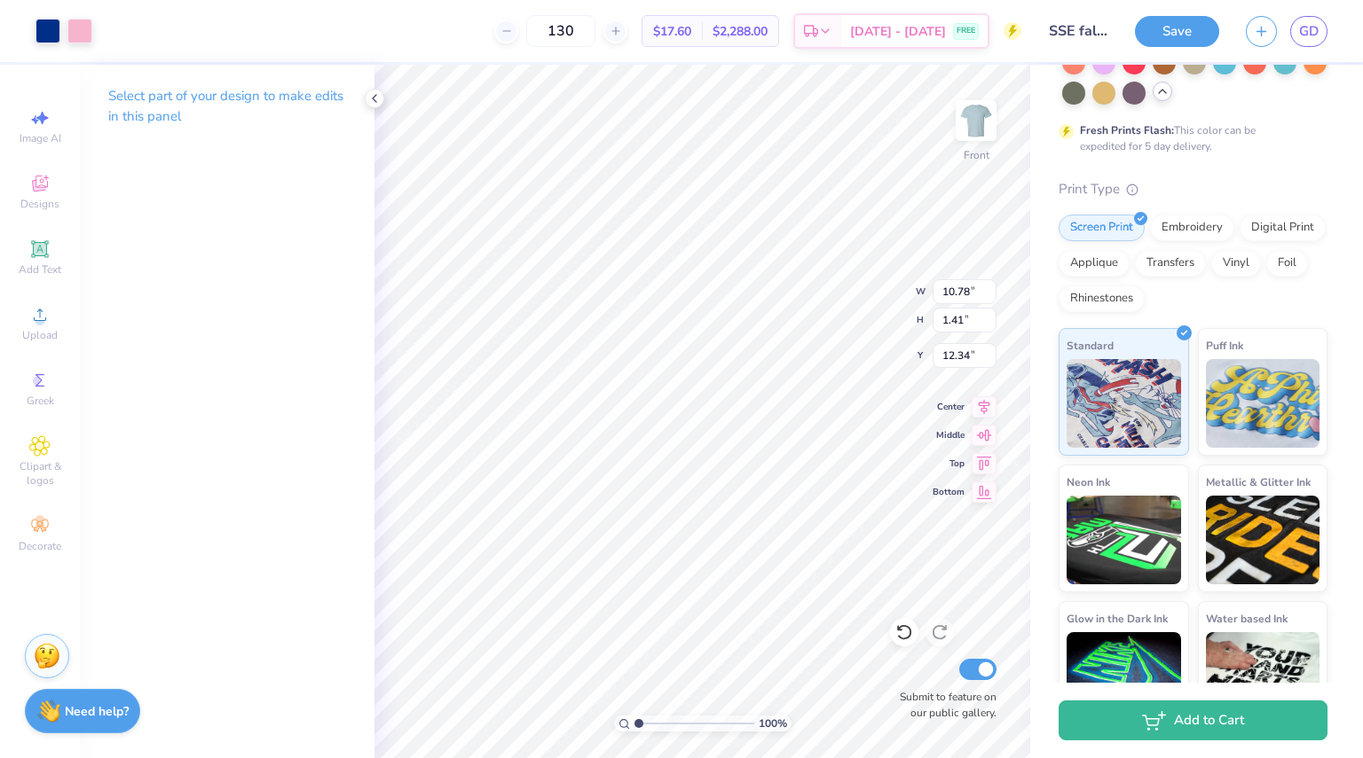
type input "1.54"
type input "12.21"
click at [34, 272] on span "Add Text" at bounding box center [40, 270] width 43 height 14
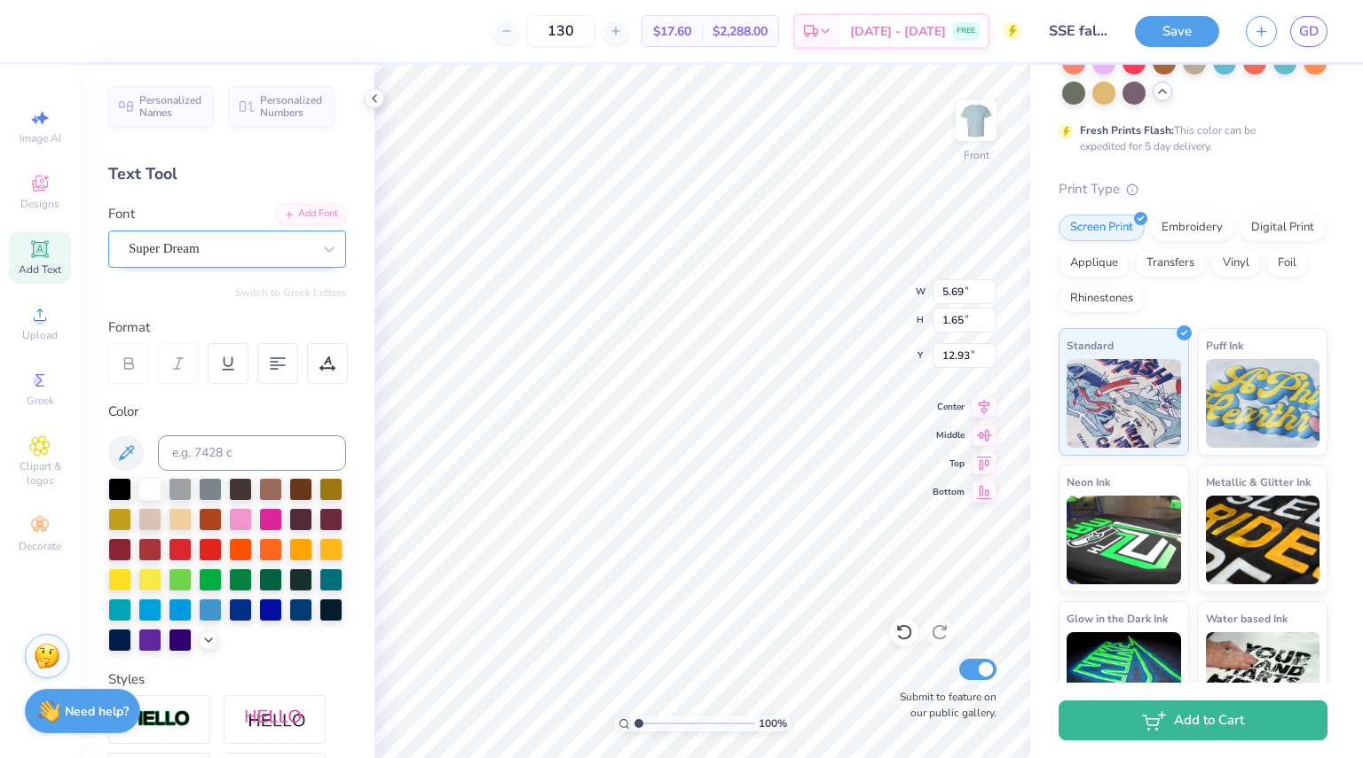
click at [168, 239] on div "Super Dream" at bounding box center [220, 248] width 186 height 27
type textarea "s"
type textarea "SOCIETY OF SALES ENGINEERS"
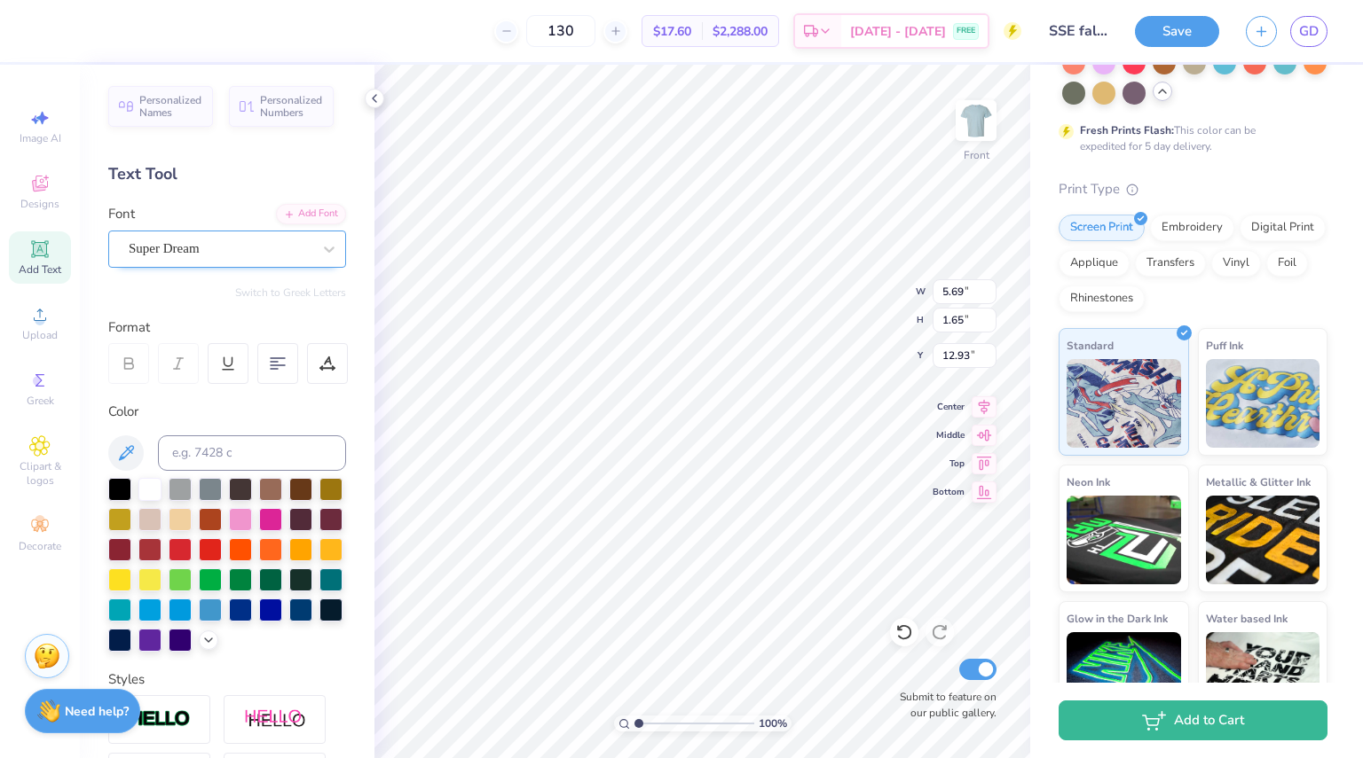
click at [190, 245] on div "Super Dream" at bounding box center [220, 248] width 186 height 27
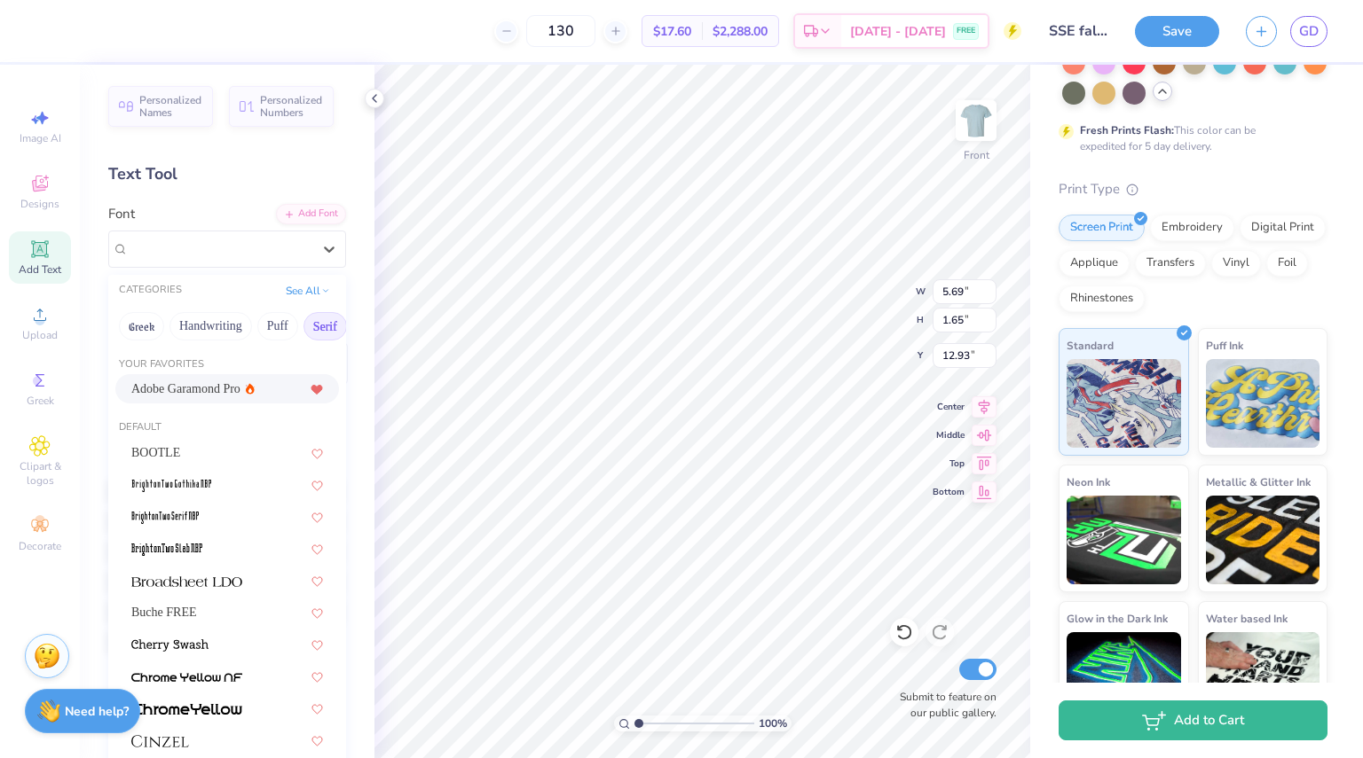
click at [224, 384] on span "Adobe Garamond Pro" at bounding box center [185, 389] width 109 height 19
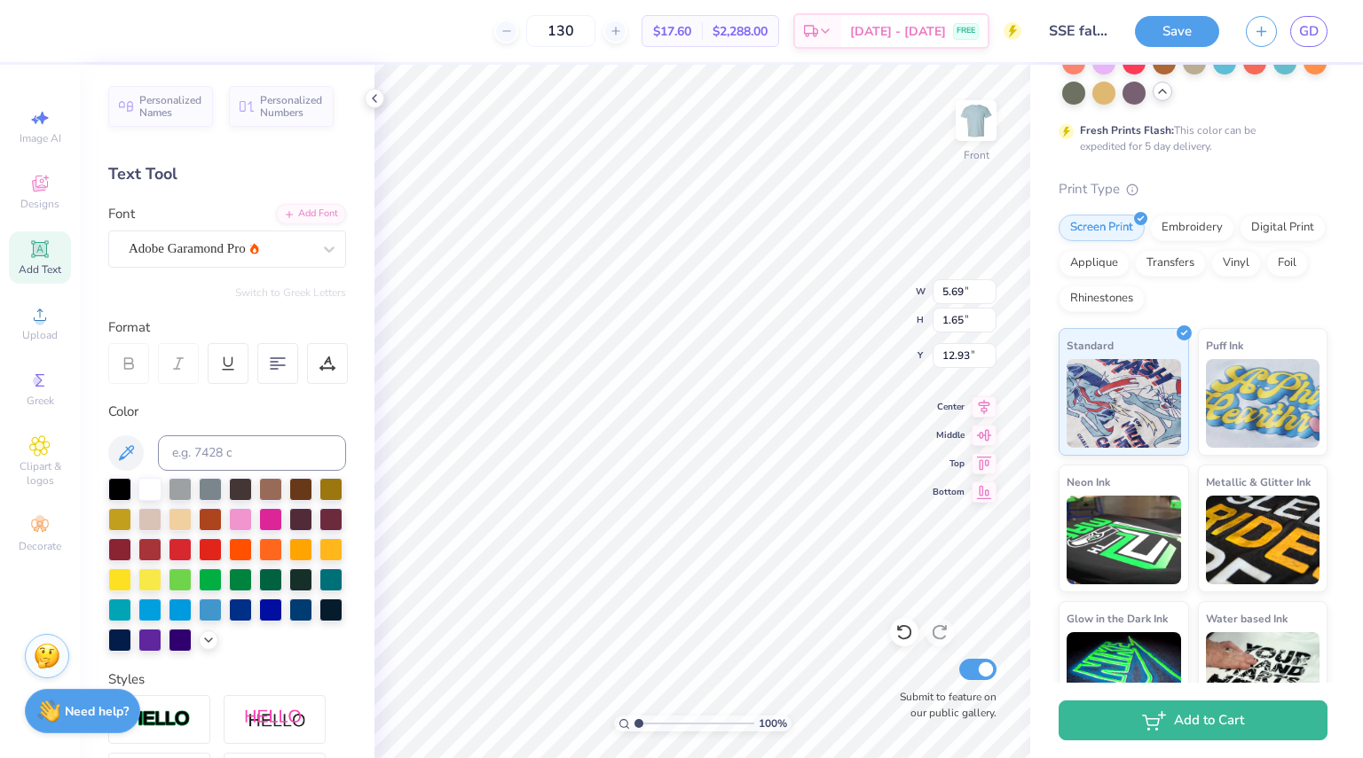
scroll to position [14, 14]
click at [231, 249] on div at bounding box center [220, 248] width 186 height 27
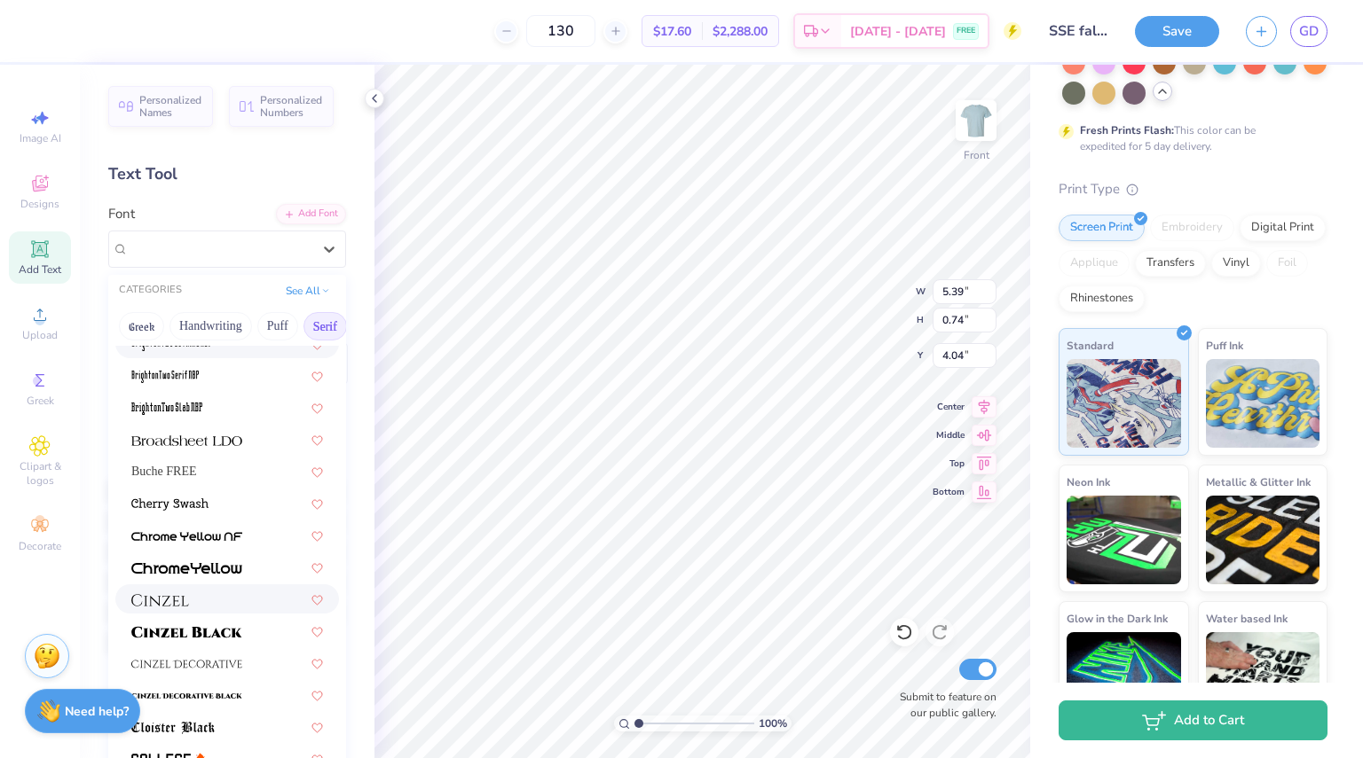
scroll to position [151, 0]
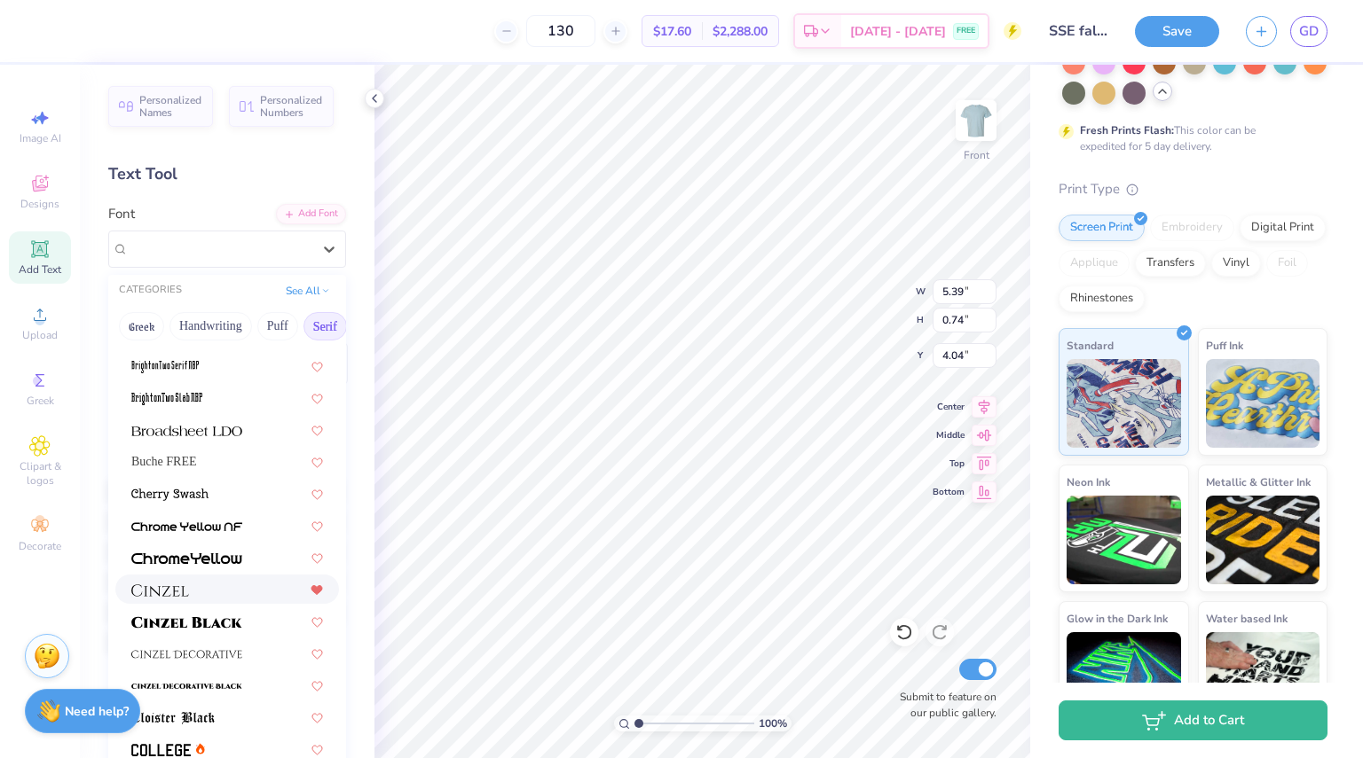
click at [311, 593] on icon at bounding box center [316, 589] width 11 height 9
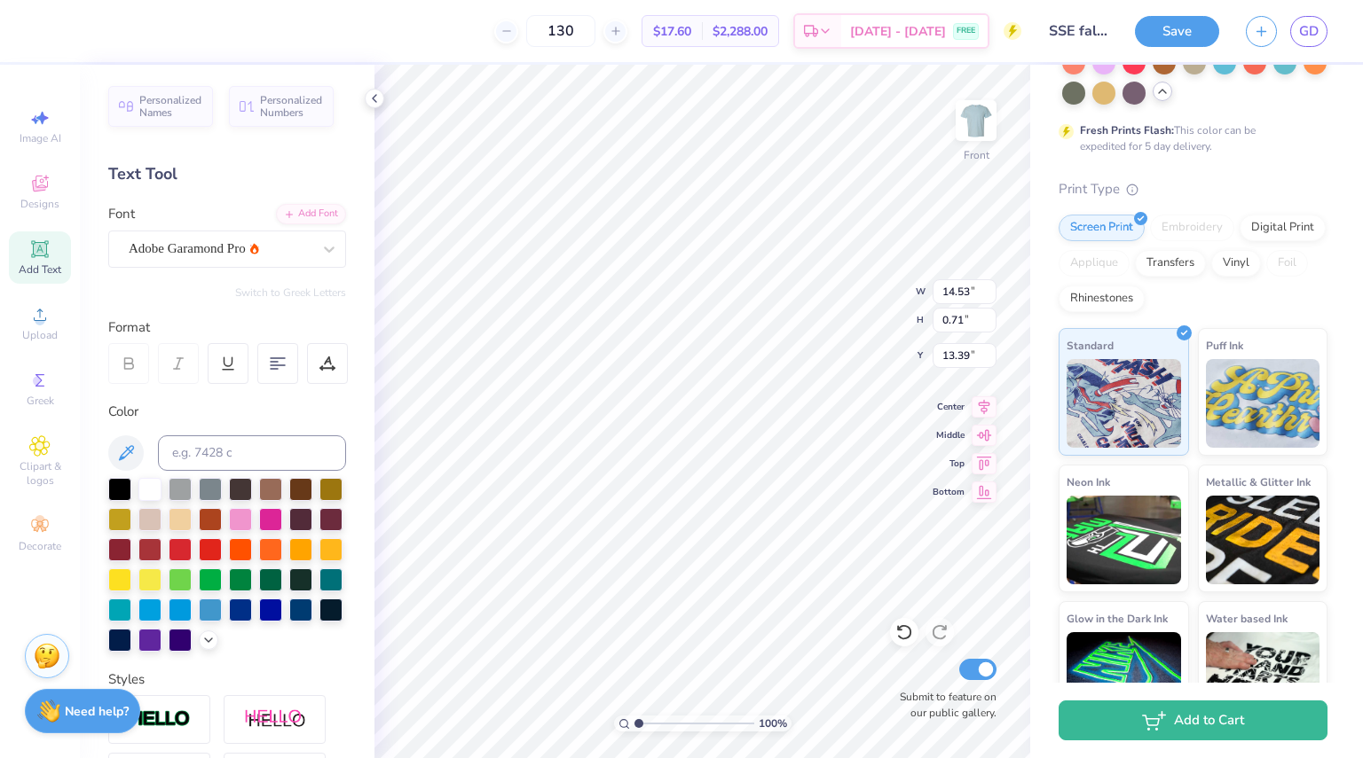
scroll to position [14, 4]
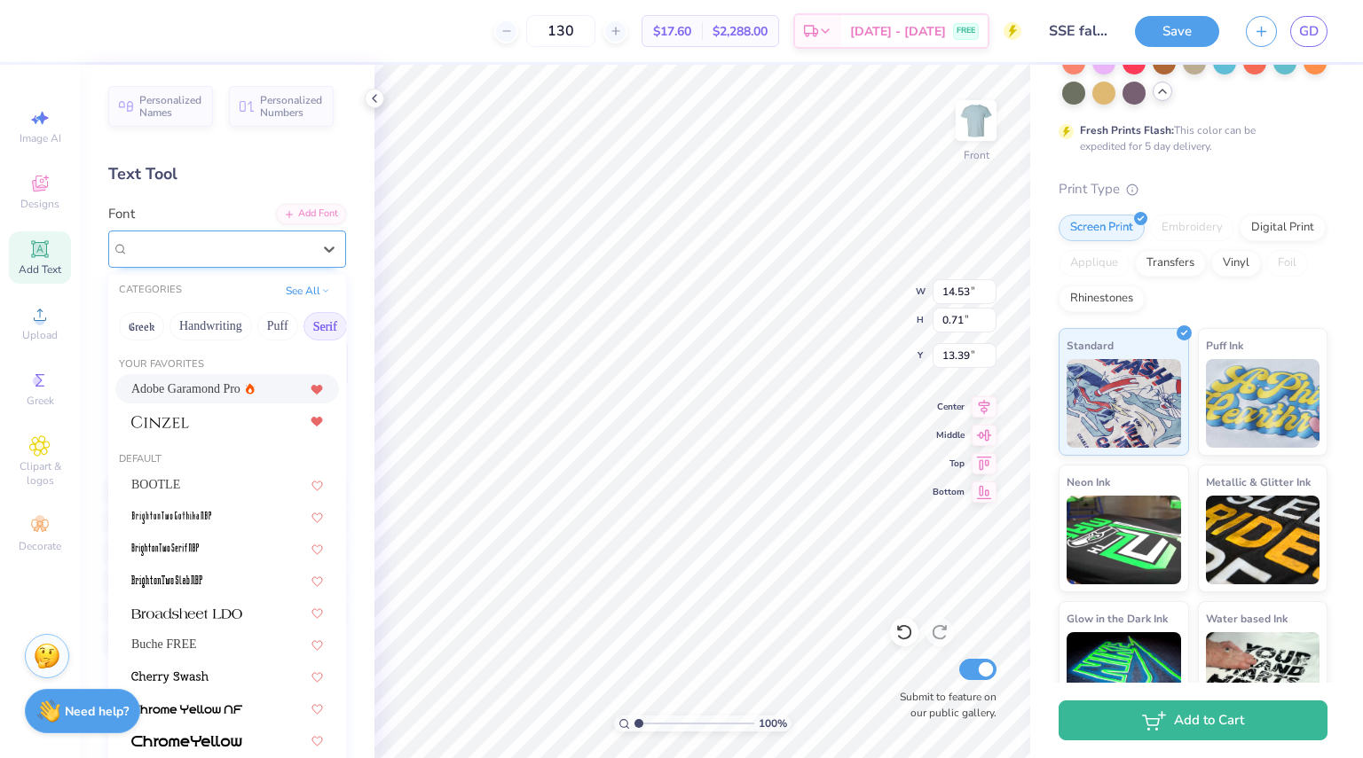
click at [242, 247] on div "Adobe Garamond Pro" at bounding box center [220, 248] width 186 height 27
click at [219, 430] on div at bounding box center [227, 420] width 224 height 29
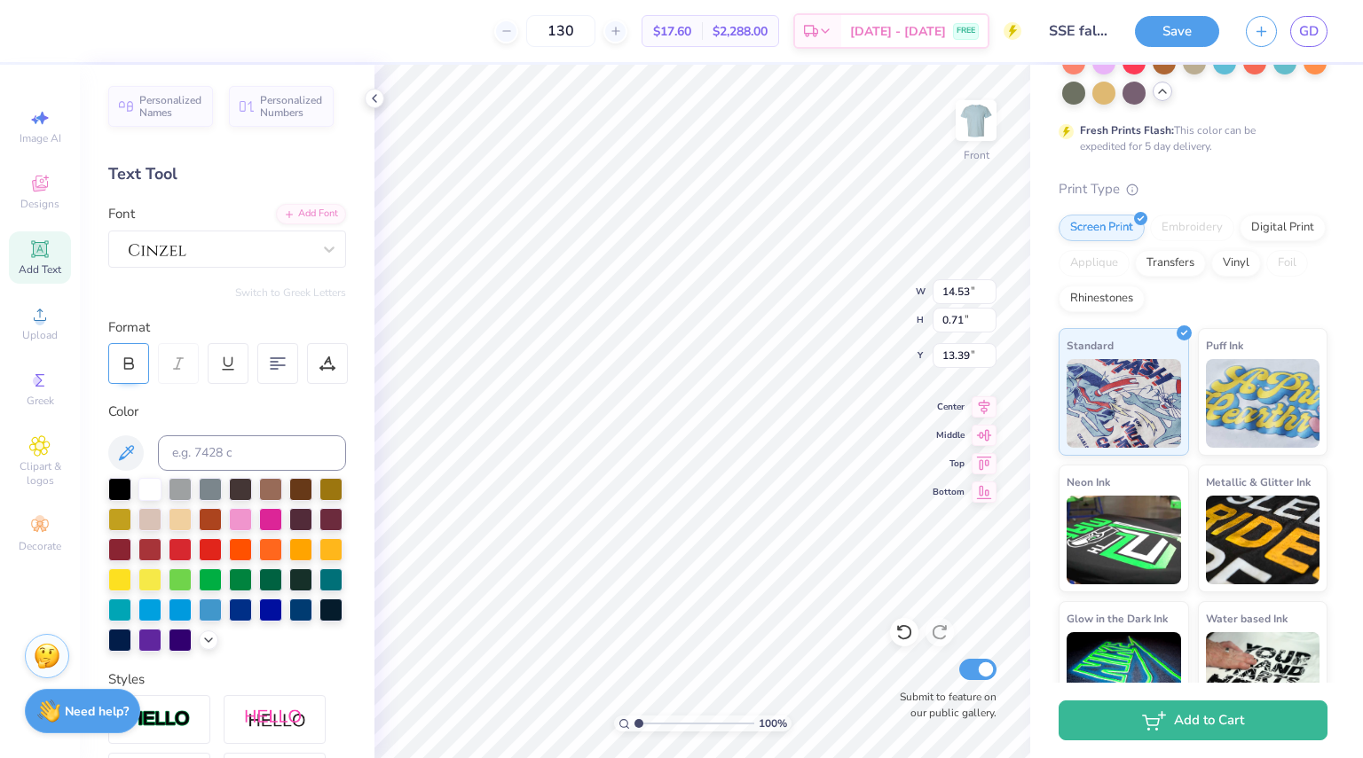
click at [141, 372] on div at bounding box center [128, 363] width 41 height 41
type input "12.73"
type input "12.96"
type input "0.60"
type input "12.70"
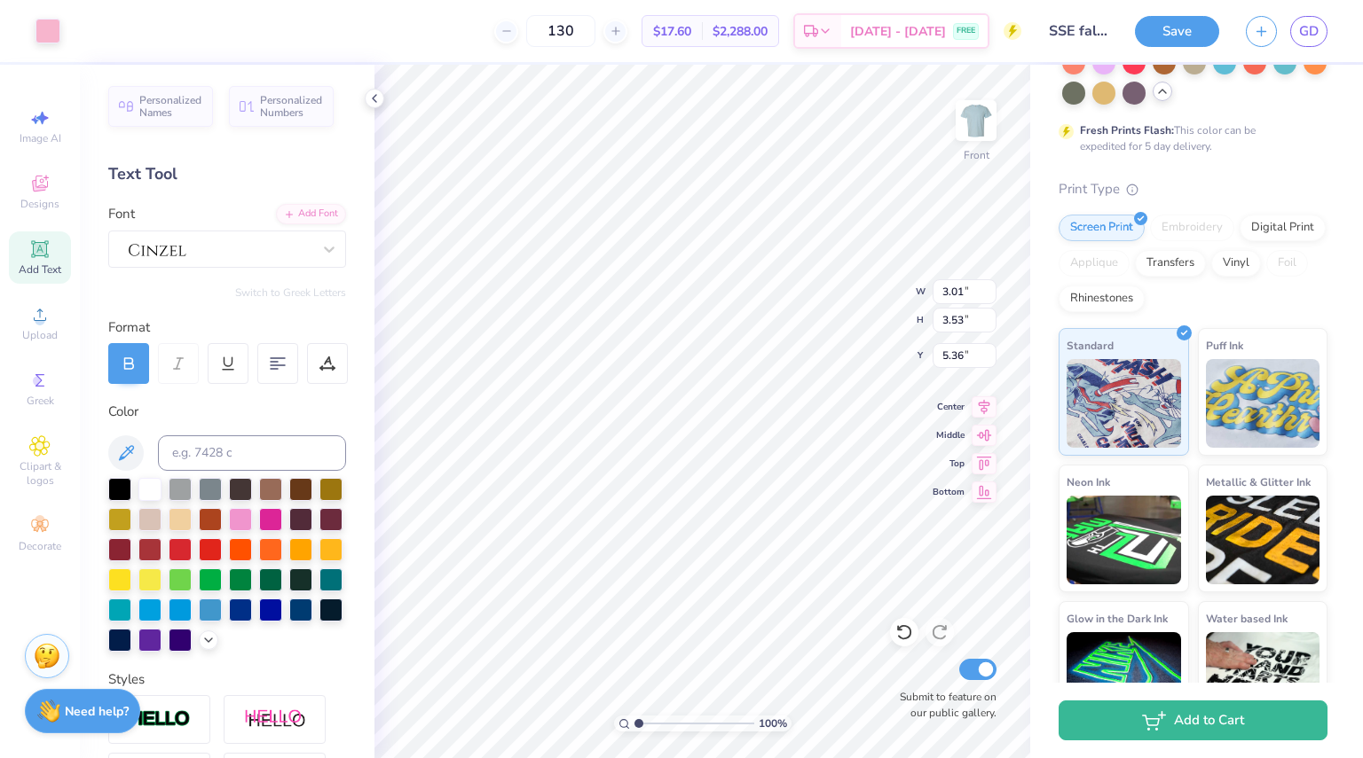
type input "5.39"
type input "0.74"
type input "4.04"
type input "5.31"
click at [910, 636] on icon at bounding box center [903, 633] width 15 height 16
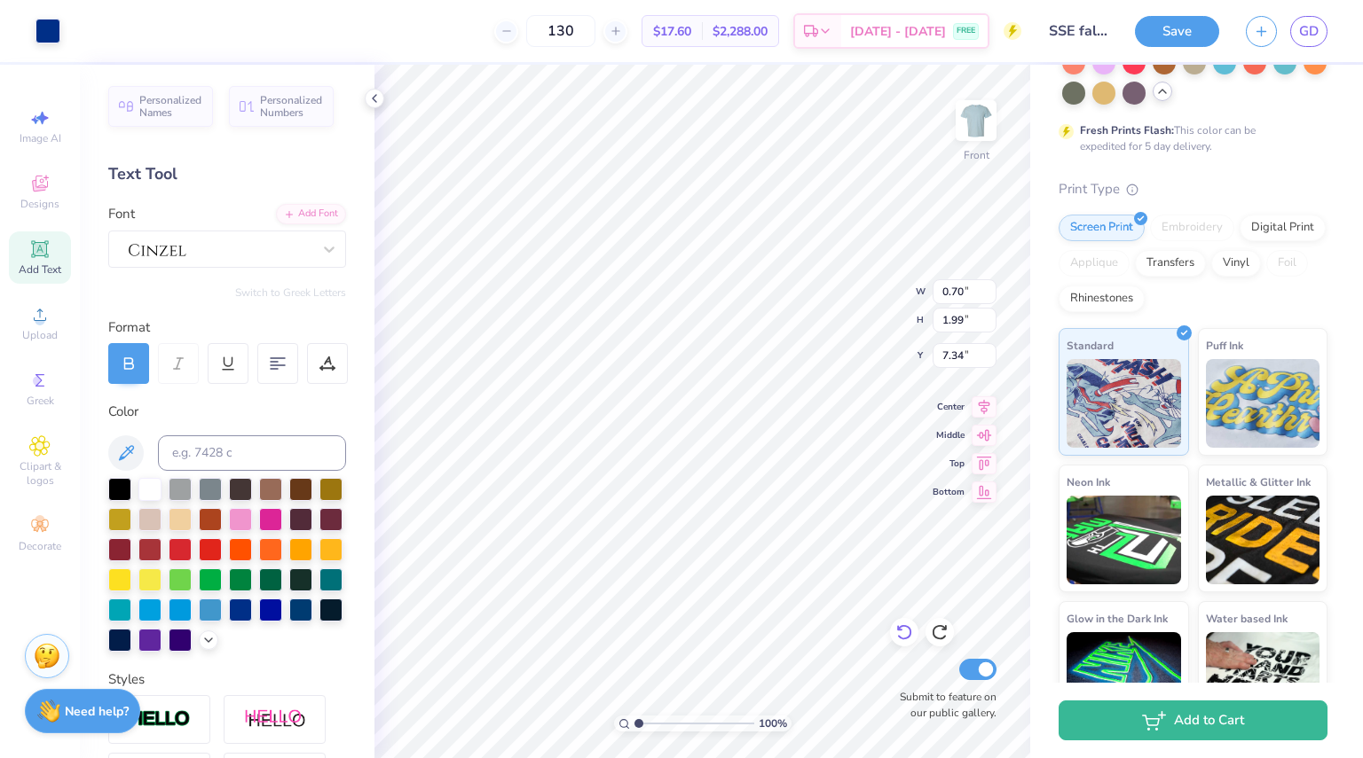
type input "7.36"
type input "5.36"
type input "7.38"
type input "4.45"
type input "7.20"
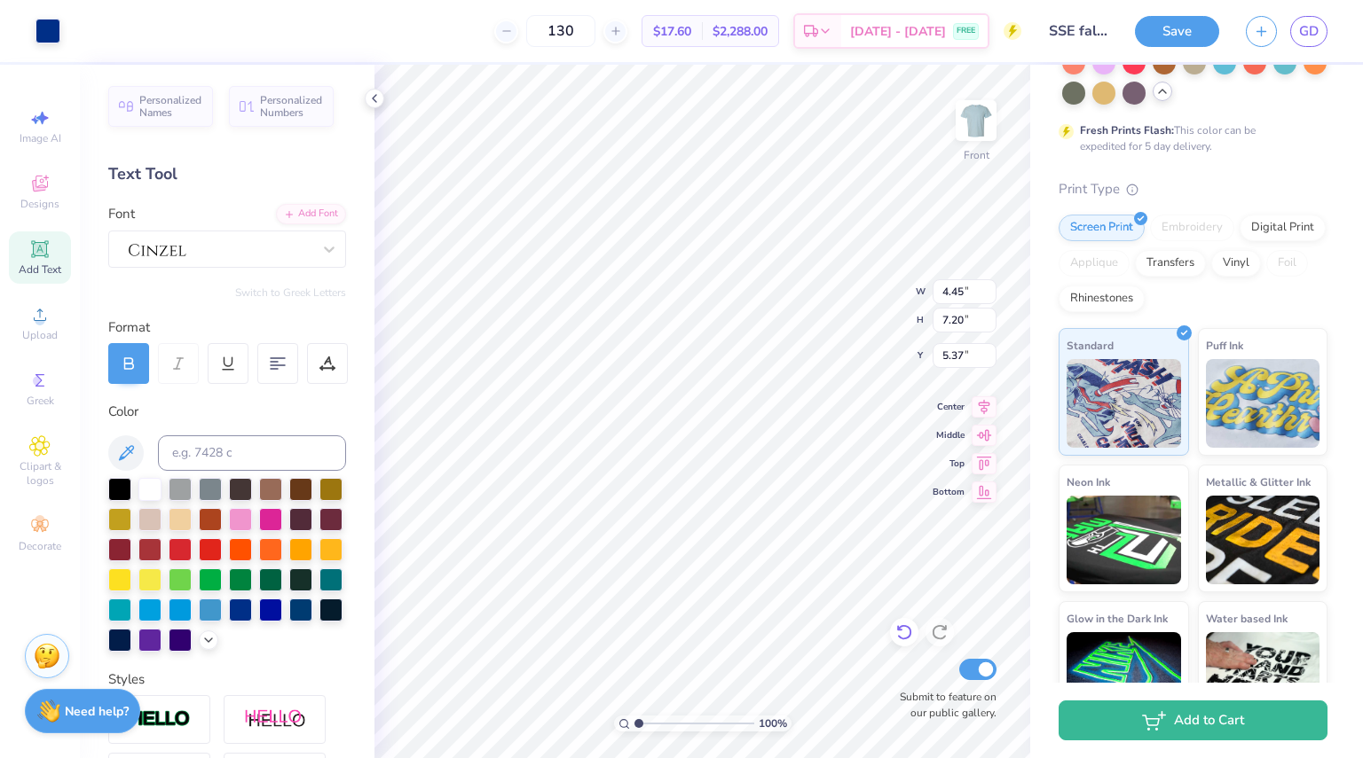
type input "5.50"
type input "11.83"
type input "0.54"
type input "12.70"
type input "8.89"
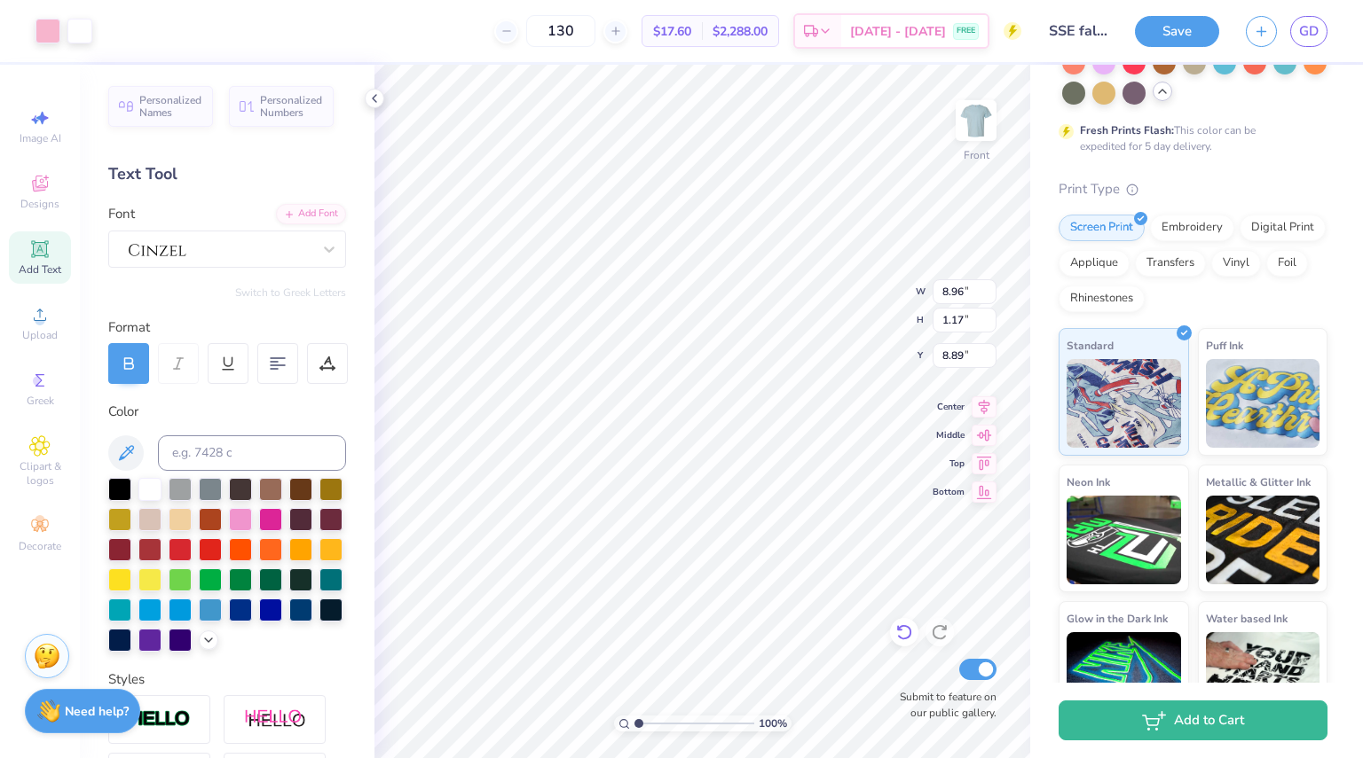
type input "8.96"
type input "1.17"
type input "9.16"
click at [51, 27] on div at bounding box center [47, 29] width 25 height 25
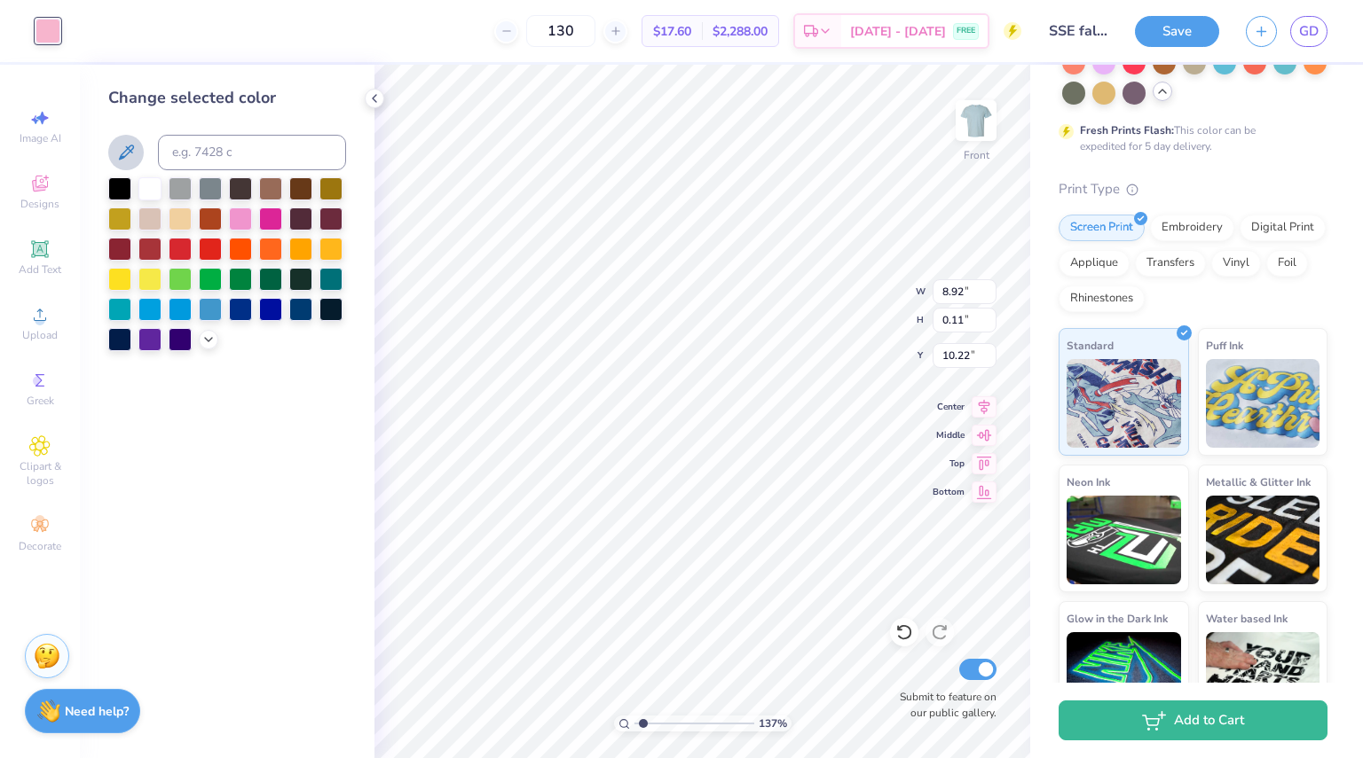
click at [130, 155] on icon at bounding box center [125, 152] width 21 height 21
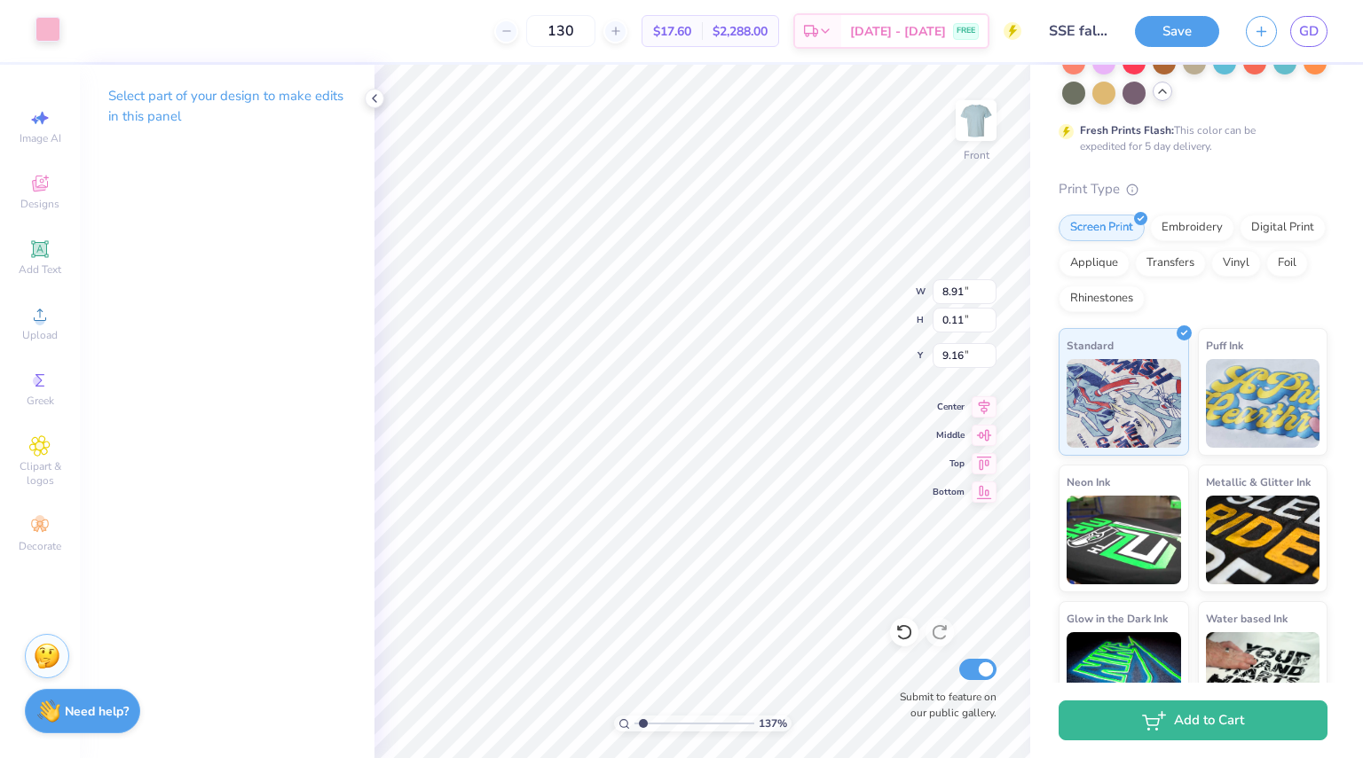
click at [51, 40] on div at bounding box center [47, 29] width 25 height 25
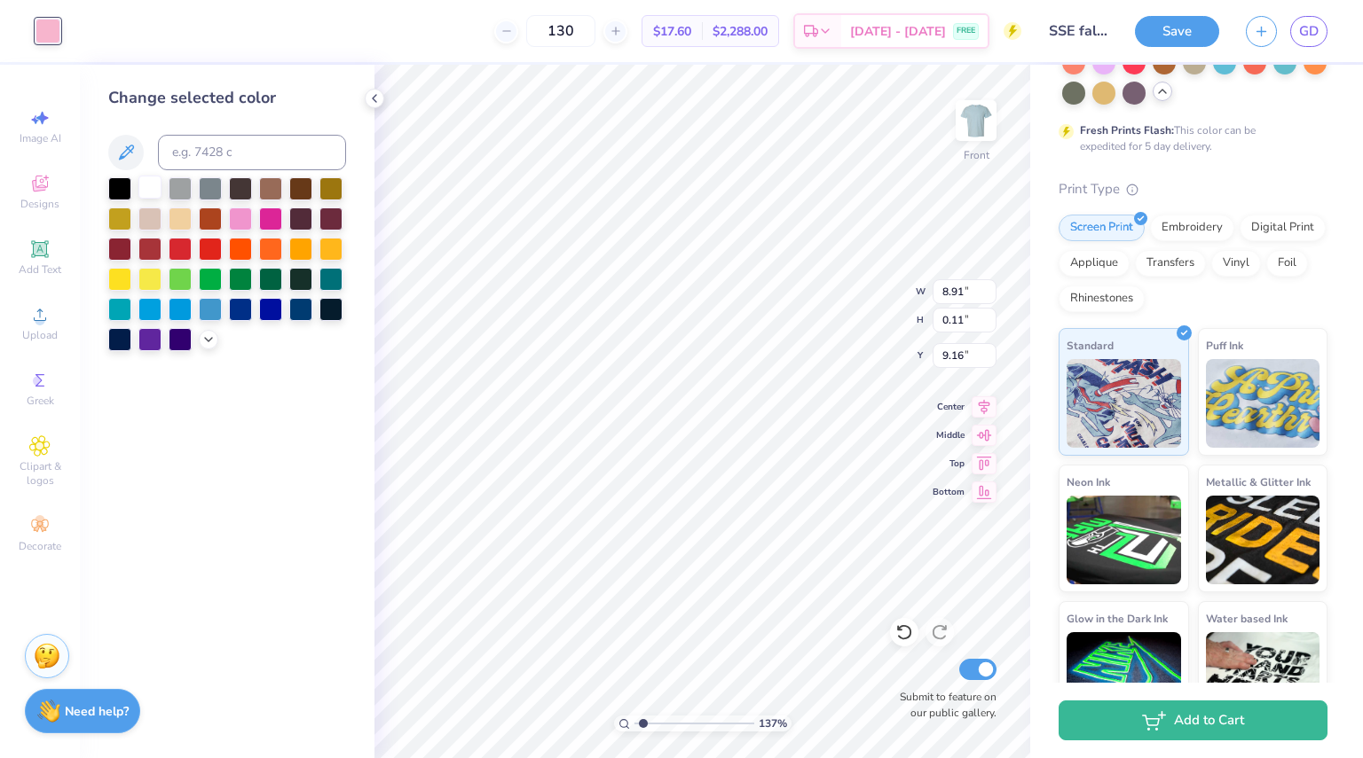
click at [145, 177] on div at bounding box center [149, 187] width 23 height 23
click at [130, 148] on icon at bounding box center [125, 152] width 21 height 21
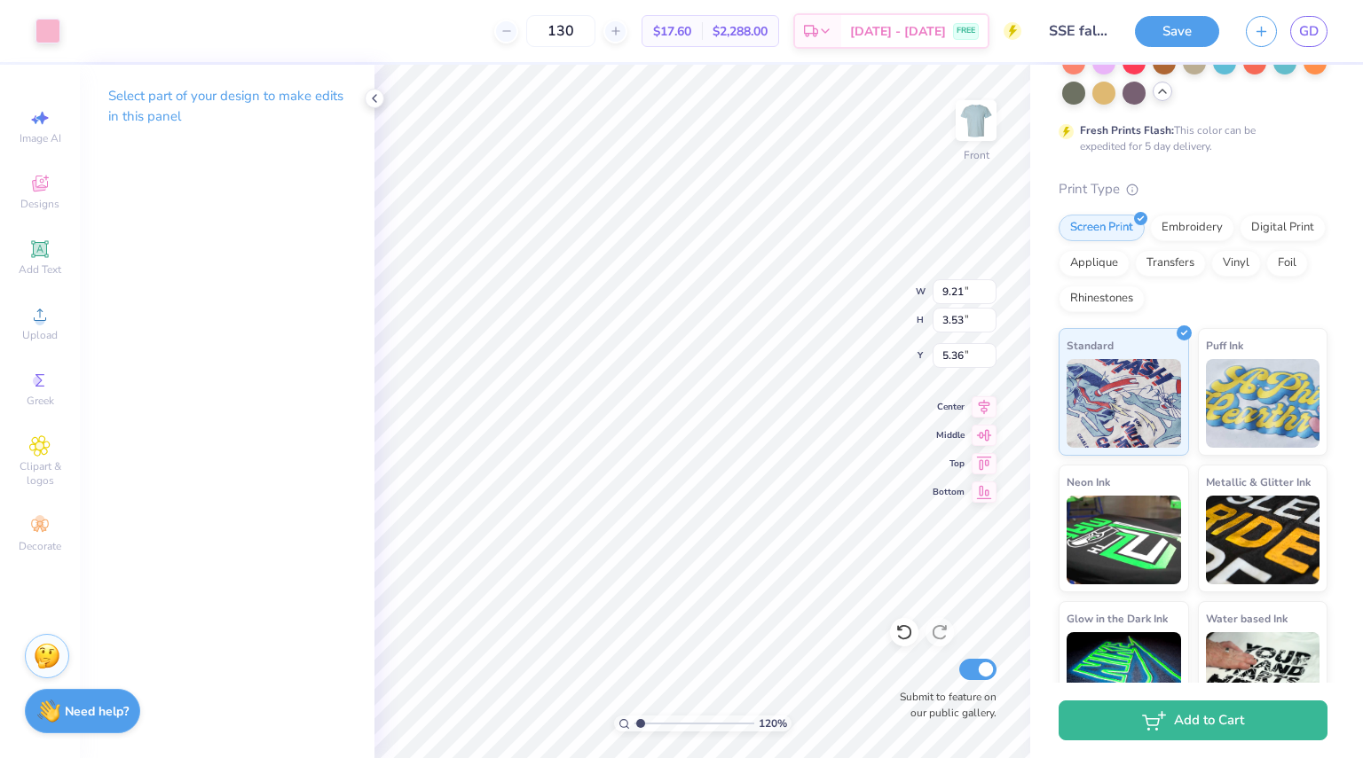
type input "1.20349183762944"
type input "5.50"
type input "1.20349183762944"
type input "9.12"
type input "1.19"
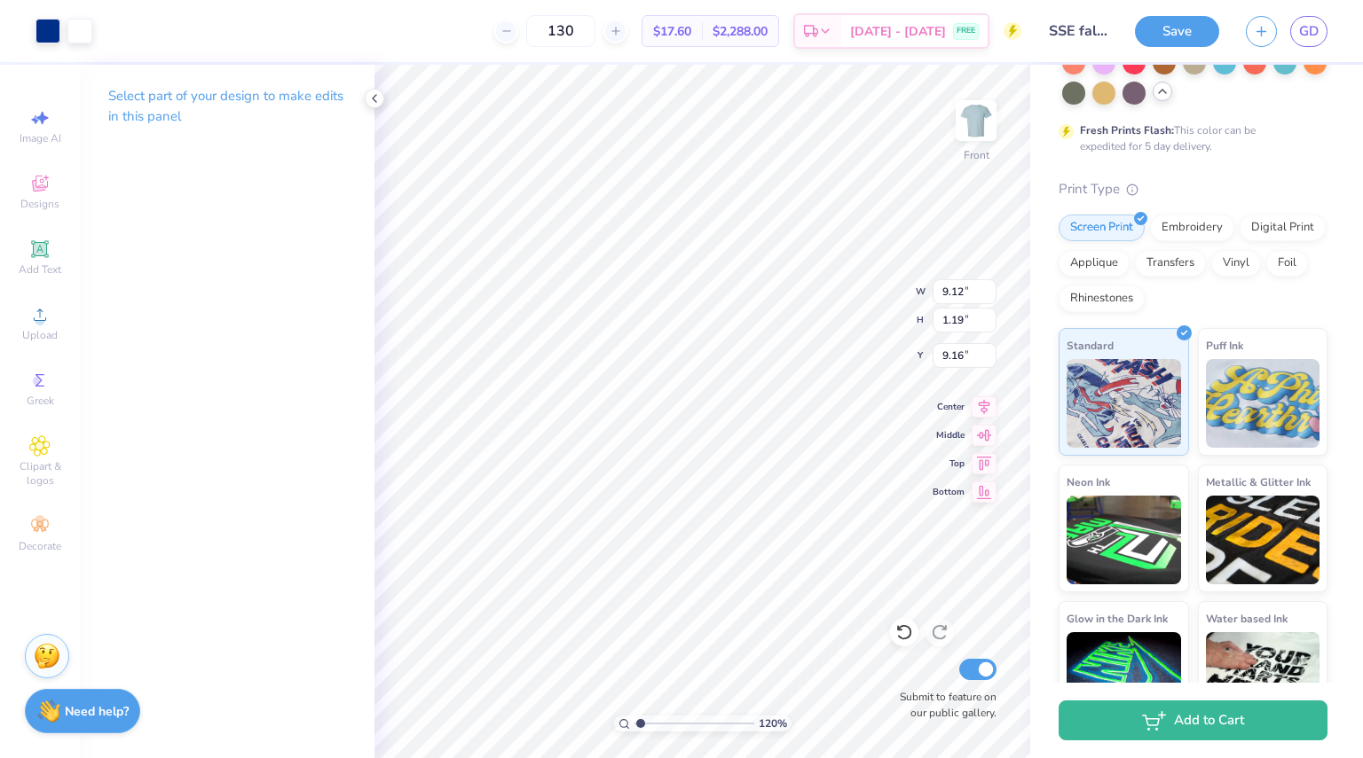
type input "1.20349183762944"
type input "9.26"
click at [35, 305] on icon at bounding box center [39, 314] width 21 height 21
click at [48, 38] on div at bounding box center [47, 29] width 25 height 25
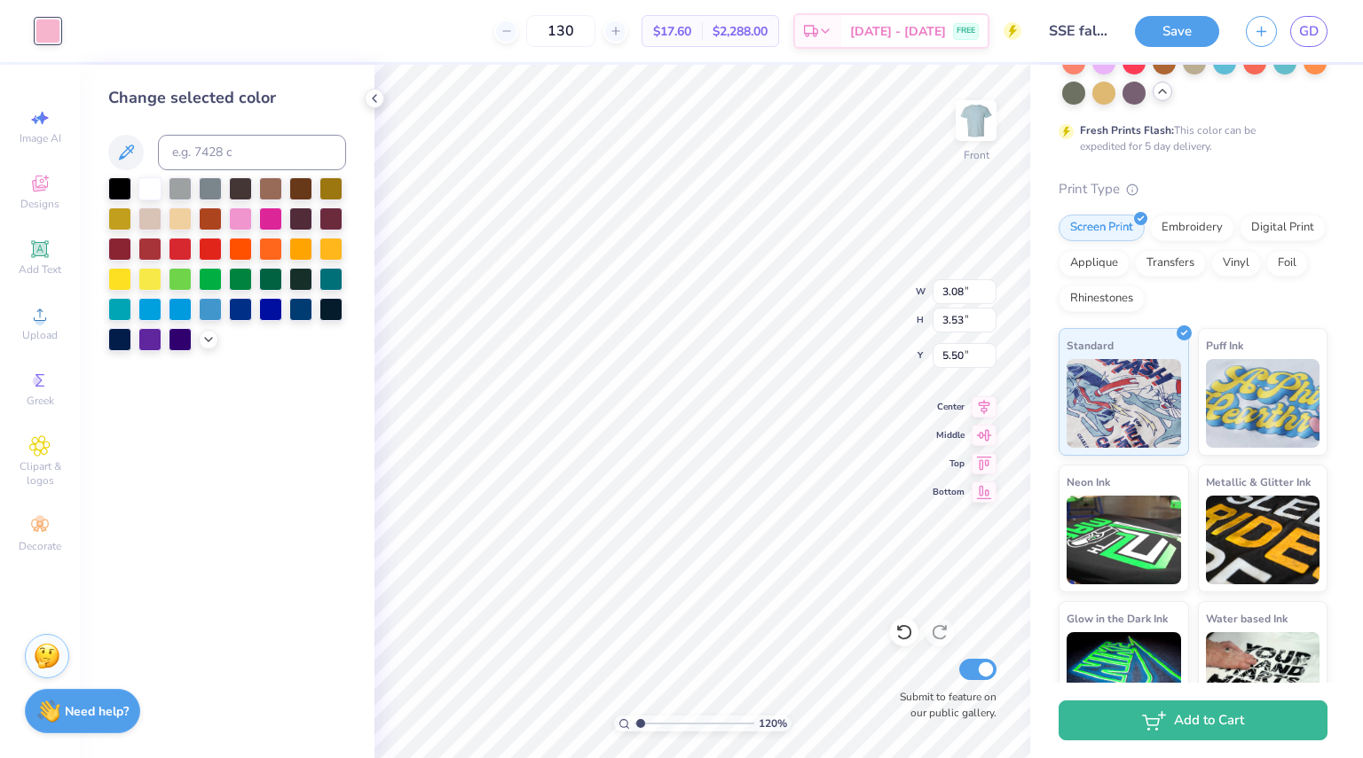
type input "1.20349183762944"
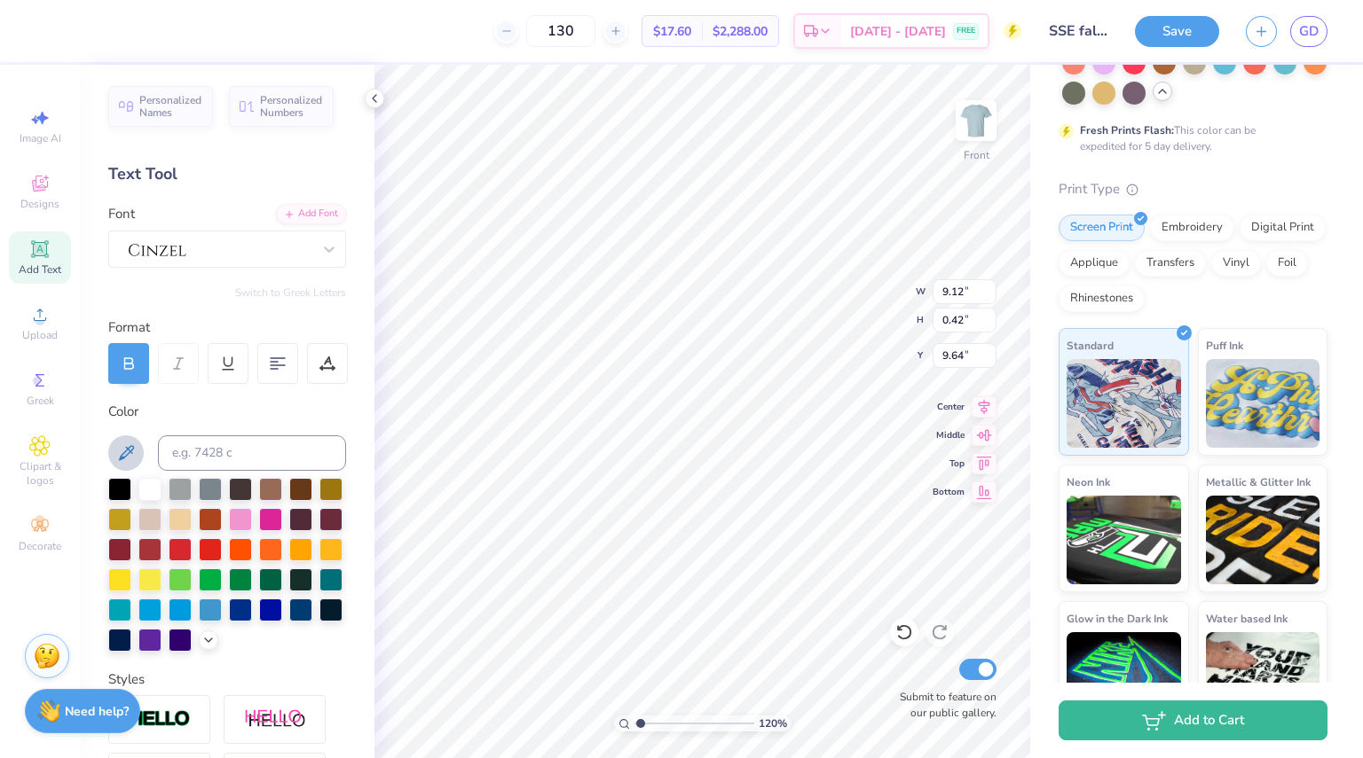
click at [133, 455] on icon at bounding box center [125, 453] width 21 height 21
click at [137, 450] on button at bounding box center [125, 453] width 35 height 35
click at [153, 483] on div at bounding box center [149, 487] width 23 height 23
click at [913, 632] on div at bounding box center [904, 632] width 28 height 28
click at [157, 476] on div at bounding box center [149, 487] width 23 height 23
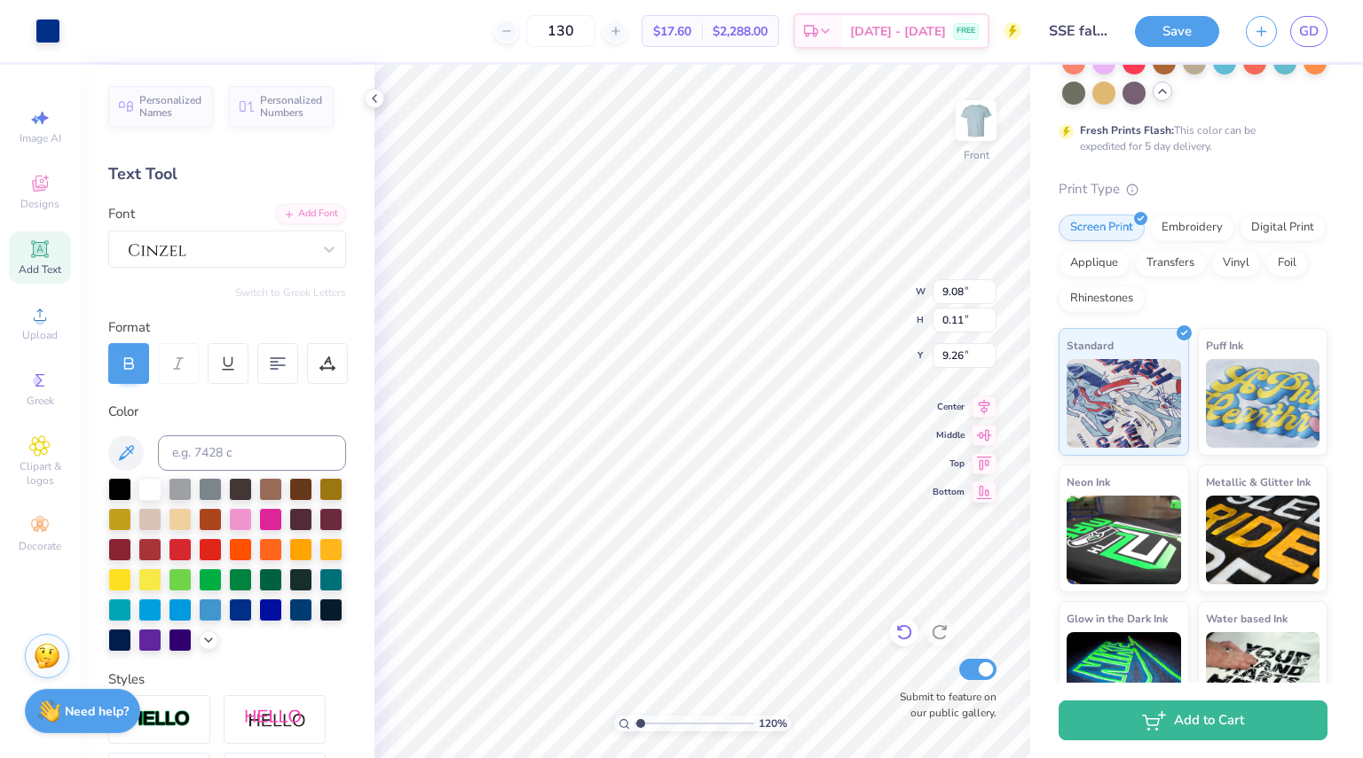
click at [903, 634] on icon at bounding box center [904, 633] width 18 height 18
click at [59, 38] on div at bounding box center [47, 29] width 25 height 25
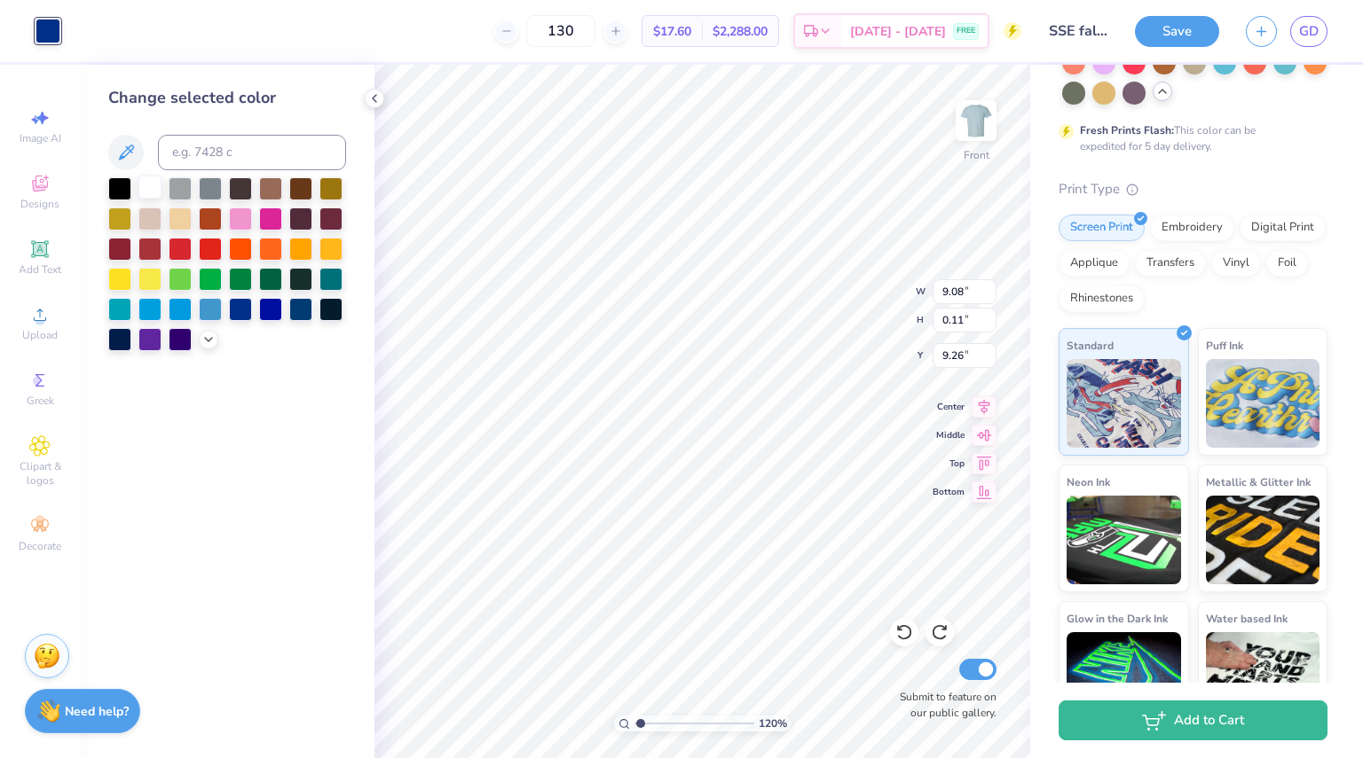
click at [144, 195] on div at bounding box center [149, 187] width 23 height 23
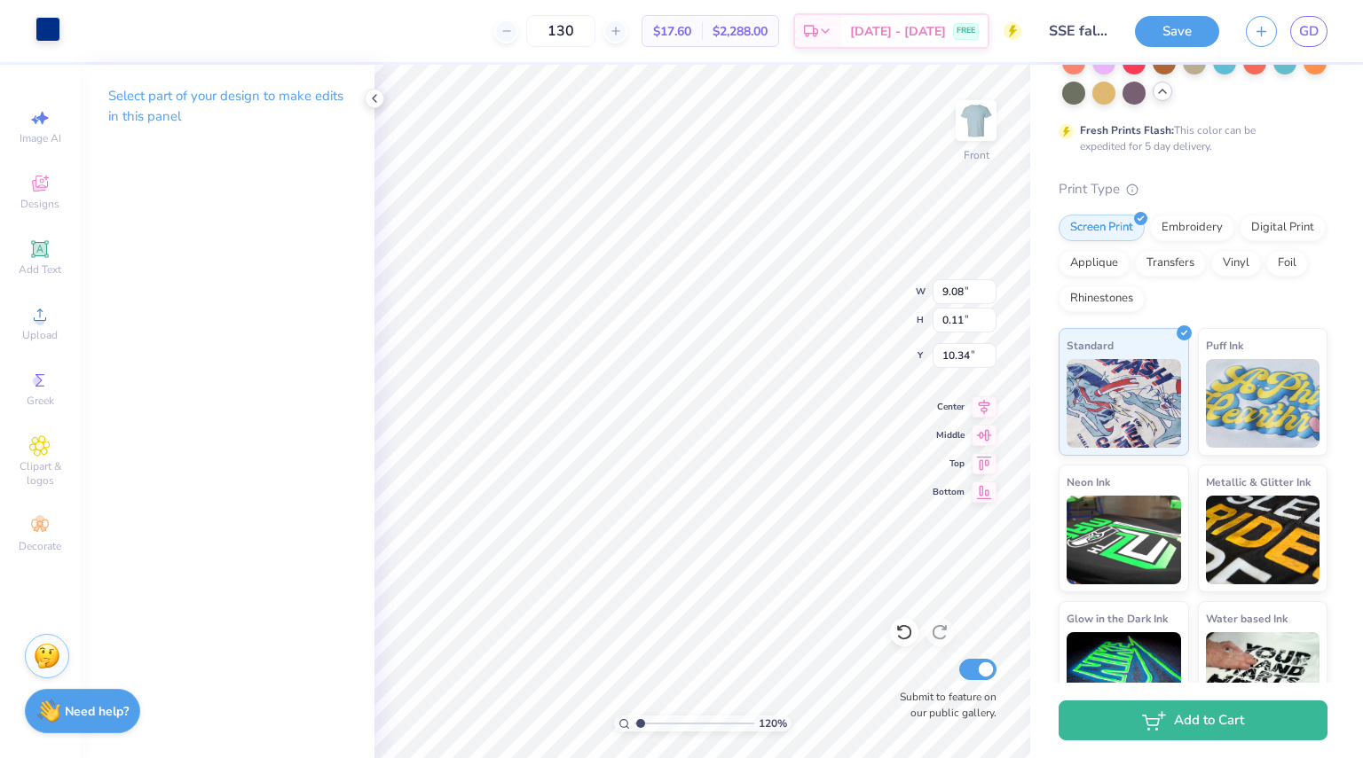
click at [52, 38] on div at bounding box center [47, 29] width 25 height 25
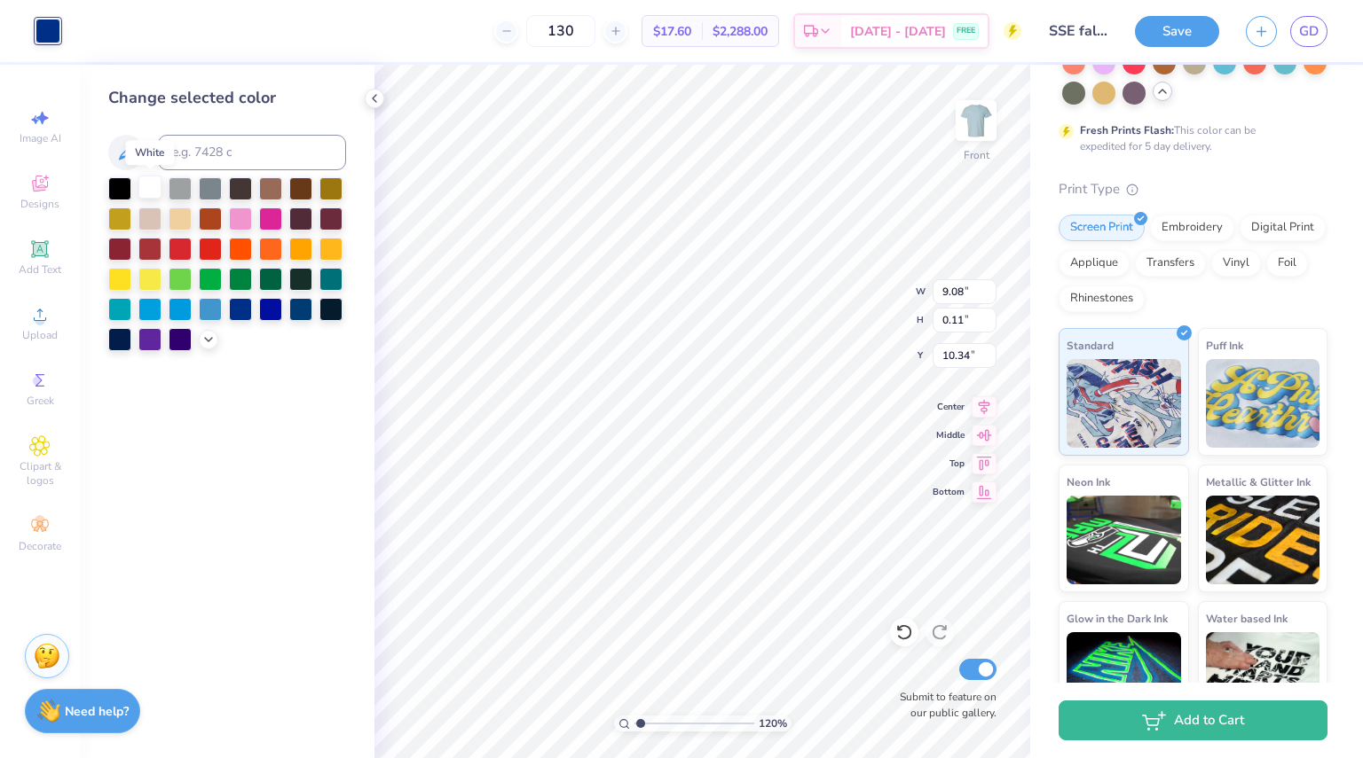
click at [150, 181] on div at bounding box center [149, 187] width 23 height 23
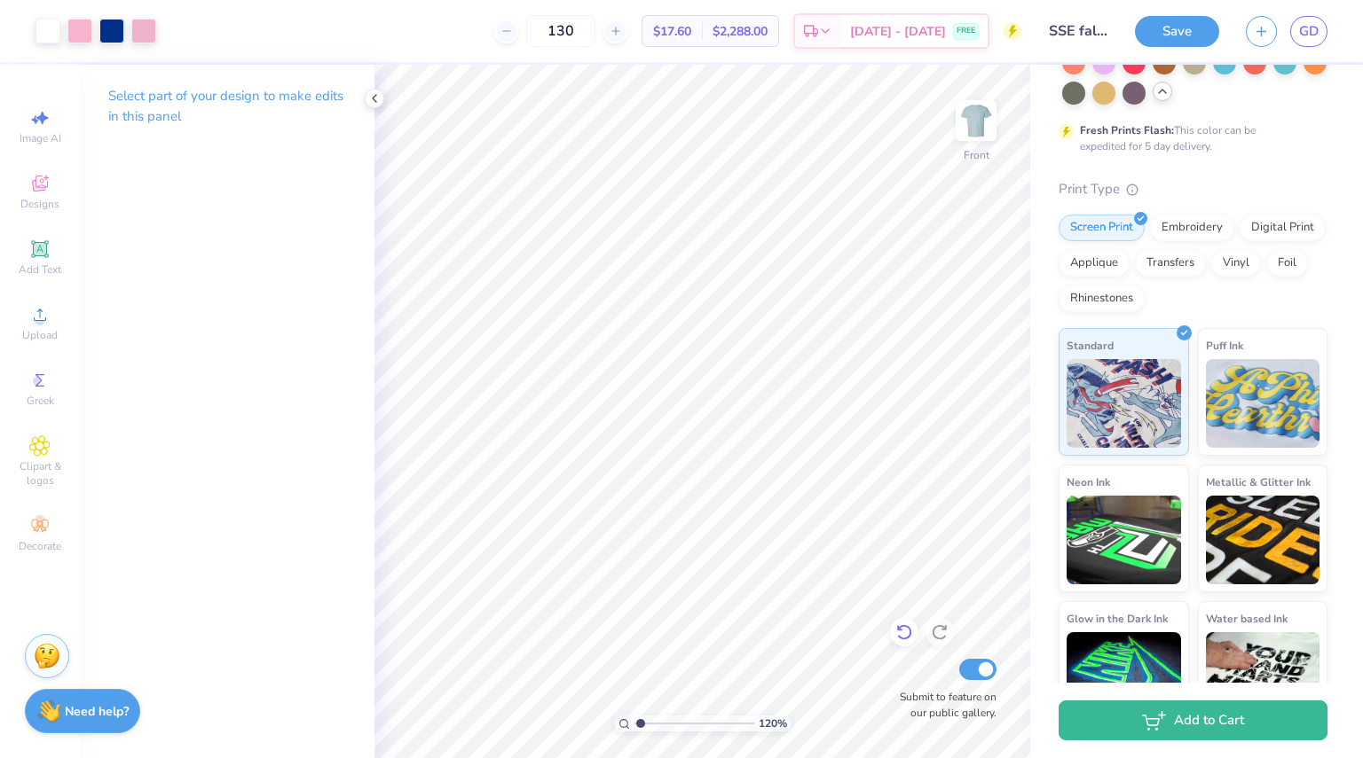
click at [896, 626] on icon at bounding box center [904, 633] width 18 height 18
click at [911, 638] on icon at bounding box center [904, 633] width 18 height 18
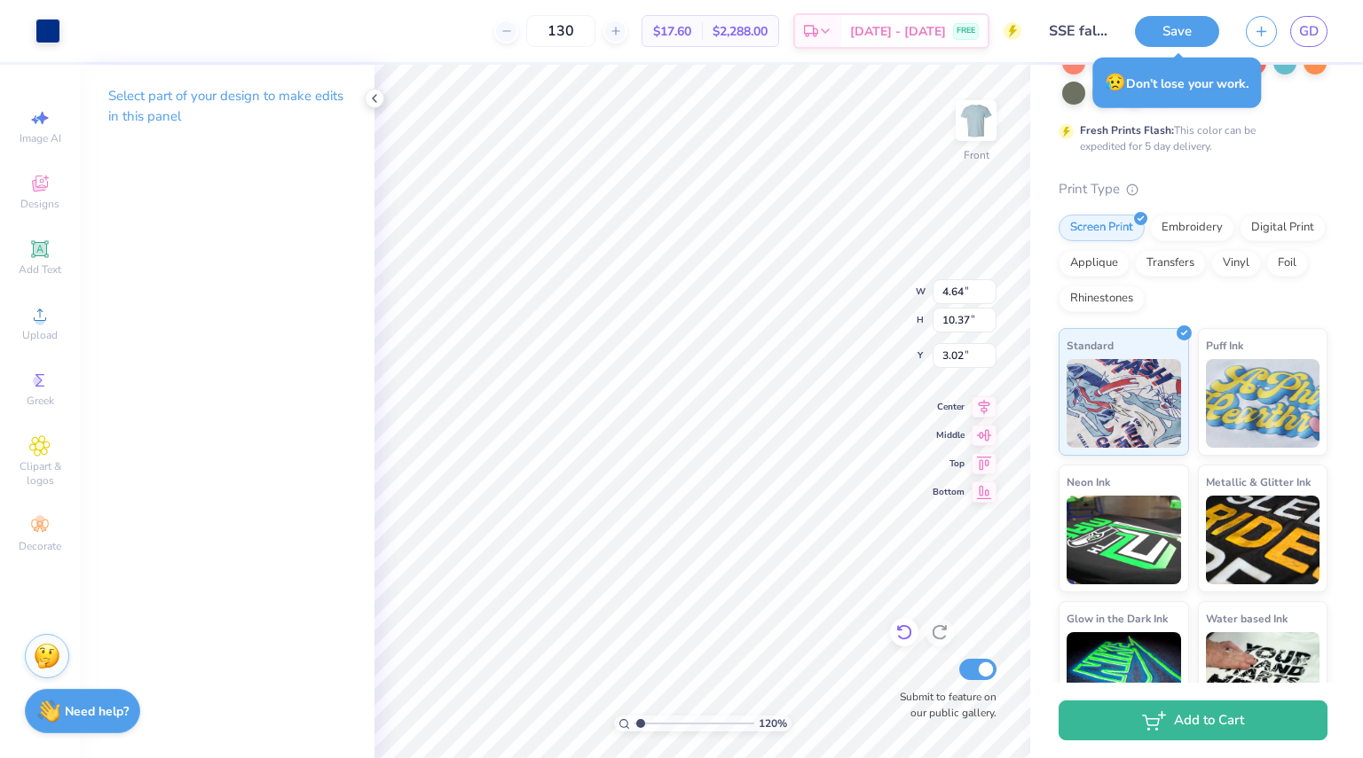
click at [903, 643] on div at bounding box center [904, 632] width 28 height 28
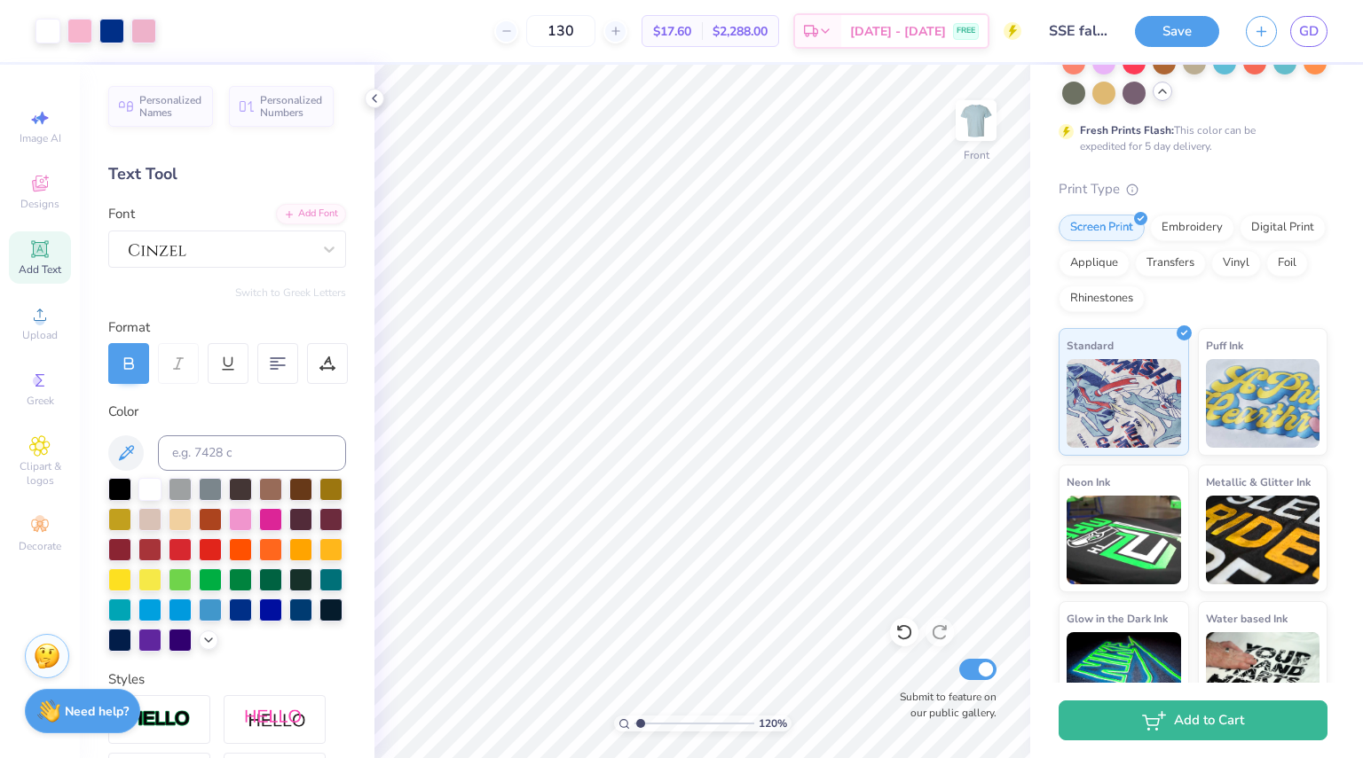
click at [50, 247] on icon at bounding box center [39, 249] width 21 height 21
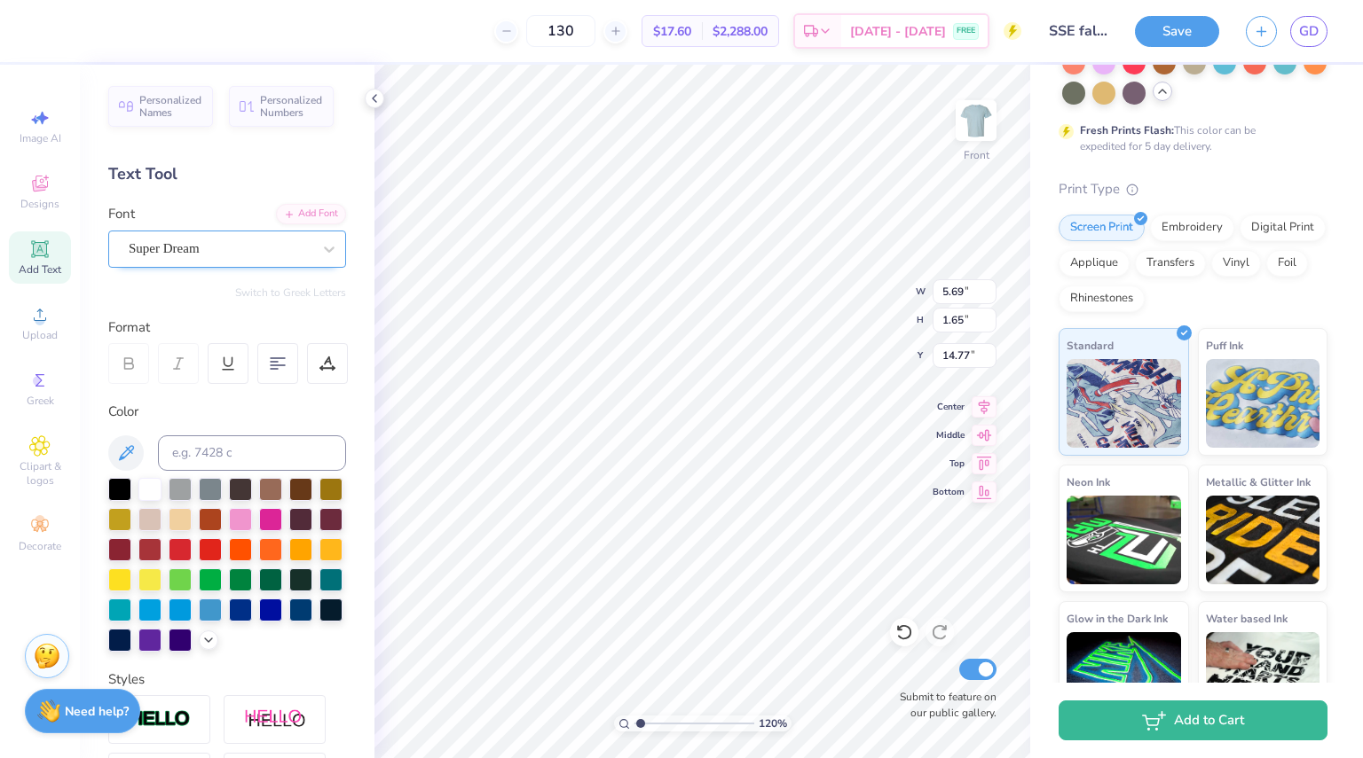
click at [227, 247] on div "Super Dream" at bounding box center [220, 248] width 186 height 27
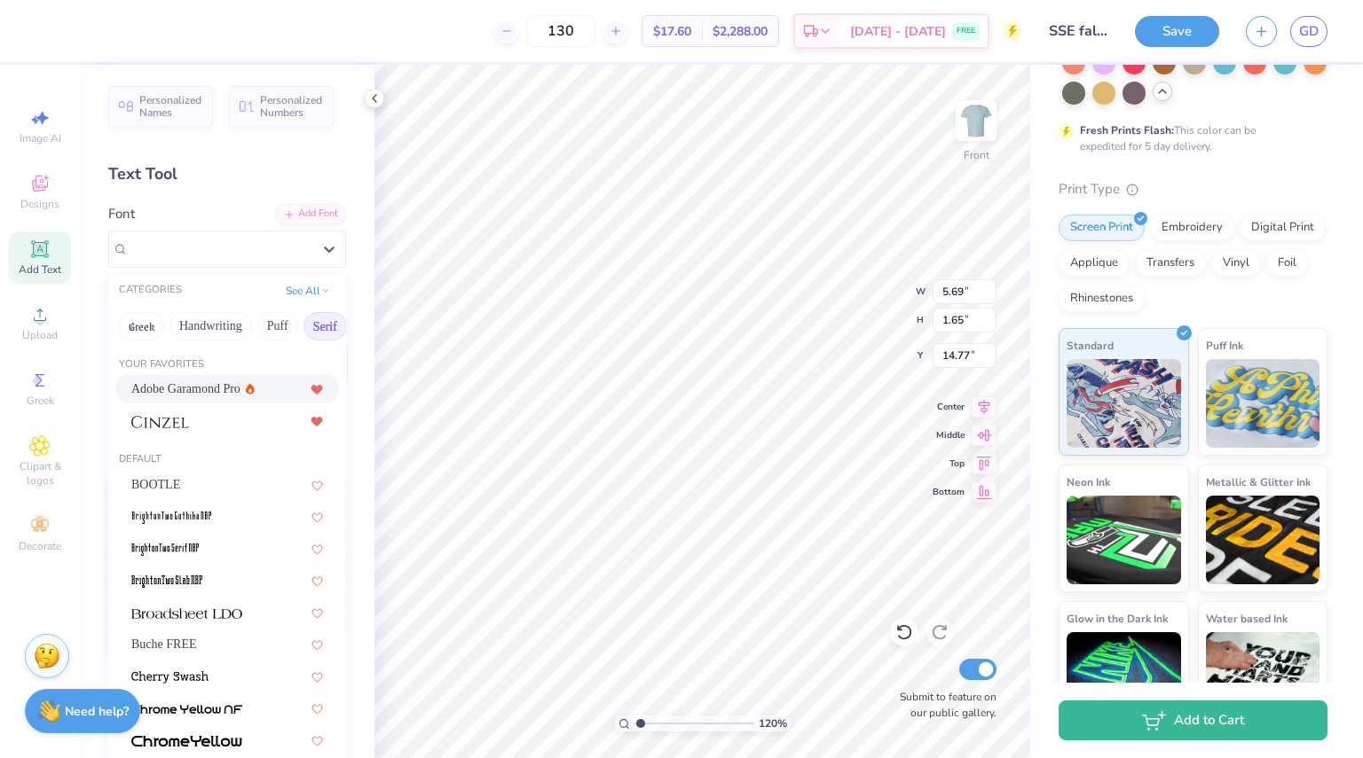
click at [211, 433] on div at bounding box center [227, 420] width 224 height 29
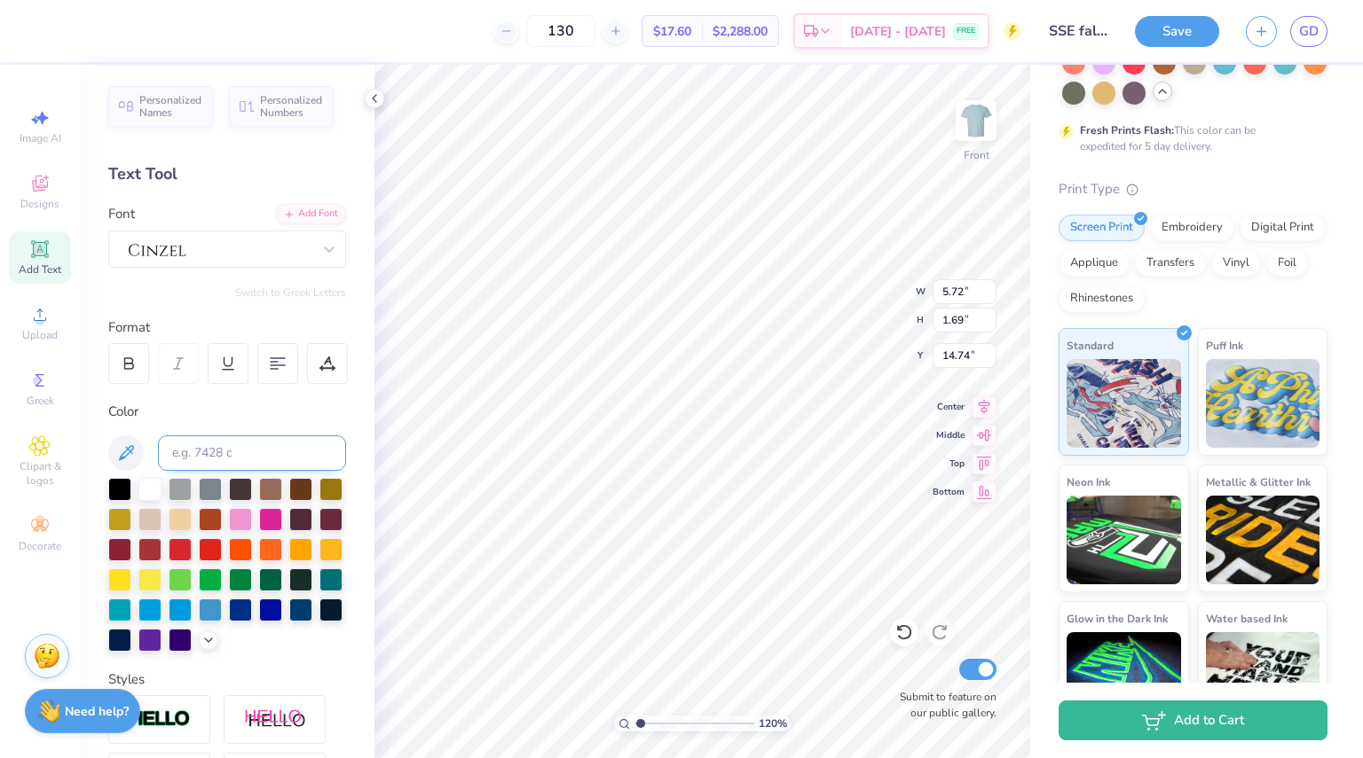
click at [125, 359] on icon at bounding box center [129, 360] width 8 height 5
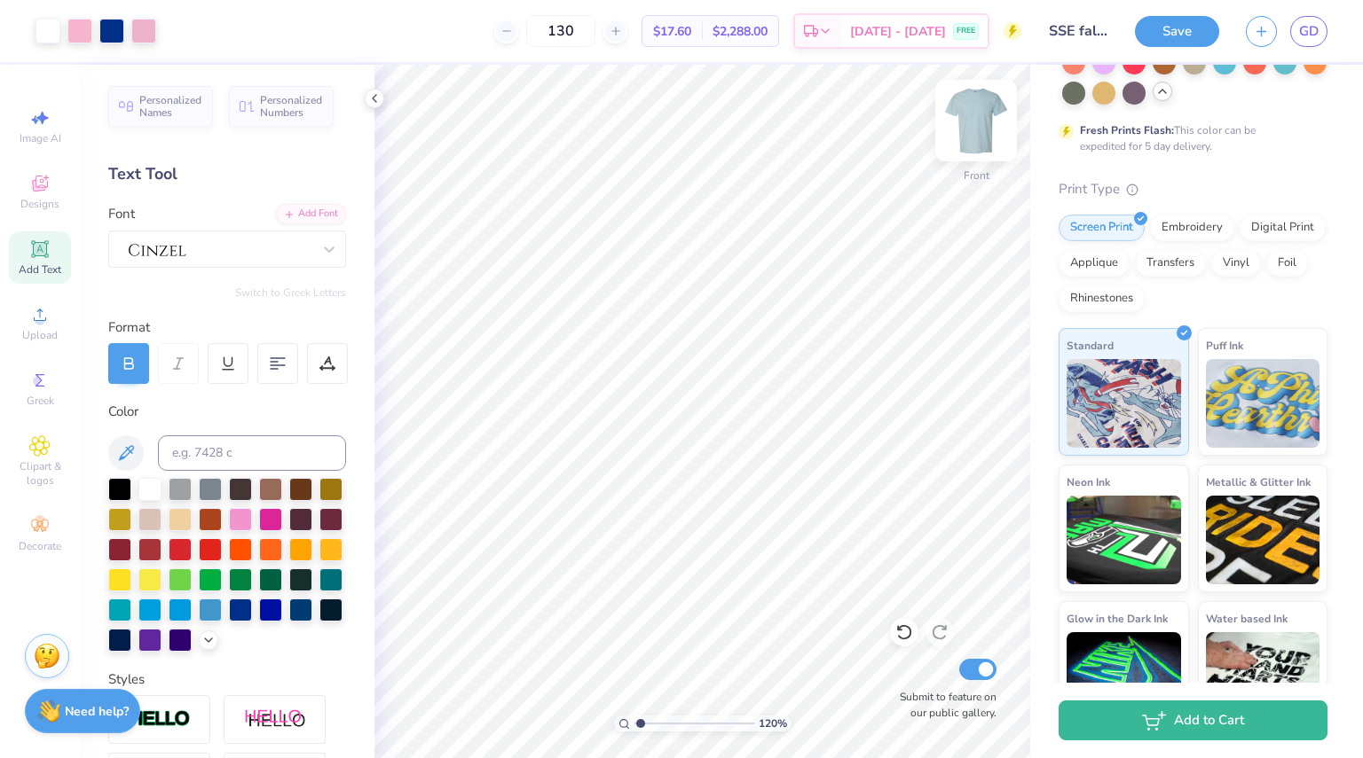
click at [970, 130] on img at bounding box center [975, 120] width 71 height 71
click at [974, 141] on img at bounding box center [975, 120] width 71 height 71
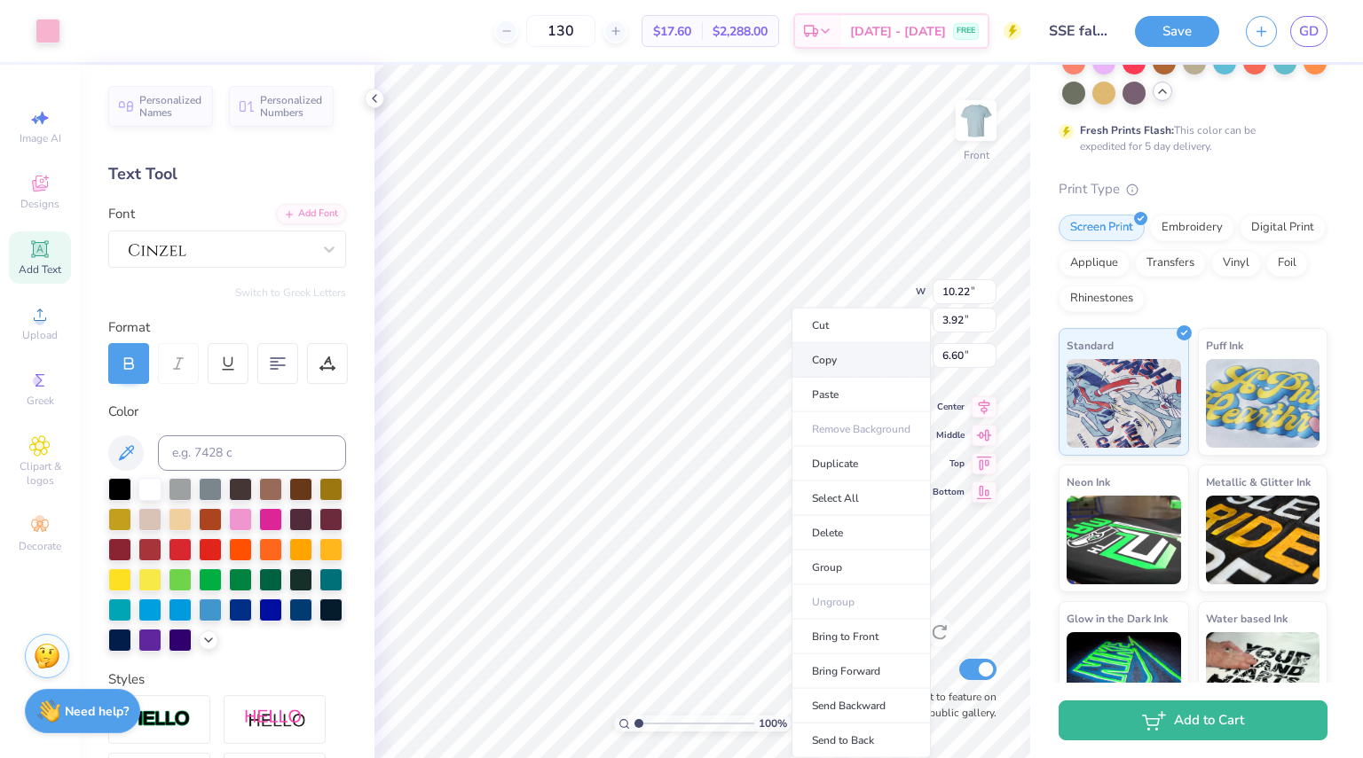
click at [834, 363] on li "Copy" at bounding box center [860, 360] width 139 height 35
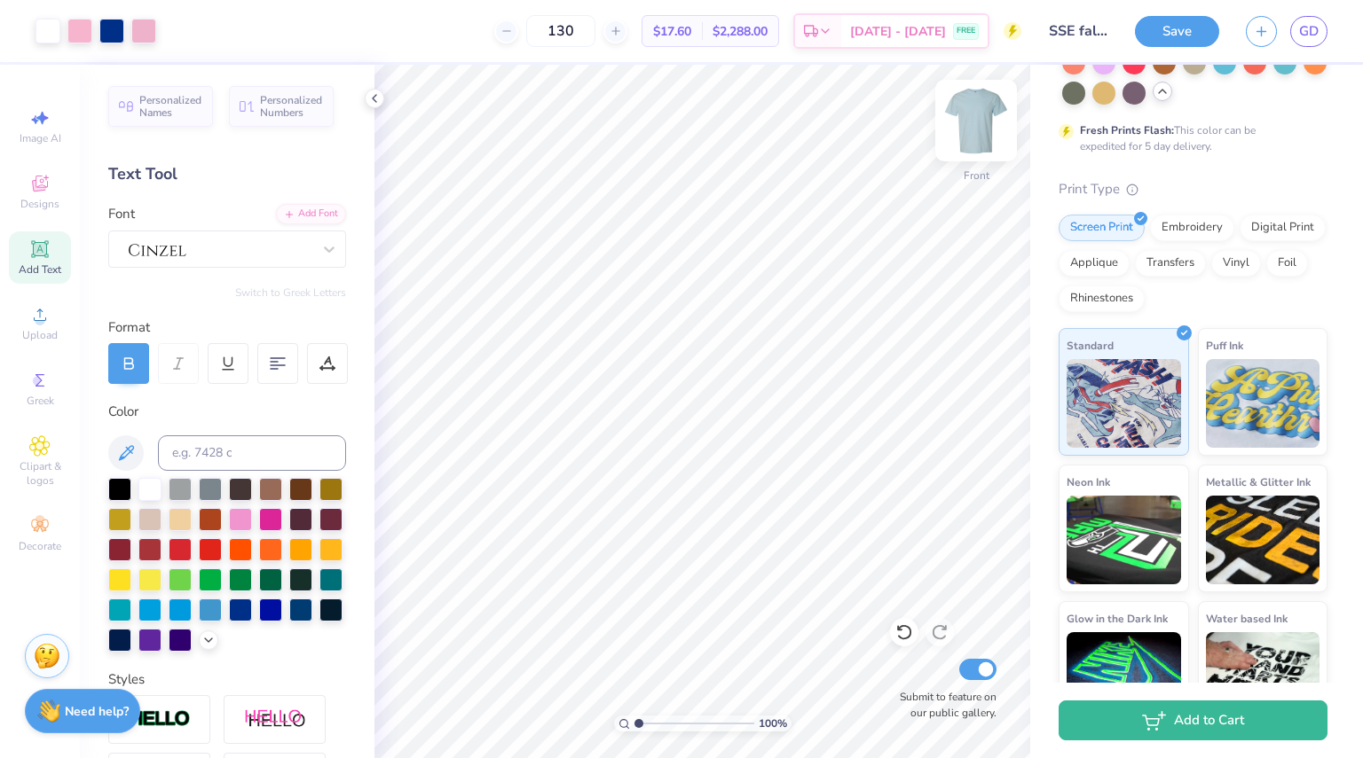
click at [964, 132] on img at bounding box center [975, 120] width 71 height 71
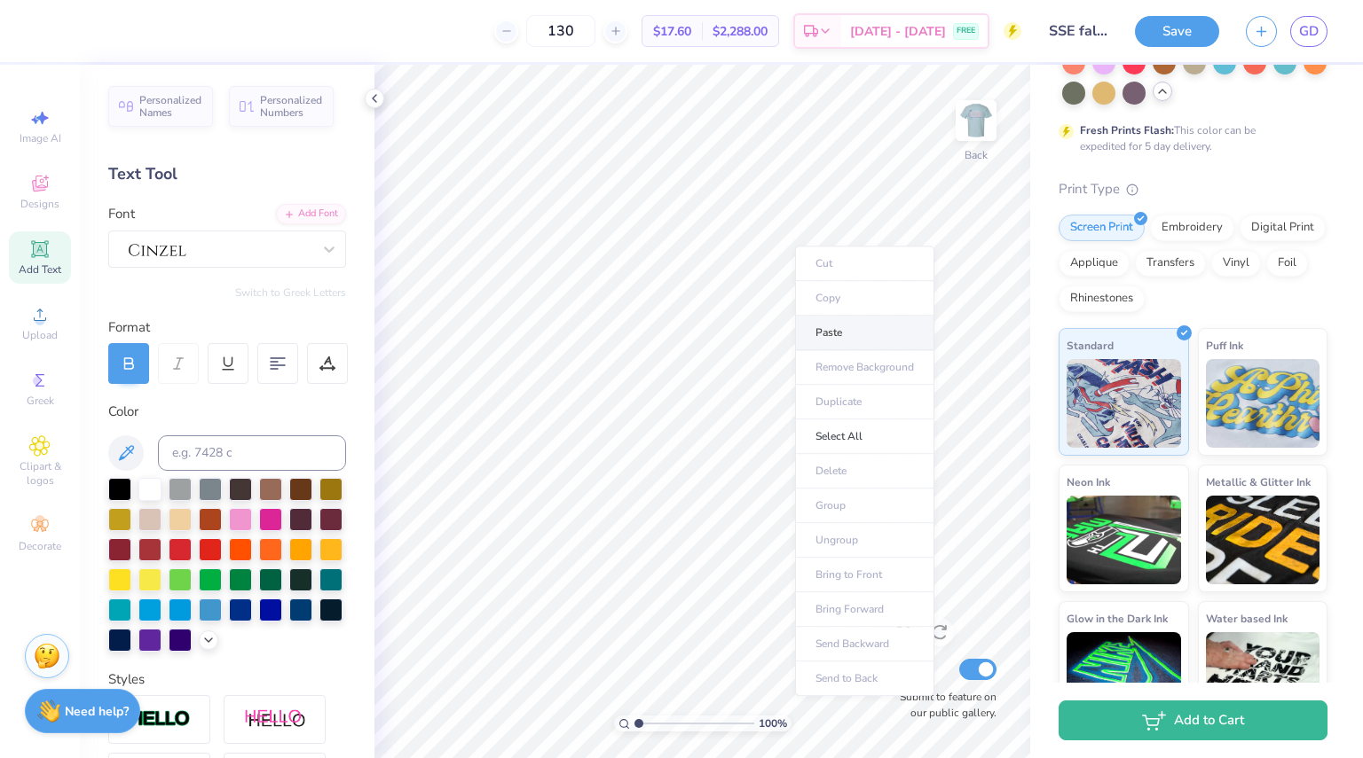
click at [835, 327] on li "Paste" at bounding box center [864, 333] width 139 height 35
click at [43, 264] on span "Add Text" at bounding box center [40, 270] width 43 height 14
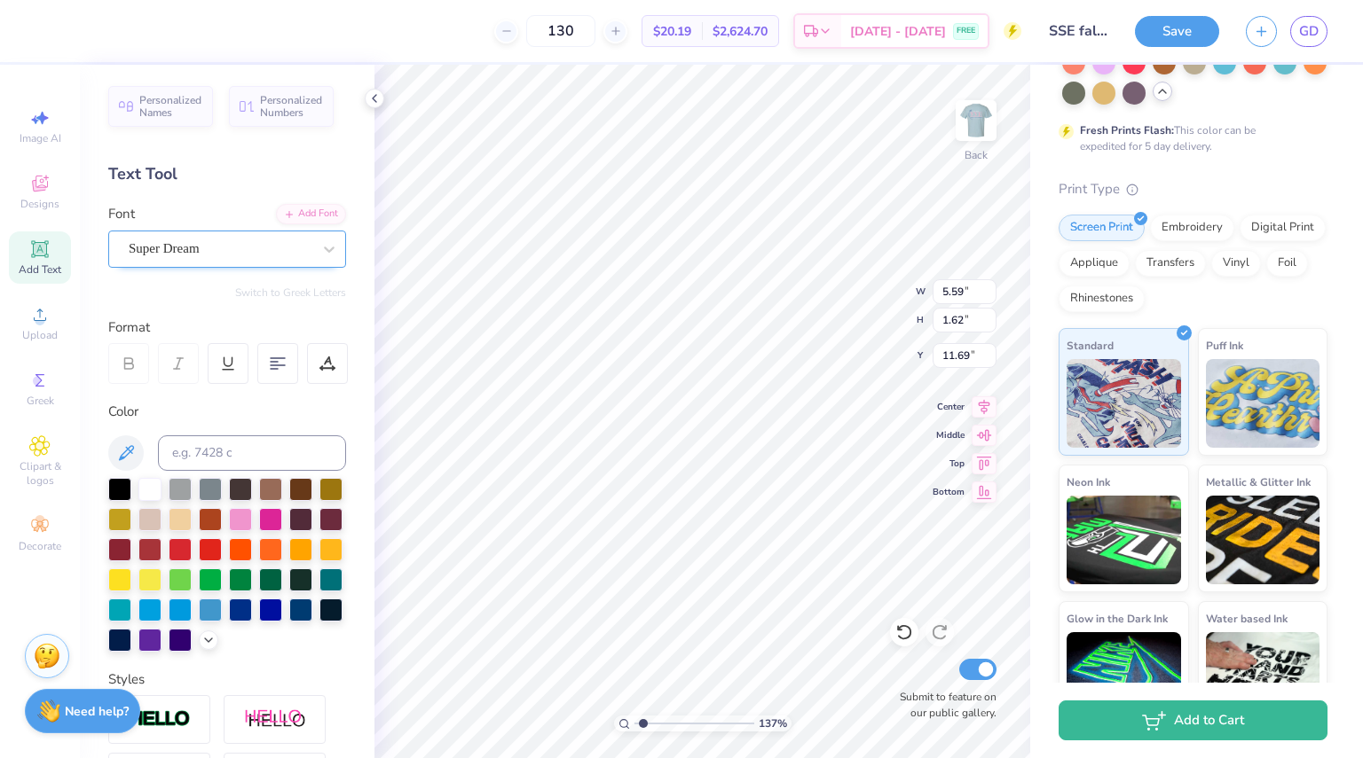
click at [148, 231] on div "Super Dream" at bounding box center [227, 249] width 238 height 37
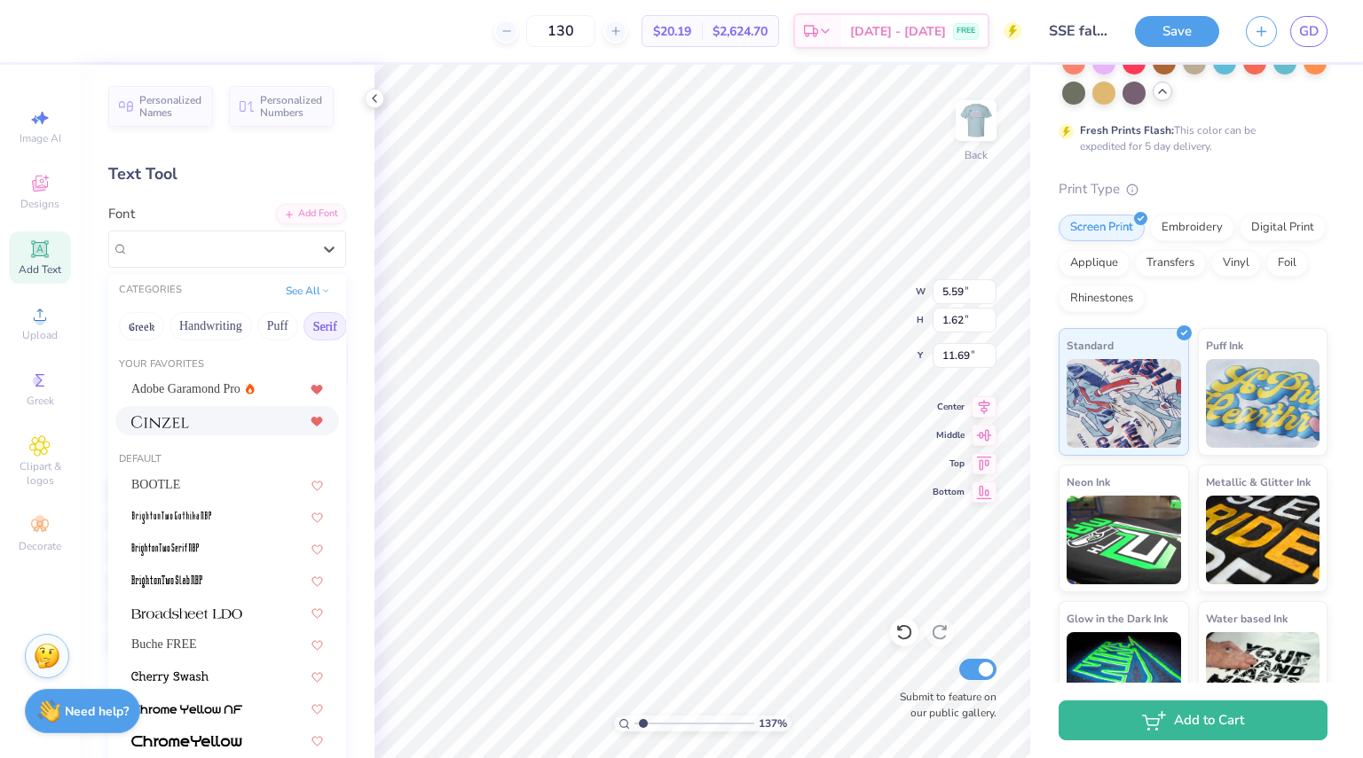
click at [188, 416] on img at bounding box center [160, 422] width 58 height 12
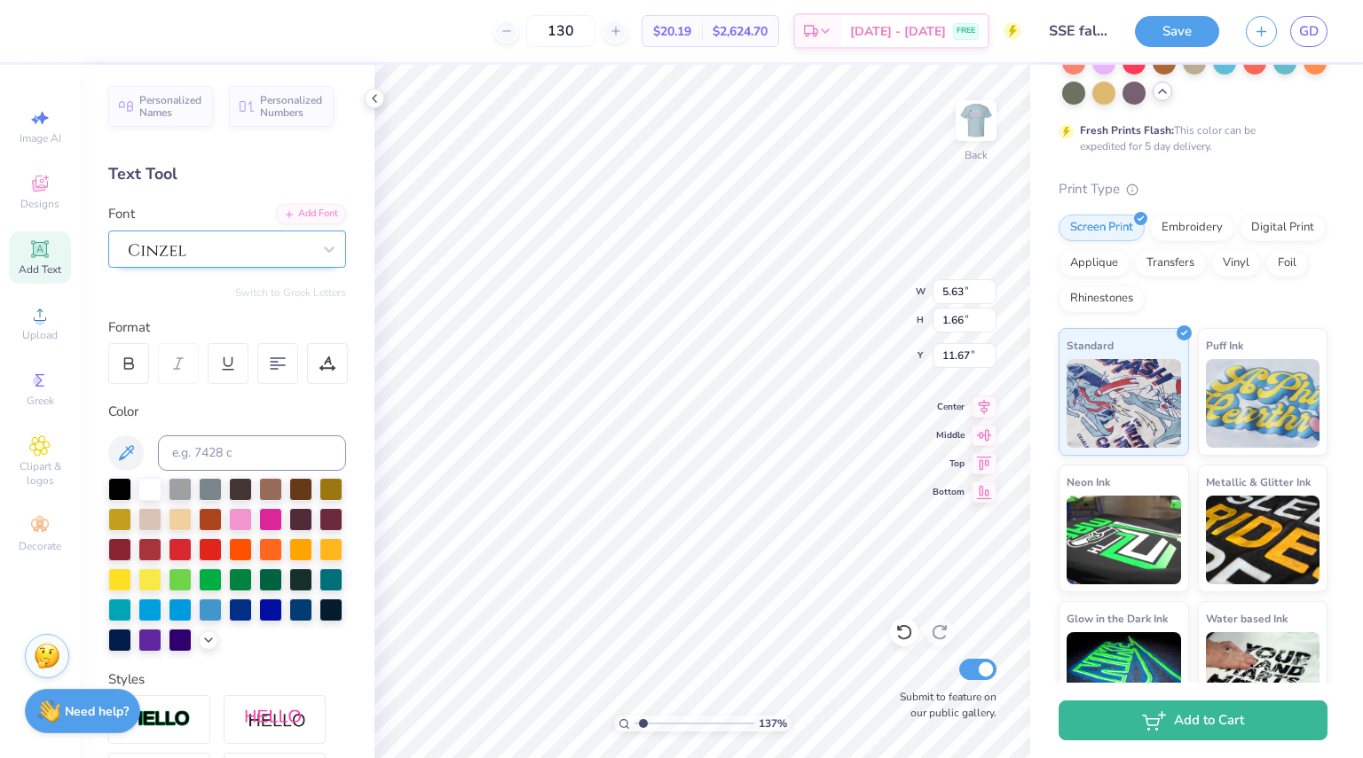
click at [152, 253] on div at bounding box center [220, 248] width 186 height 27
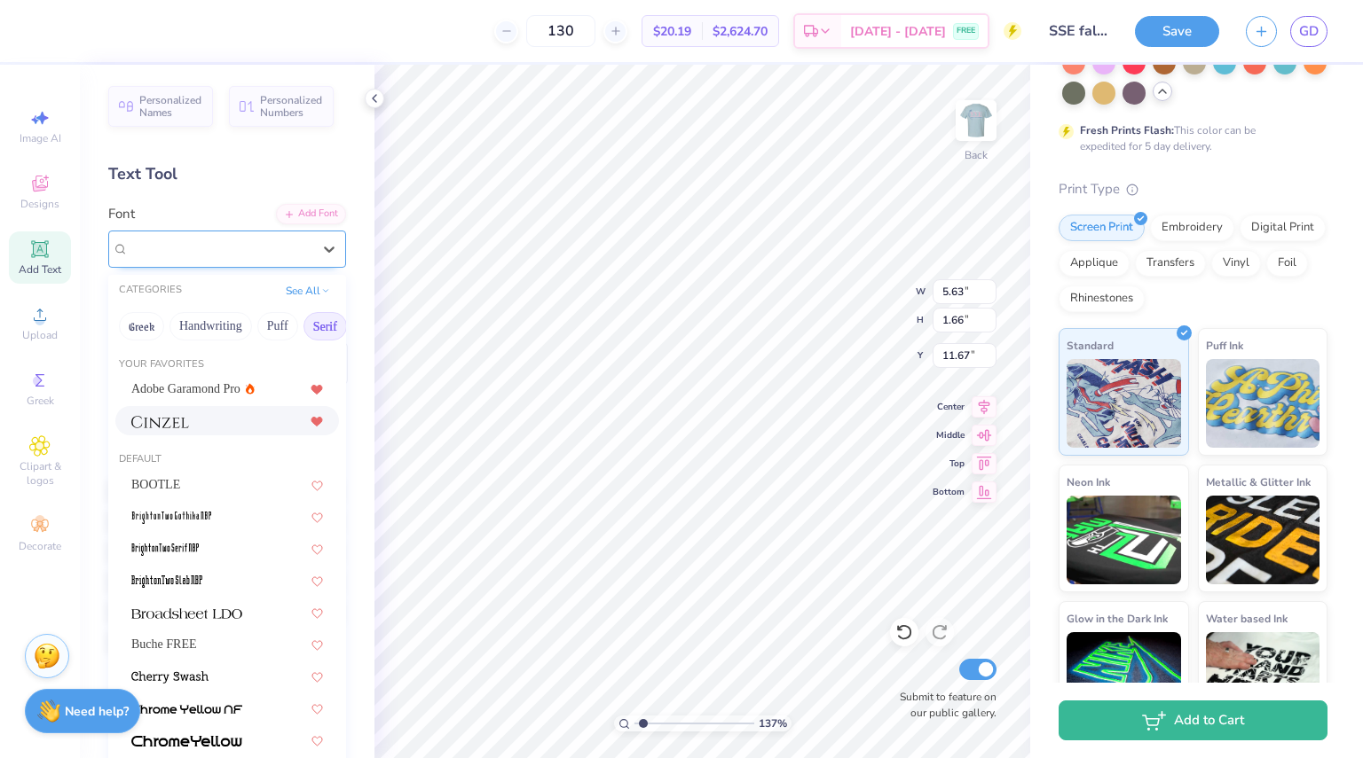
click at [159, 255] on span at bounding box center [158, 249] width 58 height 20
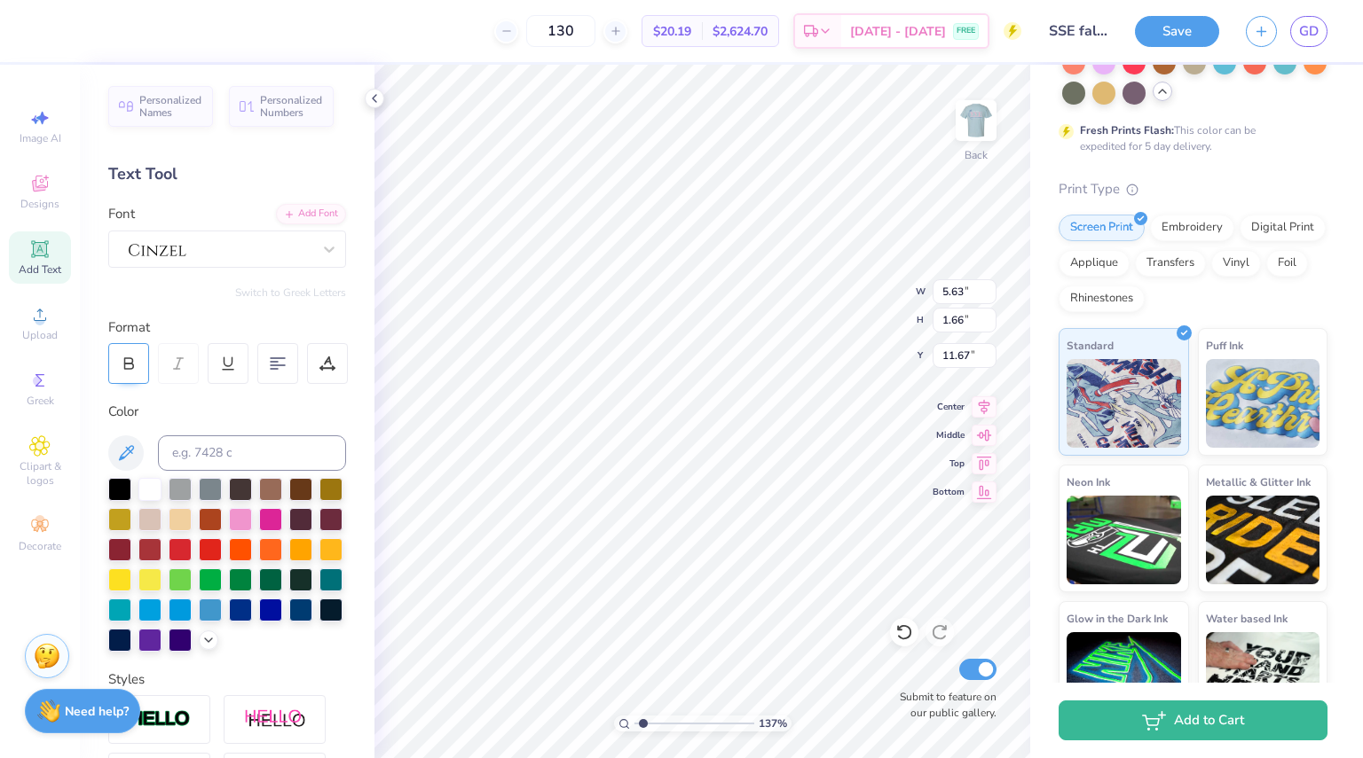
click at [143, 357] on div at bounding box center [128, 363] width 41 height 41
click at [877, 308] on div "137 % Back W 3.97 3.97 " H 0.28 0.28 " Y 4.79 4.79 " Center Middle Top Bottom S…" at bounding box center [702, 412] width 656 height 694
click at [962, 294] on input "4.11" at bounding box center [964, 291] width 64 height 25
click at [987, 287] on input "4.12" at bounding box center [964, 291] width 64 height 25
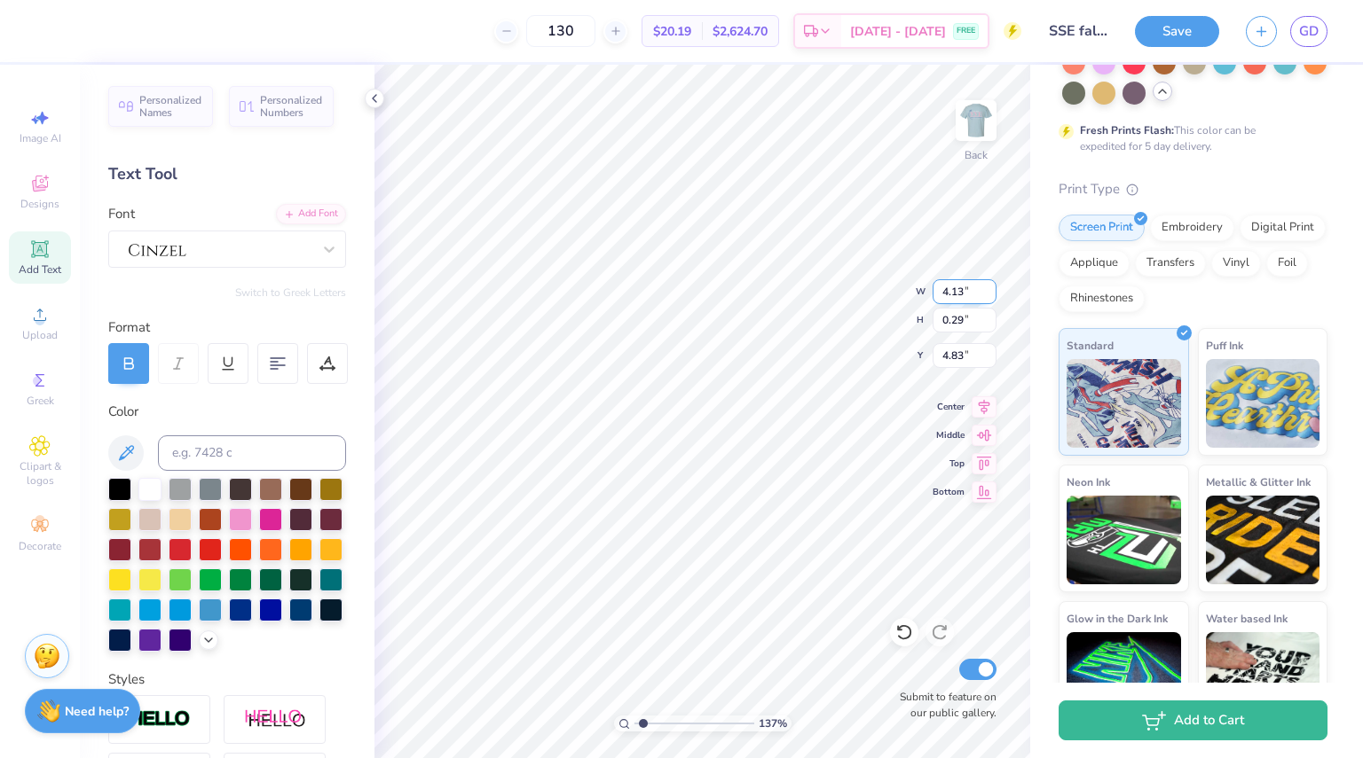
click at [987, 287] on input "4.13" at bounding box center [964, 291] width 64 height 25
click at [987, 287] on input "4.14" at bounding box center [964, 291] width 64 height 25
click at [987, 287] on input "4.15" at bounding box center [964, 291] width 64 height 25
click at [987, 287] on input "4.16" at bounding box center [964, 291] width 64 height 25
click at [987, 287] on input "4.17" at bounding box center [964, 291] width 64 height 25
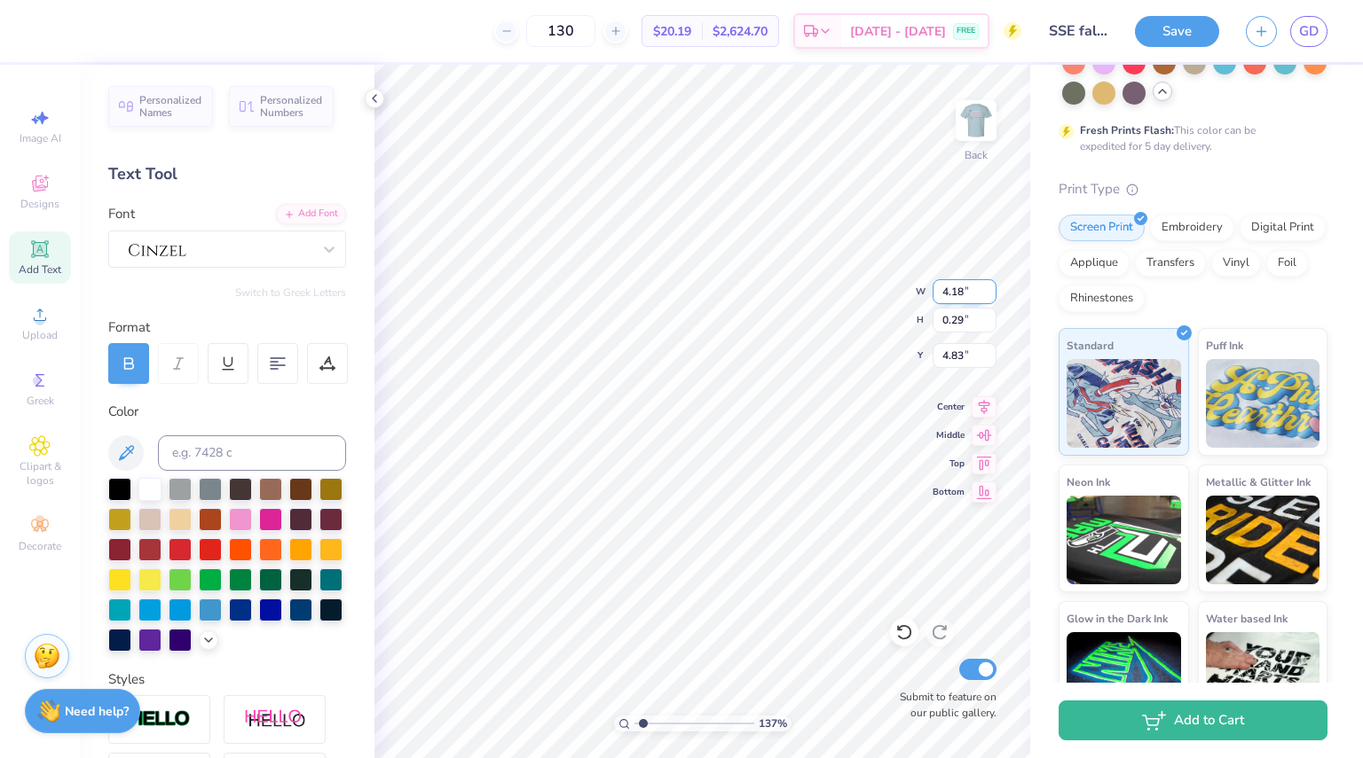
click at [987, 287] on input "4.18" at bounding box center [964, 291] width 64 height 25
click at [987, 287] on input "4.19" at bounding box center [964, 291] width 64 height 25
click at [987, 287] on input "4.2" at bounding box center [964, 291] width 64 height 25
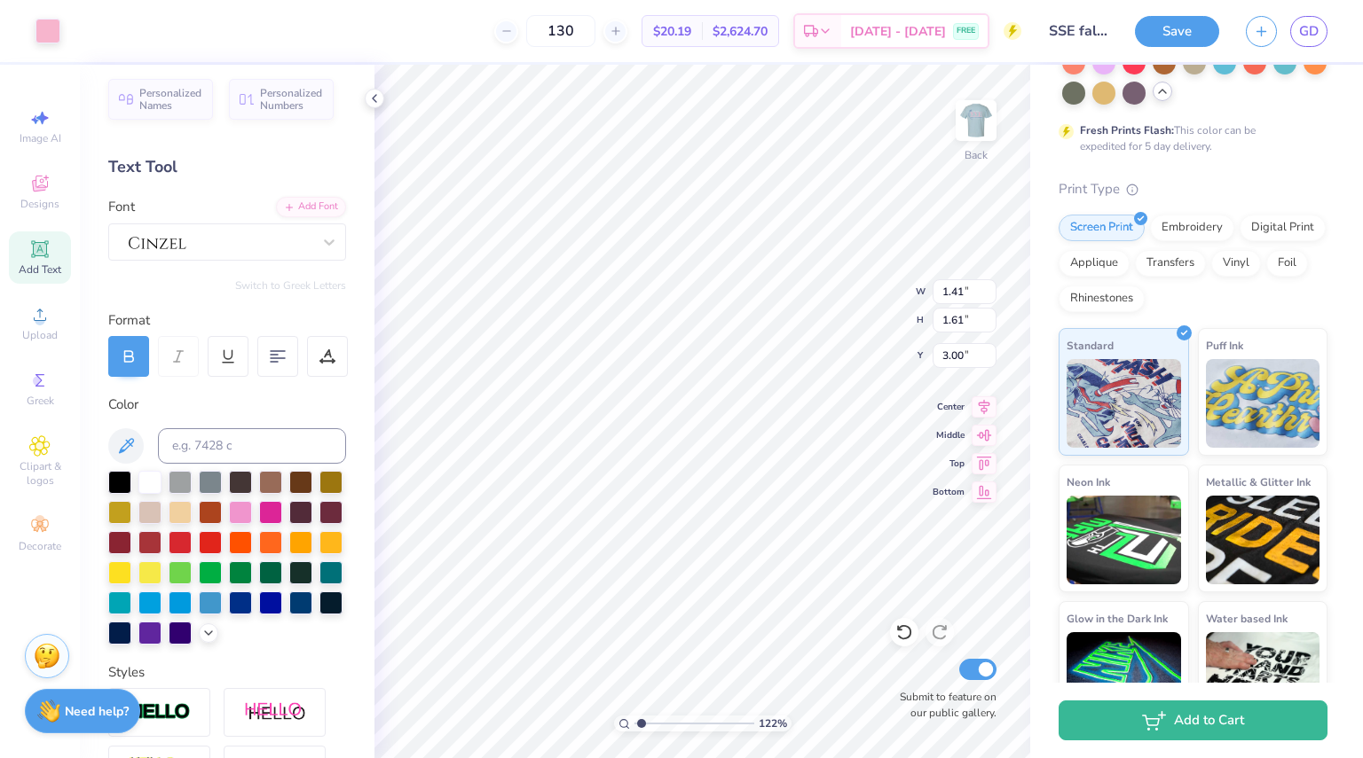
click at [281, 295] on div "Personalized Names Personalized Numbers Text Tool Add Font Font Switch to Greek…" at bounding box center [227, 412] width 295 height 694
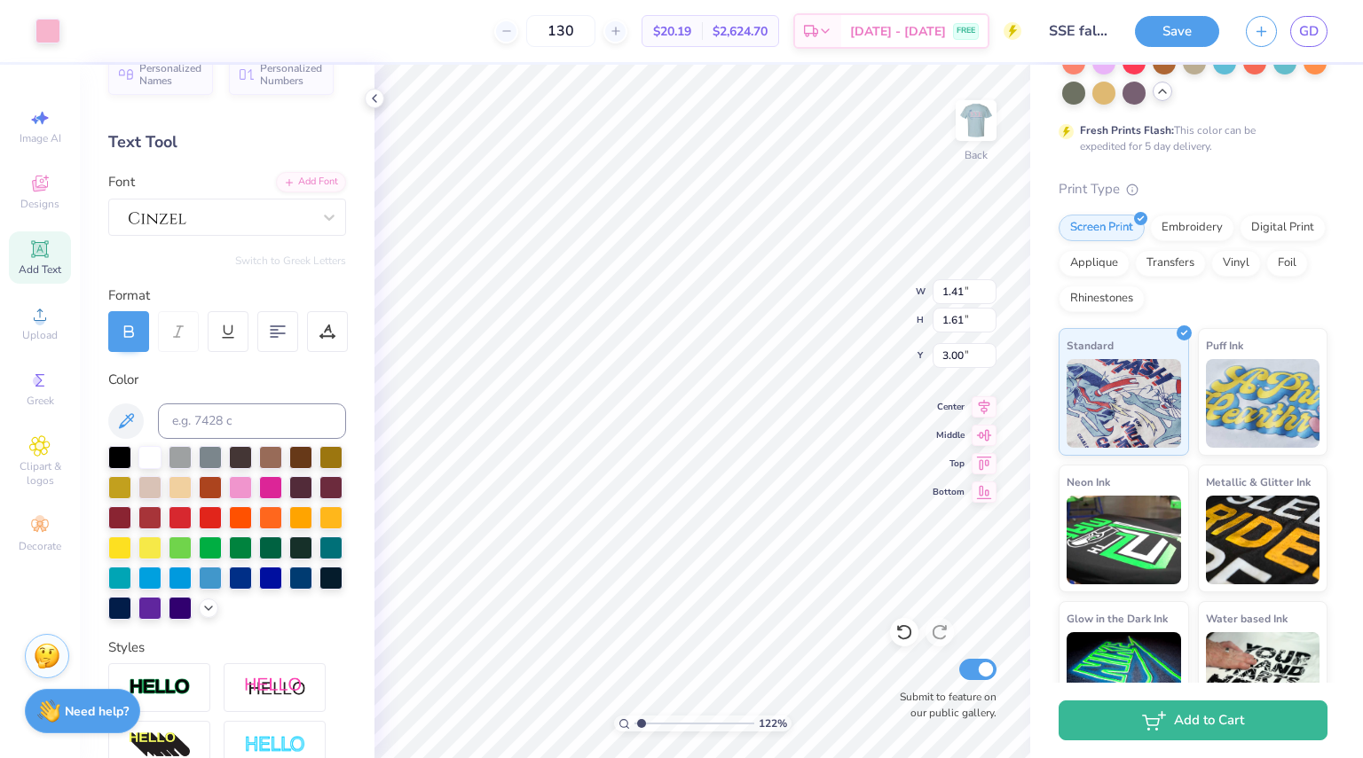
scroll to position [33, 0]
click at [208, 389] on div "Color" at bounding box center [227, 494] width 238 height 250
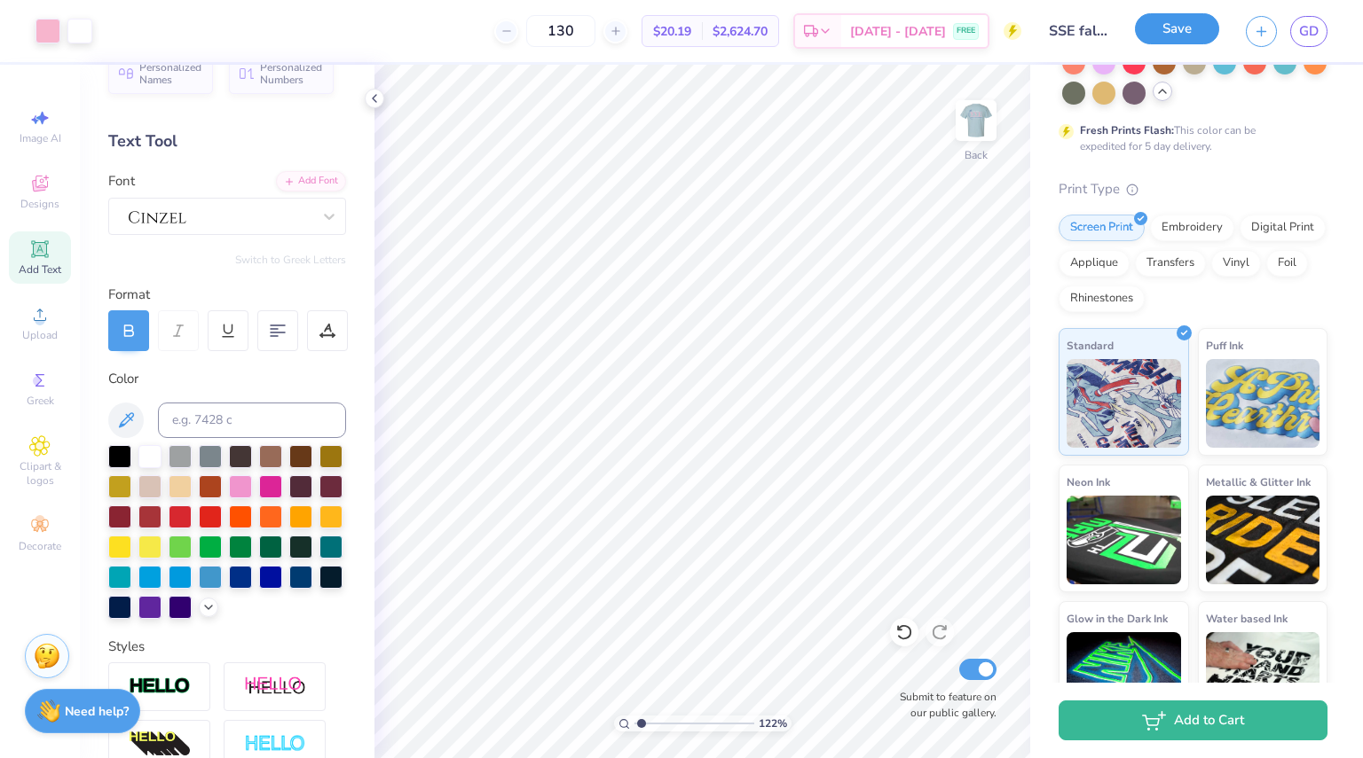
click at [1189, 22] on button "Save" at bounding box center [1177, 28] width 84 height 31
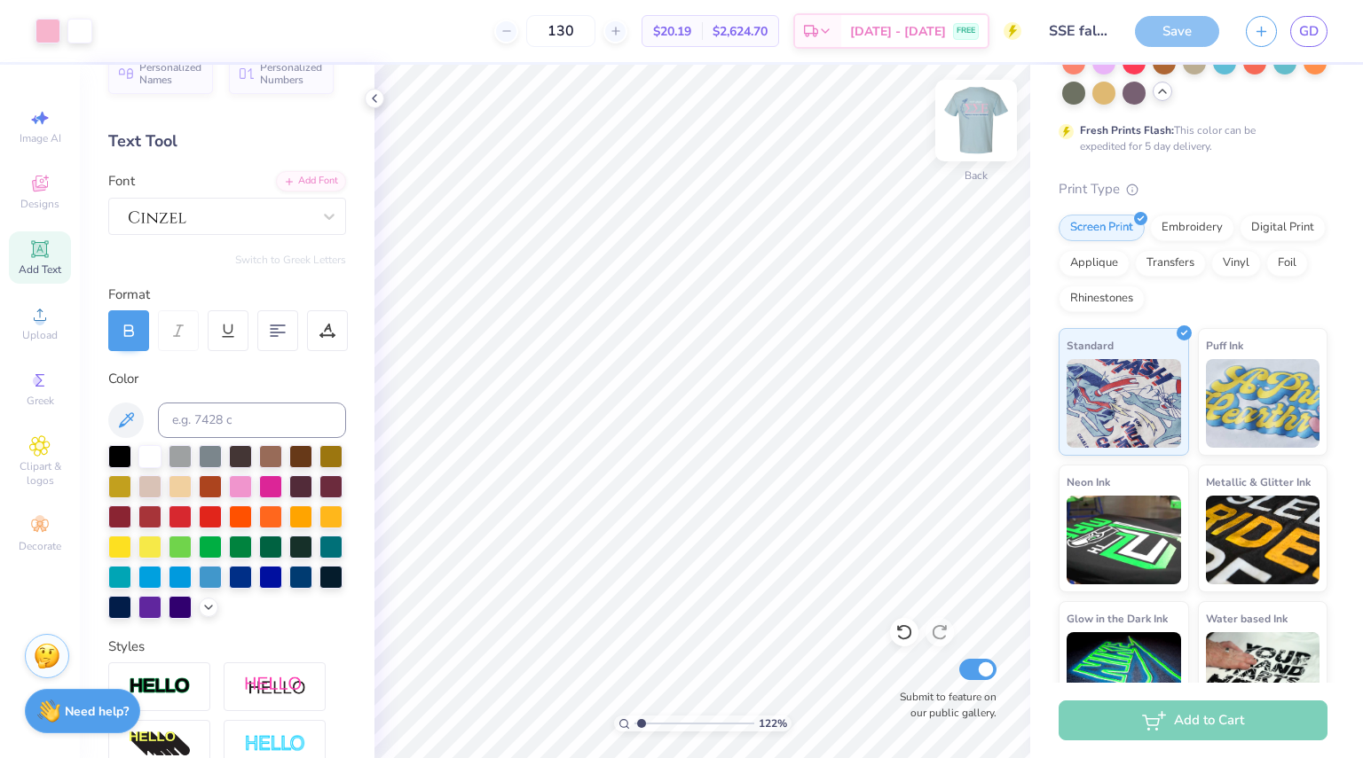
click at [994, 121] on img at bounding box center [975, 120] width 71 height 71
click at [976, 106] on img at bounding box center [975, 120] width 71 height 71
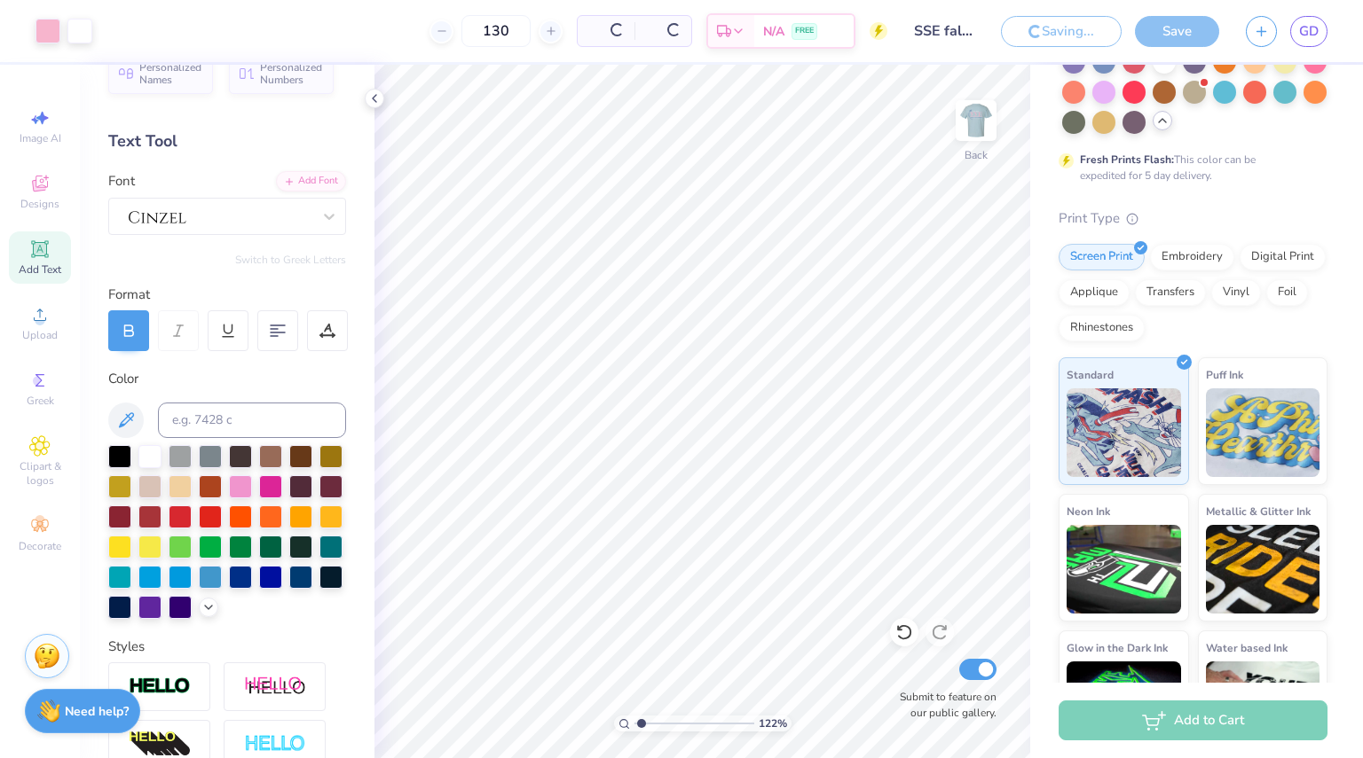
scroll to position [326, 0]
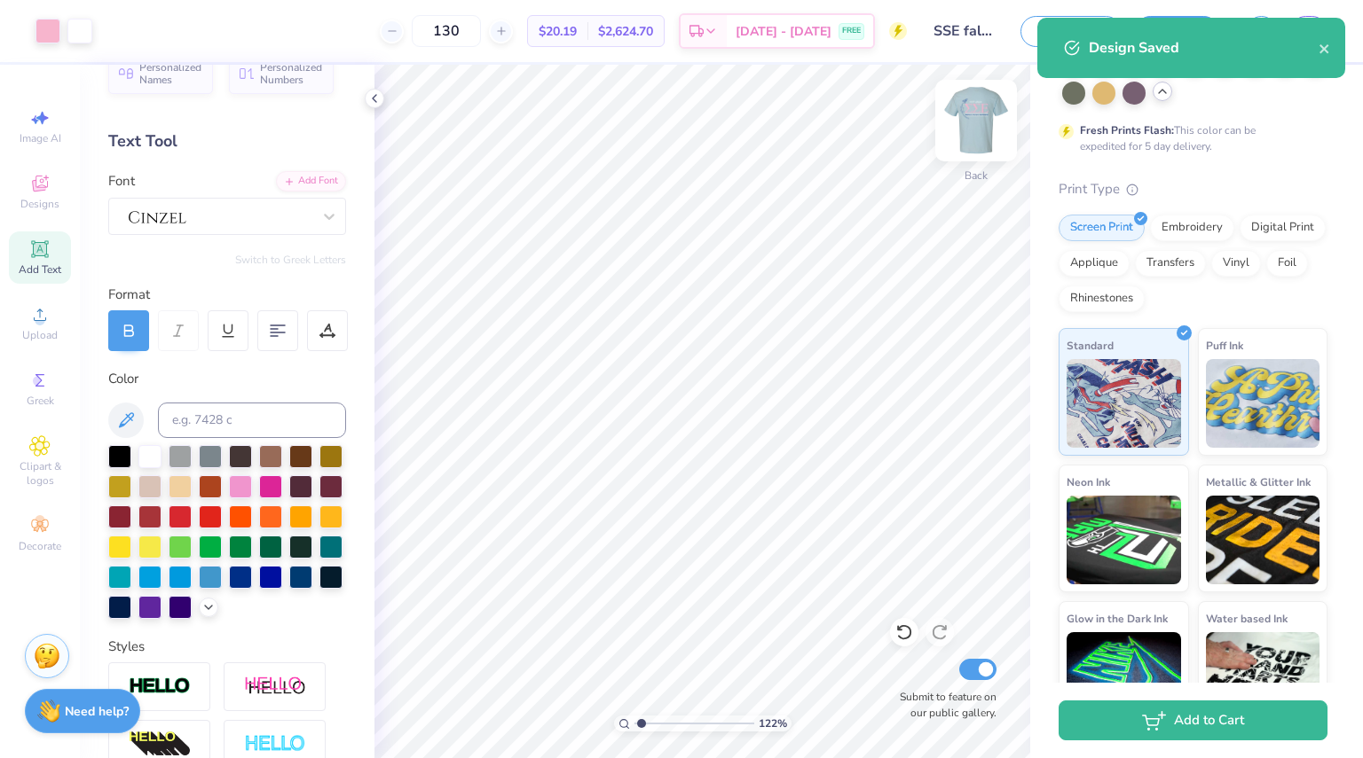
click at [977, 118] on img at bounding box center [975, 120] width 71 height 71
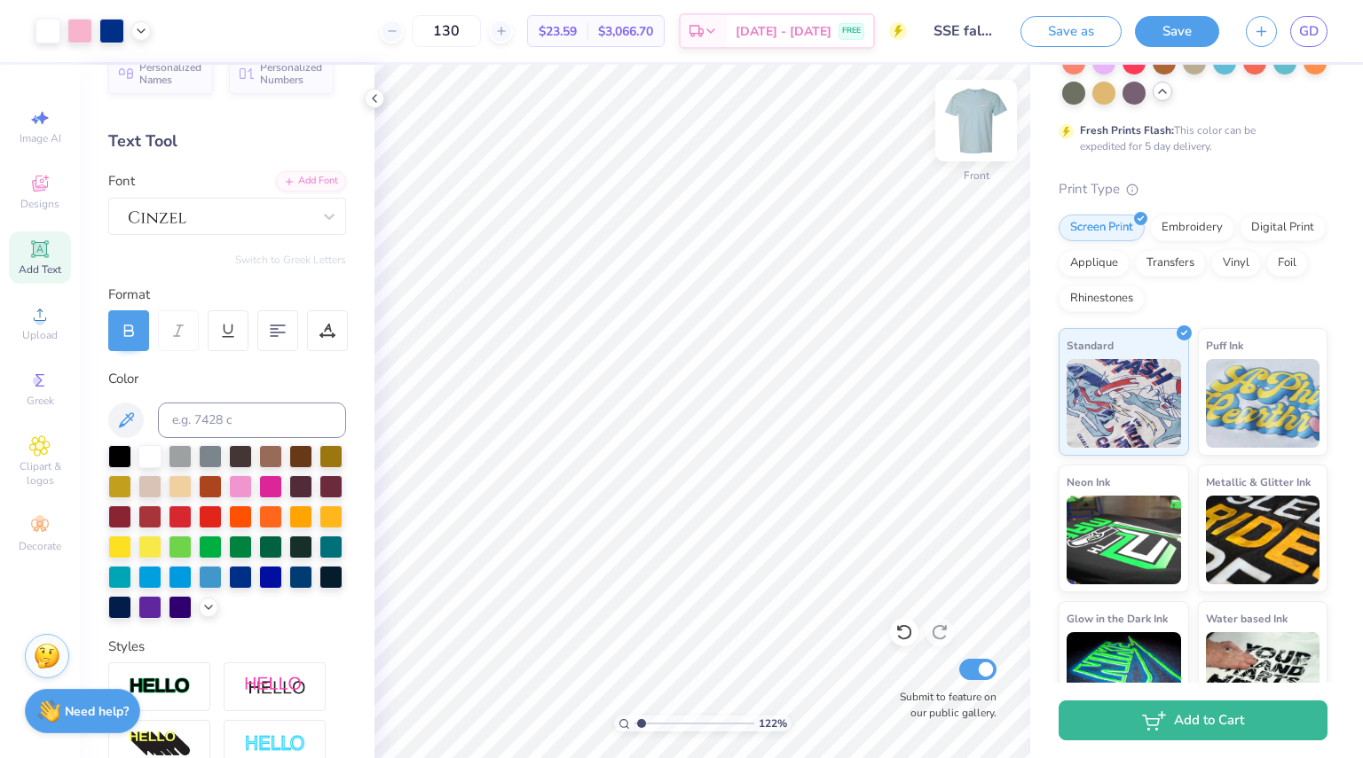
click at [981, 137] on img at bounding box center [975, 120] width 71 height 71
click at [975, 123] on img at bounding box center [975, 120] width 71 height 71
click at [751, 395] on li "Paste" at bounding box center [757, 395] width 139 height 35
click at [37, 320] on icon at bounding box center [40, 315] width 12 height 12
click at [54, 338] on span "Upload" at bounding box center [39, 335] width 35 height 14
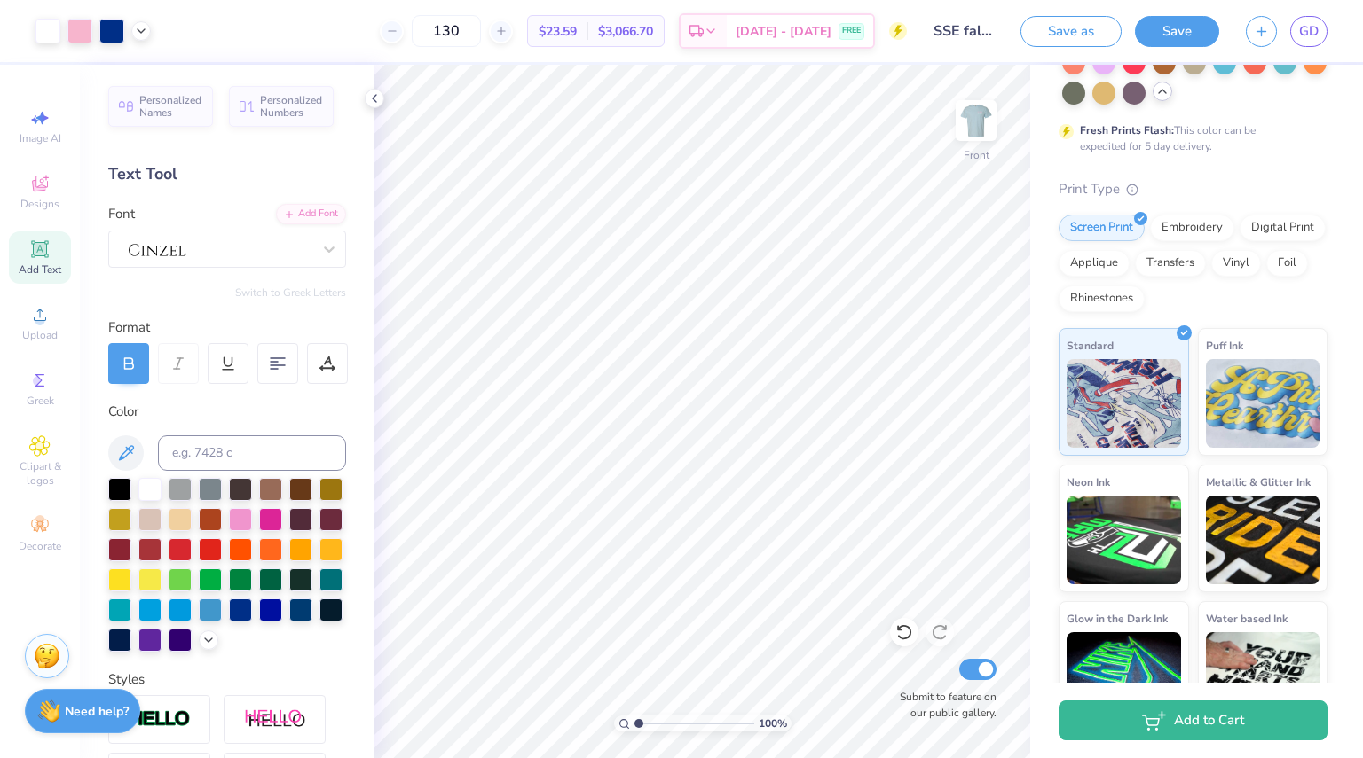
scroll to position [2, 0]
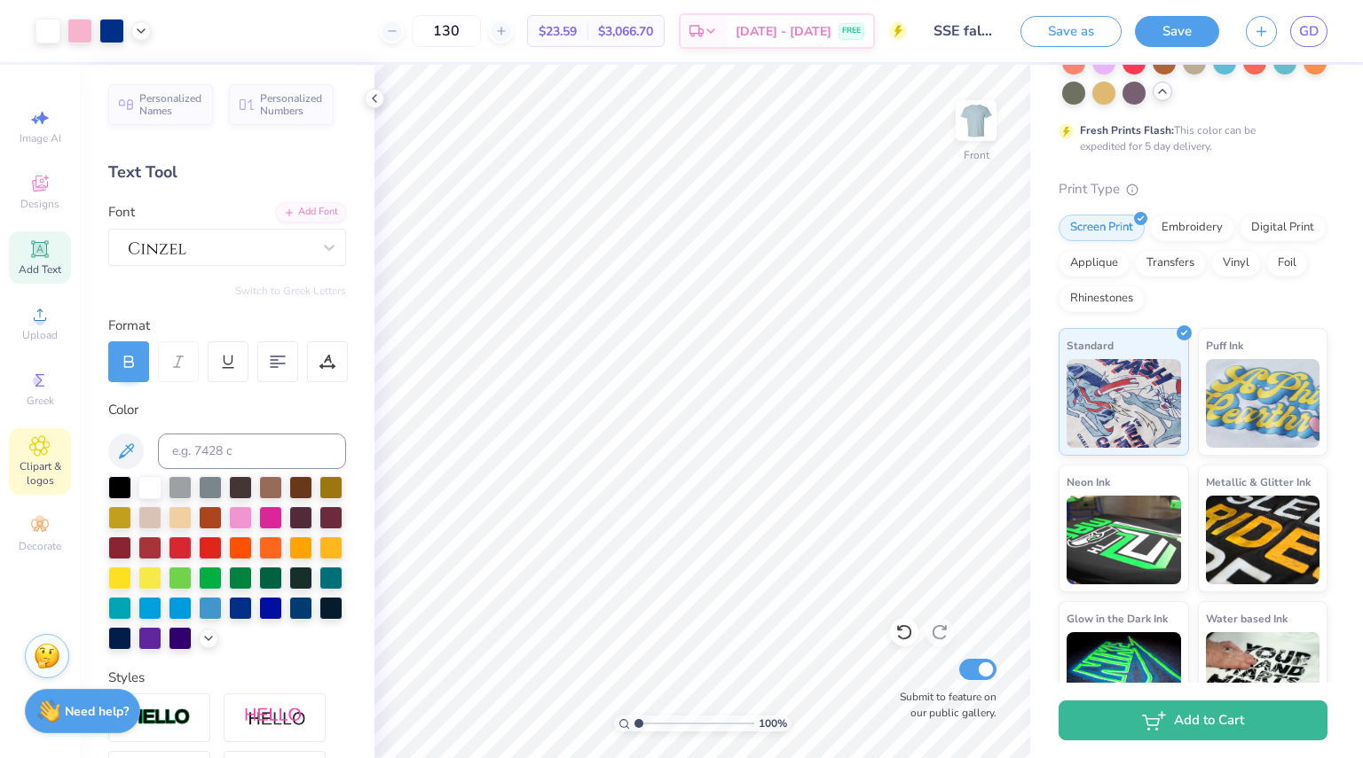
click at [25, 460] on span "Clipart & logos" at bounding box center [40, 474] width 62 height 28
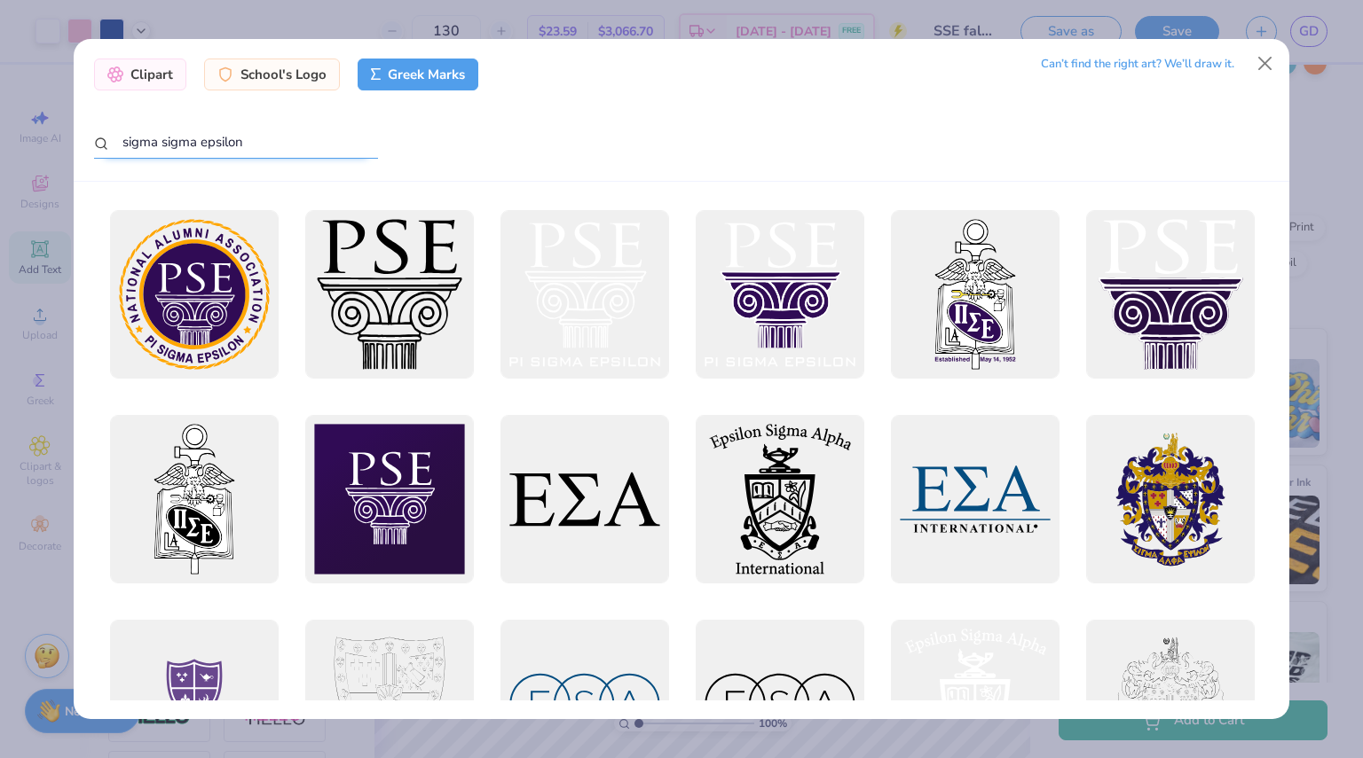
click at [334, 137] on input "sigma sigma epsilon" at bounding box center [236, 142] width 284 height 33
click at [429, 75] on div "Greek Marks" at bounding box center [418, 75] width 122 height 32
click at [154, 78] on div "Clipart" at bounding box center [140, 72] width 92 height 32
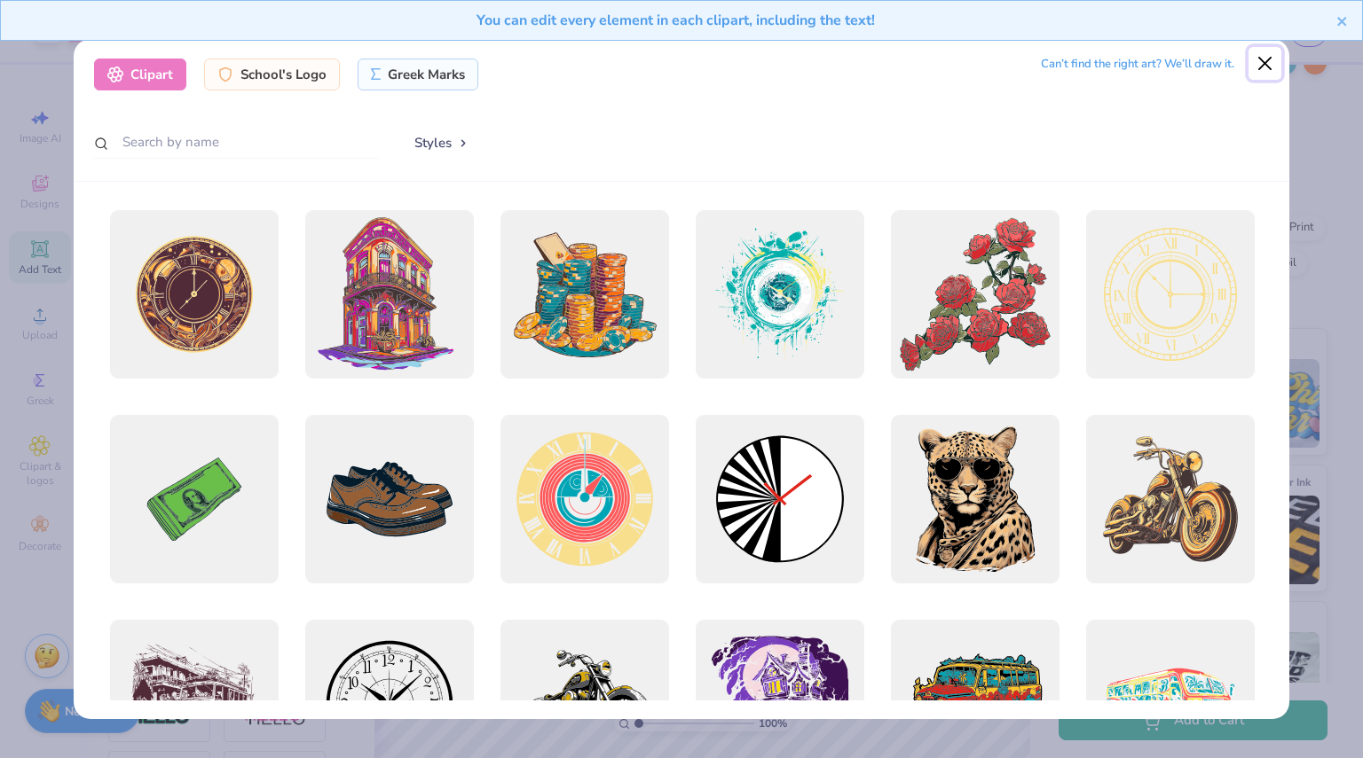
click at [1263, 67] on button "Close" at bounding box center [1265, 64] width 34 height 34
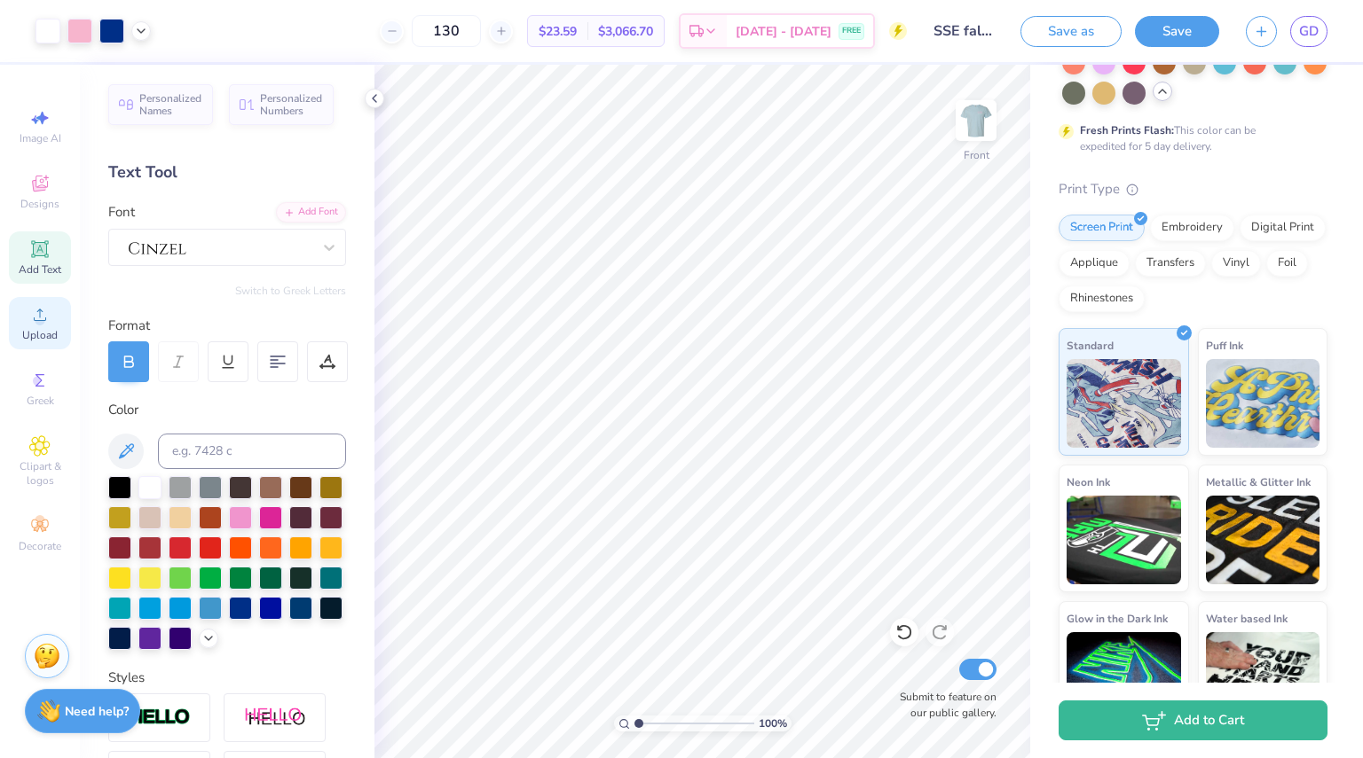
click at [40, 327] on div "Upload" at bounding box center [40, 323] width 62 height 52
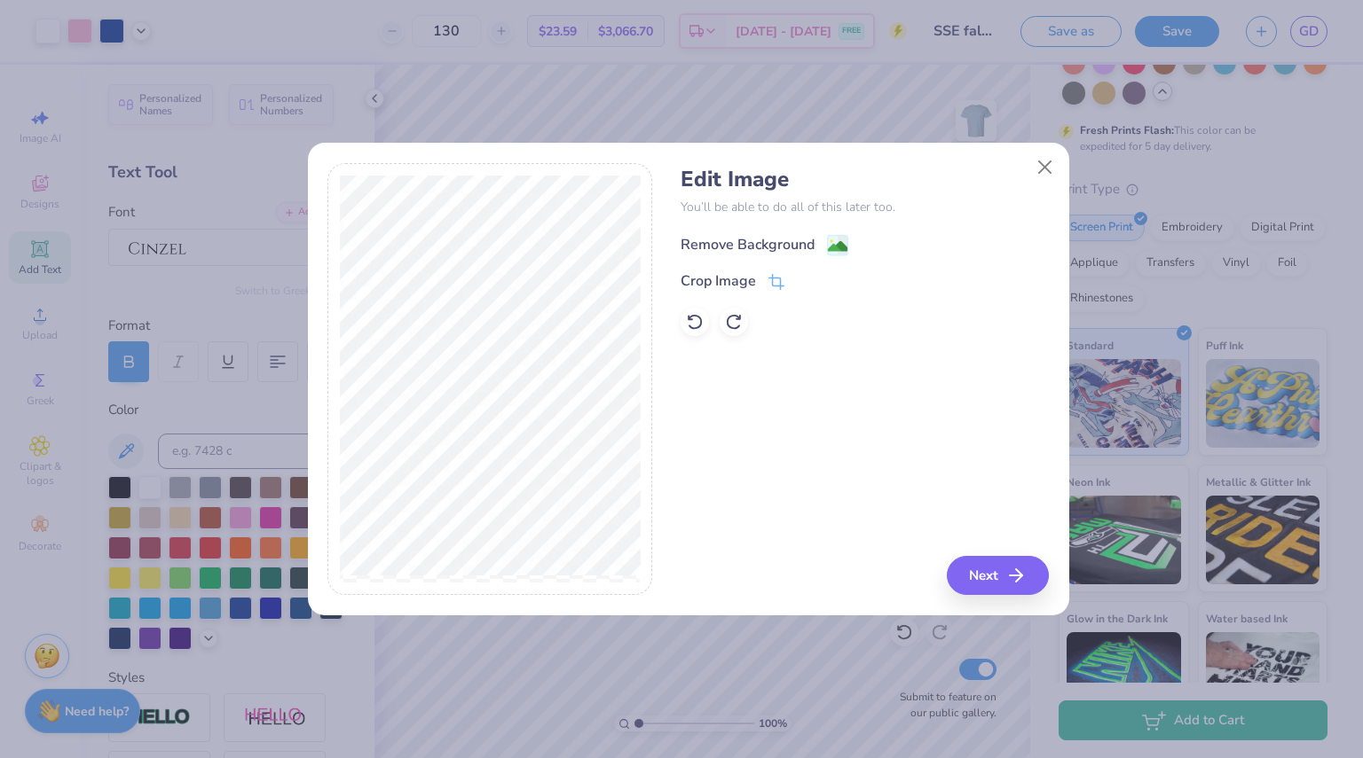
click at [773, 241] on div "Remove Background" at bounding box center [747, 244] width 134 height 21
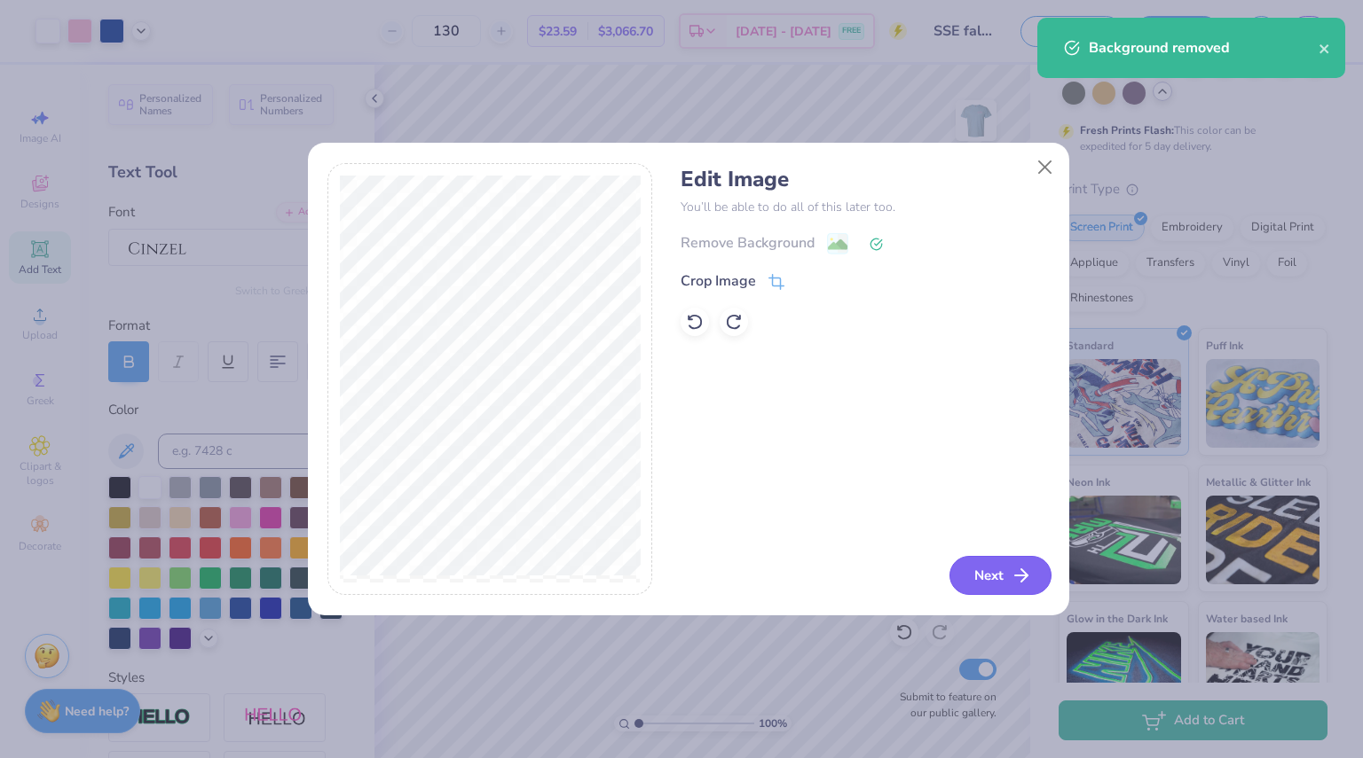
click at [987, 577] on button "Next" at bounding box center [1000, 575] width 102 height 39
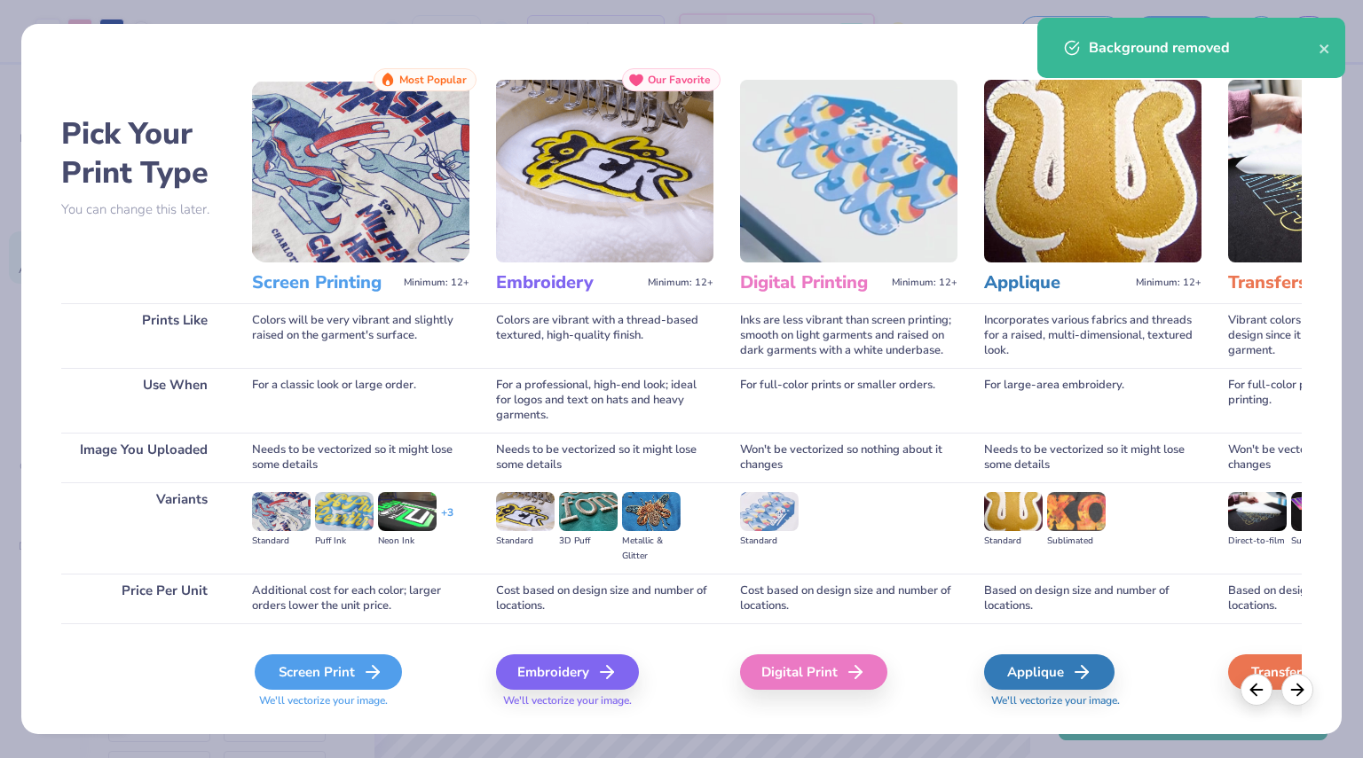
click at [300, 682] on div "Screen Print" at bounding box center [328, 672] width 147 height 35
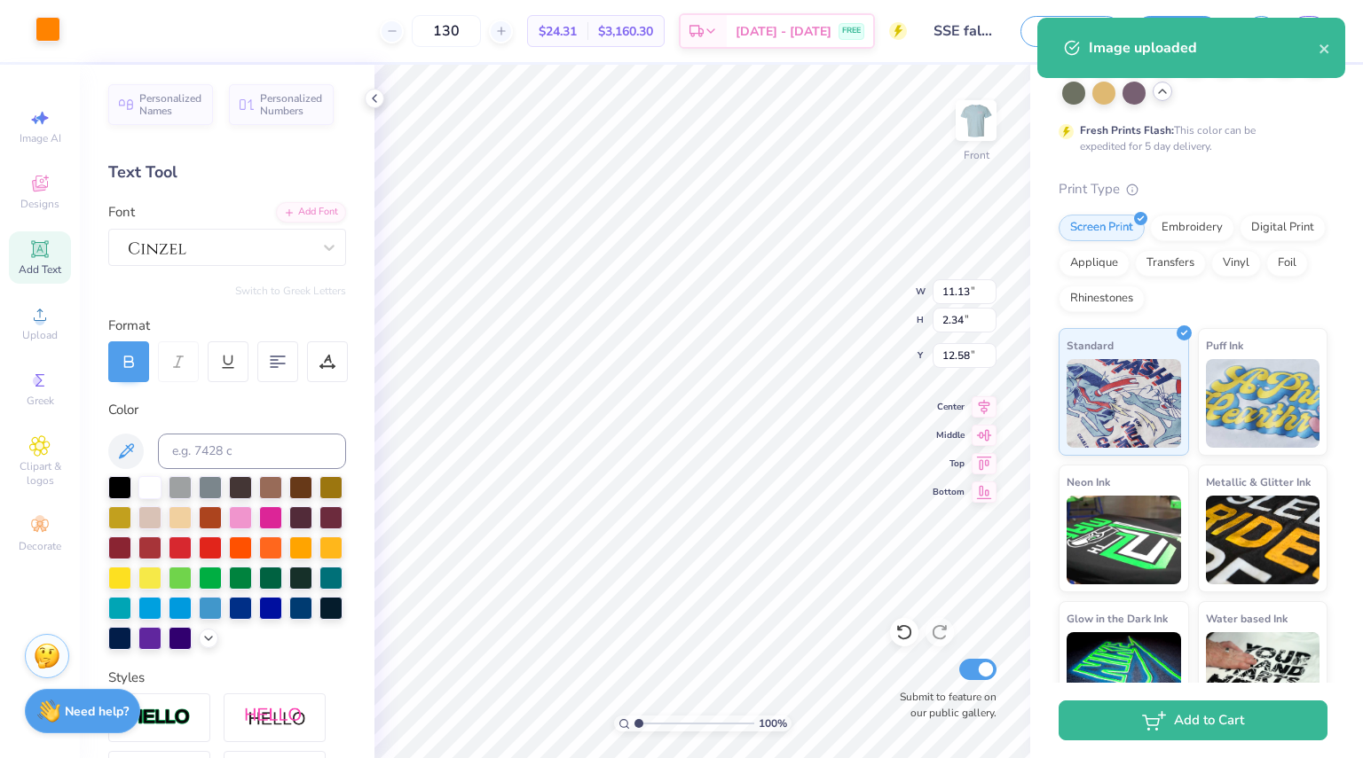
click at [46, 42] on div at bounding box center [47, 29] width 25 height 25
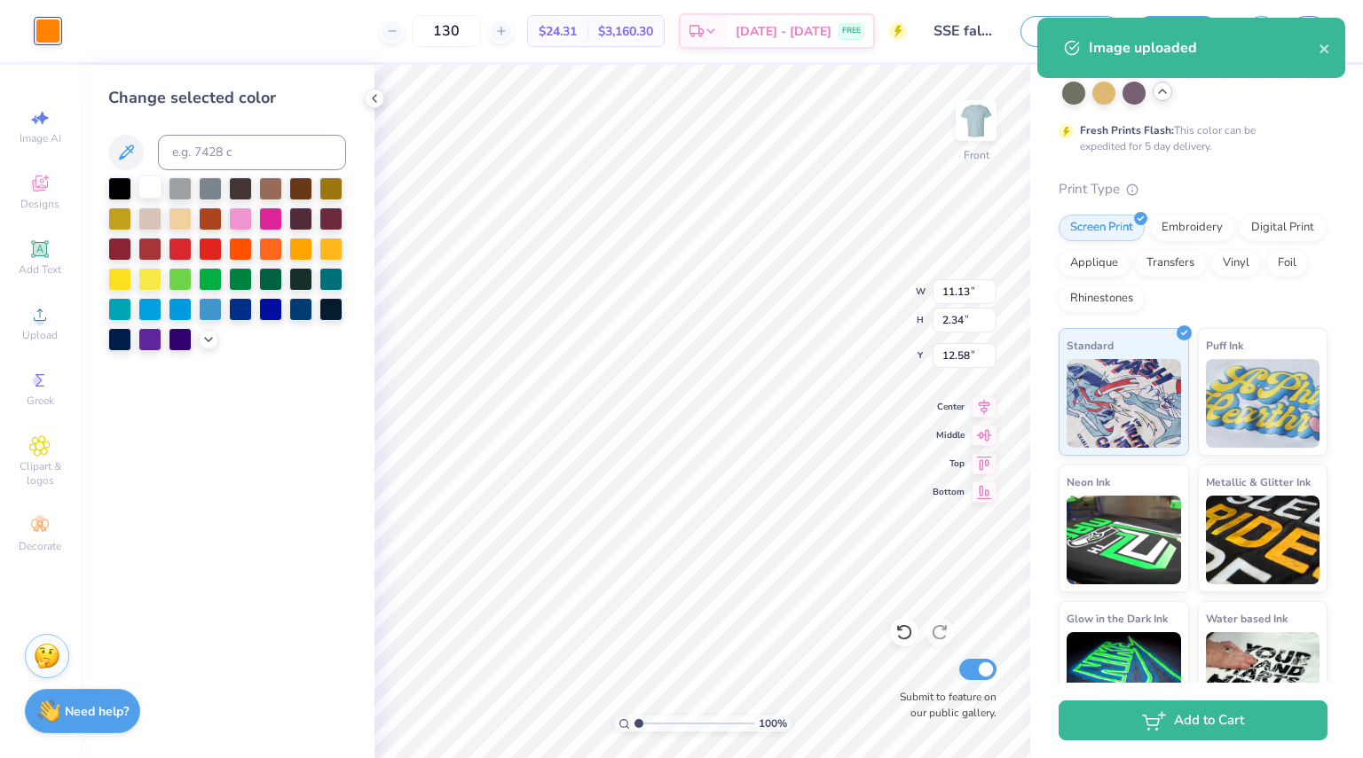
click at [160, 189] on div at bounding box center [149, 187] width 23 height 23
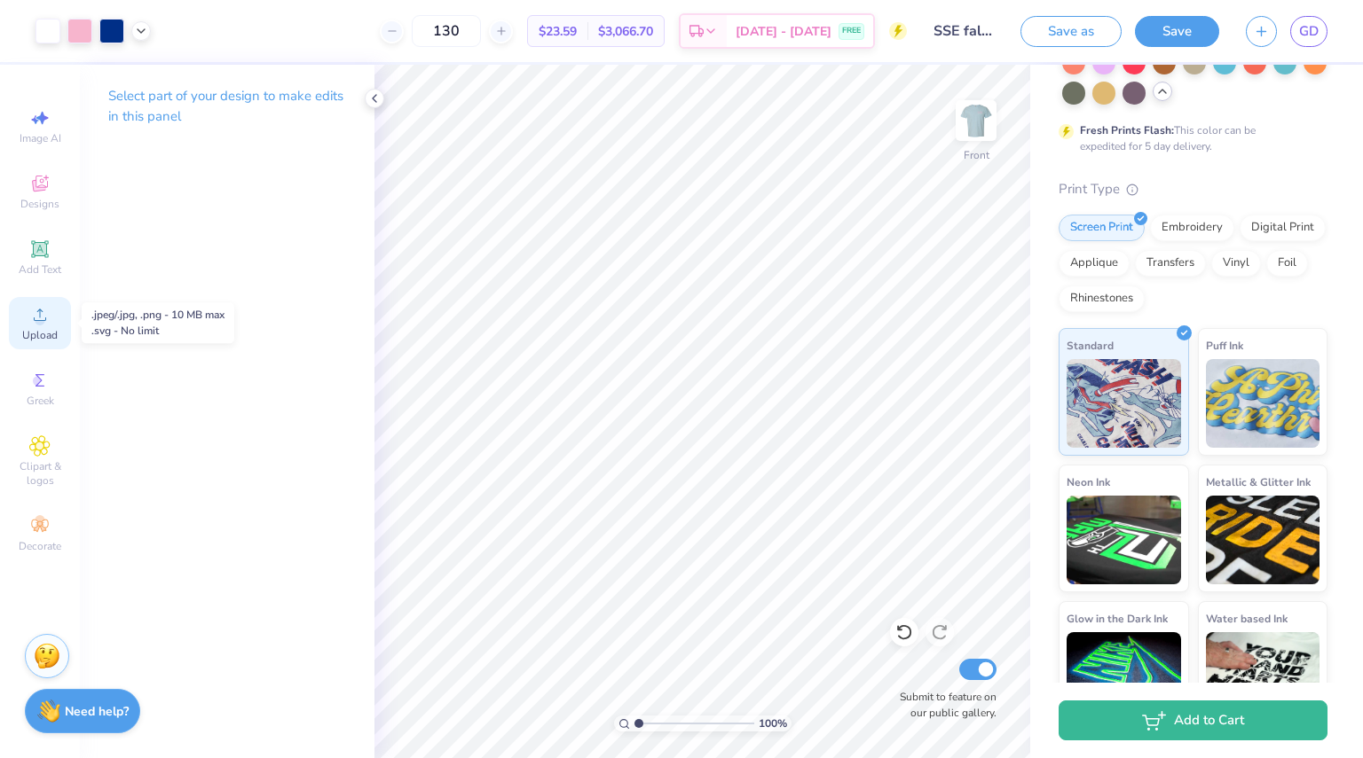
click at [50, 309] on icon at bounding box center [39, 314] width 21 height 21
click at [37, 336] on span "Upload" at bounding box center [39, 335] width 35 height 14
click at [51, 317] on div "Upload" at bounding box center [40, 323] width 62 height 52
click at [27, 310] on div "Upload" at bounding box center [40, 323] width 62 height 52
click at [51, 348] on div "Upload" at bounding box center [40, 323] width 62 height 52
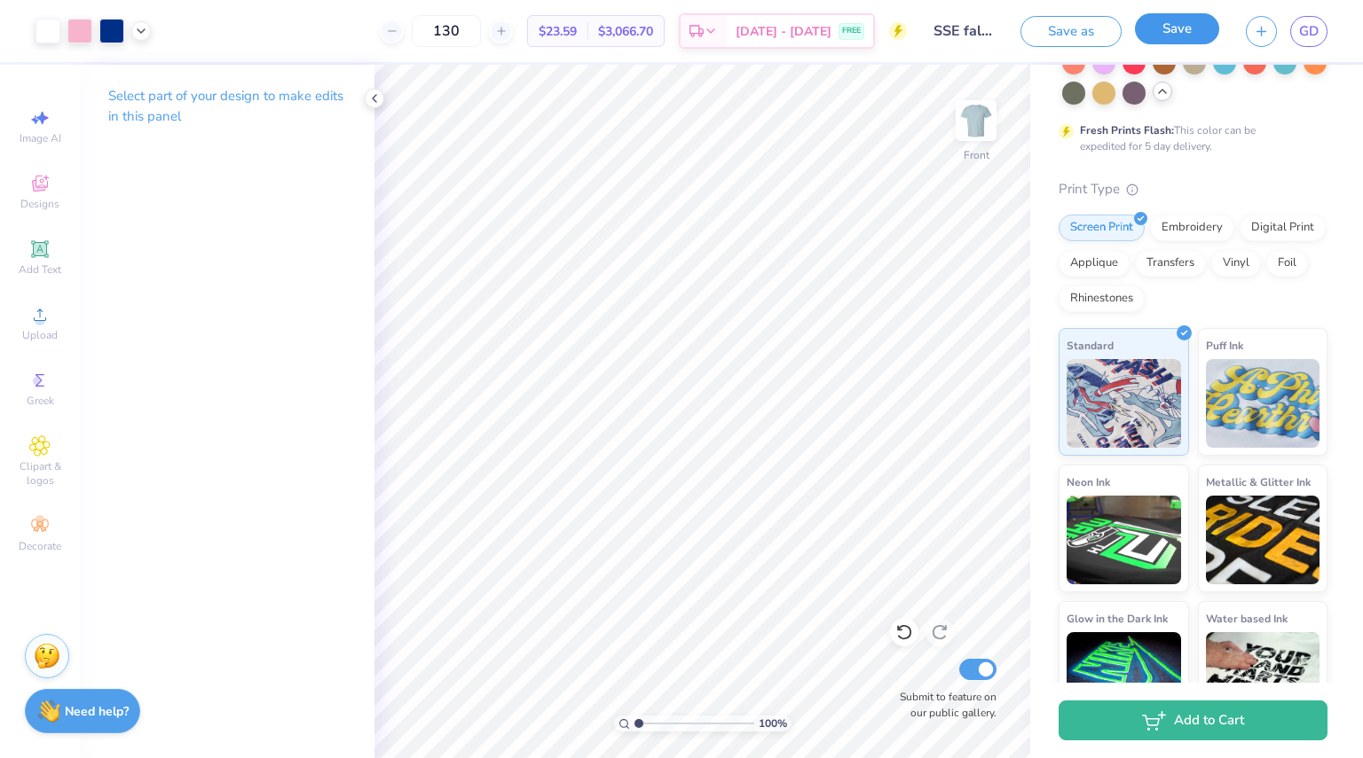
click at [1185, 27] on button "Save" at bounding box center [1177, 28] width 84 height 31
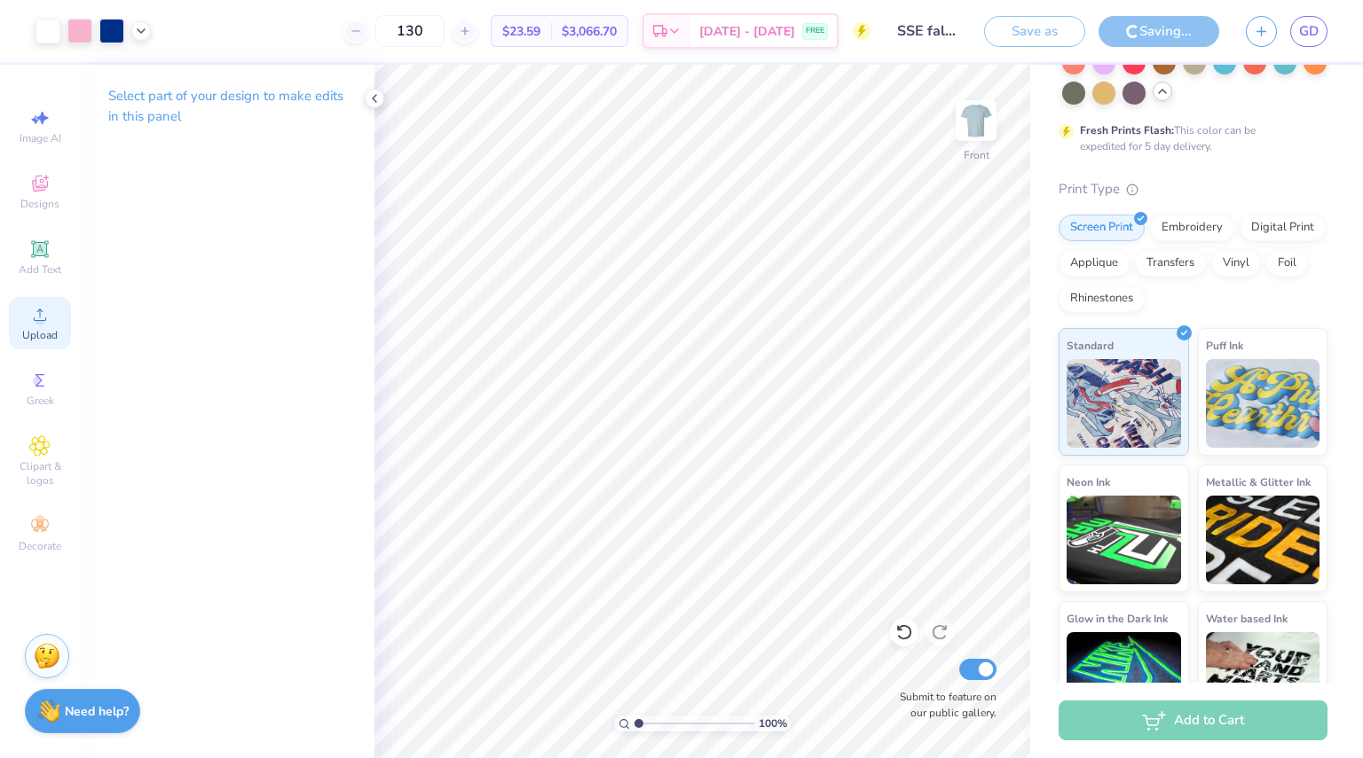
click at [31, 318] on icon at bounding box center [39, 314] width 21 height 21
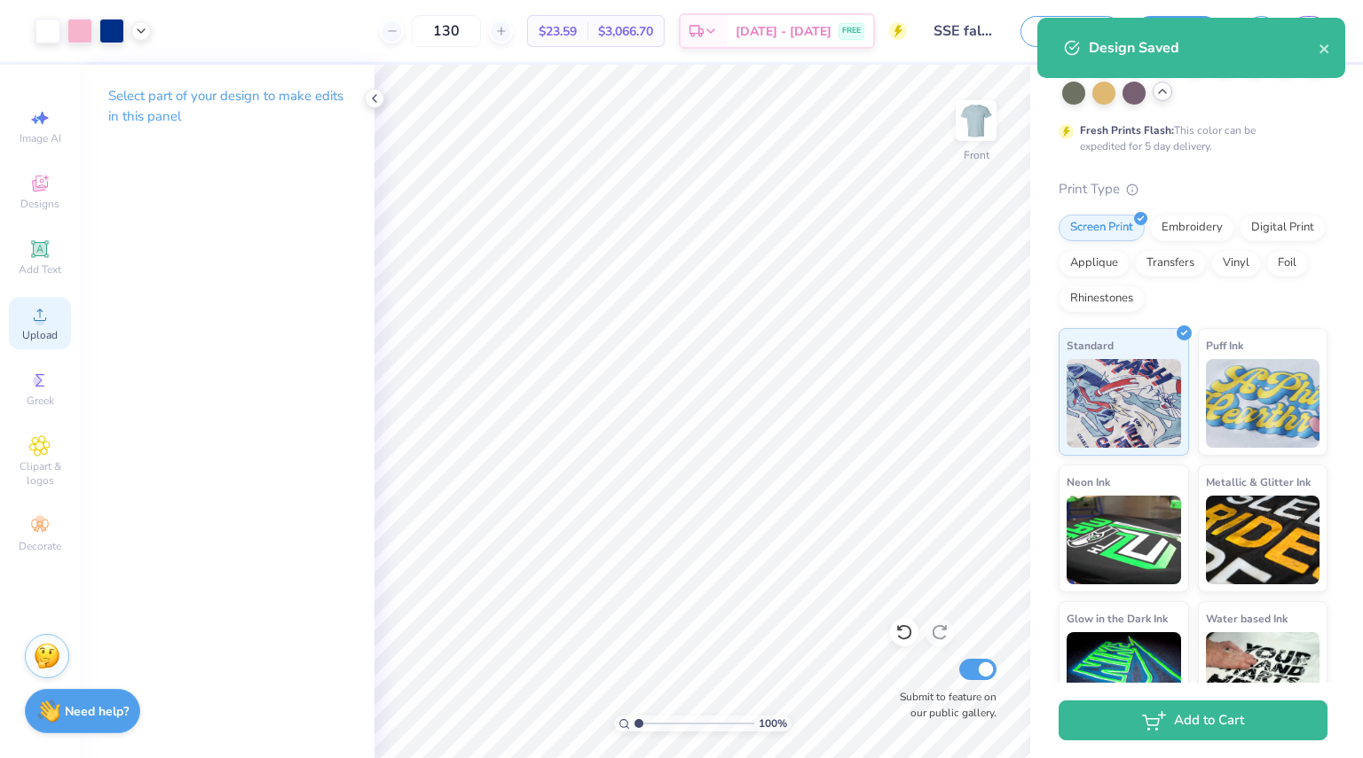
click at [32, 337] on span "Upload" at bounding box center [39, 335] width 35 height 14
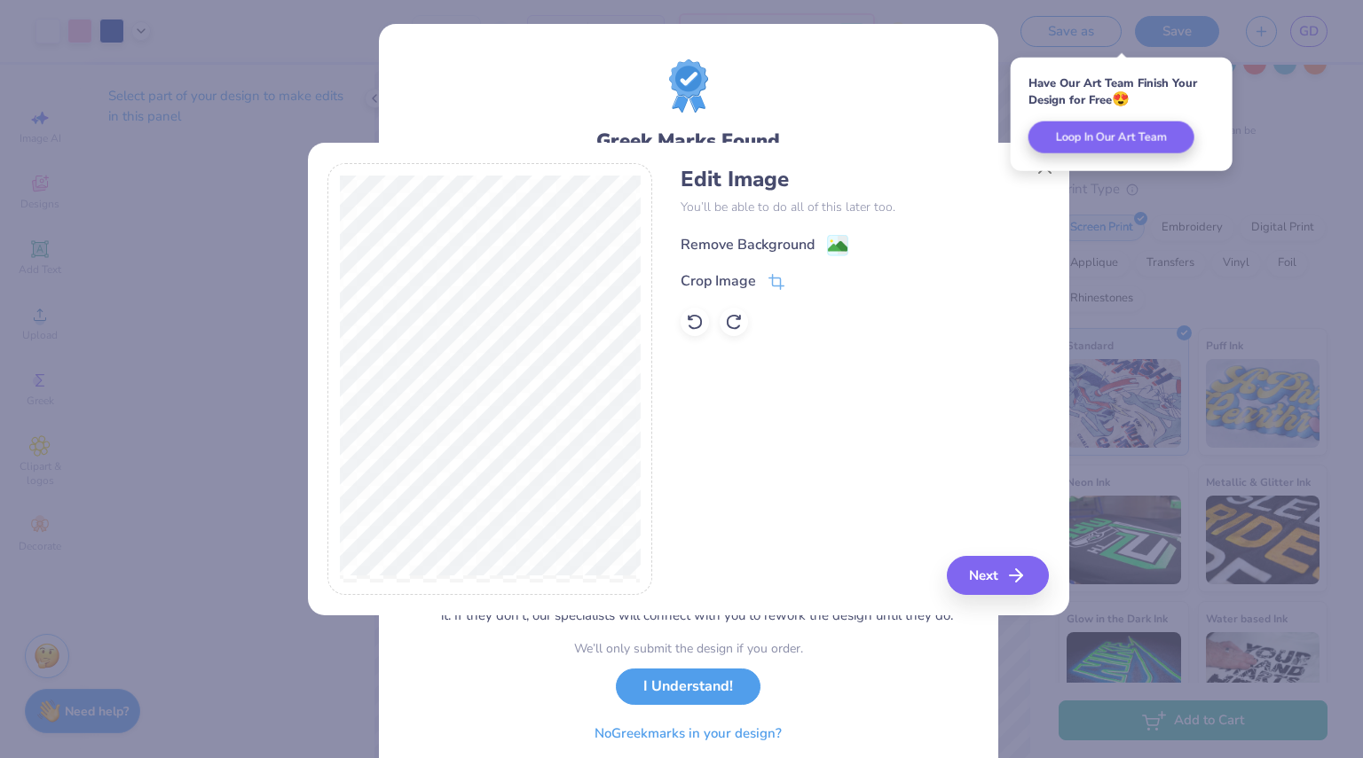
click at [789, 236] on div "Remove Background" at bounding box center [747, 244] width 134 height 21
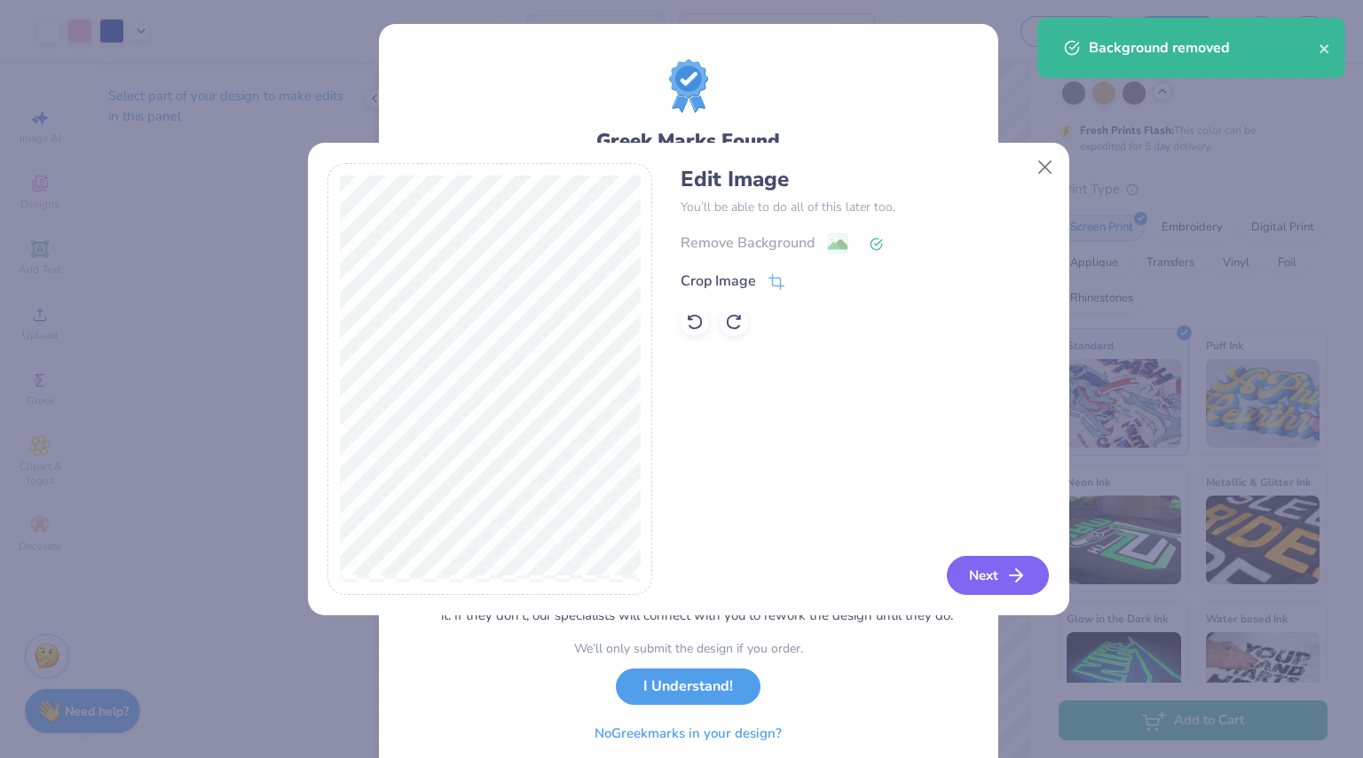
click at [1002, 579] on button "Next" at bounding box center [998, 575] width 102 height 39
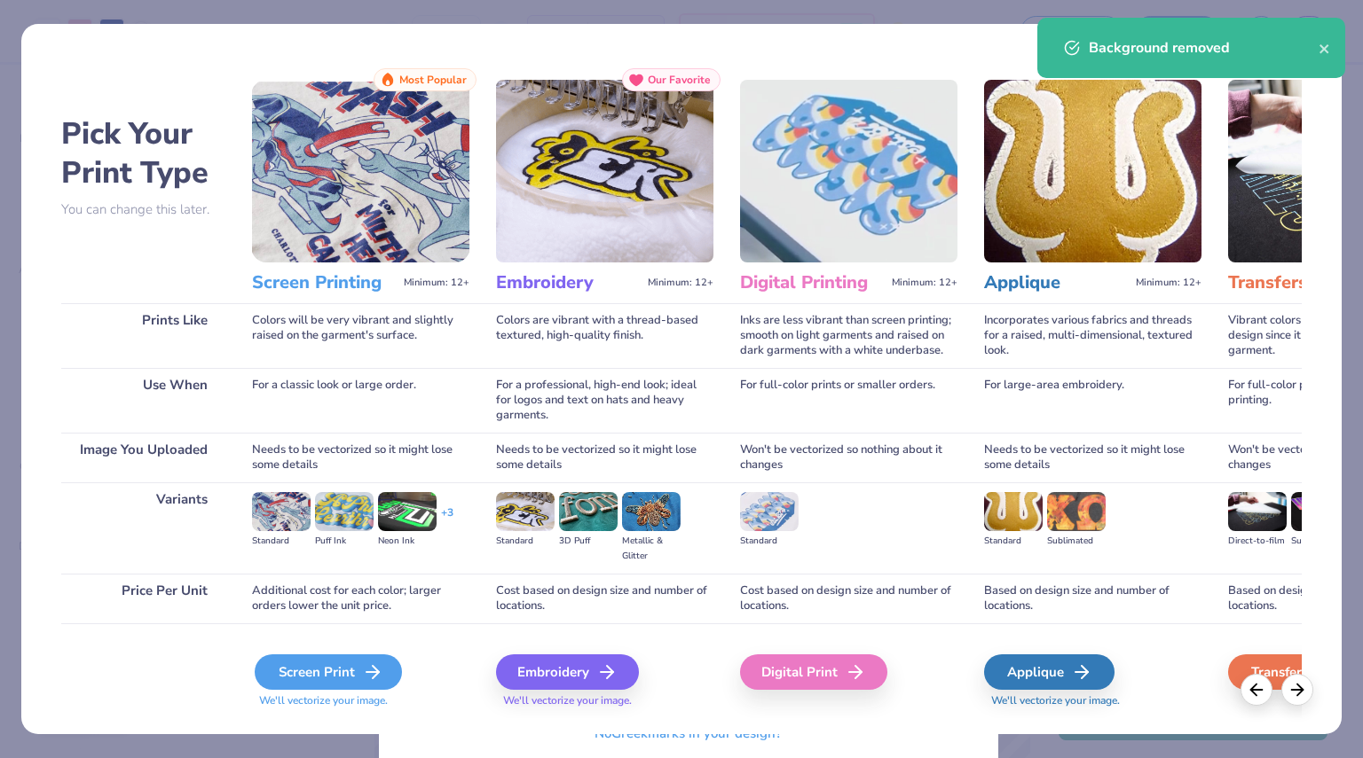
click at [367, 672] on line at bounding box center [372, 672] width 12 height 0
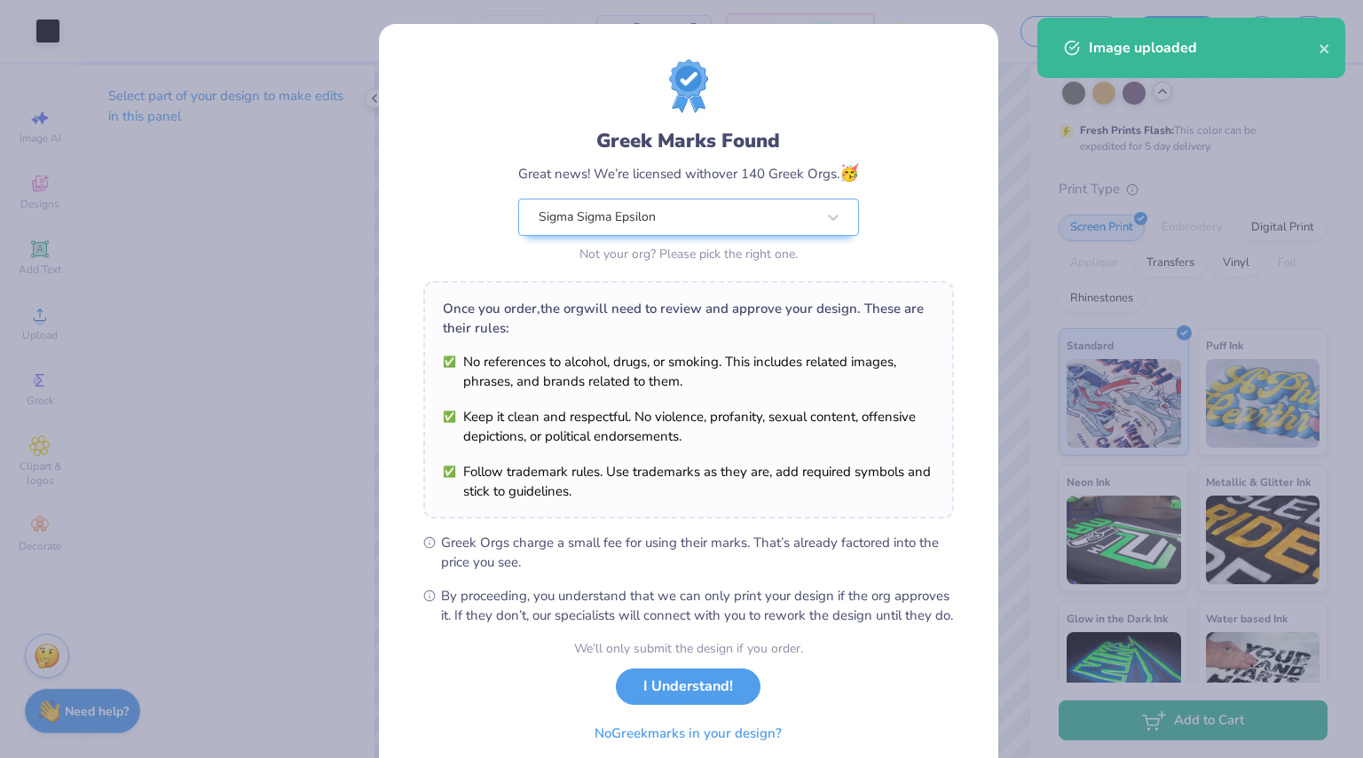
scroll to position [69, 0]
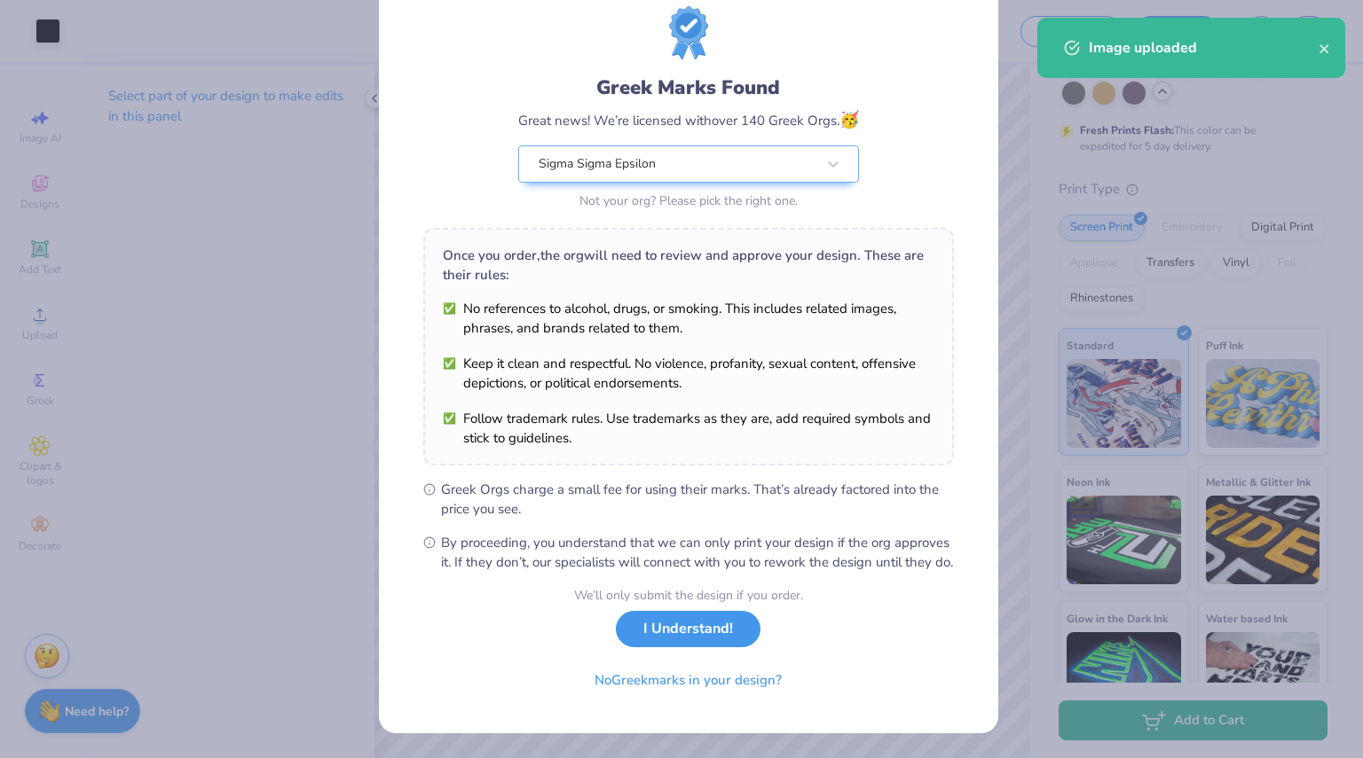
click at [686, 640] on button "I Understand!" at bounding box center [688, 629] width 145 height 36
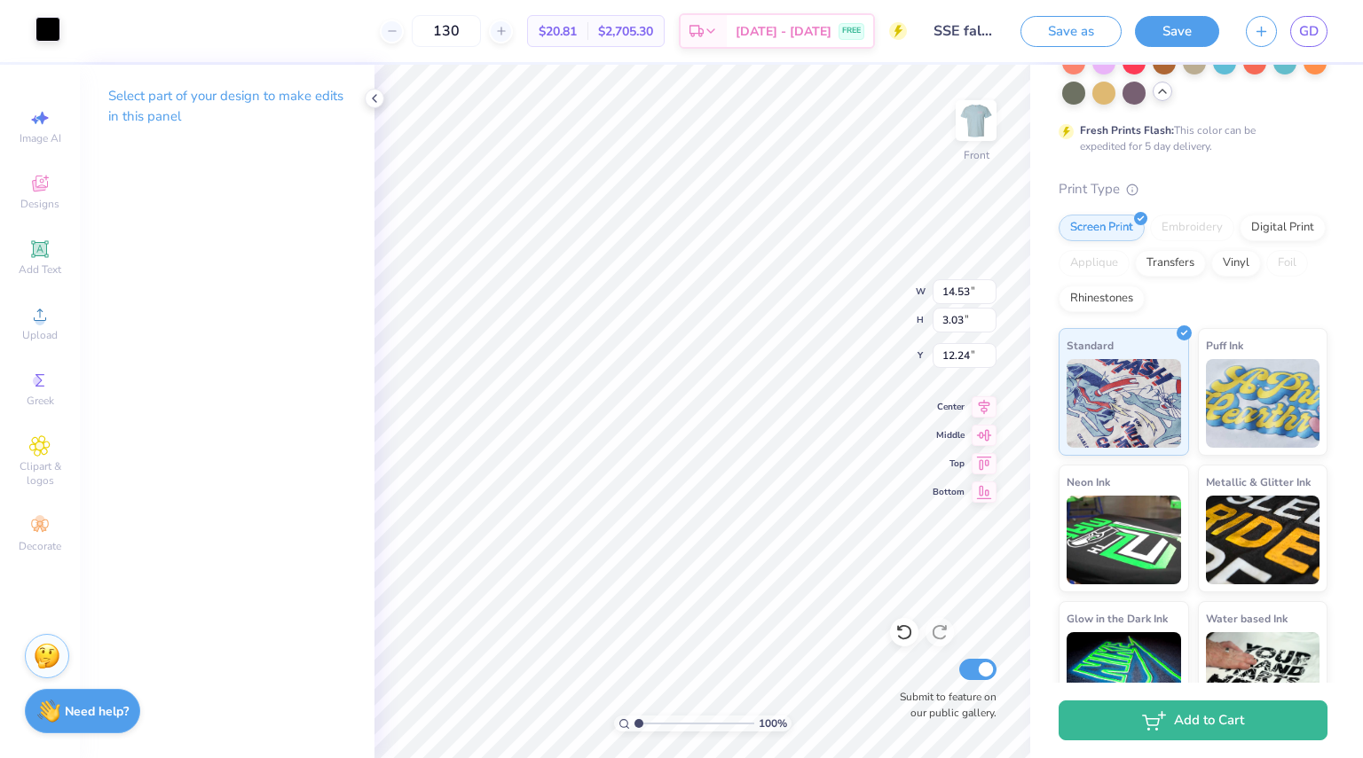
click at [41, 34] on div at bounding box center [47, 29] width 25 height 25
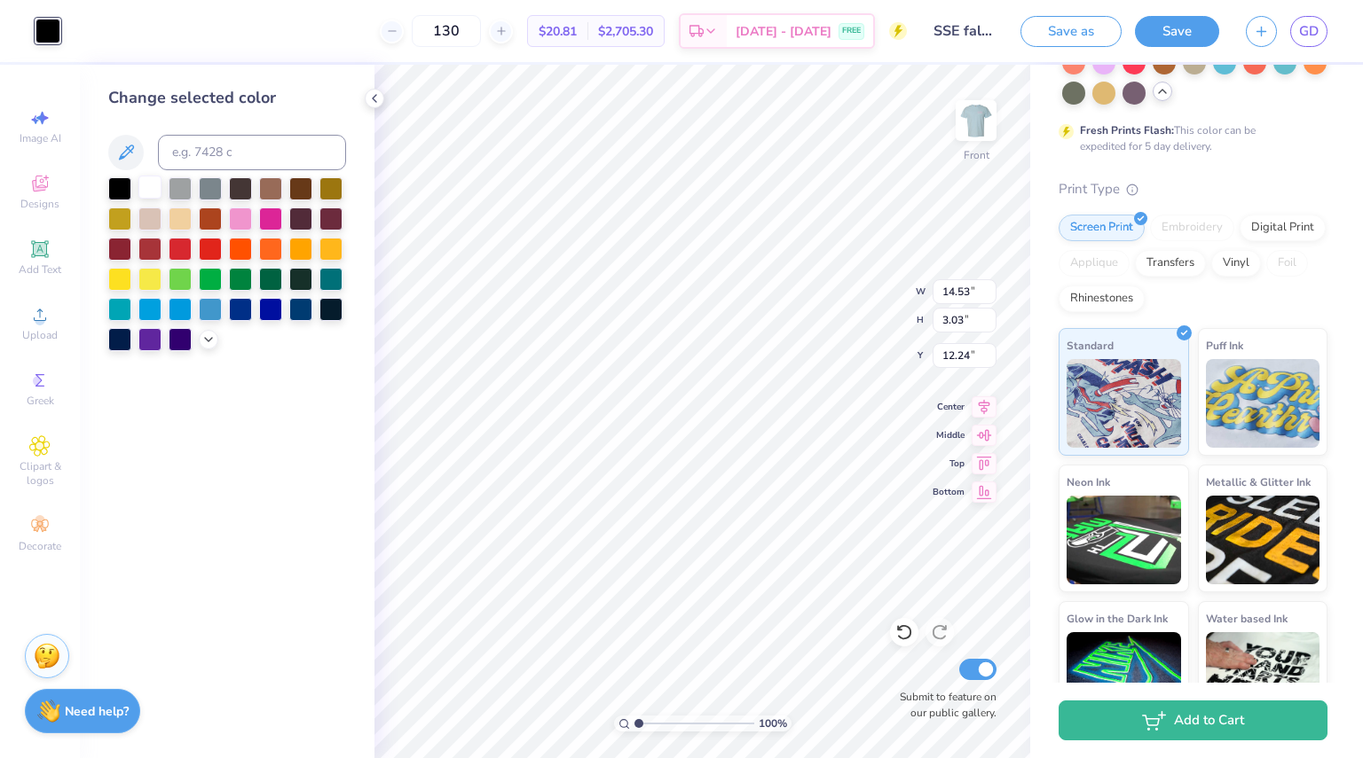
click at [160, 182] on div at bounding box center [149, 187] width 23 height 23
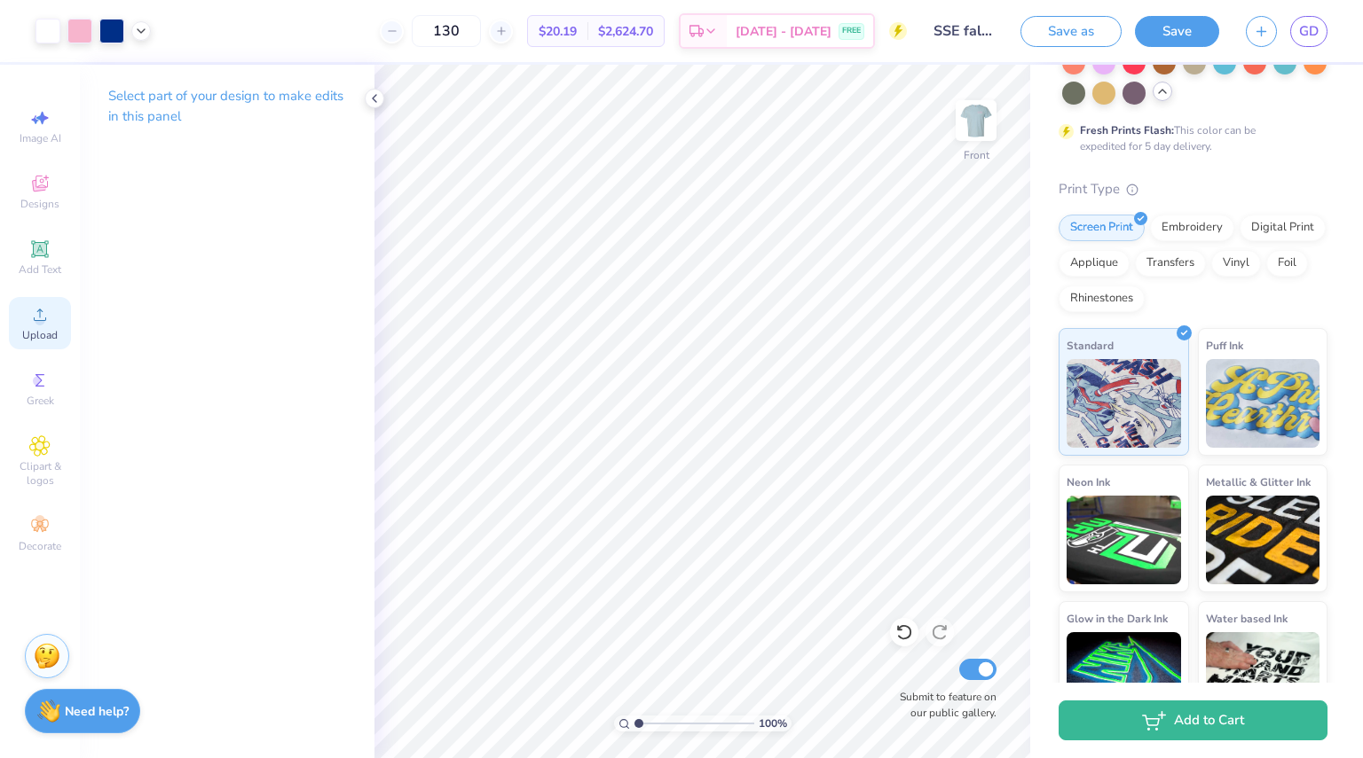
click at [44, 331] on span "Upload" at bounding box center [39, 335] width 35 height 14
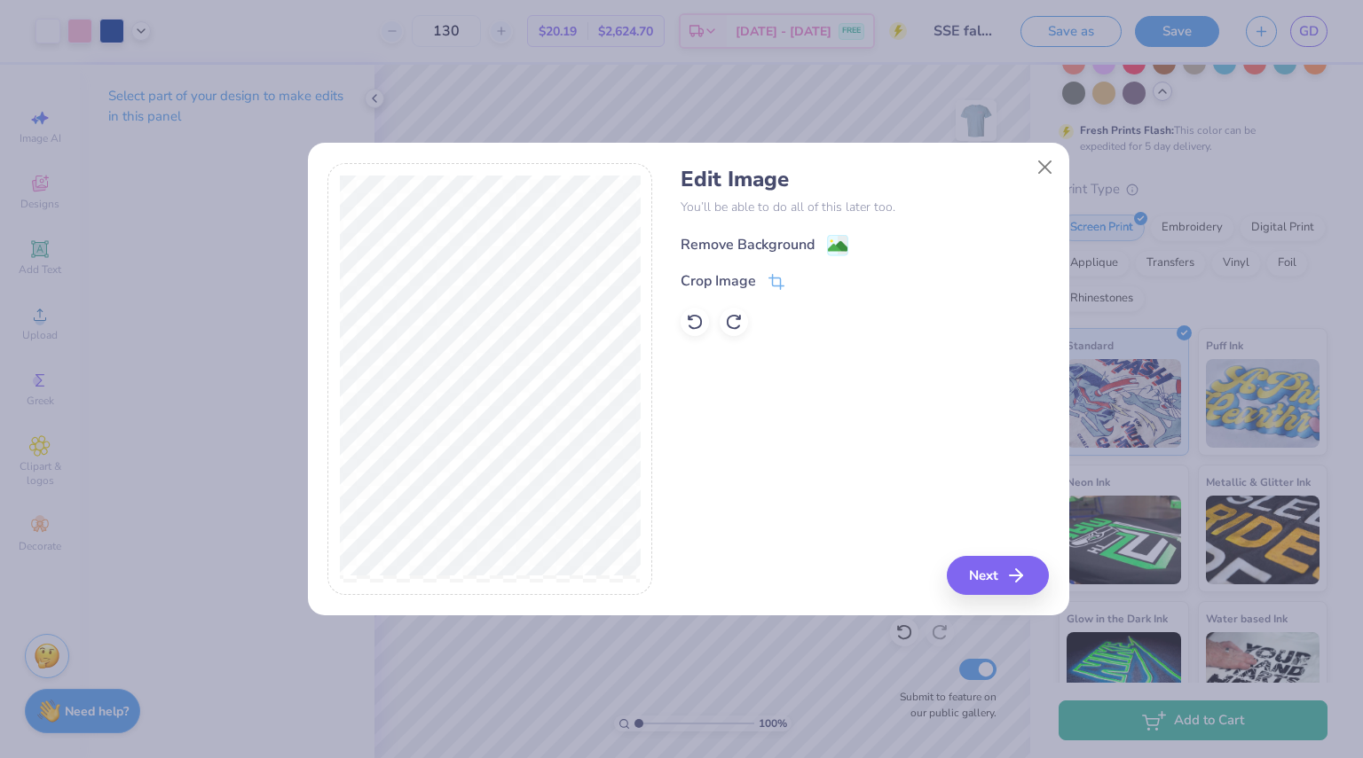
click at [787, 248] on div "Remove Background" at bounding box center [747, 244] width 134 height 21
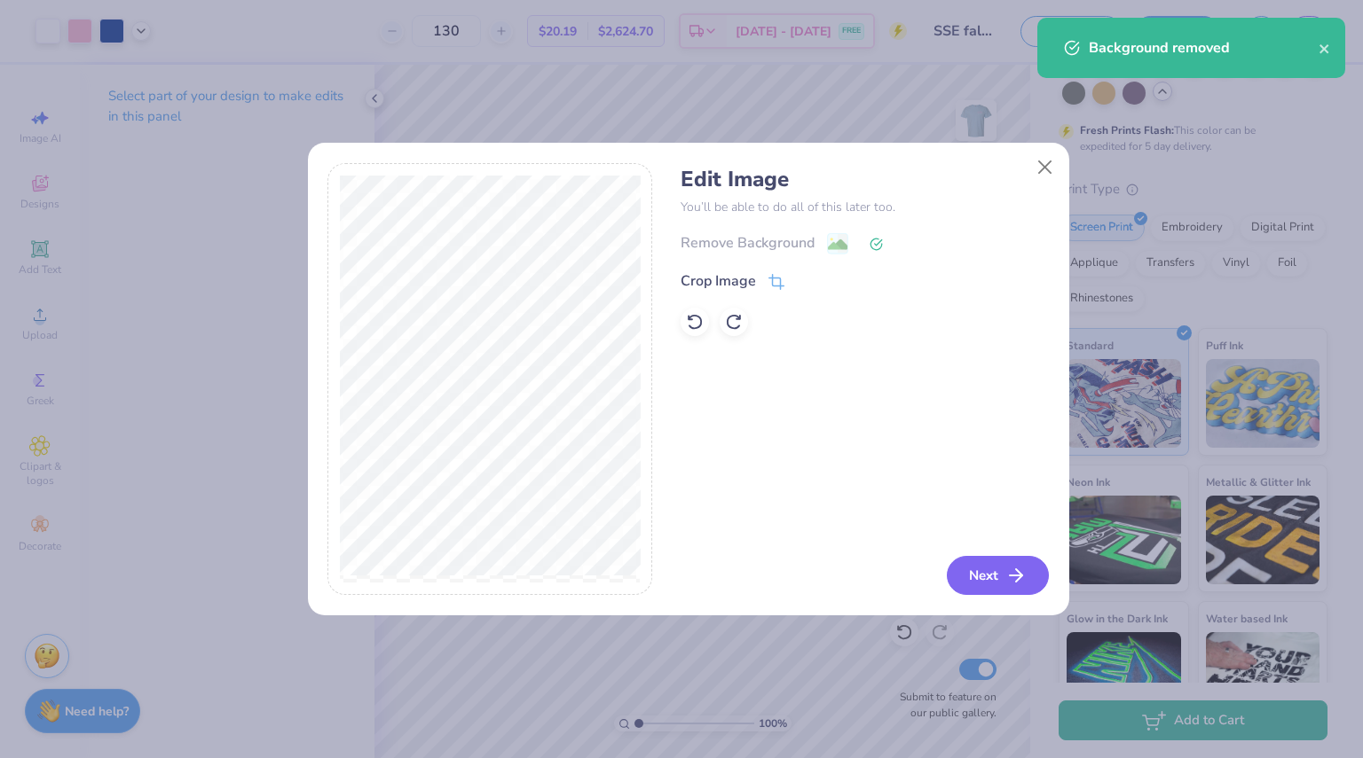
click at [988, 585] on button "Next" at bounding box center [998, 575] width 102 height 39
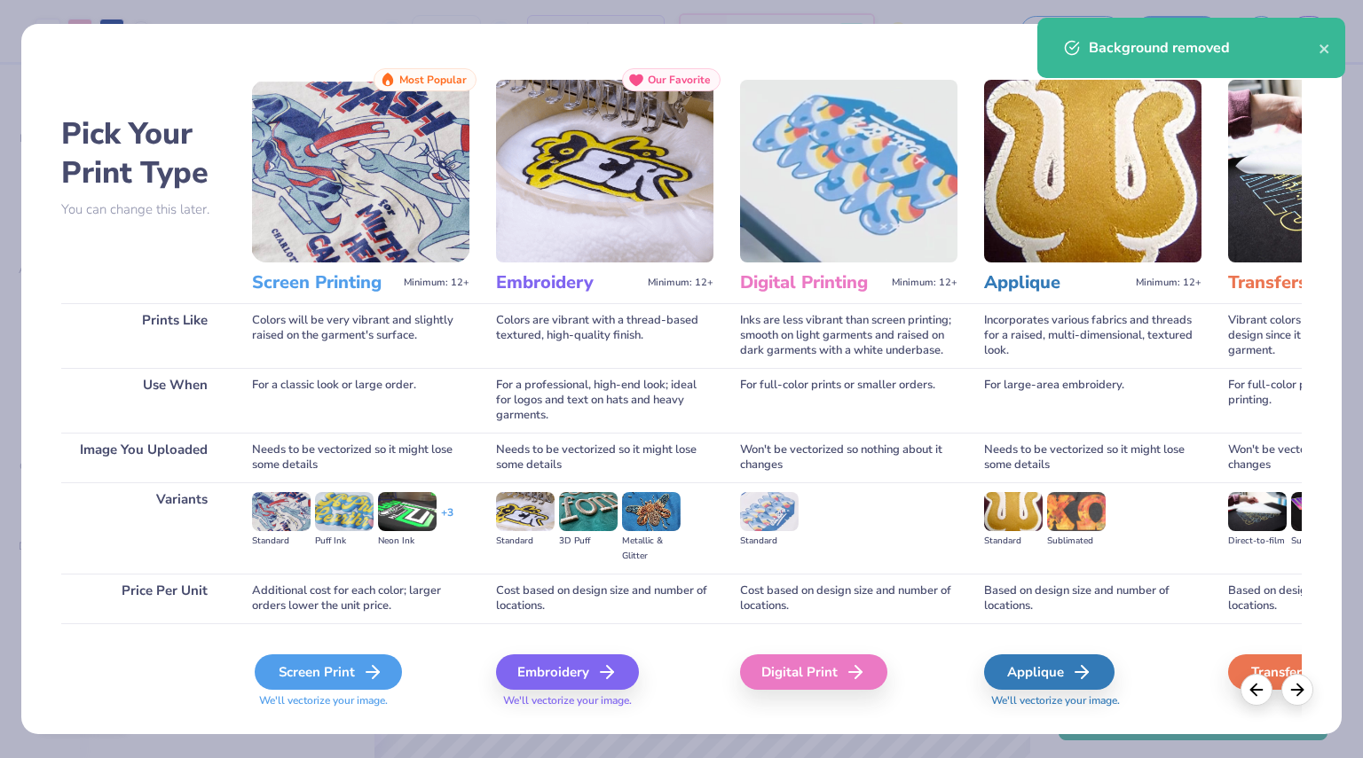
click at [366, 677] on icon at bounding box center [372, 672] width 21 height 21
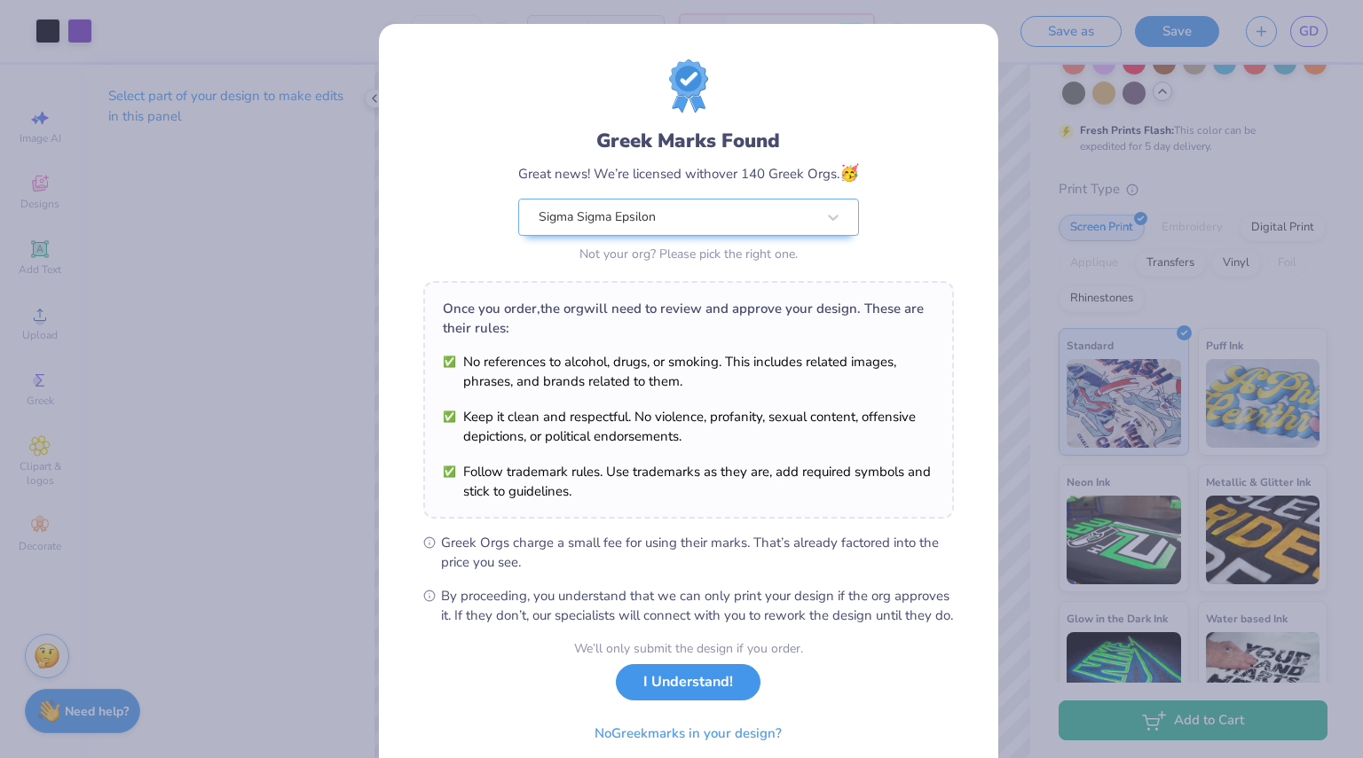
click at [675, 699] on button "I Understand!" at bounding box center [688, 682] width 145 height 36
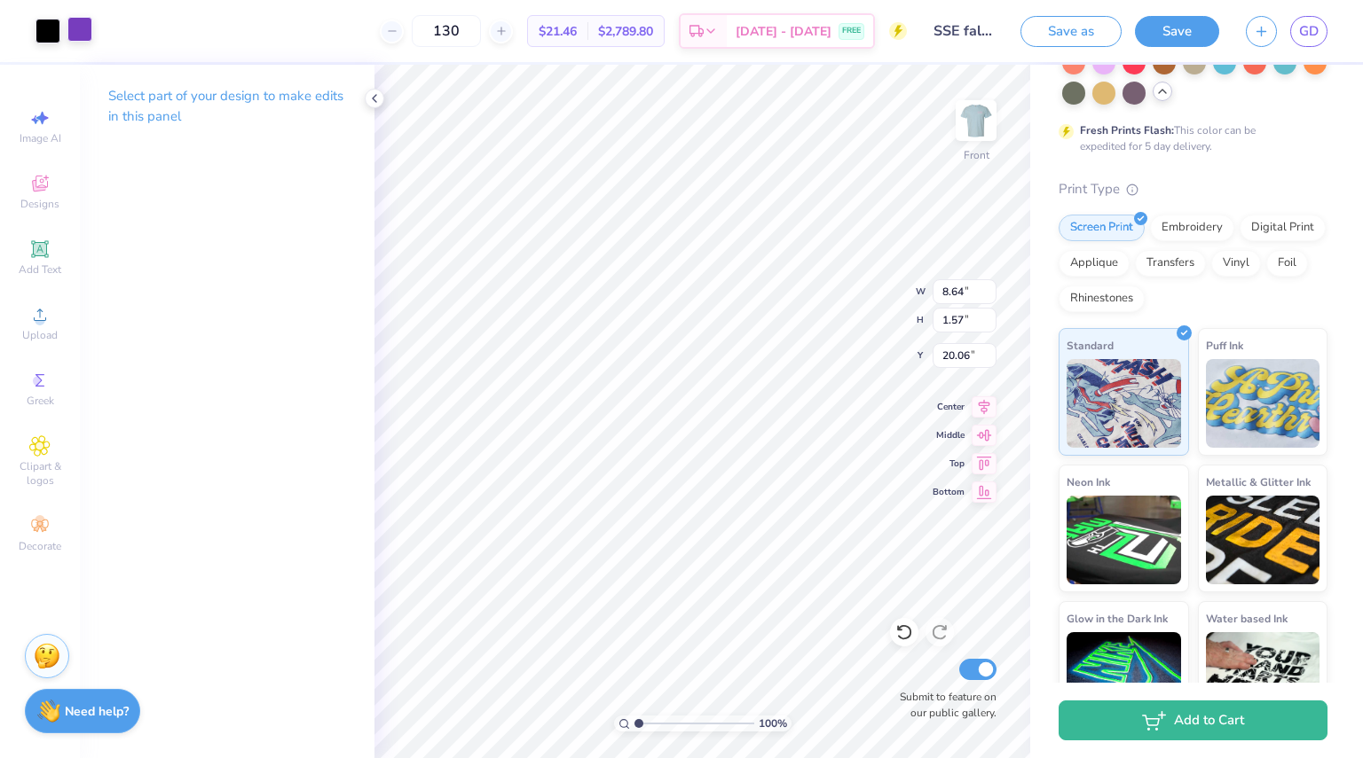
click at [84, 32] on div at bounding box center [79, 29] width 25 height 25
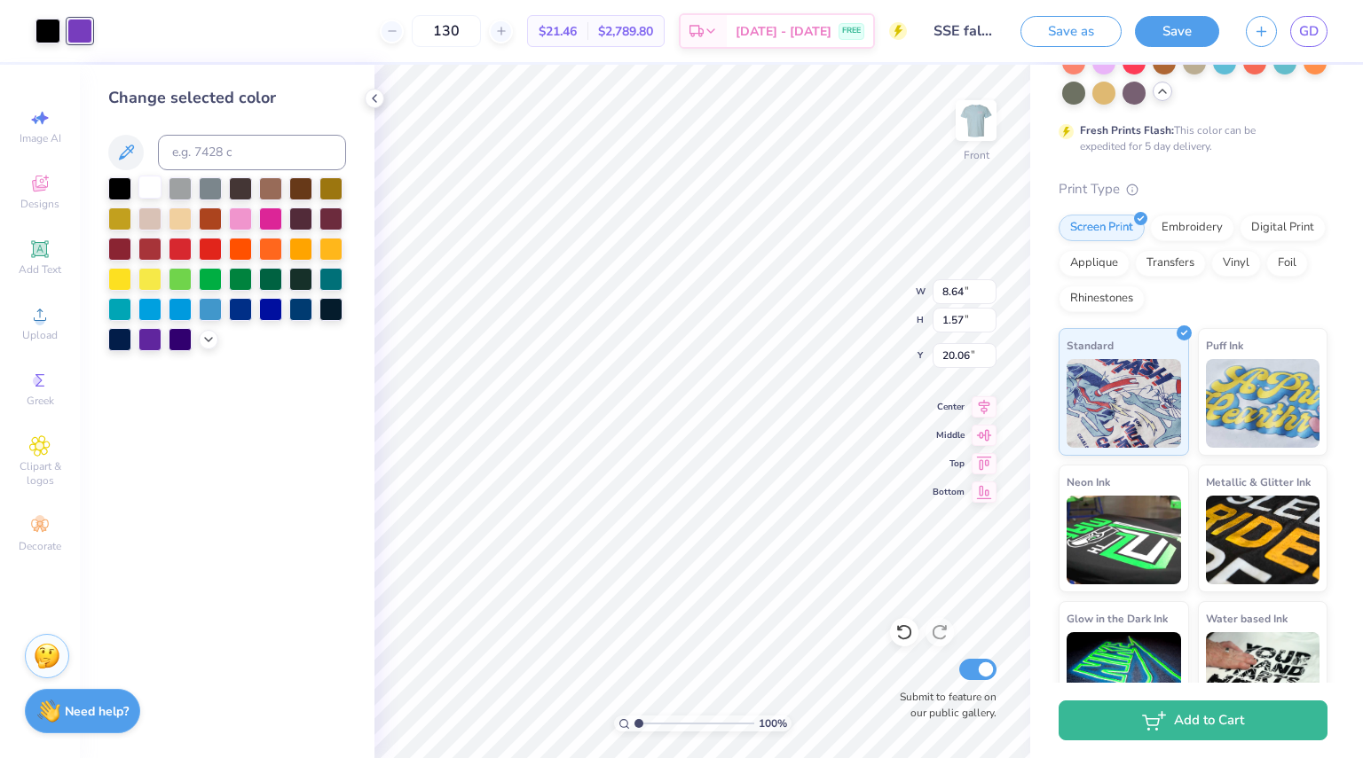
click at [145, 187] on div at bounding box center [149, 187] width 23 height 23
click at [50, 35] on div at bounding box center [47, 29] width 25 height 25
click at [82, 37] on div at bounding box center [79, 29] width 25 height 25
click at [51, 21] on div at bounding box center [47, 29] width 25 height 25
click at [149, 187] on div at bounding box center [149, 187] width 23 height 23
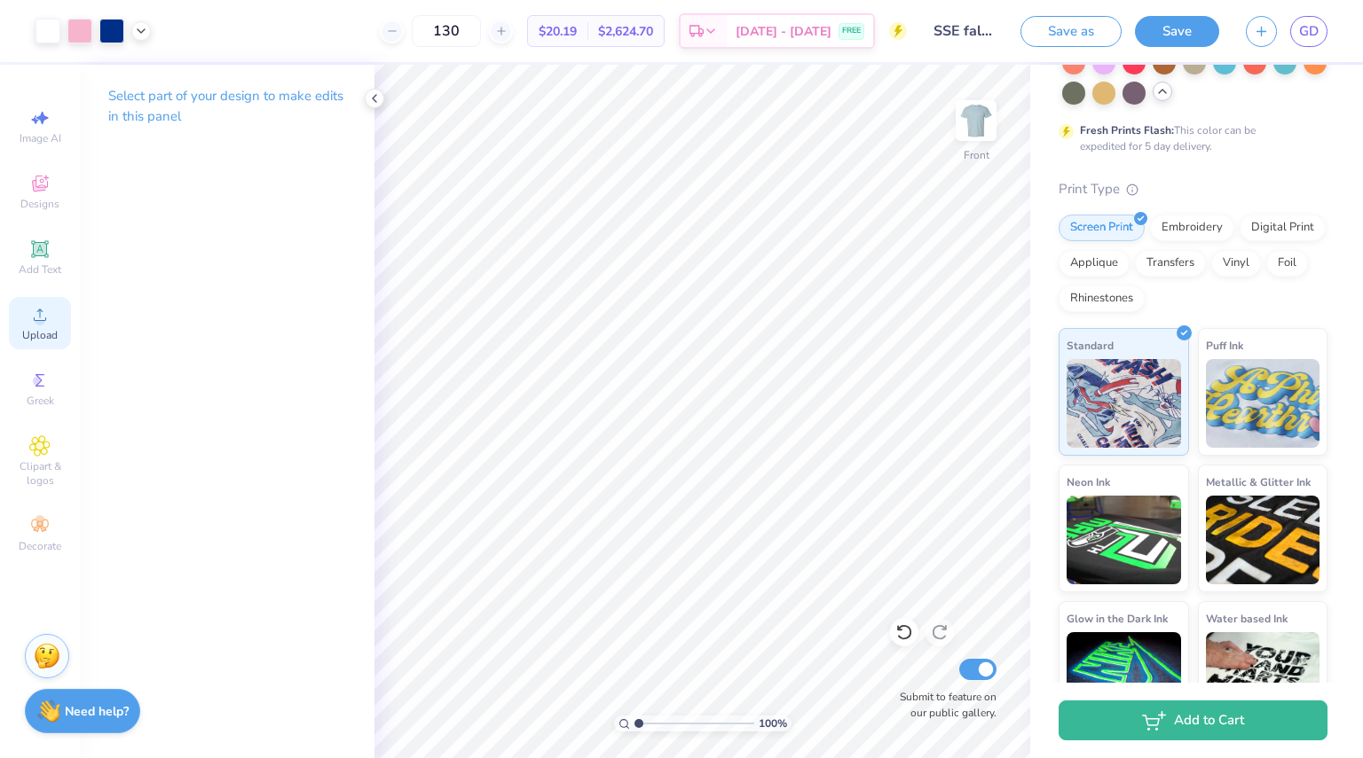
click at [43, 316] on icon at bounding box center [39, 314] width 21 height 21
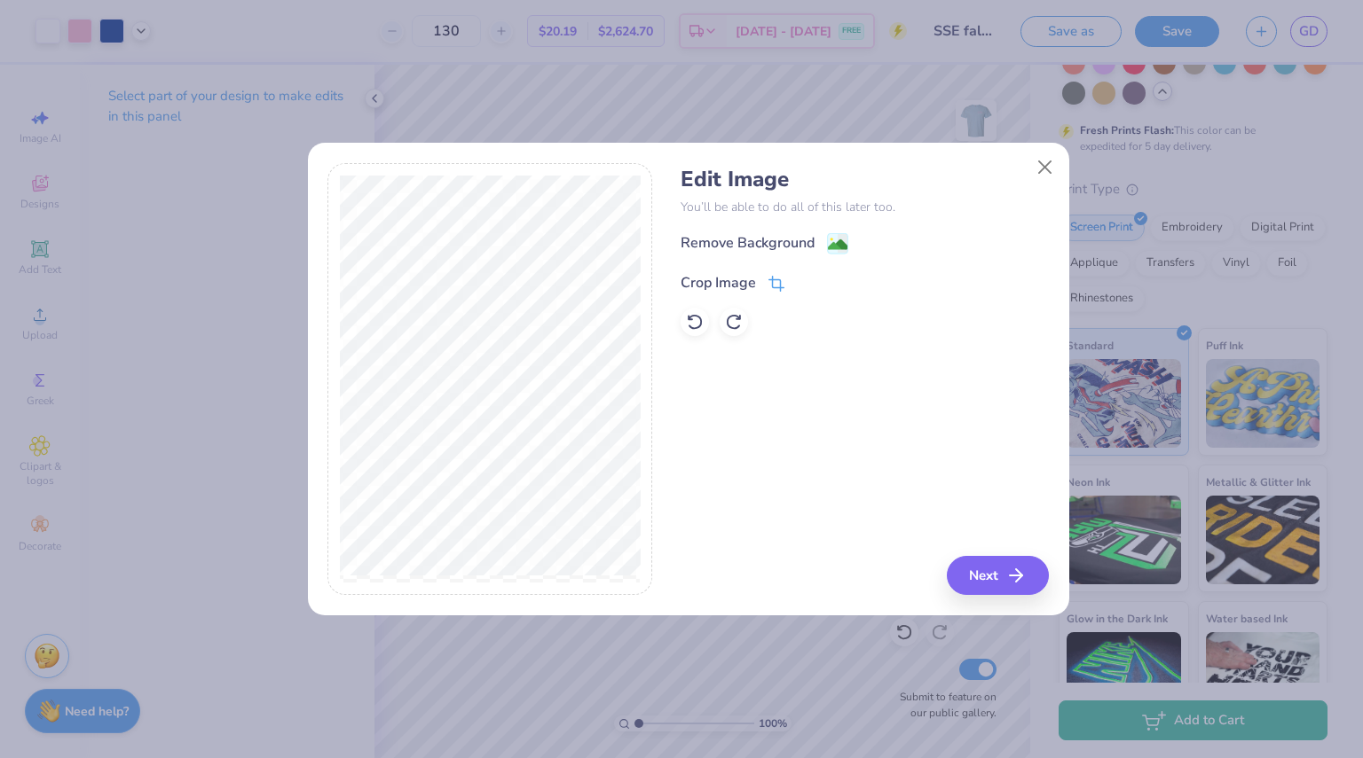
click at [731, 271] on div "Crop Image" at bounding box center [732, 281] width 104 height 21
click at [727, 278] on div "Crop Image" at bounding box center [717, 282] width 75 height 21
click at [805, 277] on icon at bounding box center [805, 281] width 11 height 11
click at [805, 244] on div "Remove Background" at bounding box center [747, 244] width 134 height 21
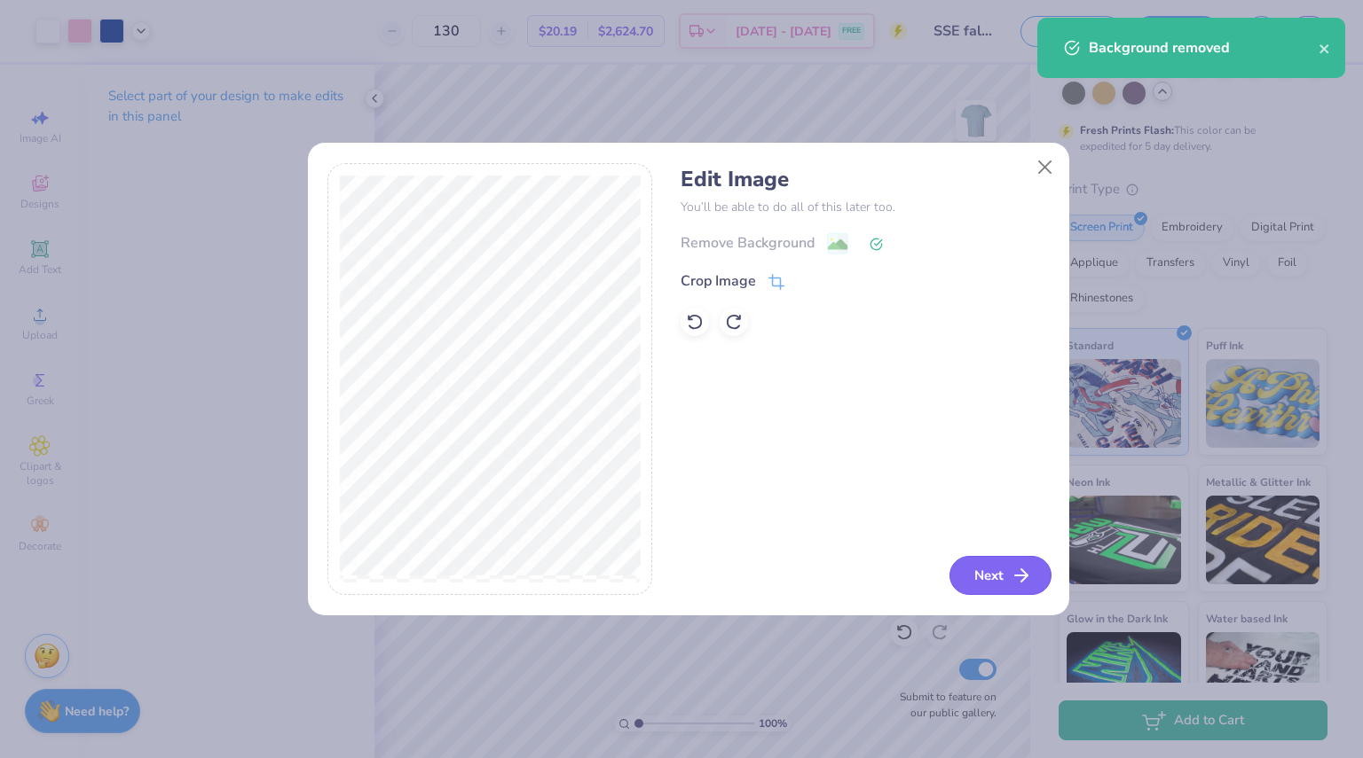
click at [1002, 578] on button "Next" at bounding box center [1000, 575] width 102 height 39
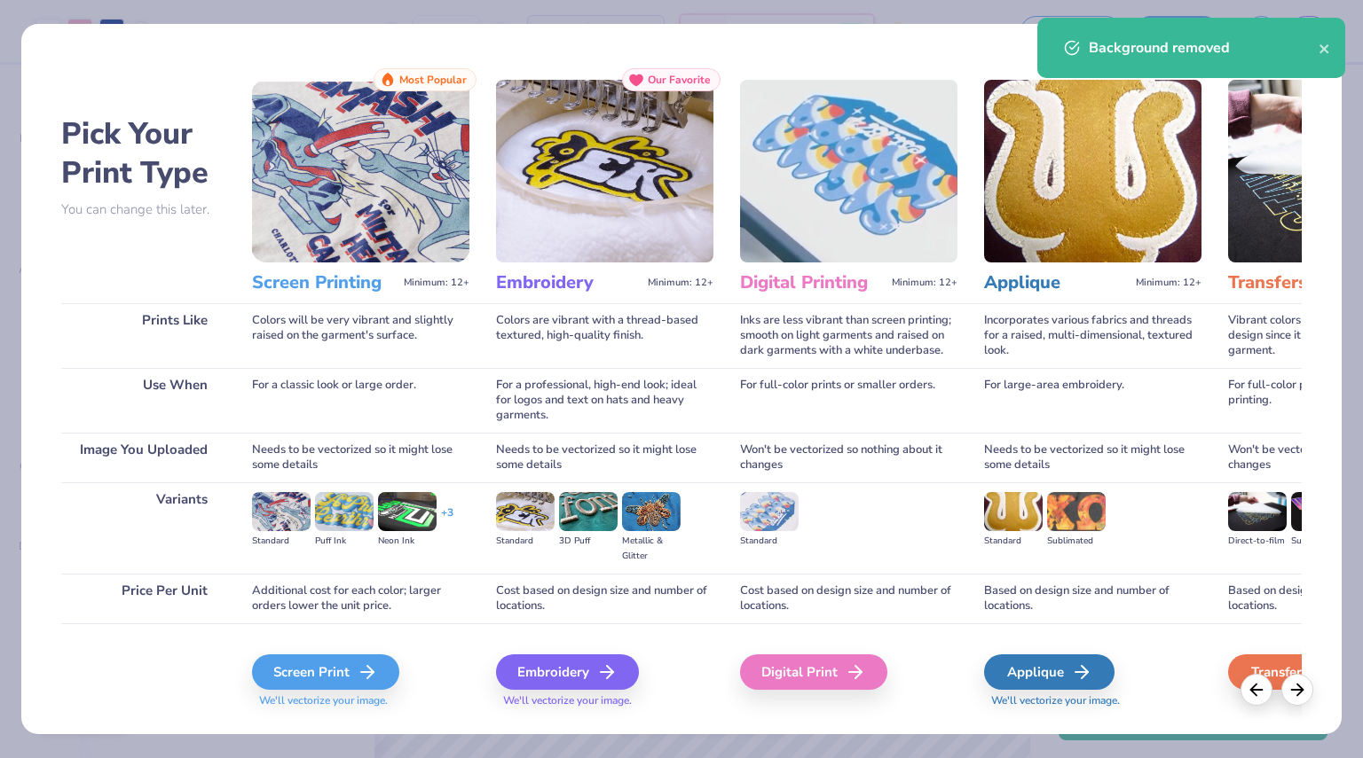
click at [307, 652] on div "Screen Print We'll vectorize your image." at bounding box center [360, 671] width 217 height 95
click at [309, 657] on div "Screen Print" at bounding box center [328, 672] width 147 height 35
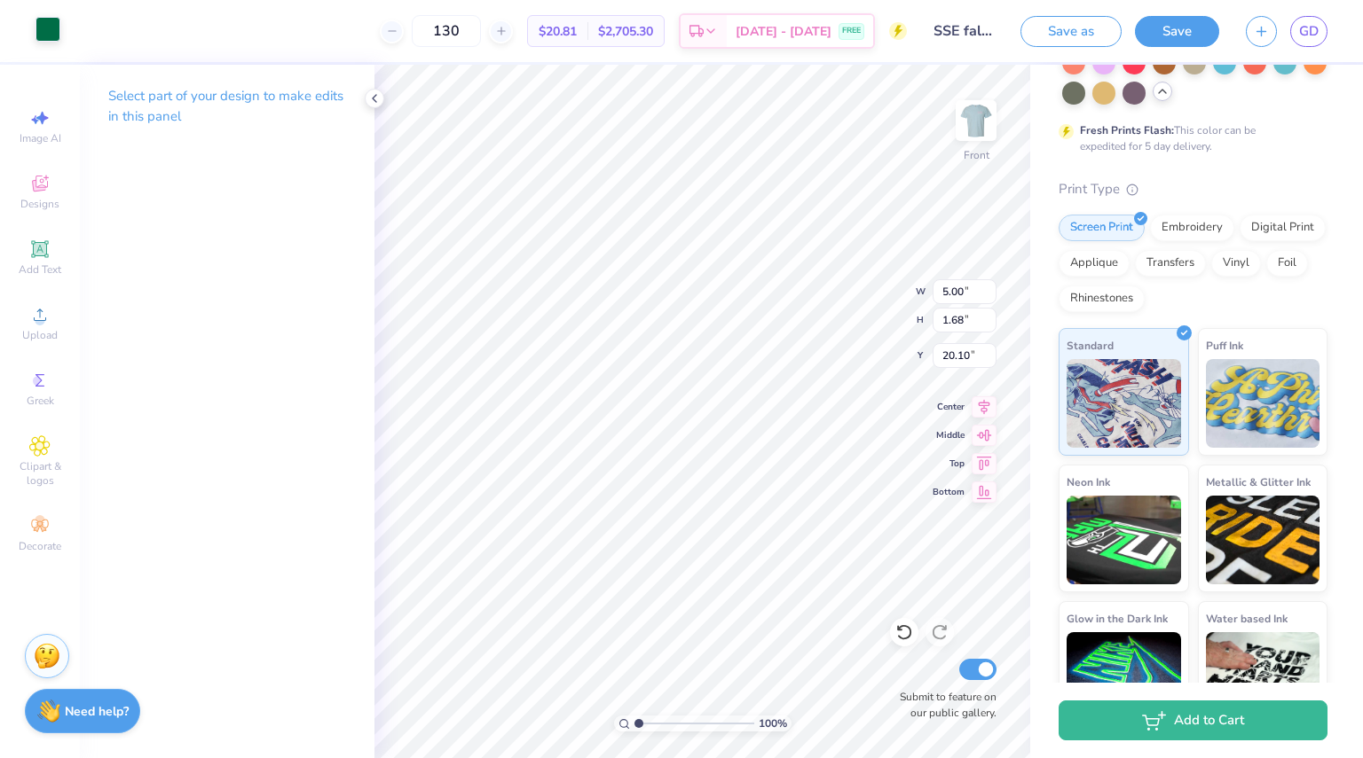
click at [51, 42] on div at bounding box center [47, 29] width 25 height 25
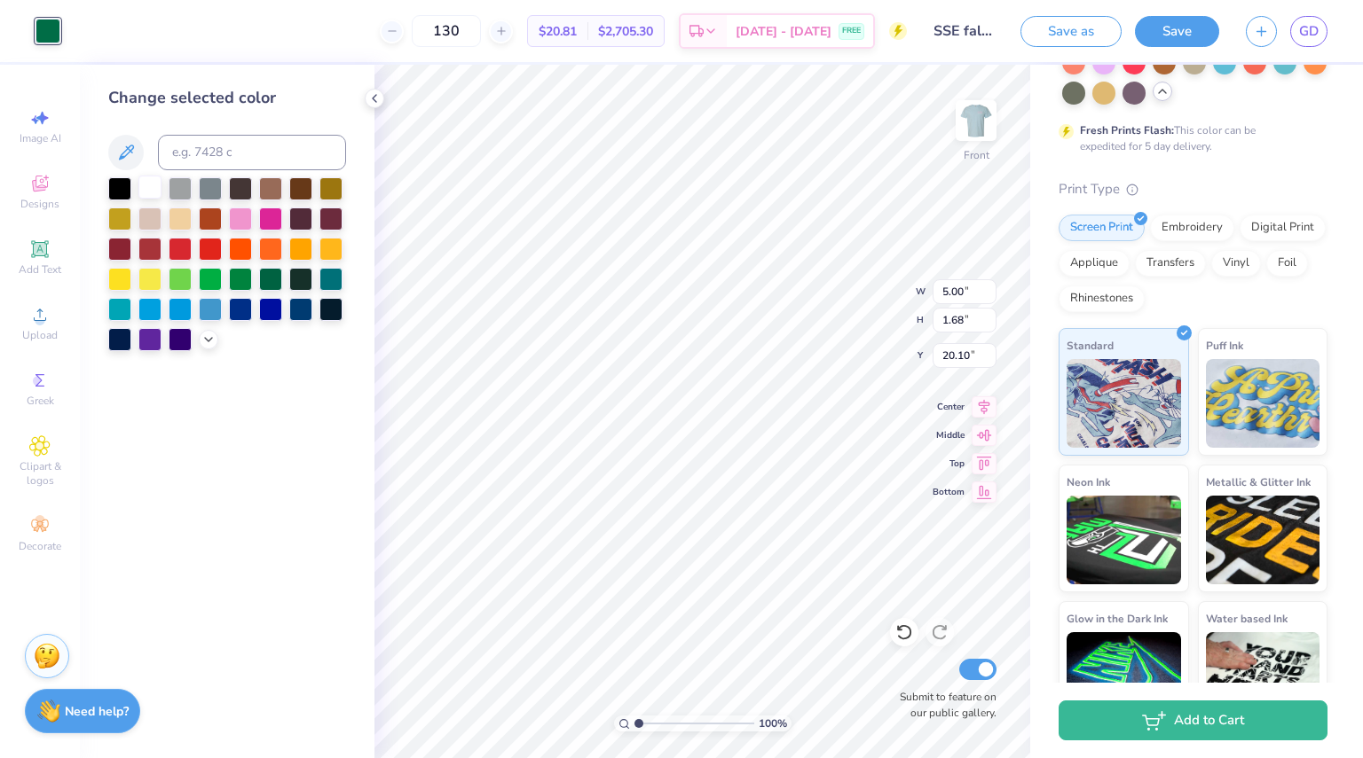
click at [157, 186] on div at bounding box center [149, 187] width 23 height 23
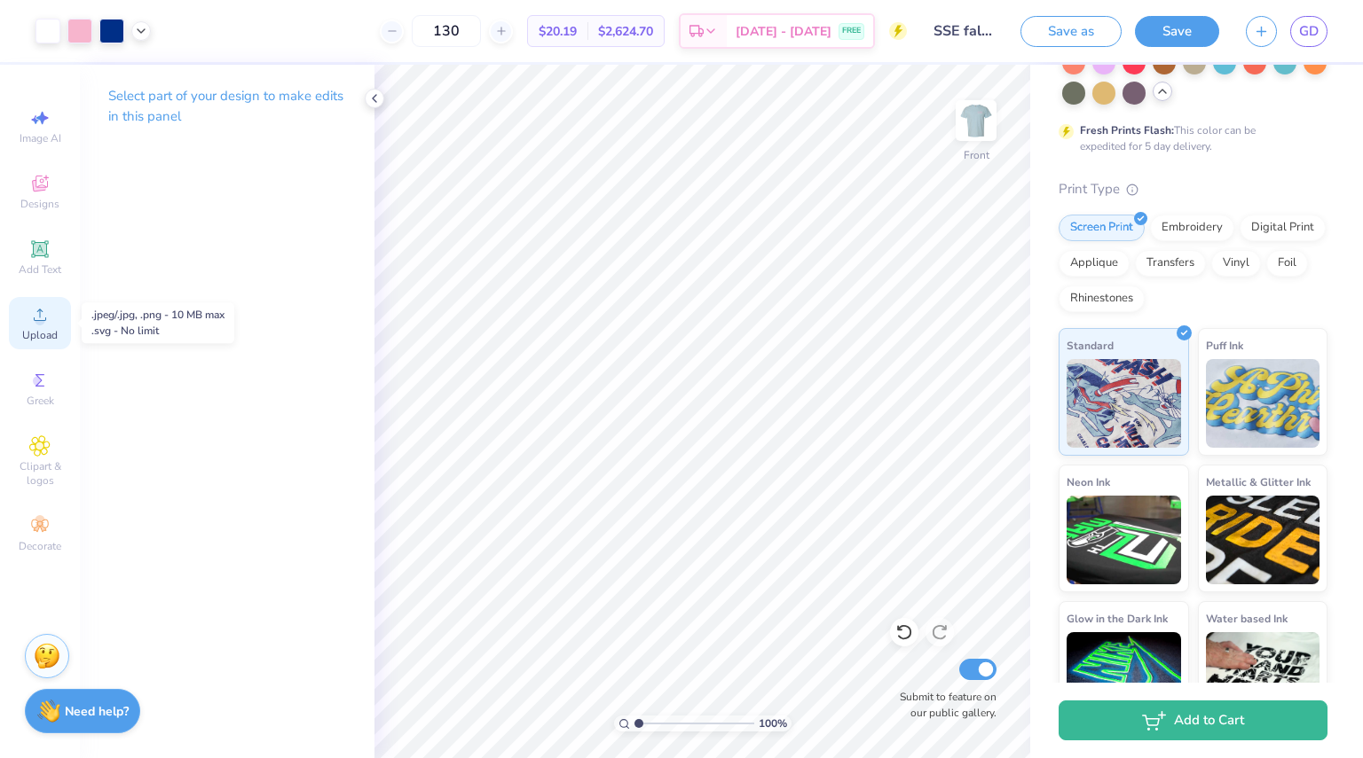
click at [55, 308] on div "Upload" at bounding box center [40, 323] width 62 height 52
click at [1190, 40] on button "Save" at bounding box center [1177, 28] width 84 height 31
